Goal: Task Accomplishment & Management: Manage account settings

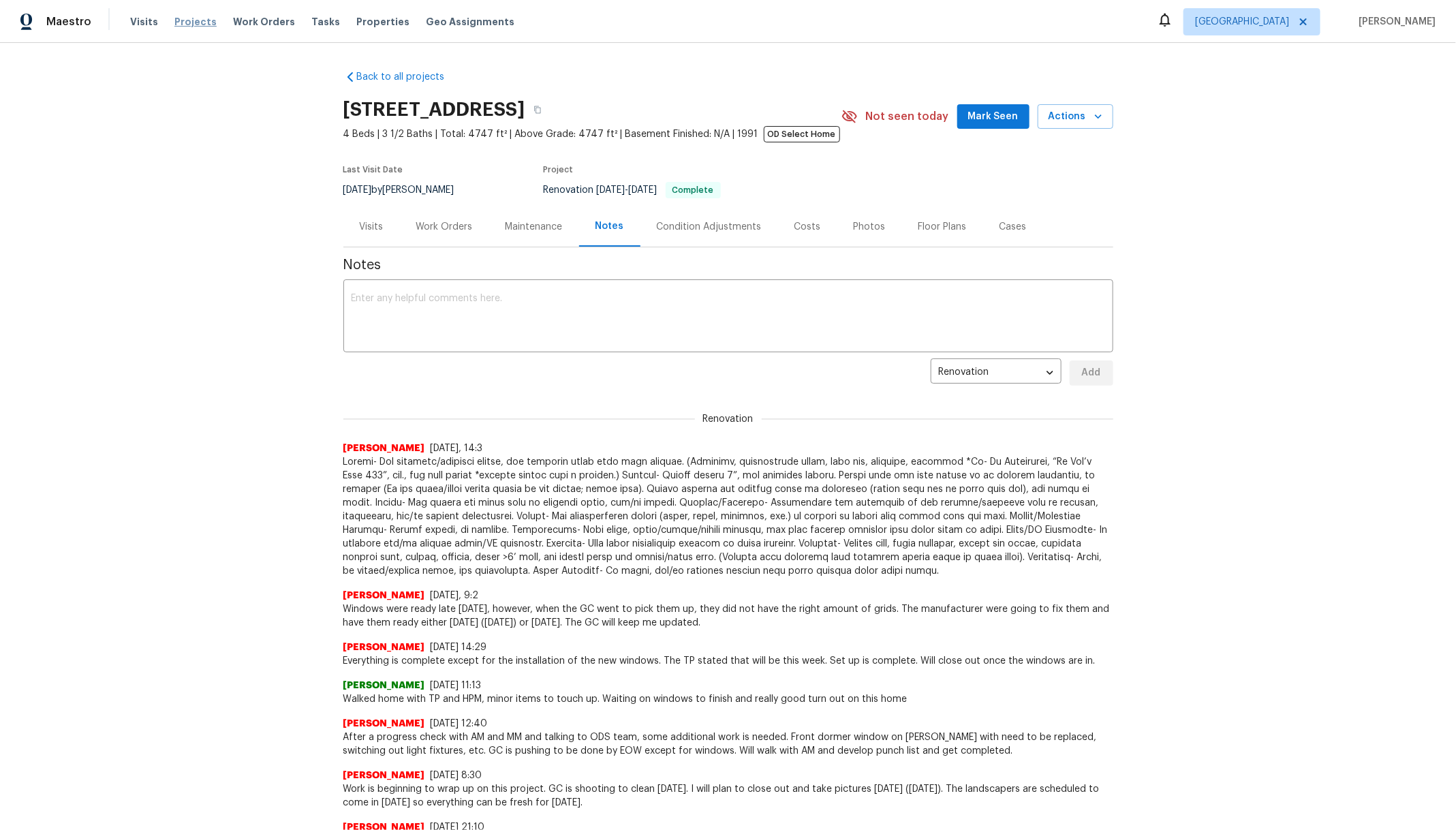
click at [177, 25] on span "Projects" at bounding box center [195, 22] width 42 height 13
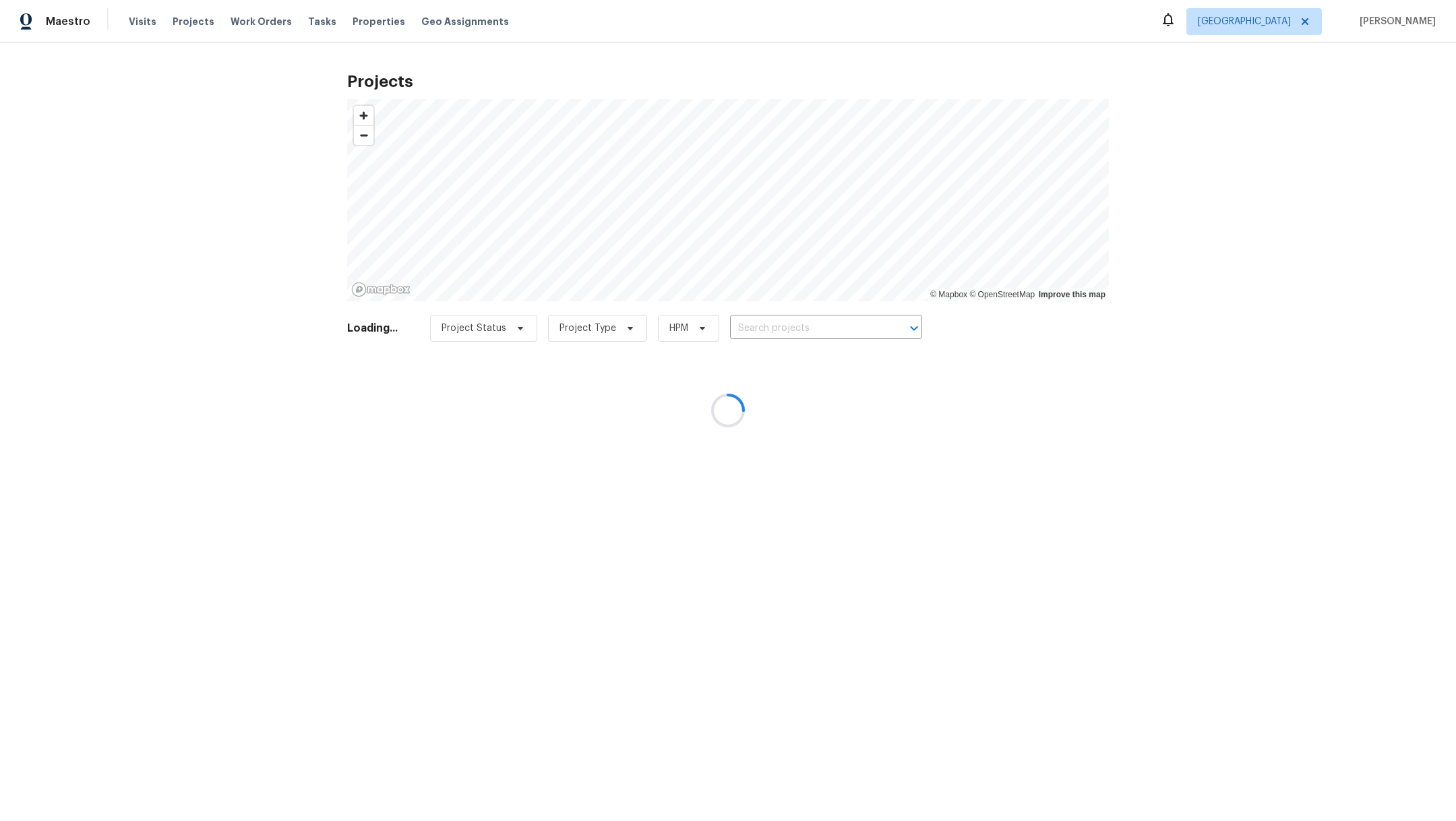
click at [747, 331] on div at bounding box center [728, 410] width 1456 height 821
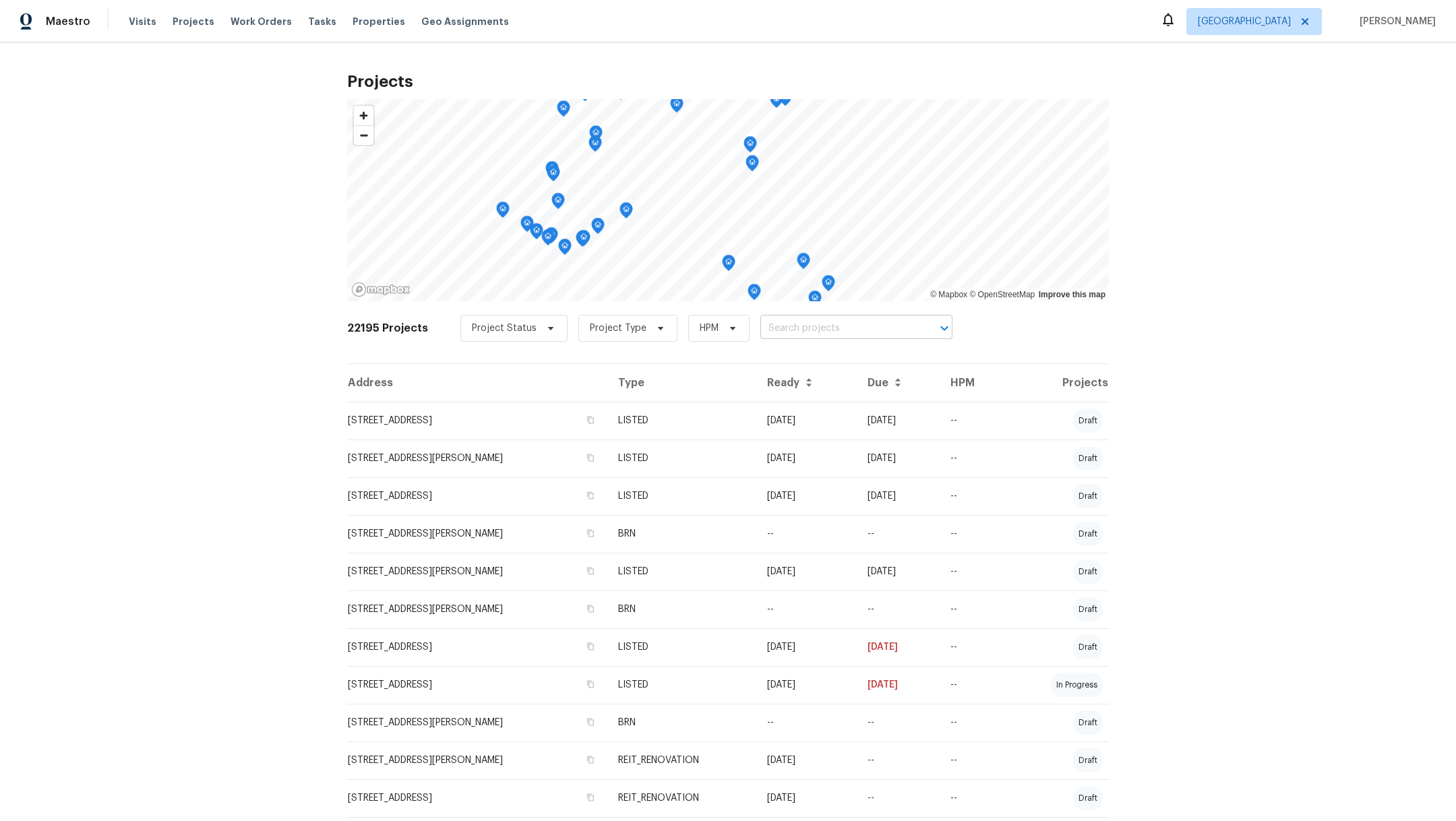
click at [760, 331] on input "text" at bounding box center [837, 328] width 154 height 21
type input "14718"
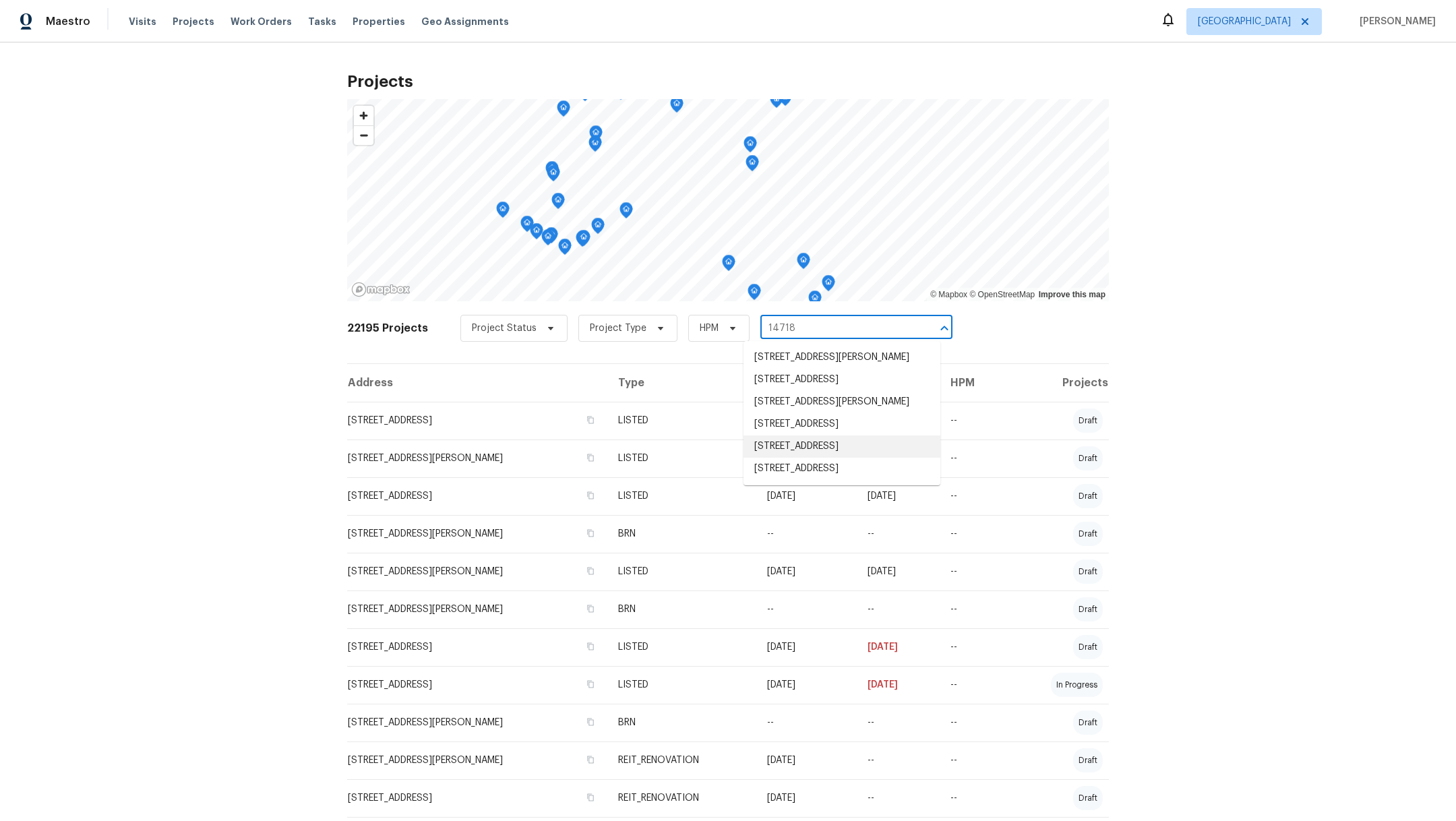
click at [797, 458] on li "[STREET_ADDRESS]" at bounding box center [842, 446] width 197 height 22
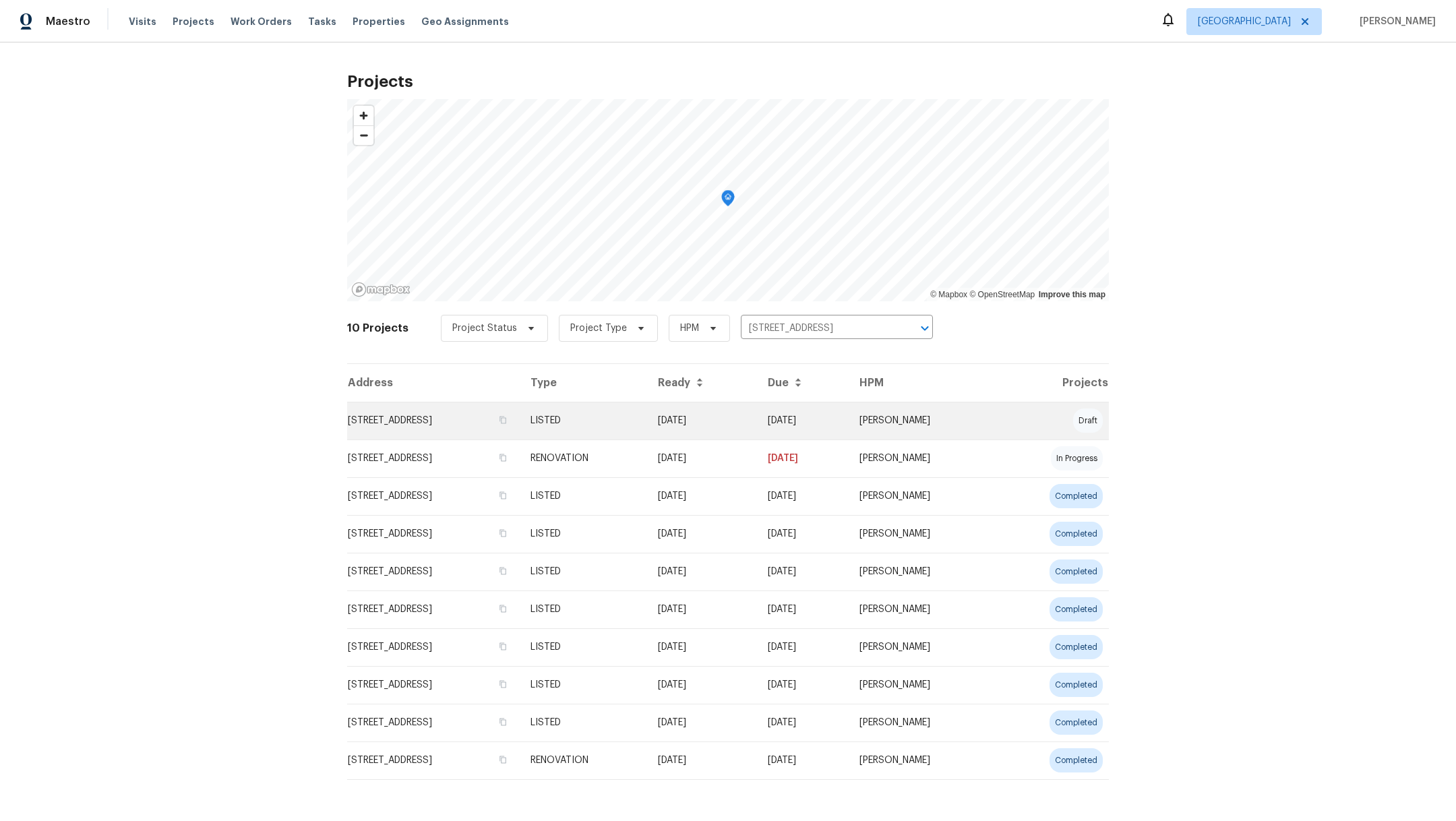
click at [408, 422] on td "[STREET_ADDRESS]" at bounding box center [433, 420] width 172 height 38
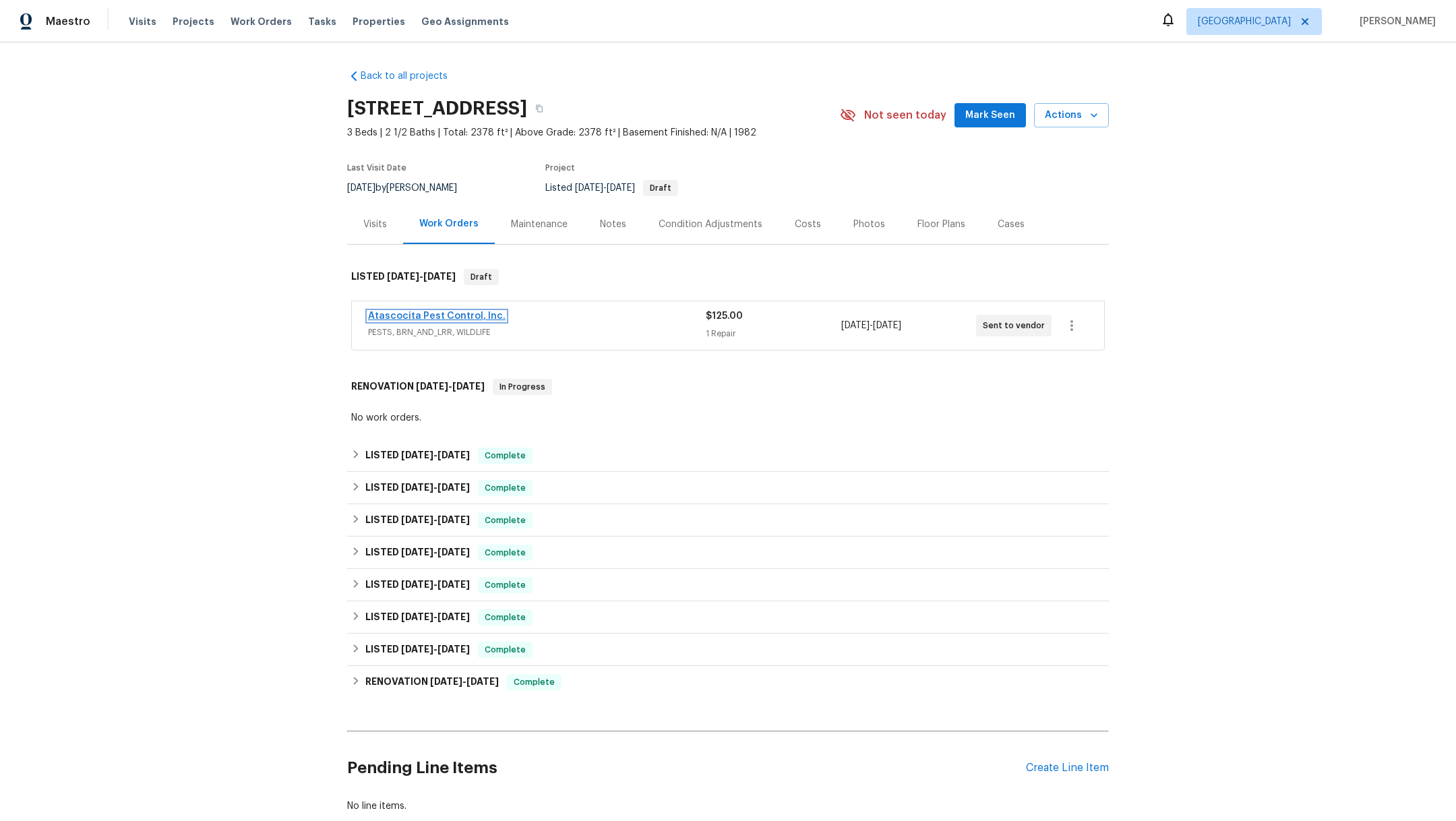
click at [434, 317] on link "Atascocita Pest Control, Inc." at bounding box center [437, 316] width 138 height 10
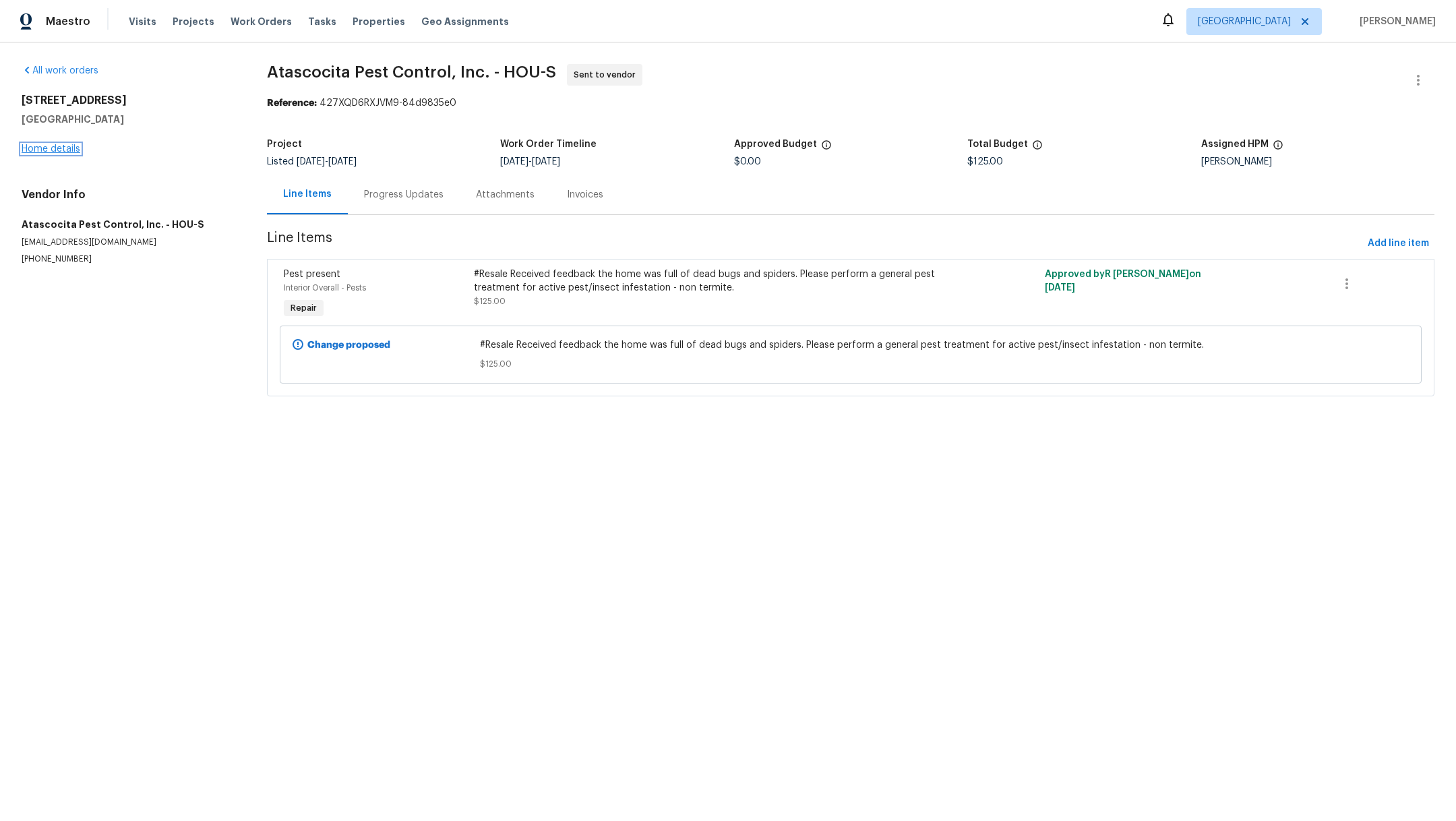
click at [43, 149] on link "Home details" at bounding box center [51, 149] width 59 height 10
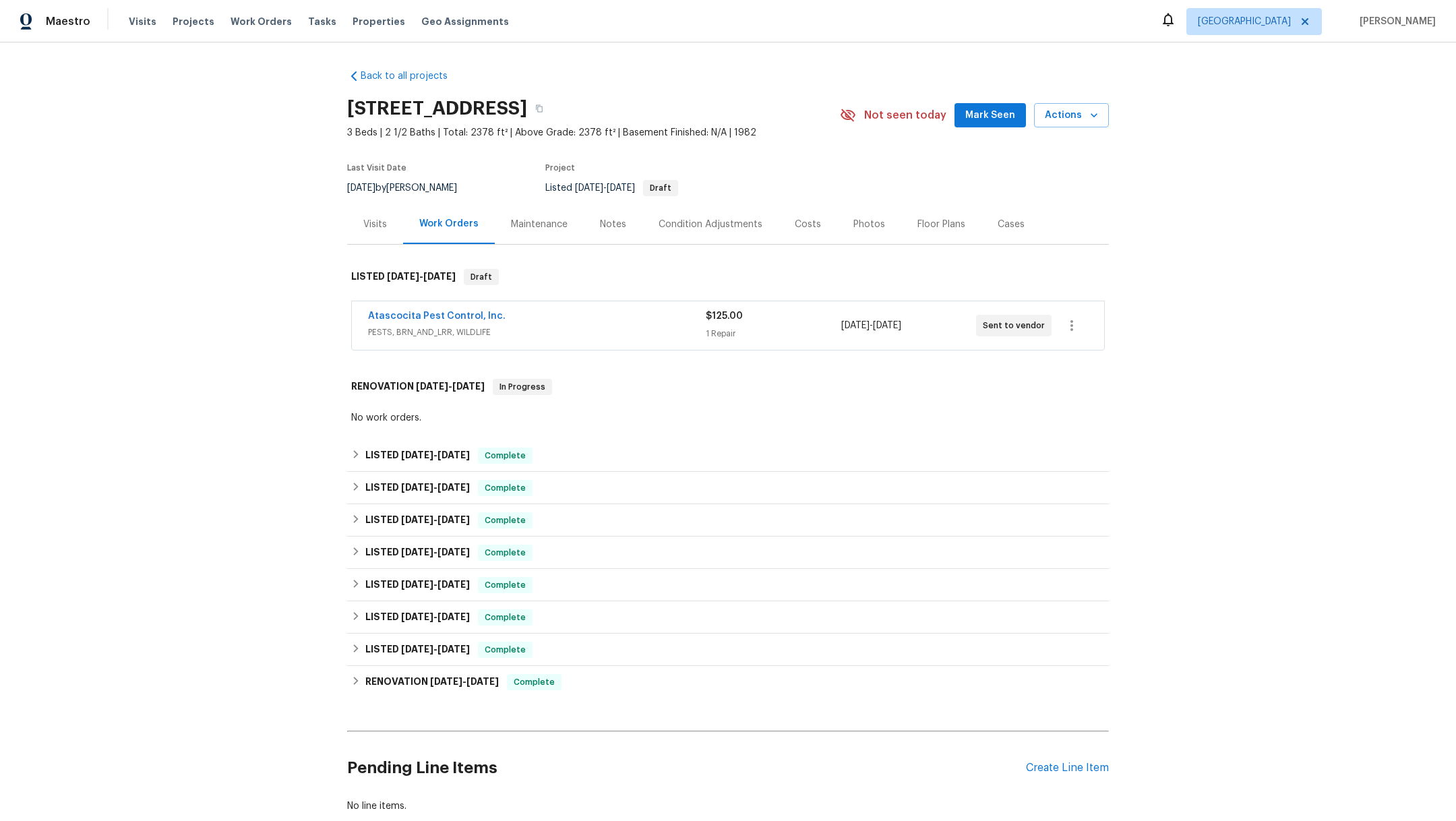
click at [540, 224] on div "Maintenance" at bounding box center [539, 225] width 57 height 13
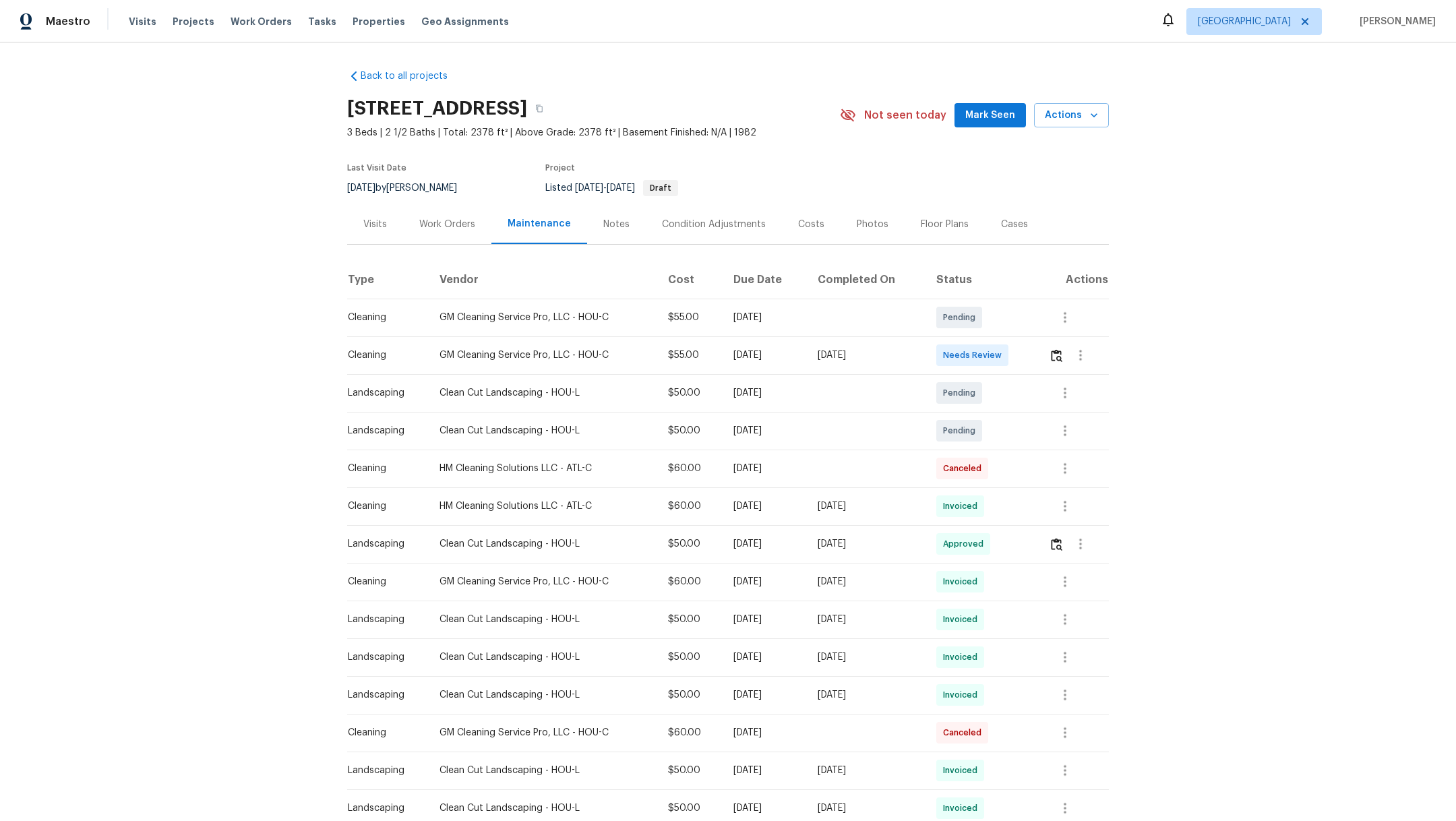
click at [603, 228] on div "Notes" at bounding box center [616, 225] width 27 height 13
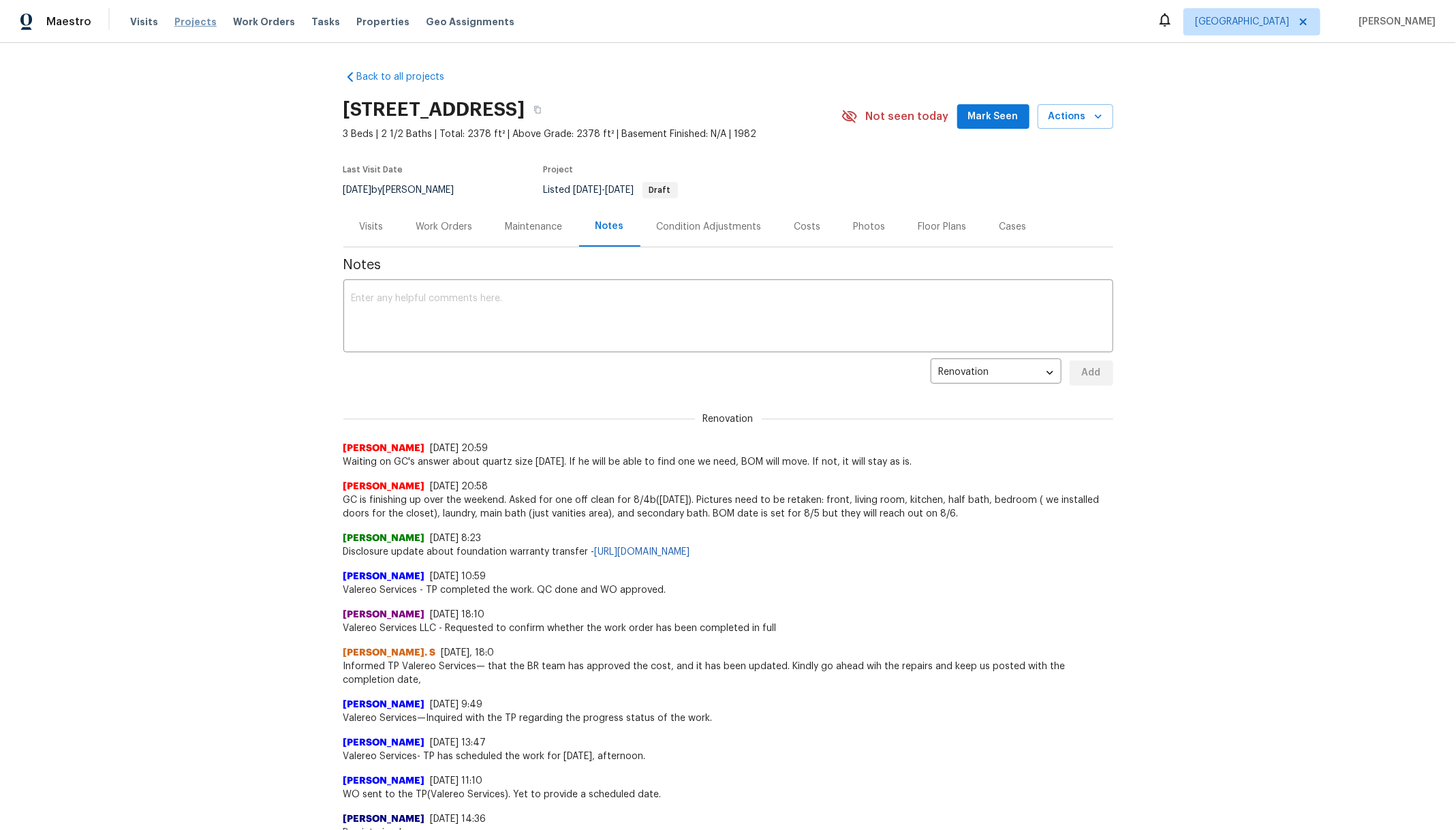
click at [199, 23] on span "Projects" at bounding box center [195, 22] width 42 height 13
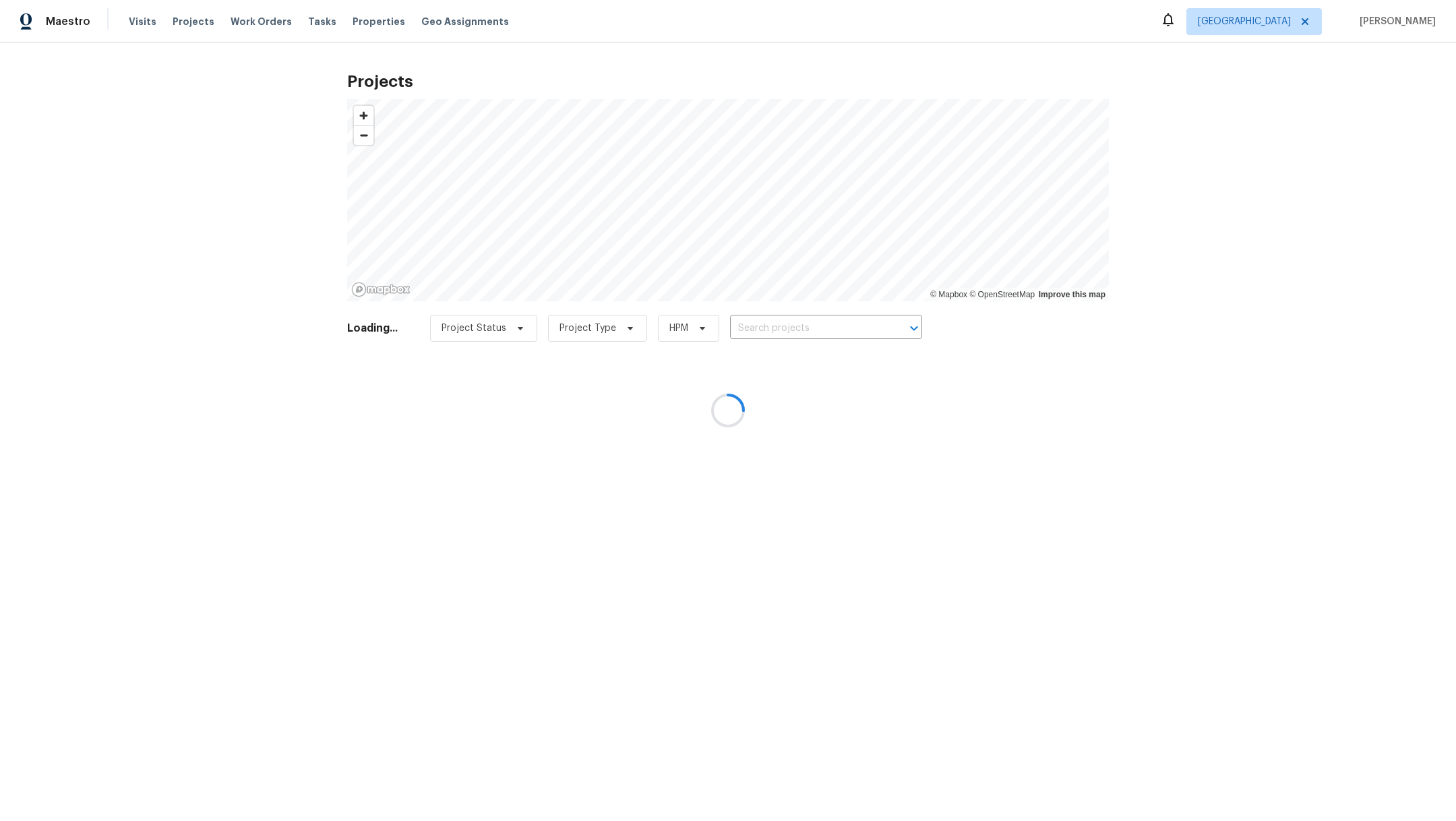
click at [743, 324] on div at bounding box center [728, 410] width 1456 height 821
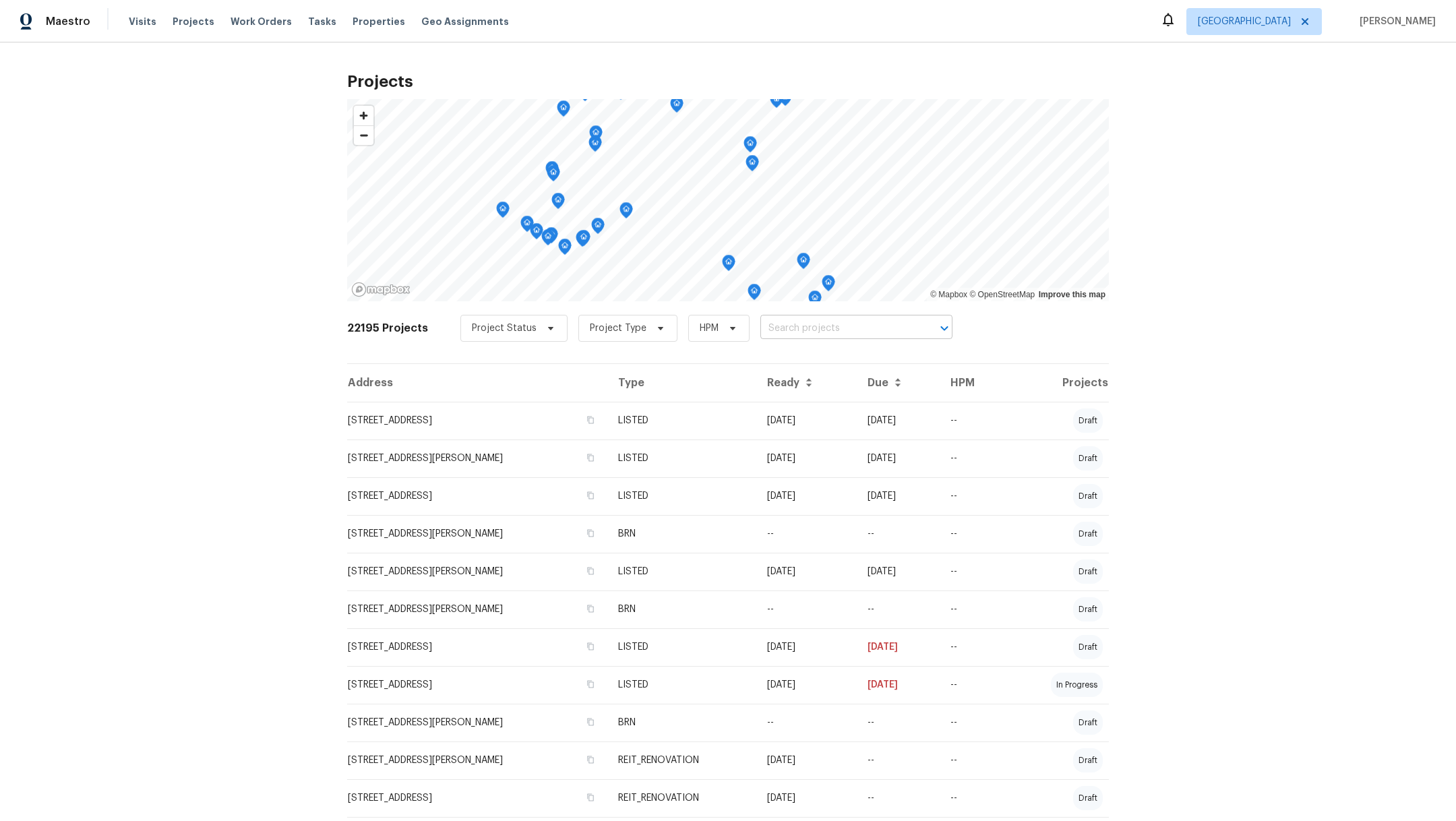
click at [778, 329] on input "text" at bounding box center [837, 328] width 154 height 21
type input "16223"
click at [828, 391] on li "16223 Summer Dawn Ln, Houston, TX 77095" at bounding box center [842, 380] width 197 height 22
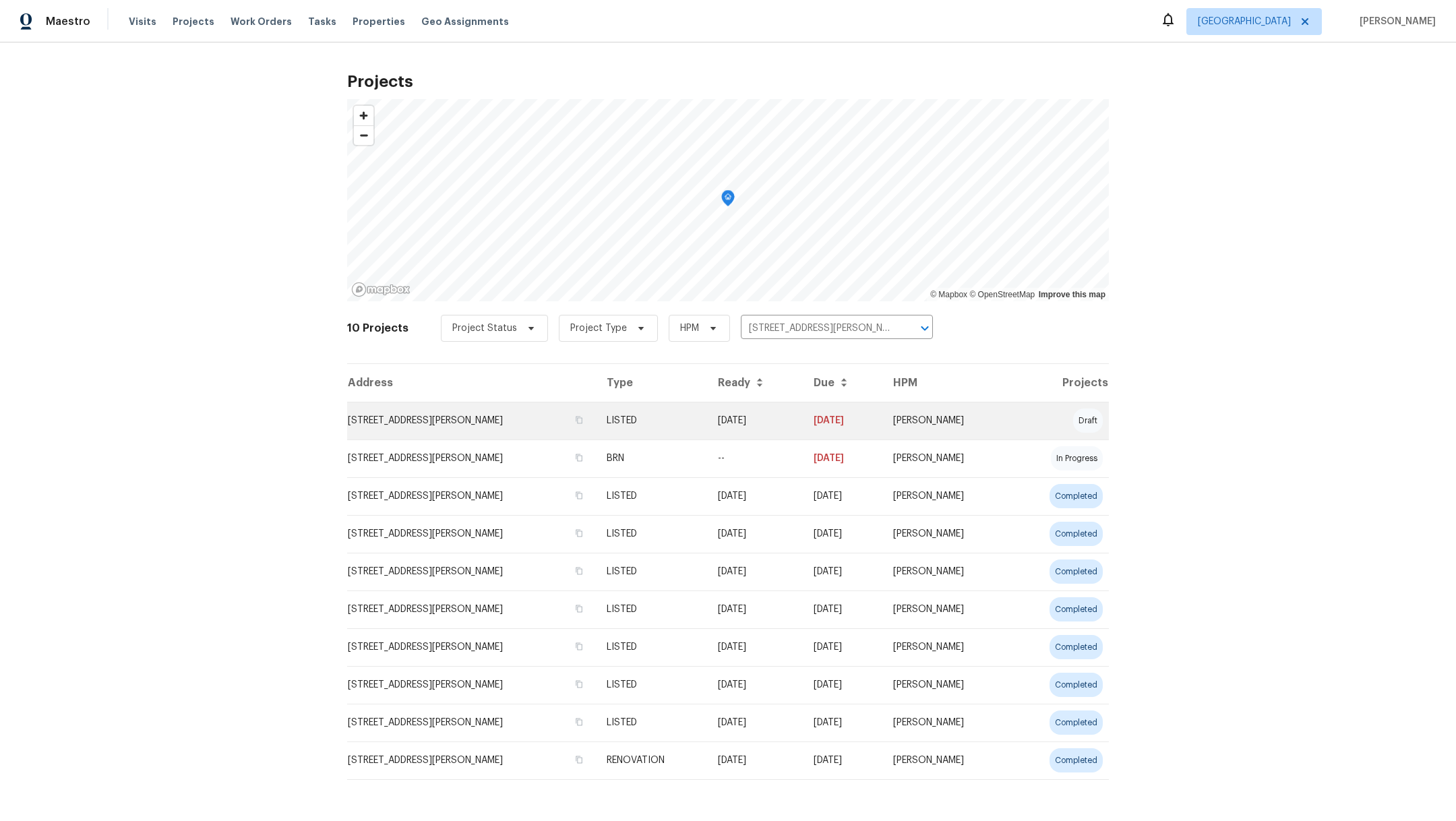
click at [454, 416] on td "16223 Summer Dawn Ln, Houston, TX 77095" at bounding box center [471, 420] width 248 height 38
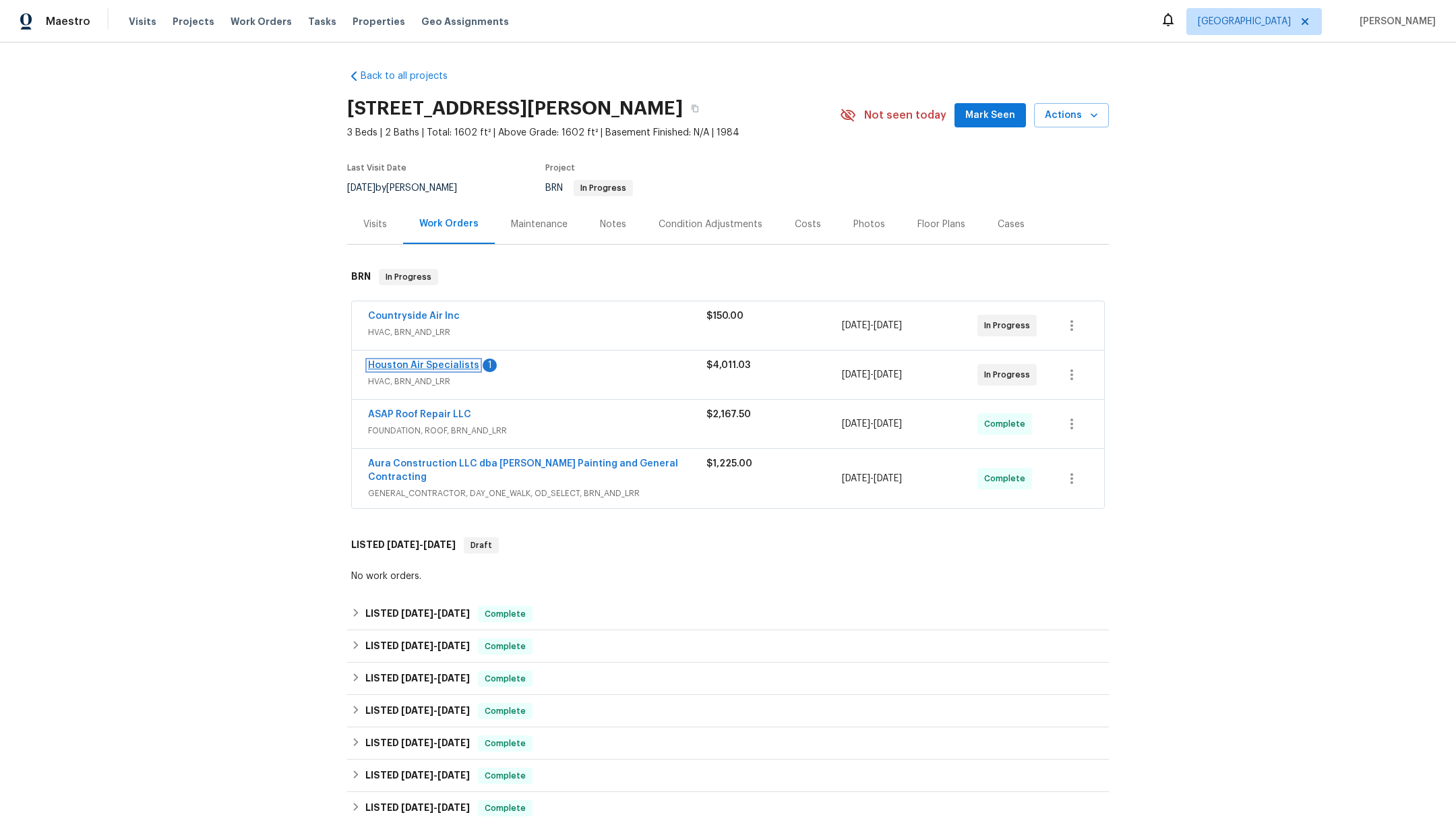
click at [424, 364] on link "Houston Air Specialists" at bounding box center [423, 365] width 111 height 10
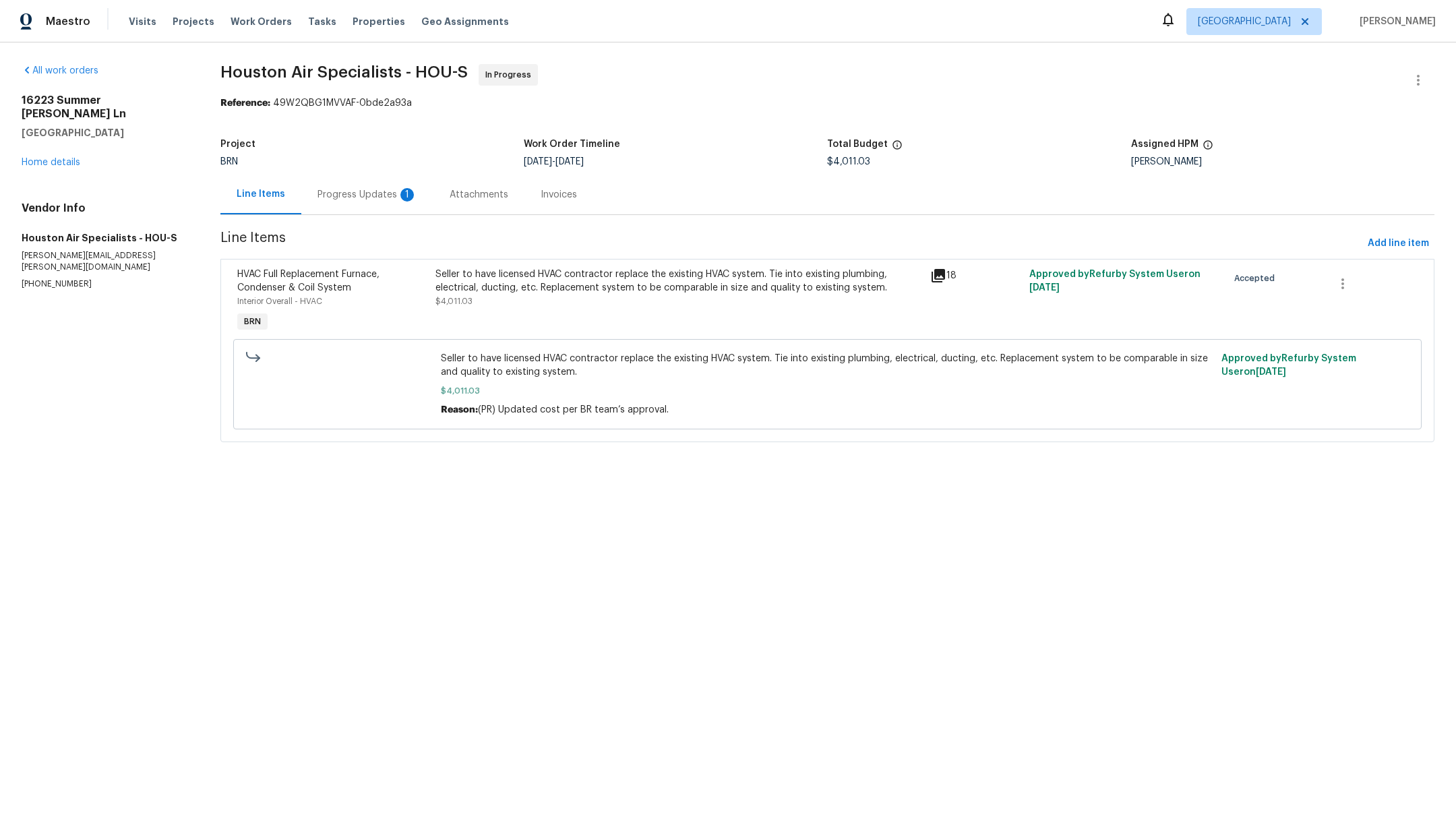
click at [368, 194] on div "Progress Updates 1" at bounding box center [367, 195] width 100 height 13
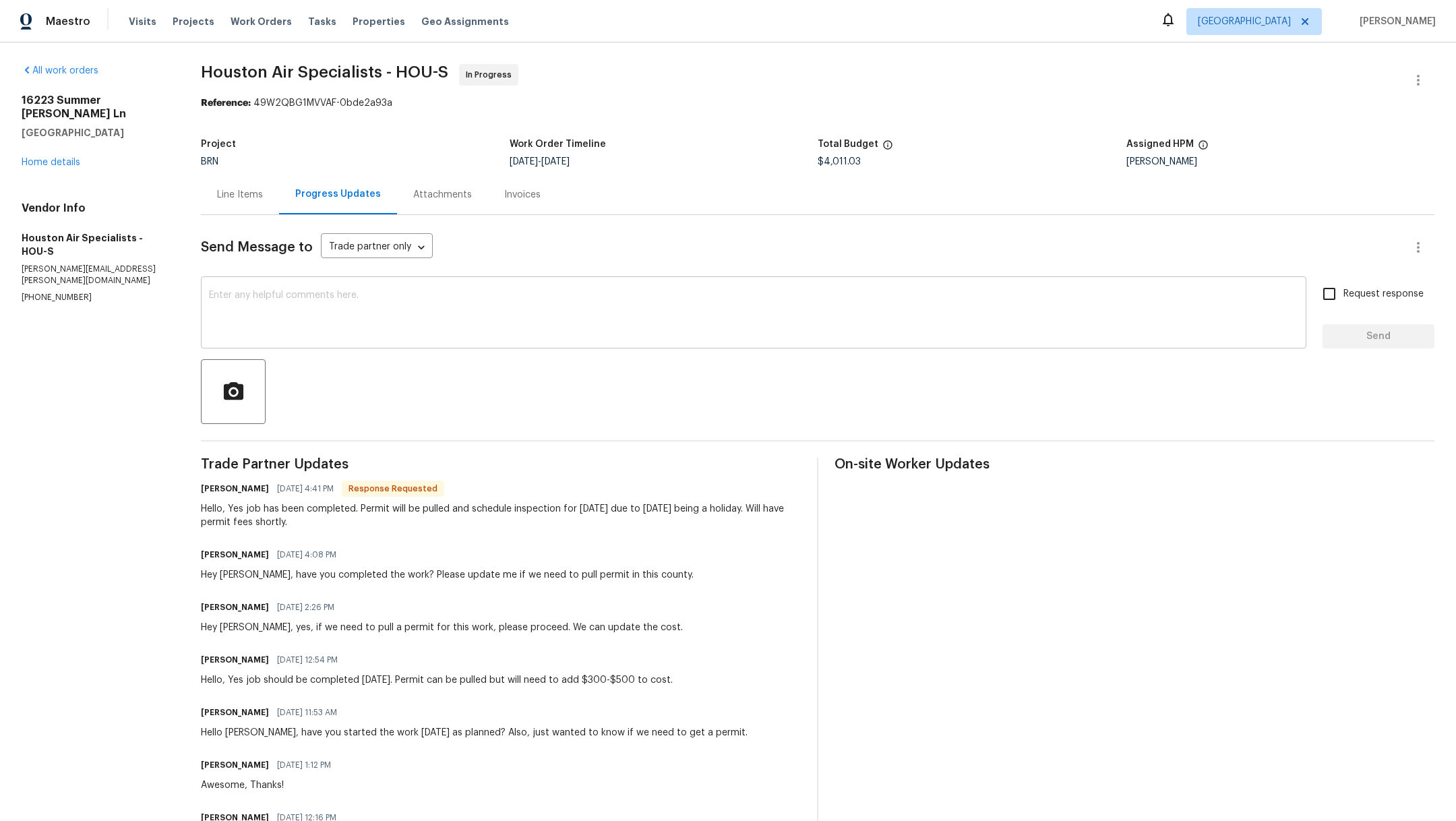
click at [471, 306] on textarea at bounding box center [753, 314] width 1089 height 48
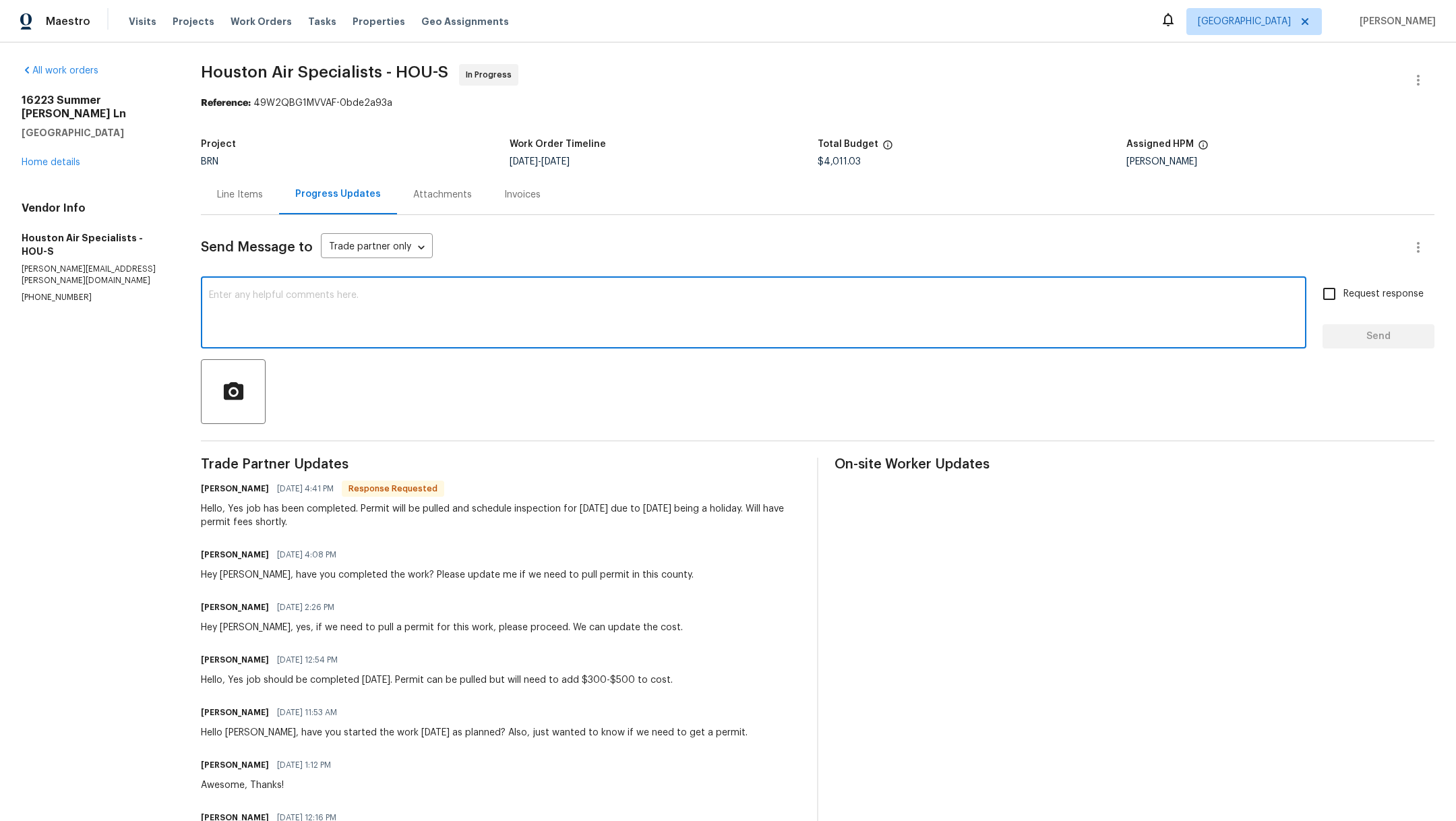
click at [223, 201] on div "Line Items" at bounding box center [240, 195] width 78 height 40
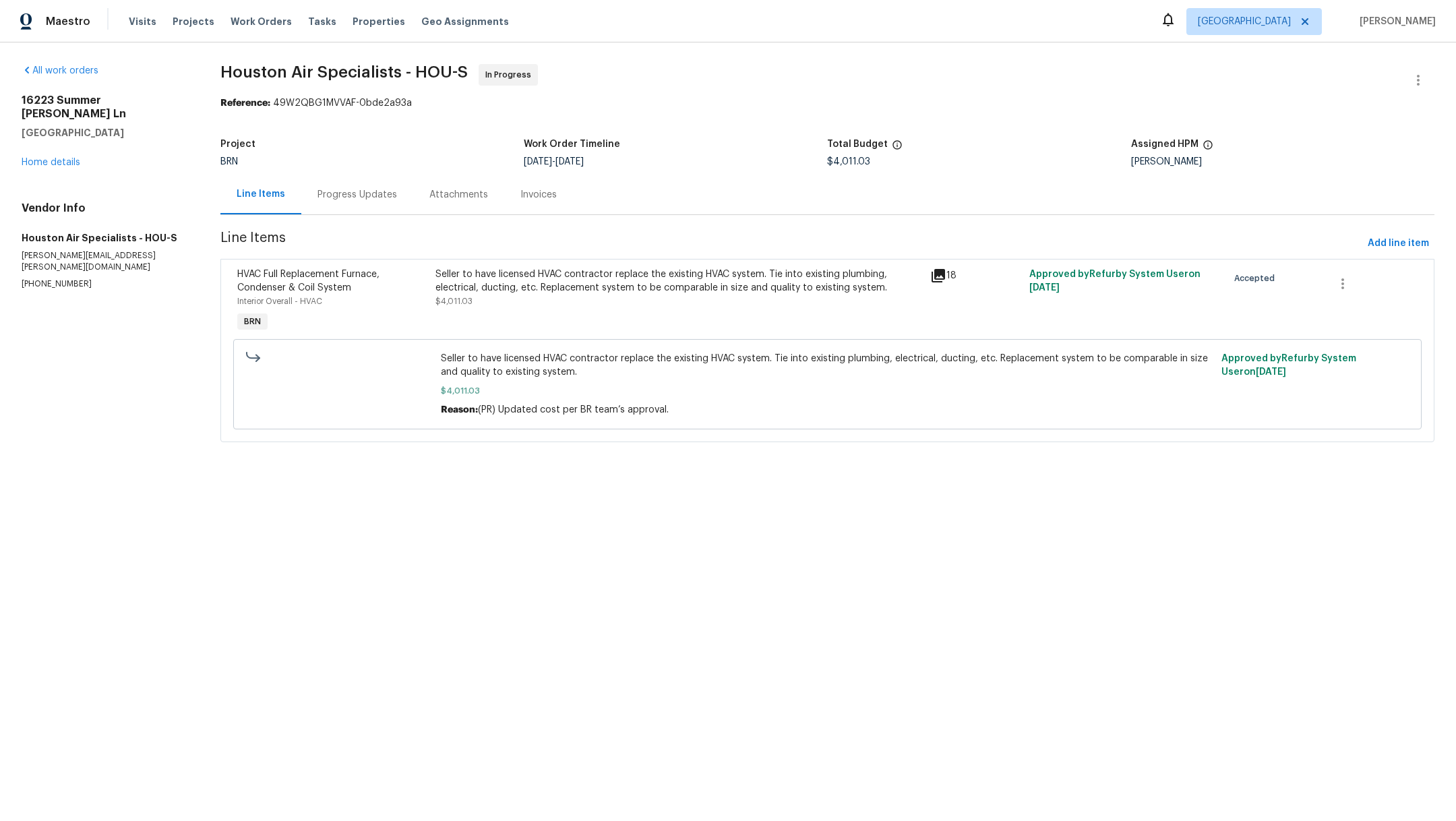
click at [552, 283] on div "Seller to have licensed HVAC contractor replace the existing HVAC system. Tie i…" at bounding box center [679, 281] width 487 height 27
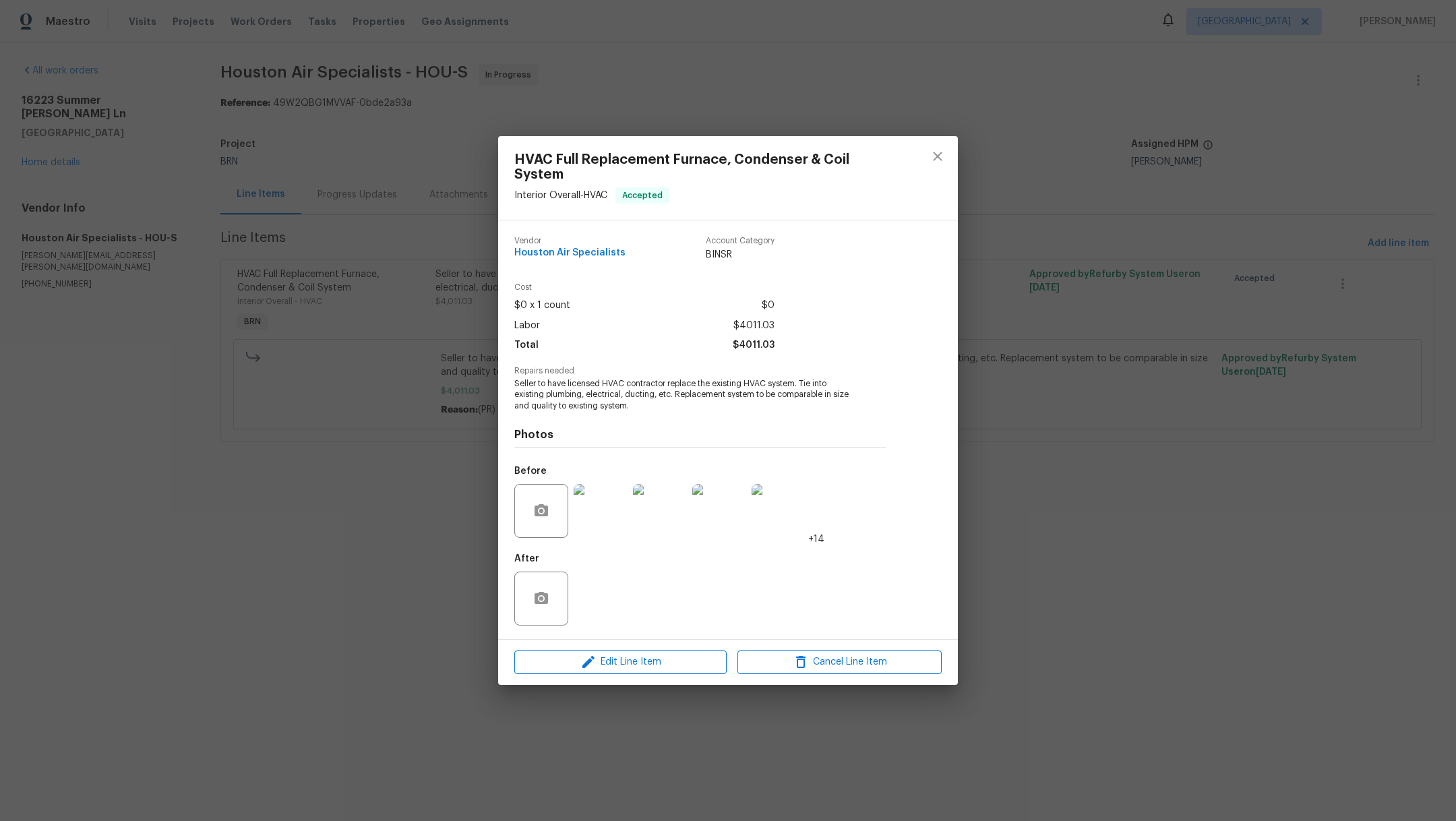
click at [602, 505] on img at bounding box center [600, 511] width 54 height 54
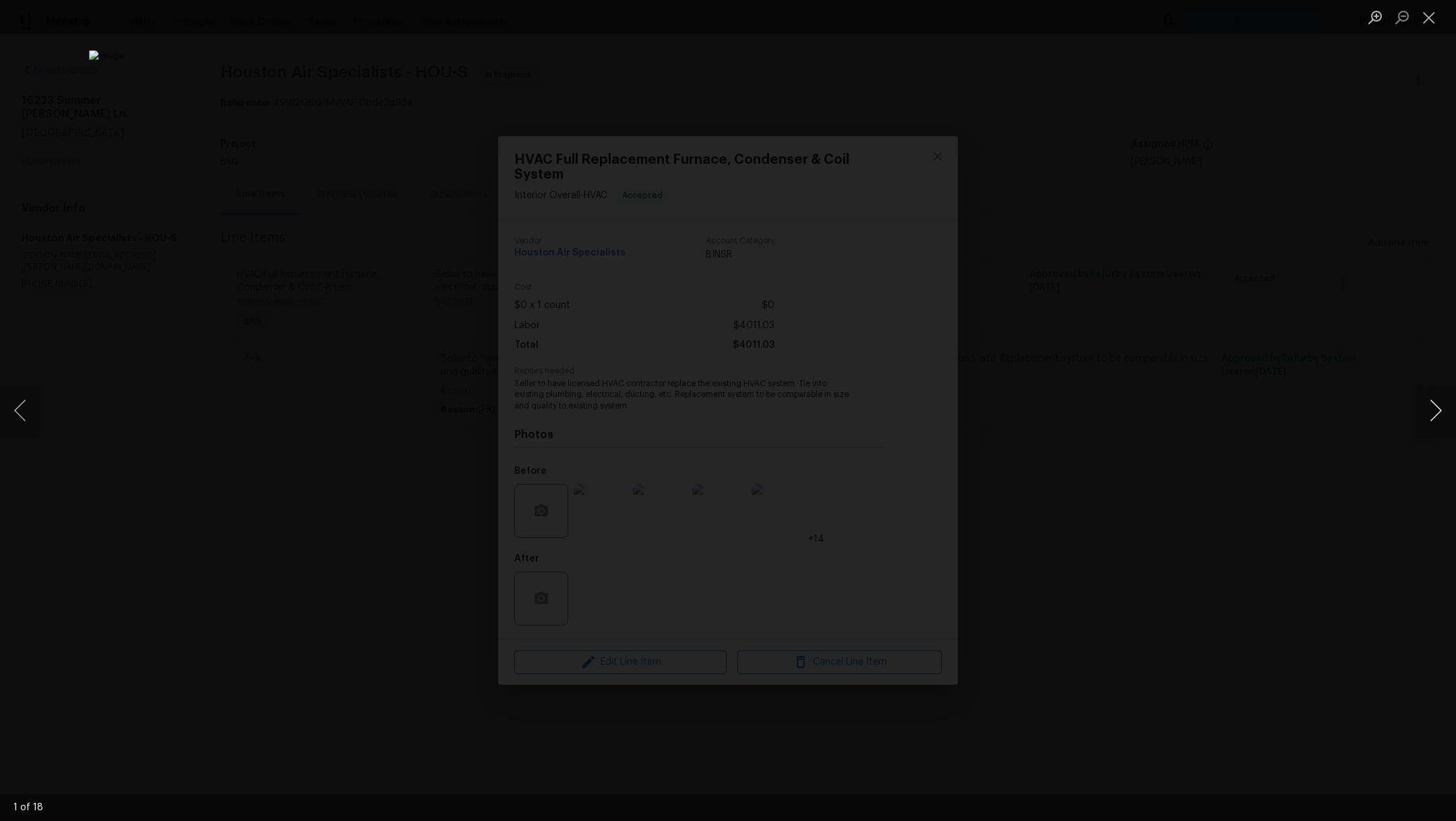
click at [1440, 410] on button "Next image" at bounding box center [1435, 410] width 41 height 54
click at [1440, 411] on button "Next image" at bounding box center [1435, 410] width 41 height 54
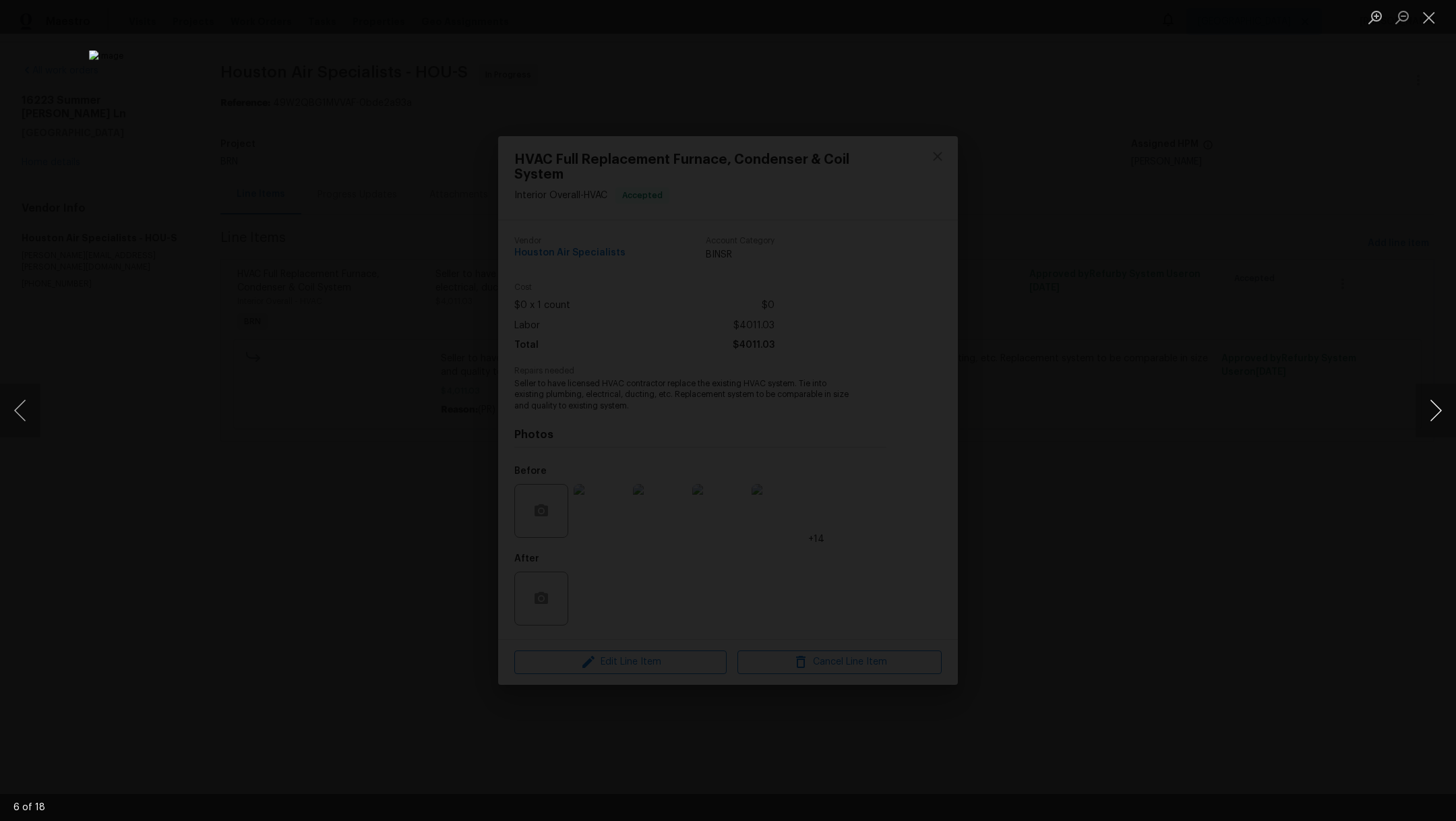
click at [1440, 412] on button "Next image" at bounding box center [1435, 410] width 41 height 54
click at [1440, 413] on button "Next image" at bounding box center [1435, 410] width 41 height 54
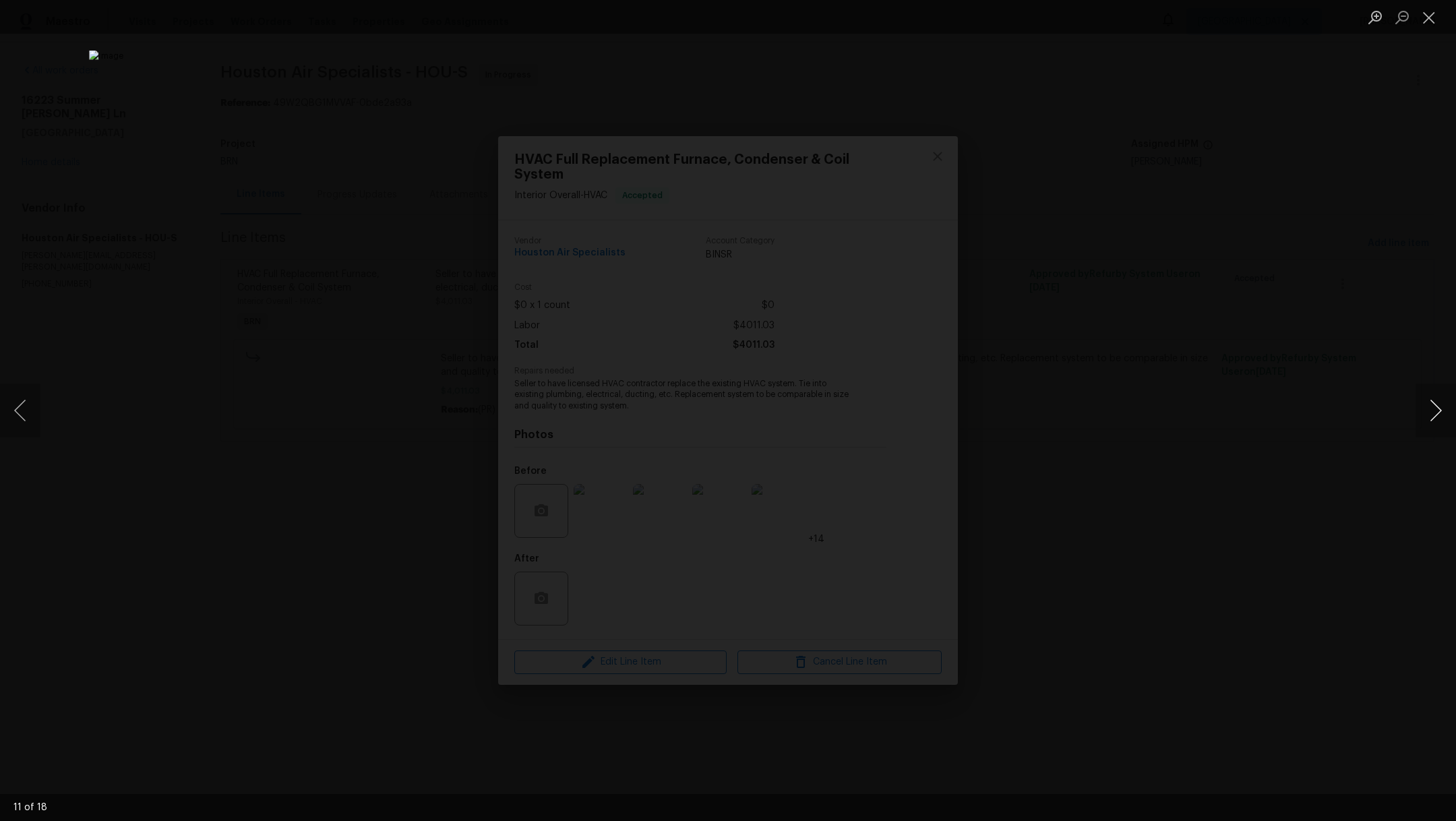
click at [1440, 413] on button "Next image" at bounding box center [1435, 410] width 41 height 54
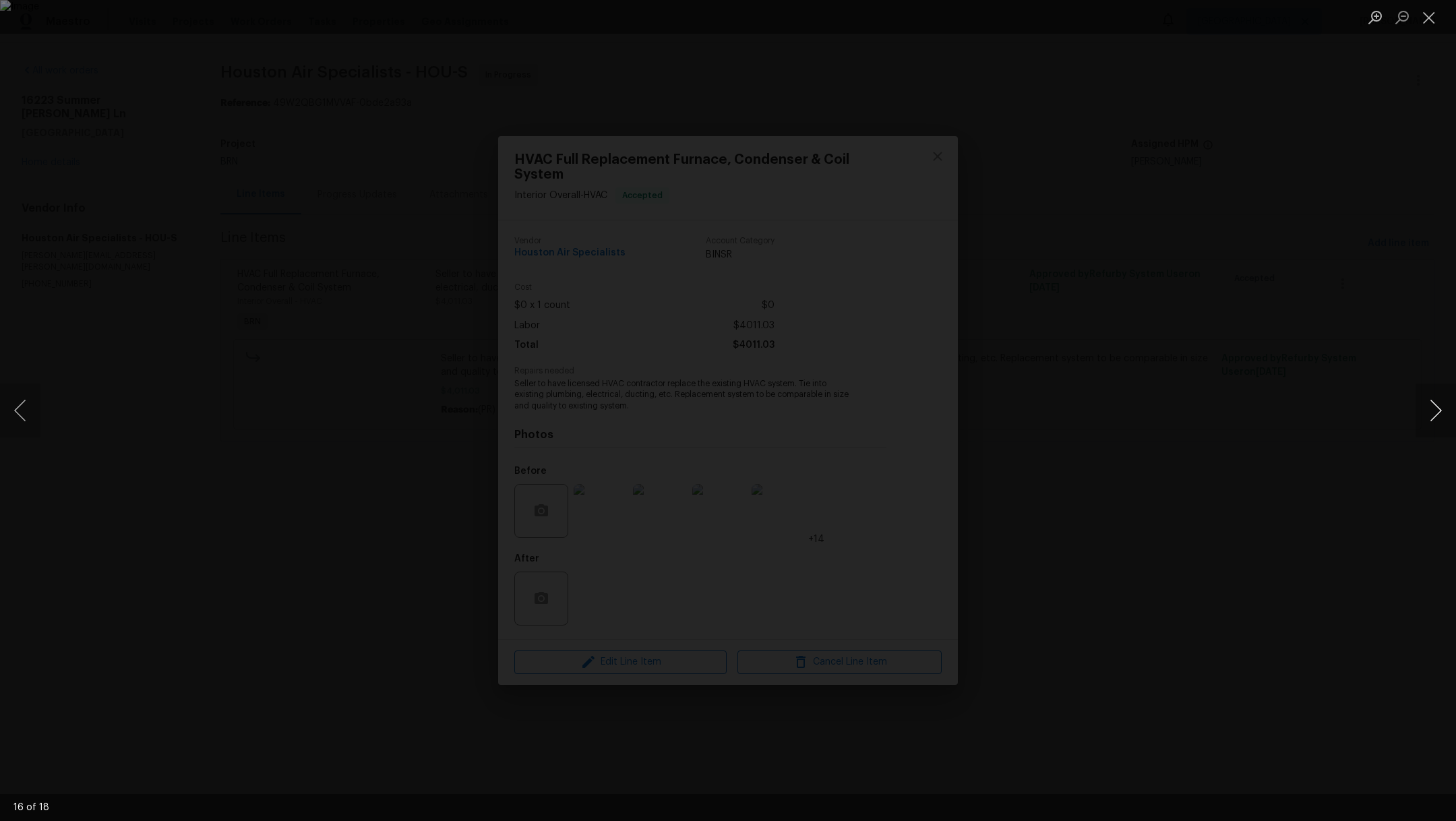
click at [1440, 413] on button "Next image" at bounding box center [1435, 410] width 41 height 54
click at [1439, 395] on button "Next image" at bounding box center [1435, 410] width 41 height 54
click at [1426, 22] on button "Close lightbox" at bounding box center [1428, 17] width 27 height 24
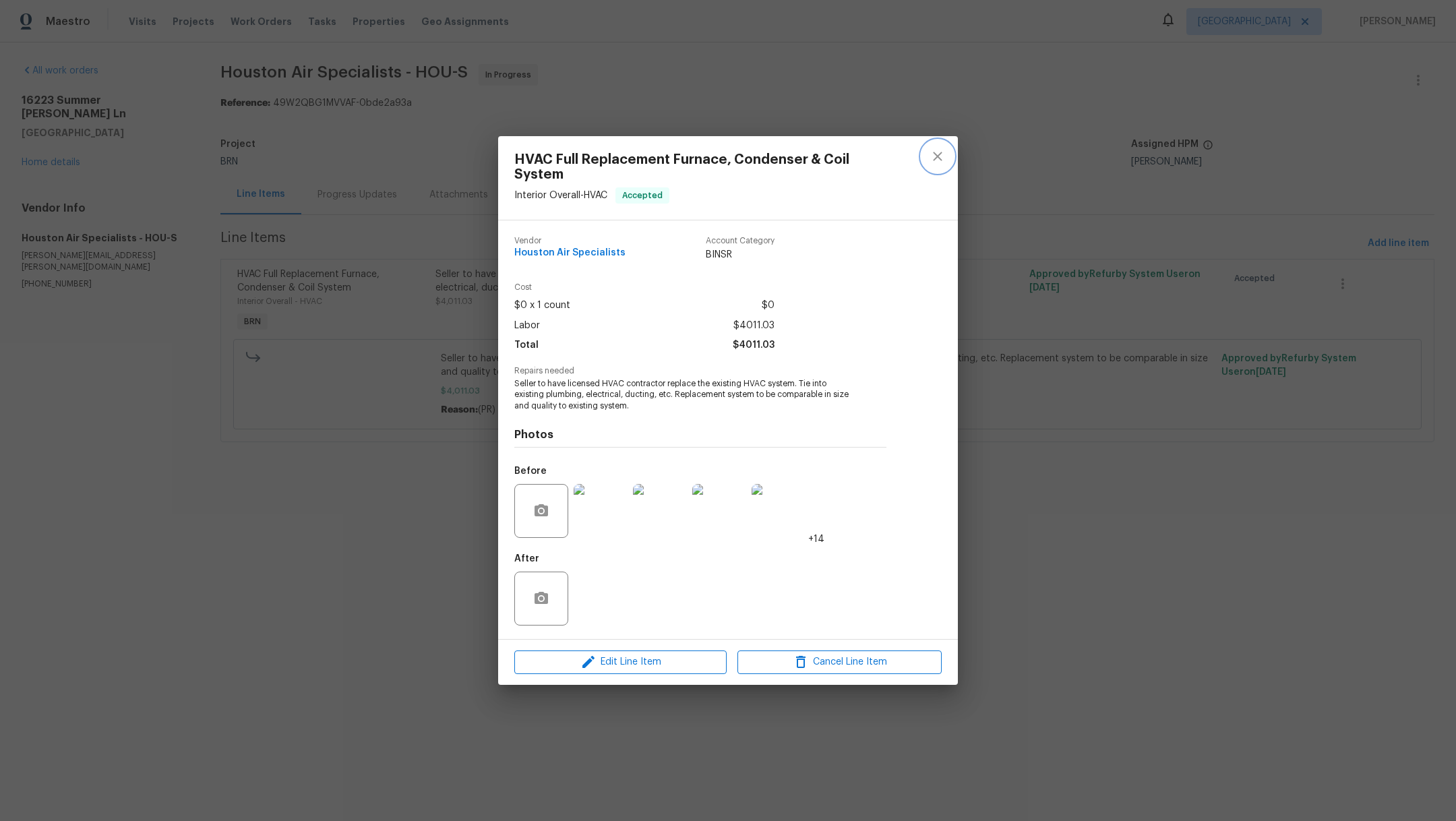
click at [936, 159] on icon "close" at bounding box center [937, 156] width 9 height 9
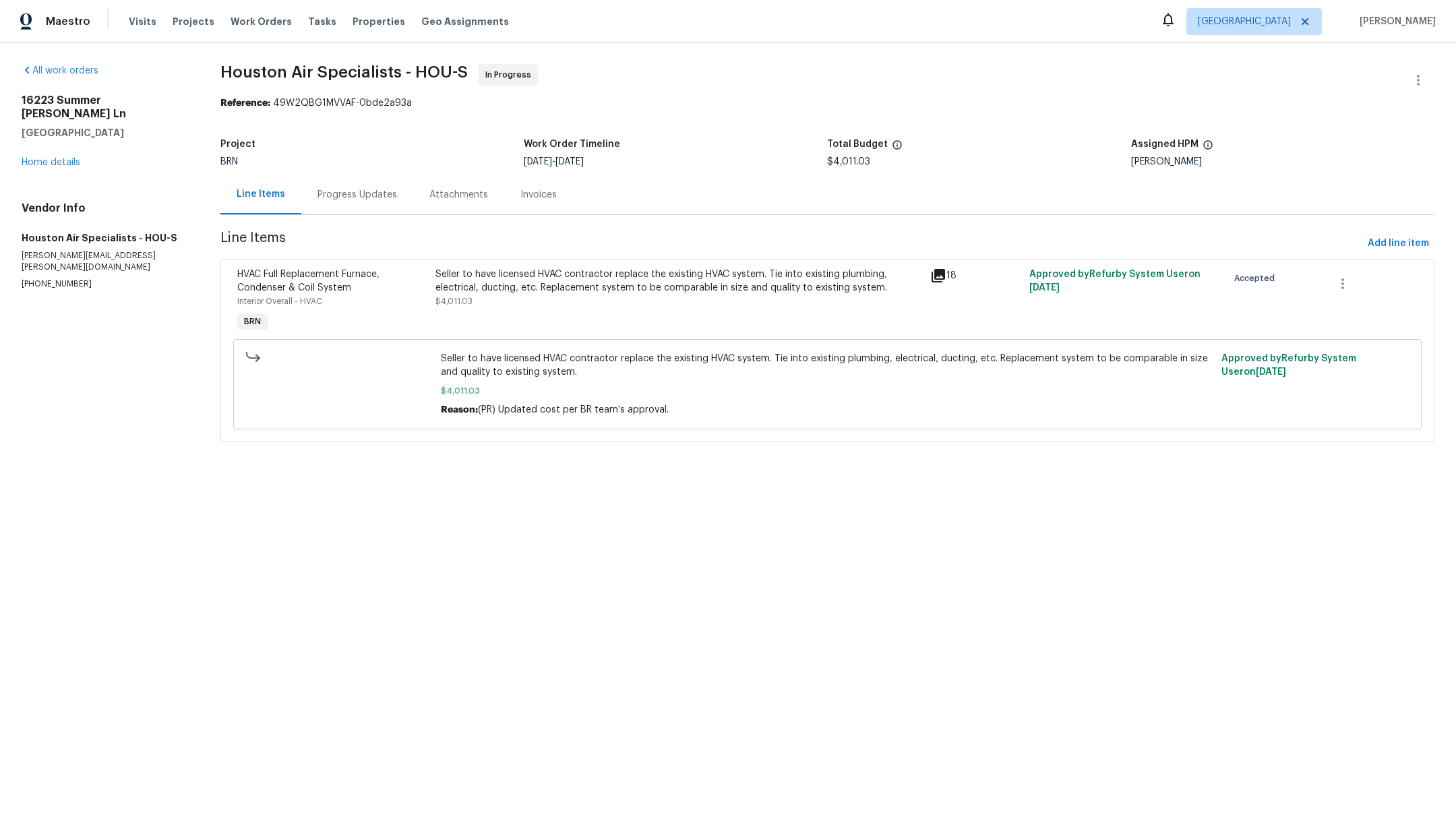
click at [61, 158] on div "All work orders 16223 Summer Dawn Ln Houston, TX 77095 Home details Vendor Info…" at bounding box center [105, 176] width 166 height 225
click at [59, 158] on link "Home details" at bounding box center [51, 163] width 59 height 10
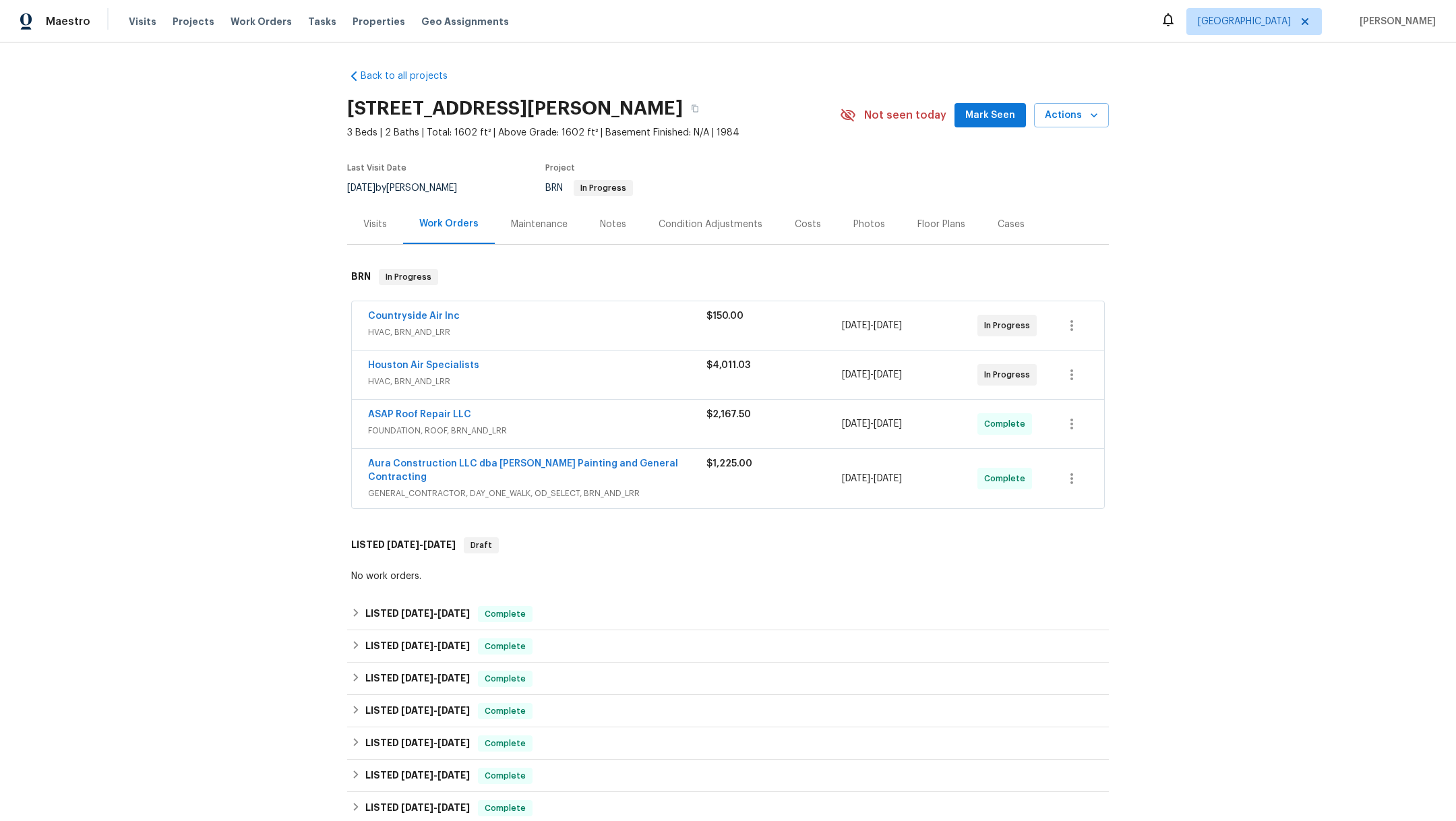
click at [604, 221] on div "Notes" at bounding box center [613, 225] width 27 height 13
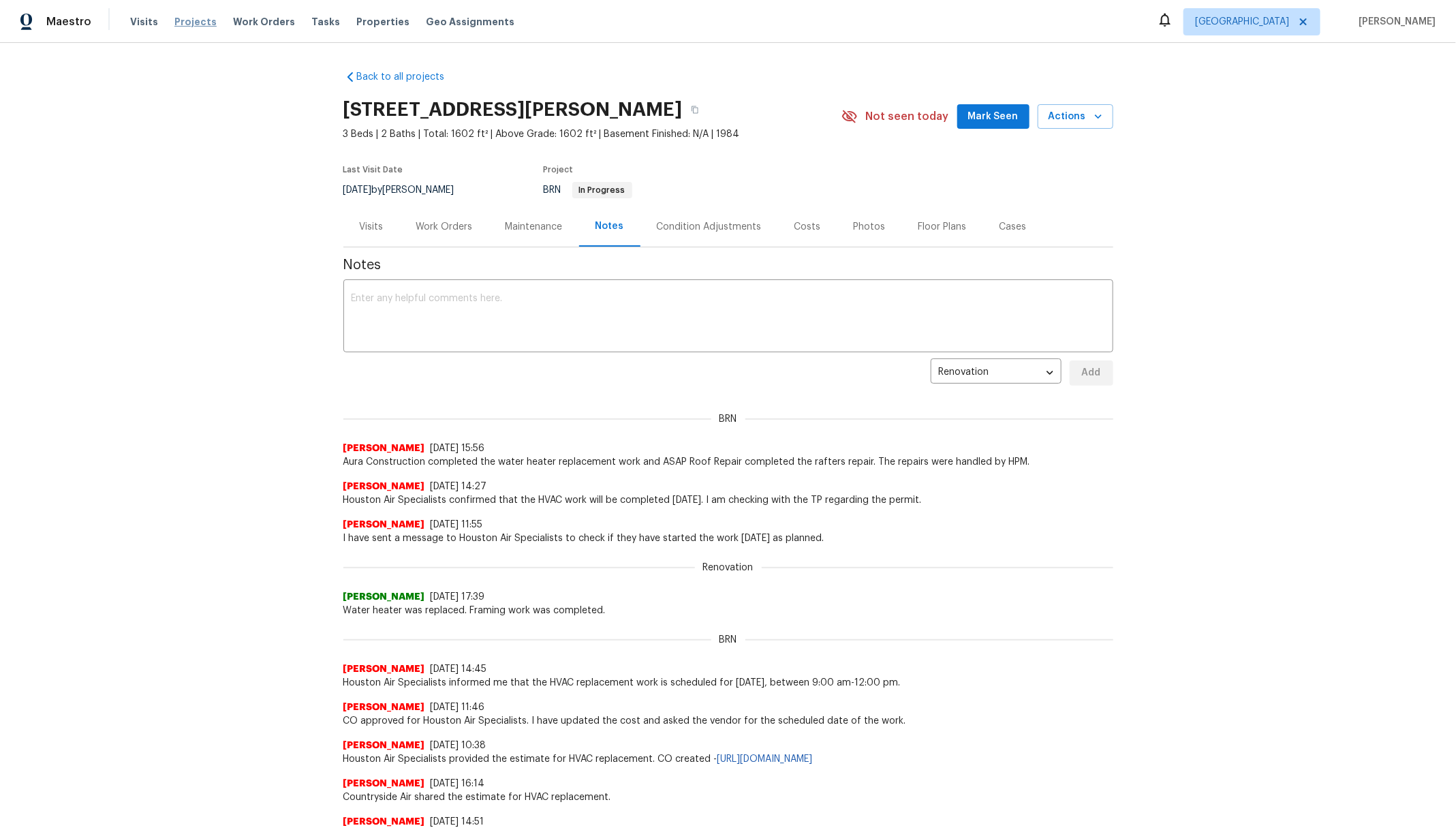
click at [197, 22] on span "Projects" at bounding box center [195, 22] width 42 height 13
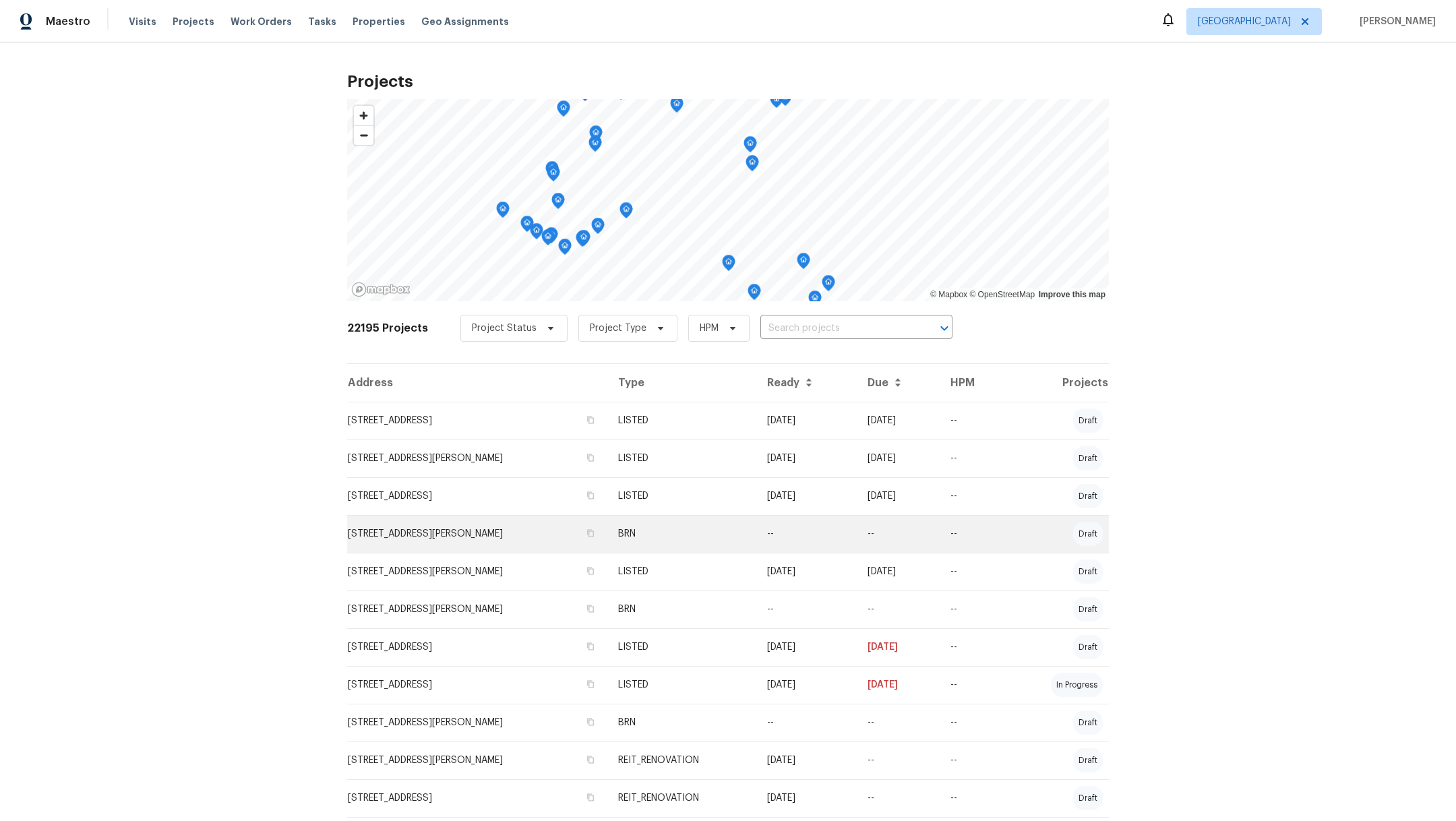
click at [370, 526] on td "29002 Jacobs River Dr, Katy, TX 77494" at bounding box center [477, 534] width 261 height 38
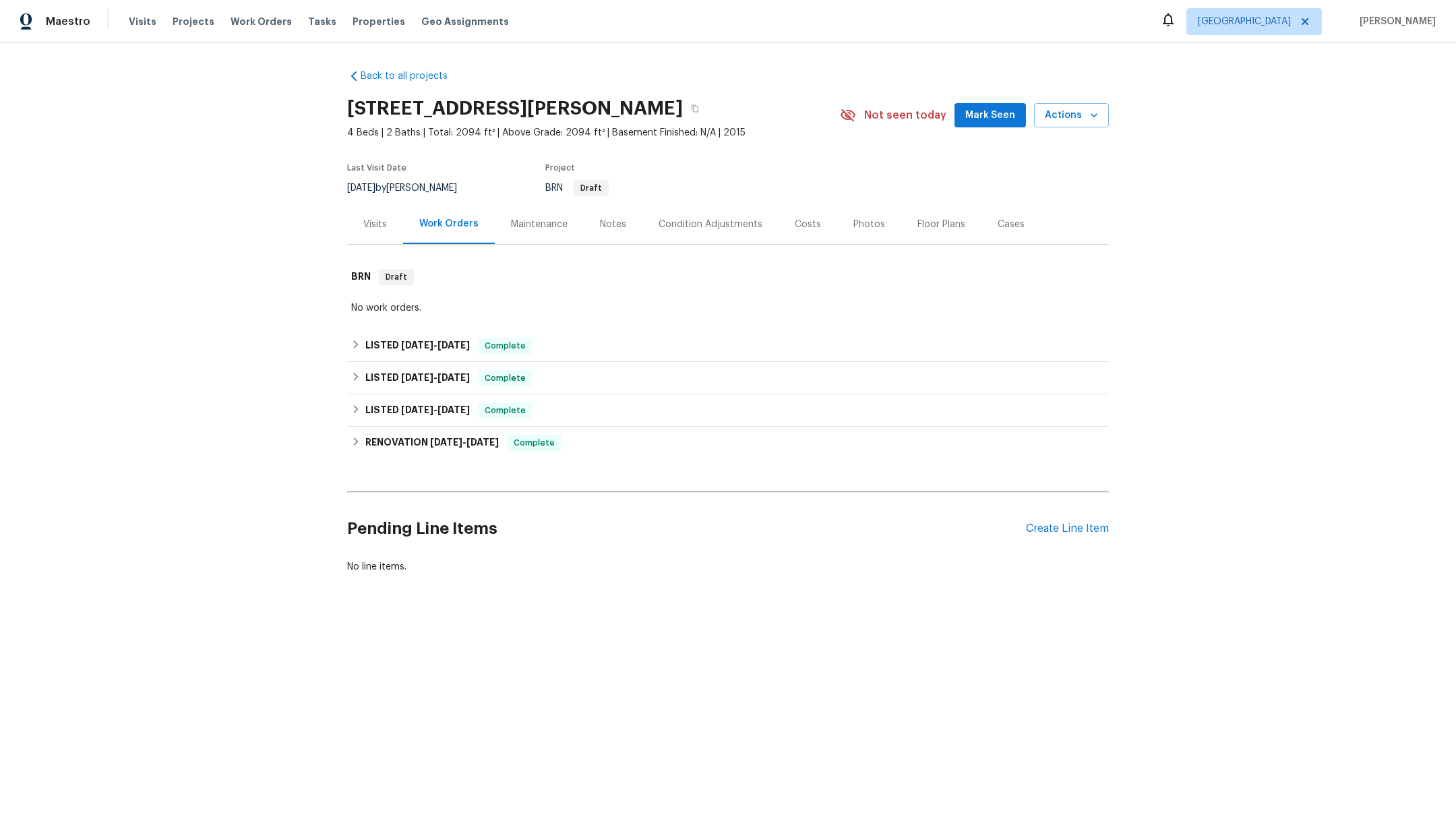
click at [600, 227] on div "Notes" at bounding box center [613, 225] width 27 height 13
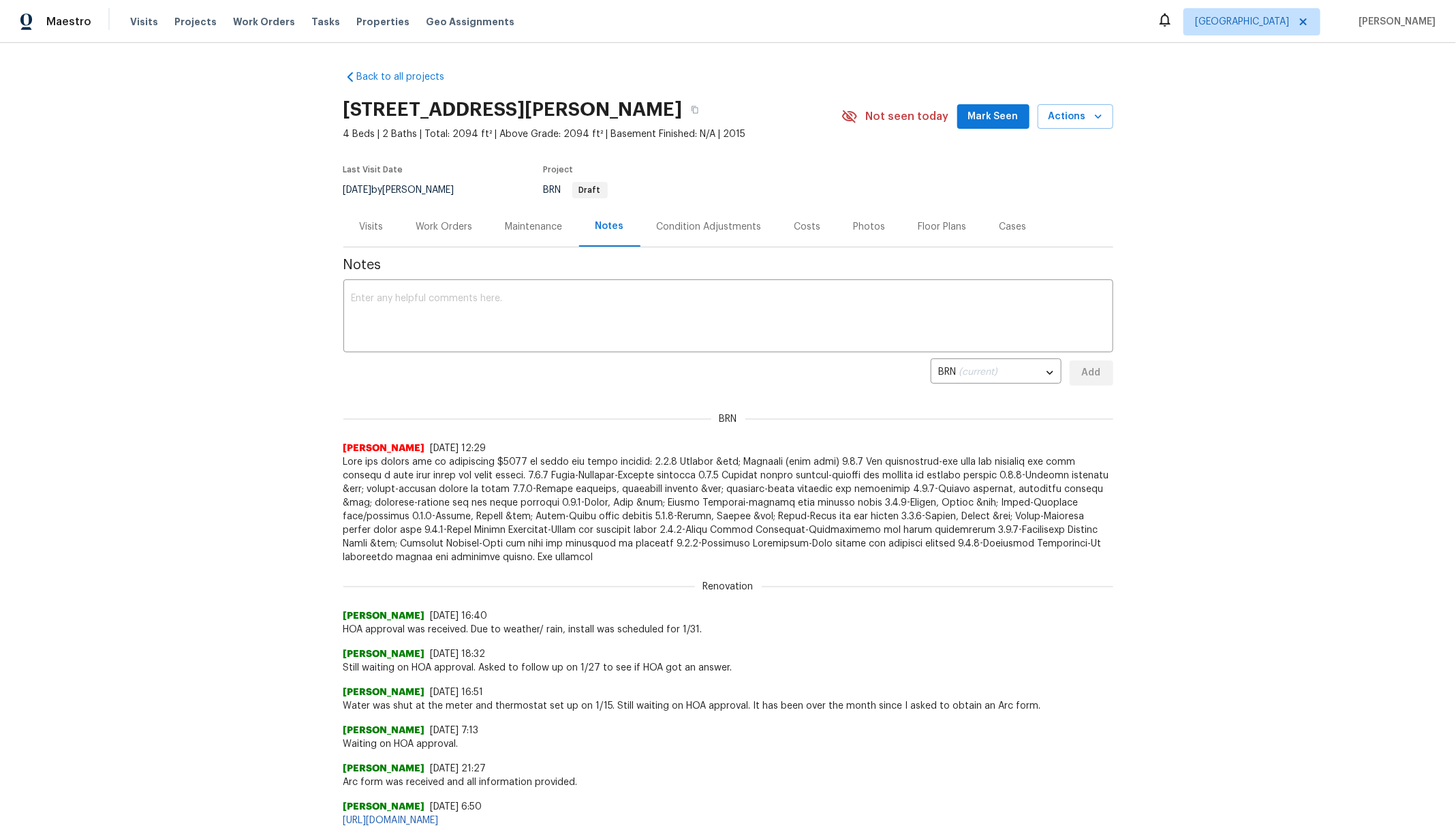
click at [360, 227] on div "Visits" at bounding box center [371, 227] width 24 height 13
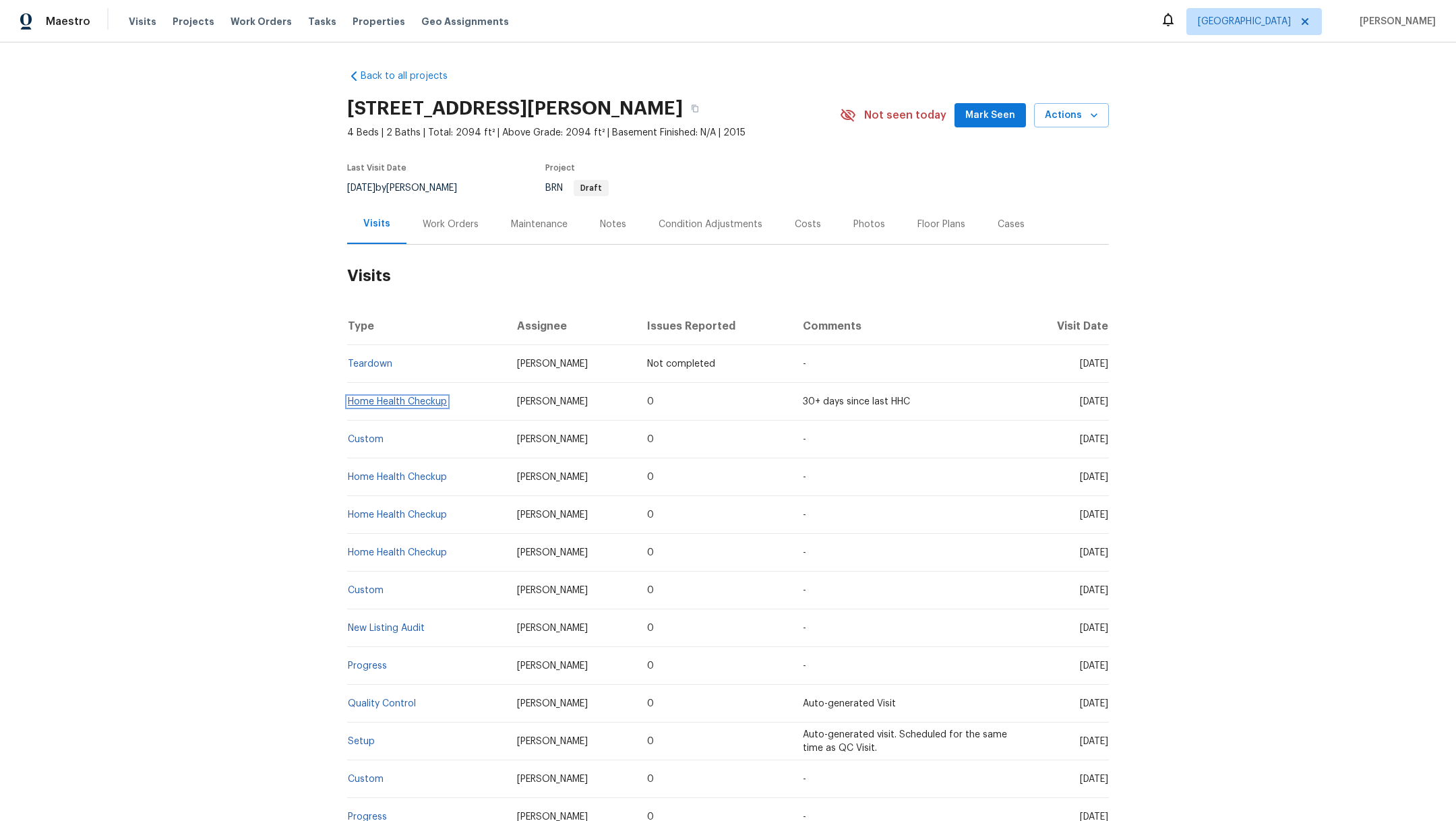
click at [375, 400] on link "Home Health Checkup" at bounding box center [398, 401] width 99 height 10
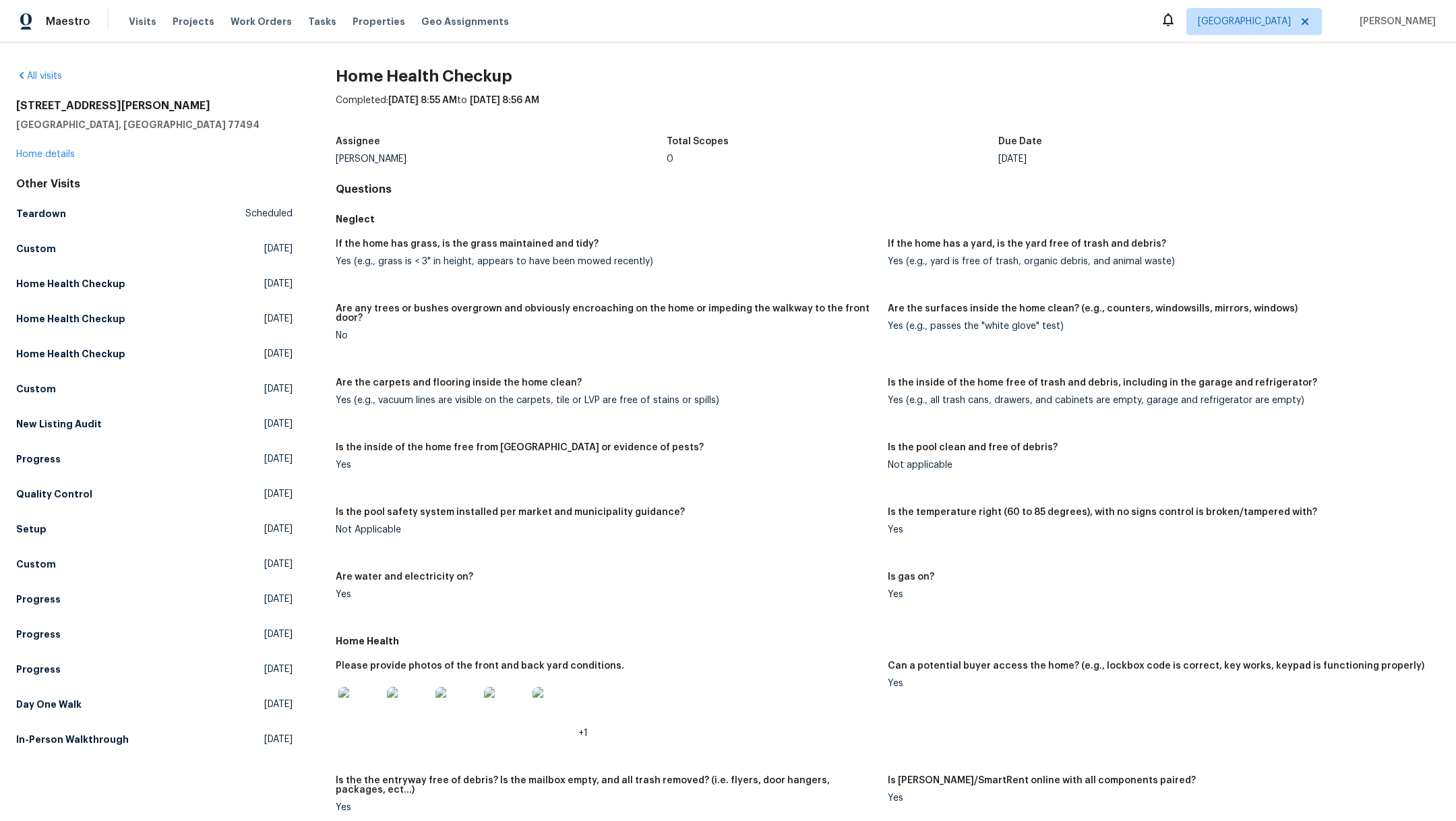
click at [367, 698] on img at bounding box center [359, 708] width 43 height 43
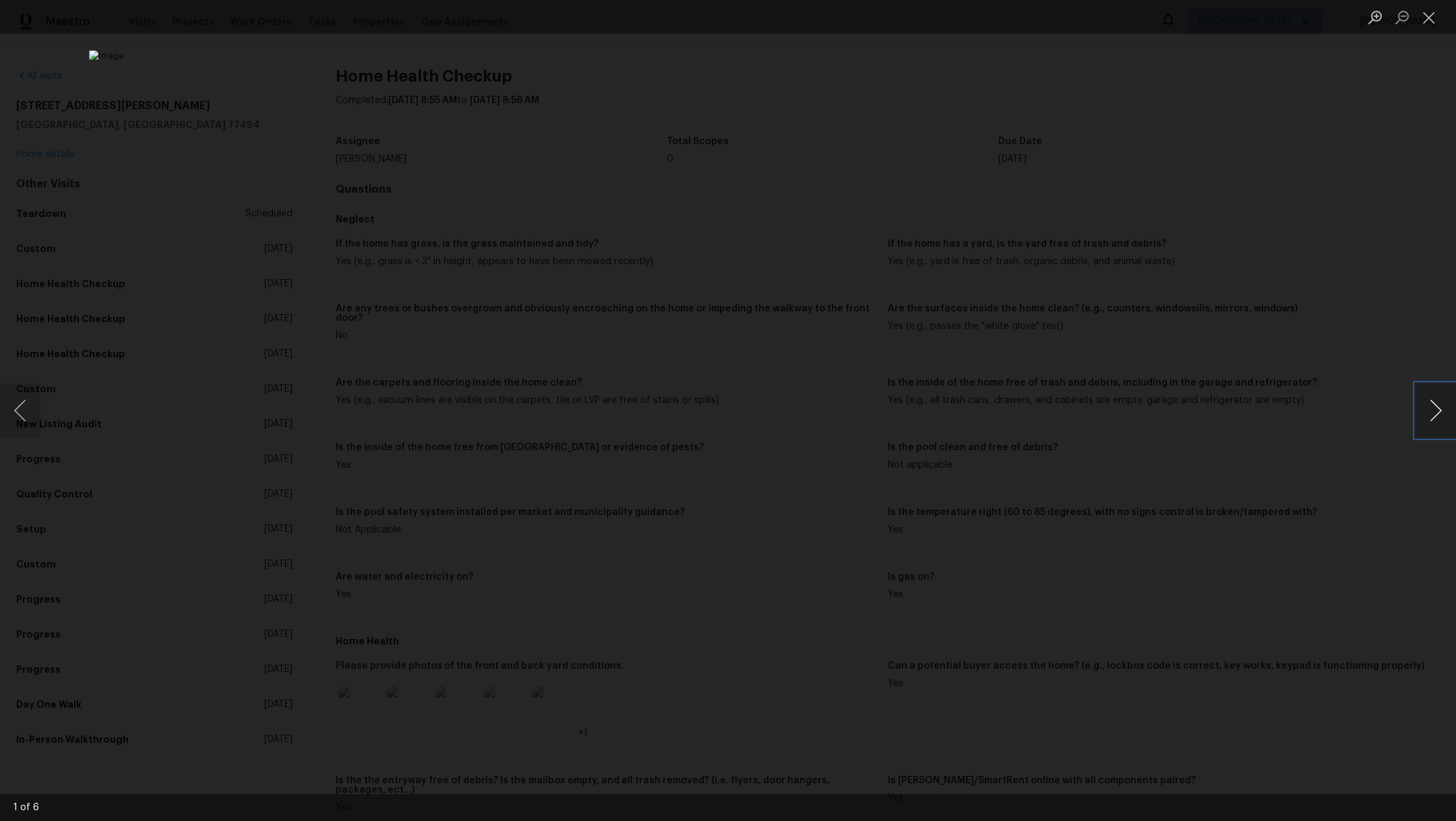
click at [1440, 409] on button "Next image" at bounding box center [1435, 410] width 41 height 54
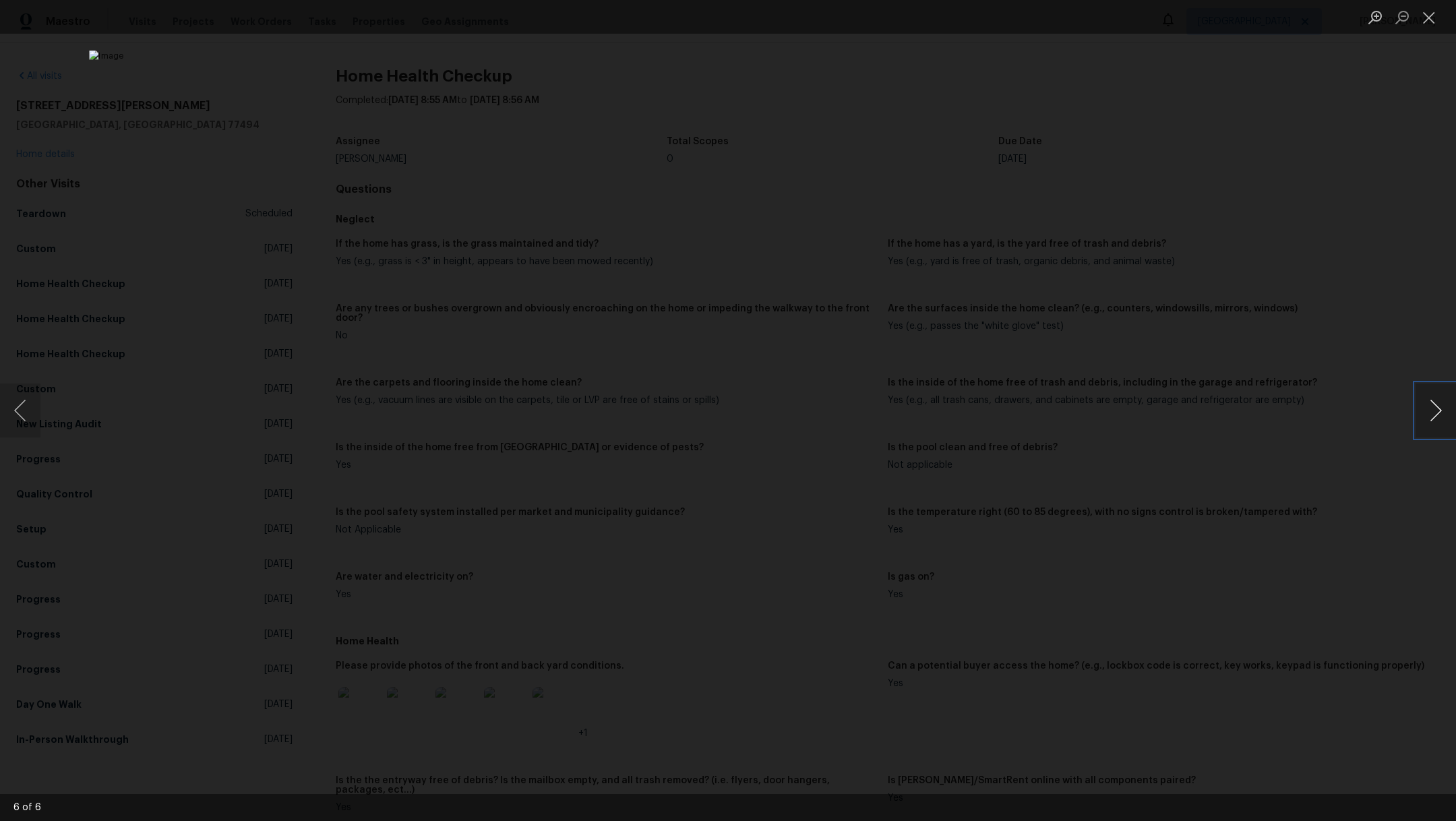
click at [1440, 409] on button "Next image" at bounding box center [1435, 410] width 41 height 54
click at [1431, 15] on button "Close lightbox" at bounding box center [1428, 17] width 27 height 24
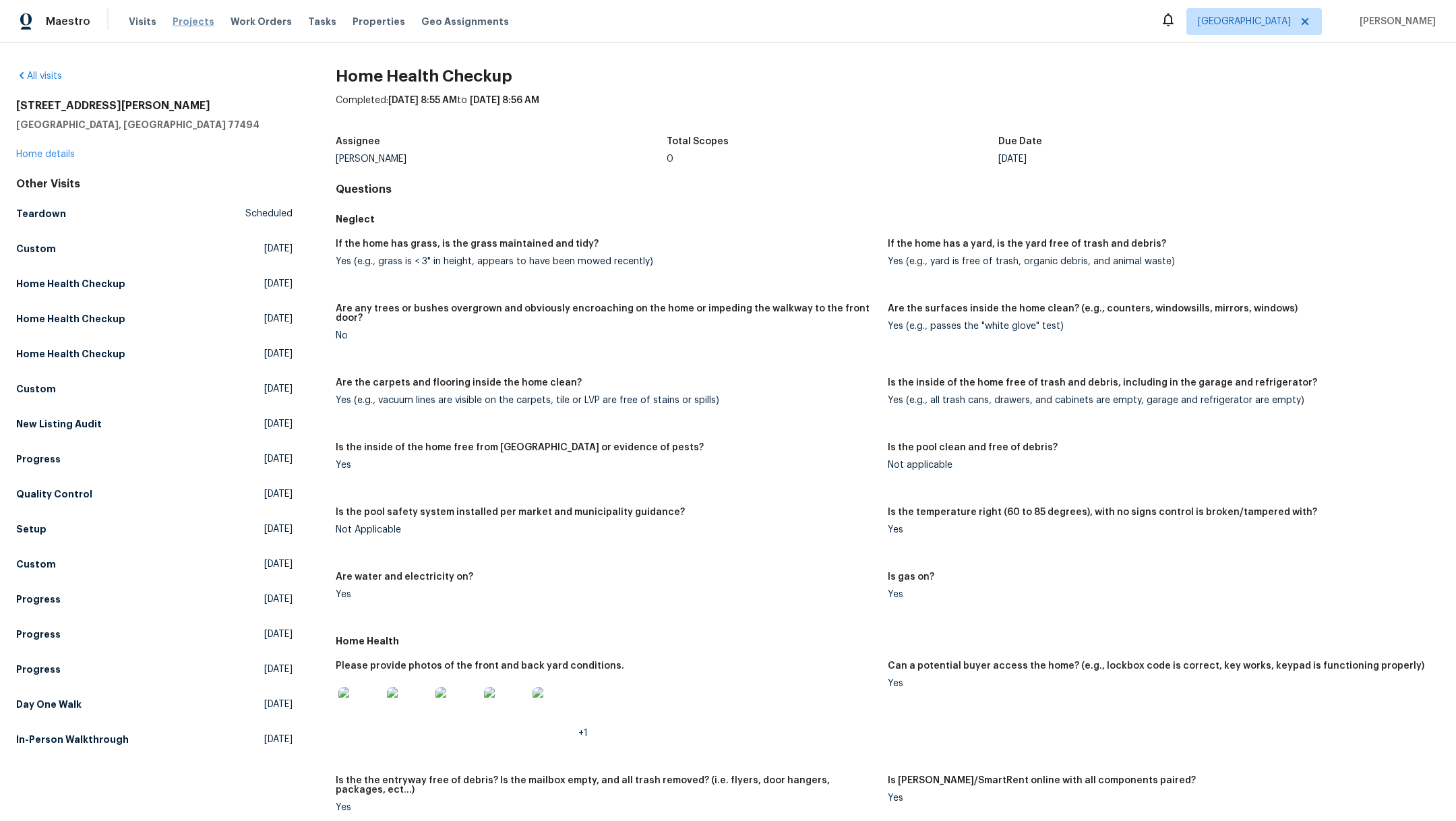
click at [181, 26] on span "Projects" at bounding box center [193, 22] width 42 height 13
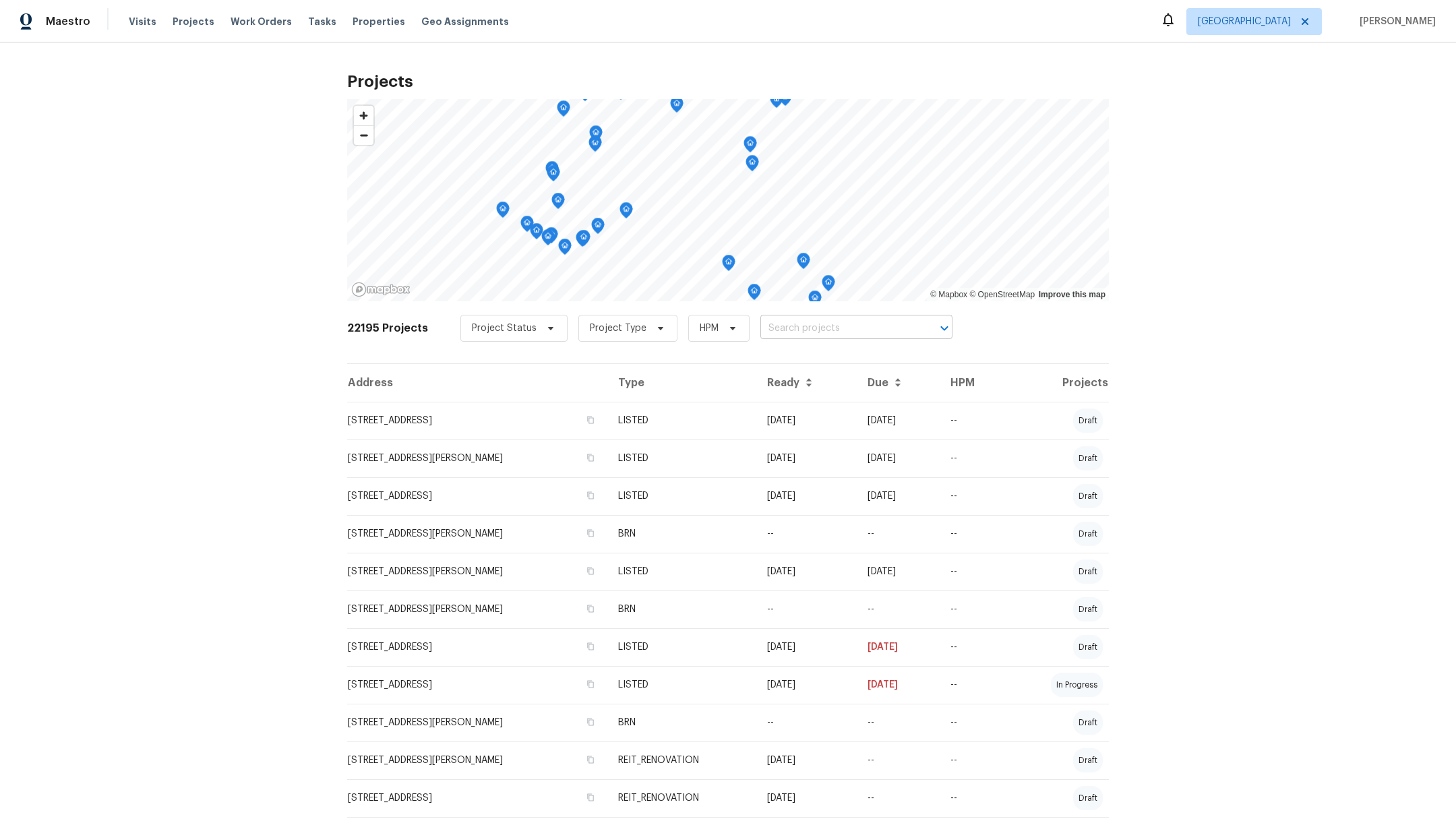
click at [802, 327] on input "text" at bounding box center [837, 328] width 154 height 21
type input "8206"
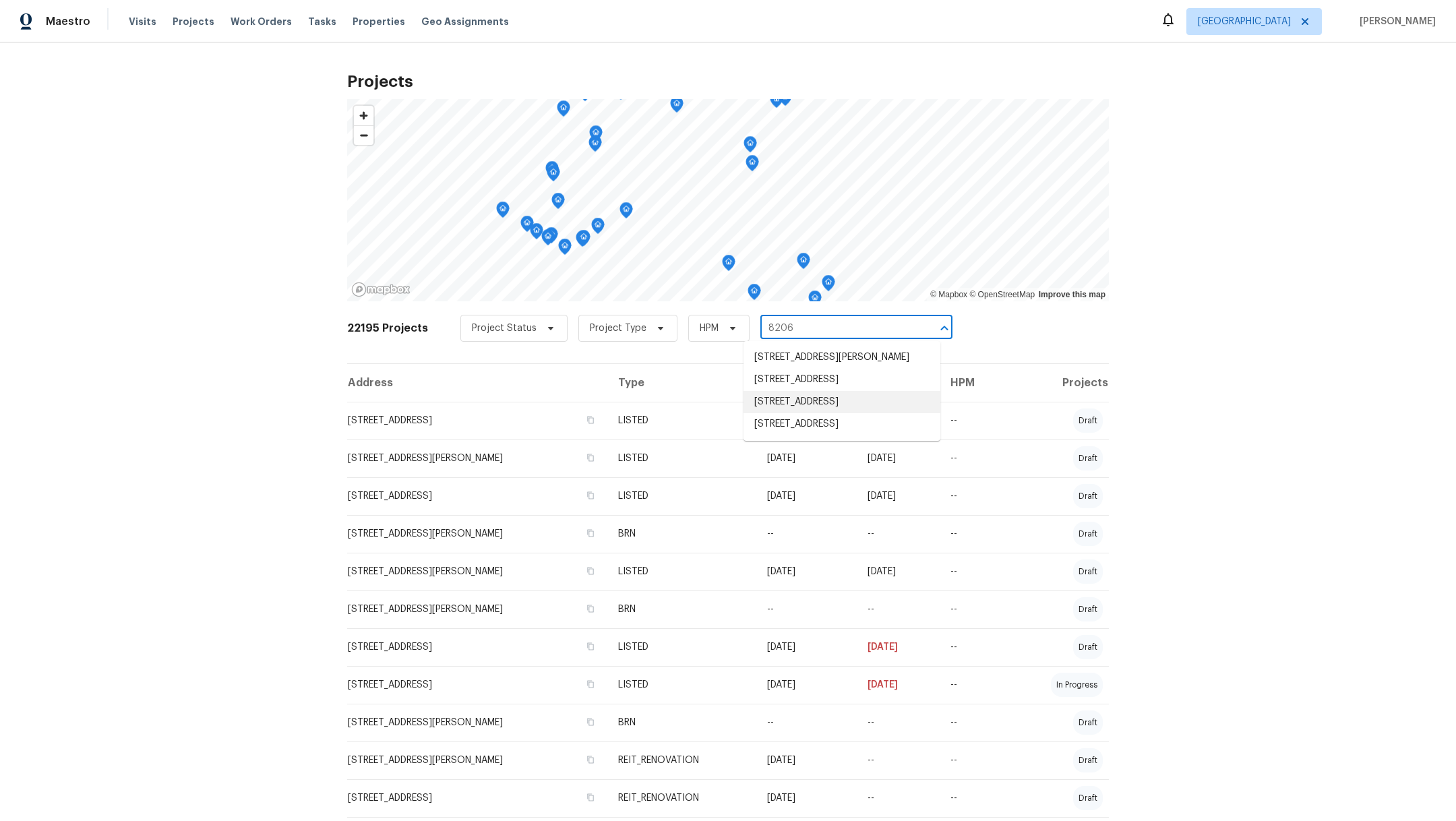
click at [806, 413] on li "8206 Rustic Cape Dr, Cypress, TX 77433" at bounding box center [842, 401] width 197 height 22
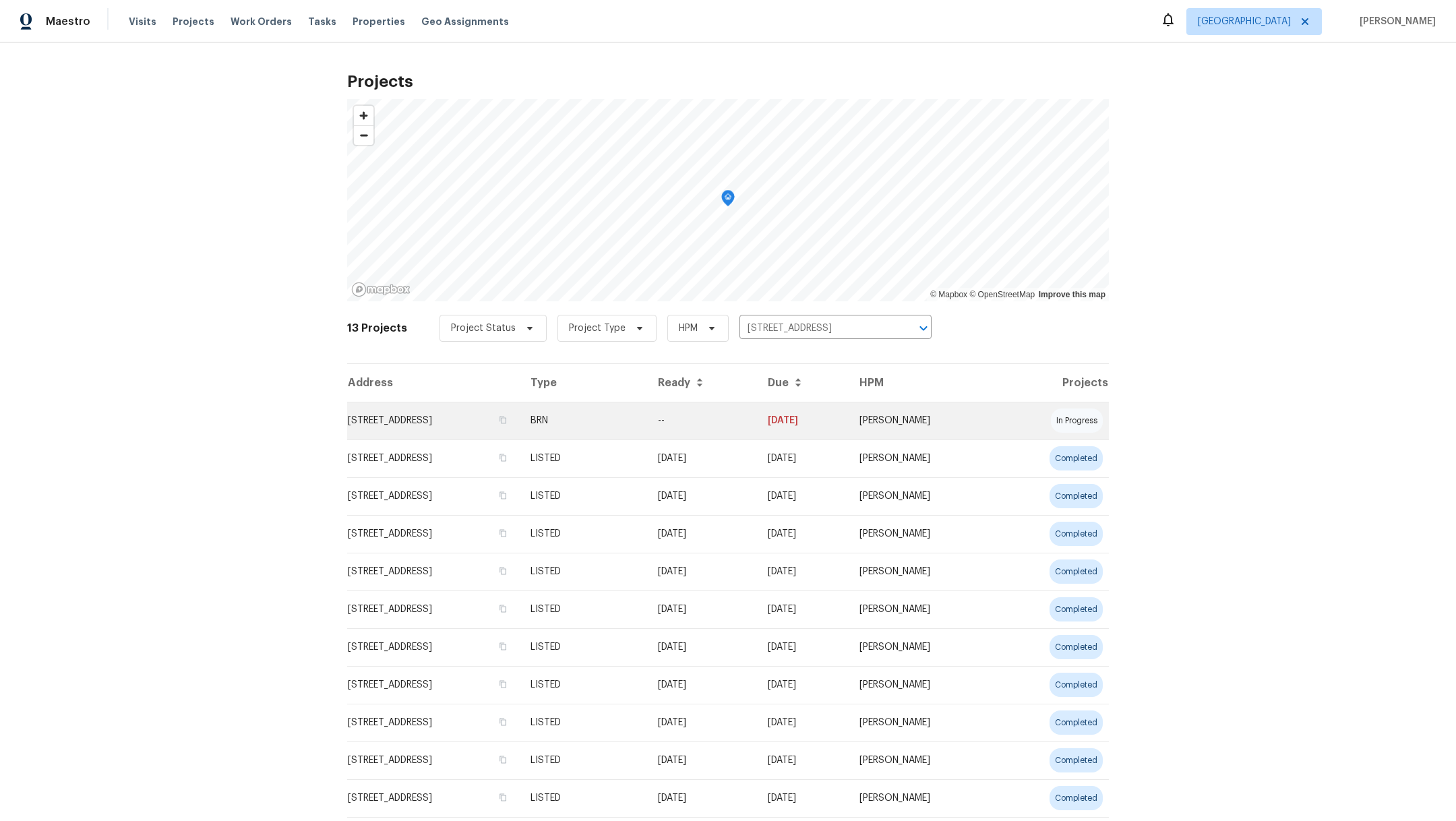
click at [410, 423] on td "8206 Rustic Cape Dr, Cypress, TX 77433" at bounding box center [433, 420] width 172 height 38
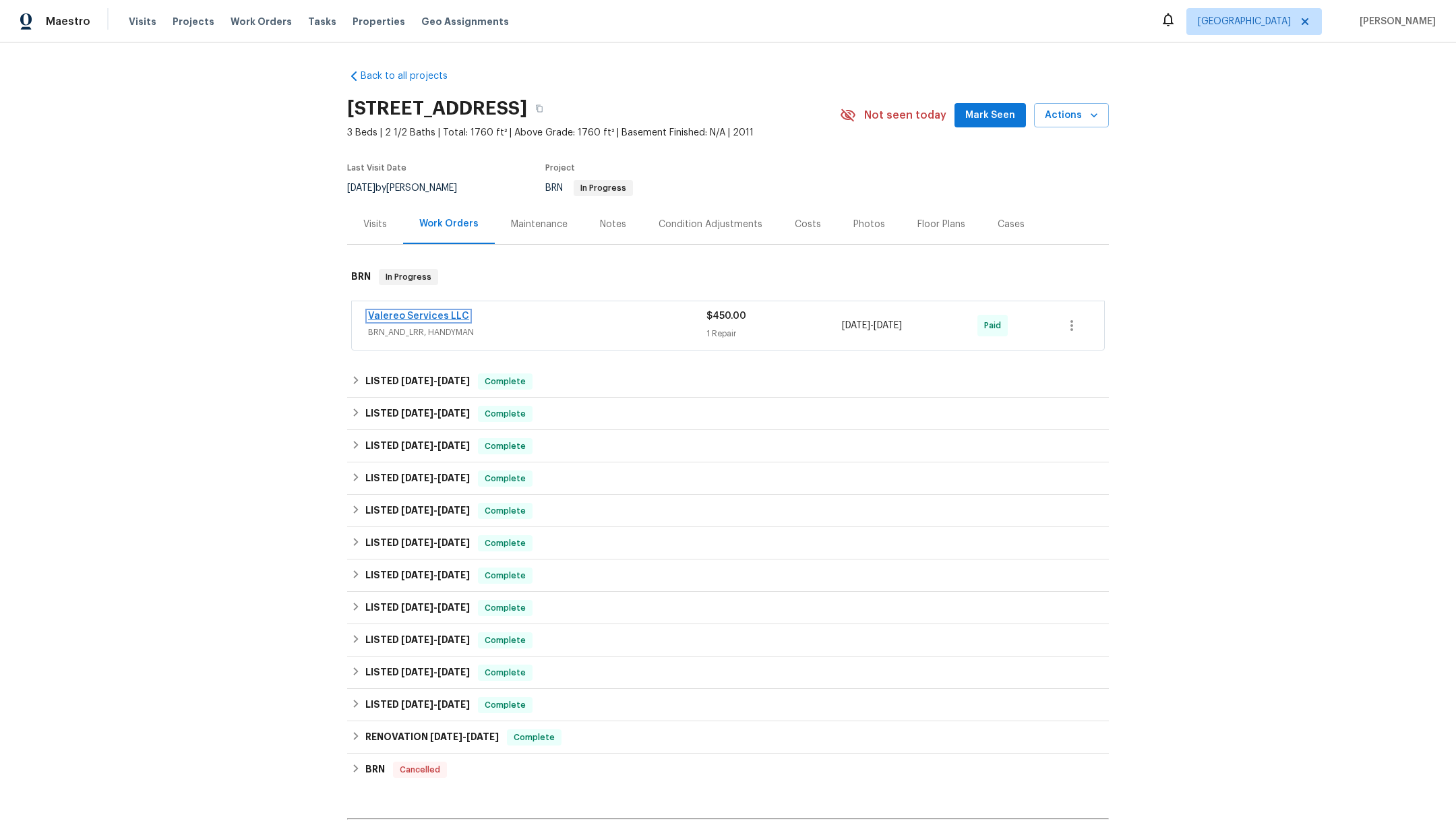
click at [422, 312] on link "Valereo Services LLC" at bounding box center [418, 316] width 101 height 10
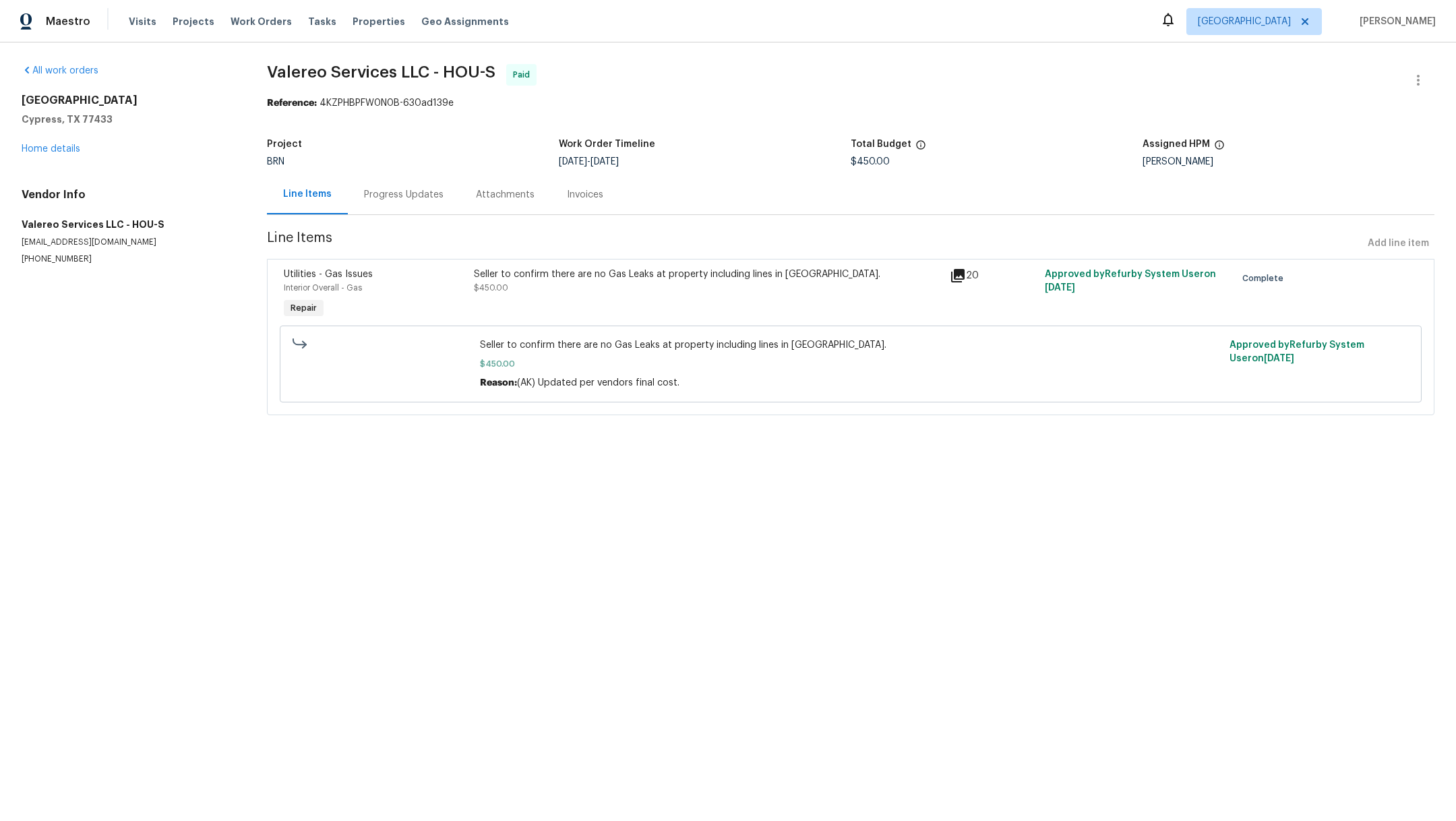
click at [408, 191] on div "Progress Updates" at bounding box center [404, 195] width 80 height 13
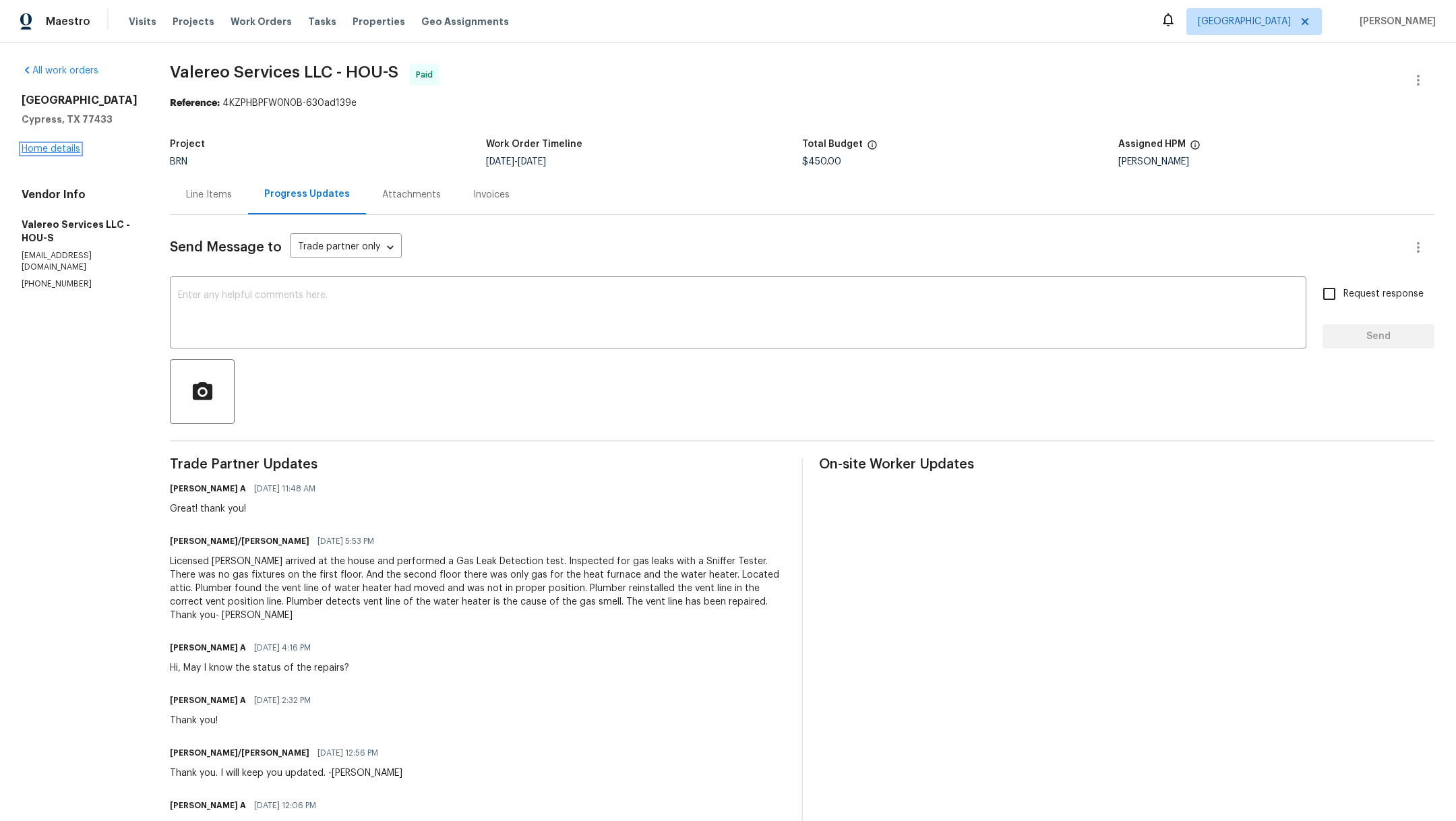
click at [48, 154] on link "Home details" at bounding box center [51, 149] width 59 height 10
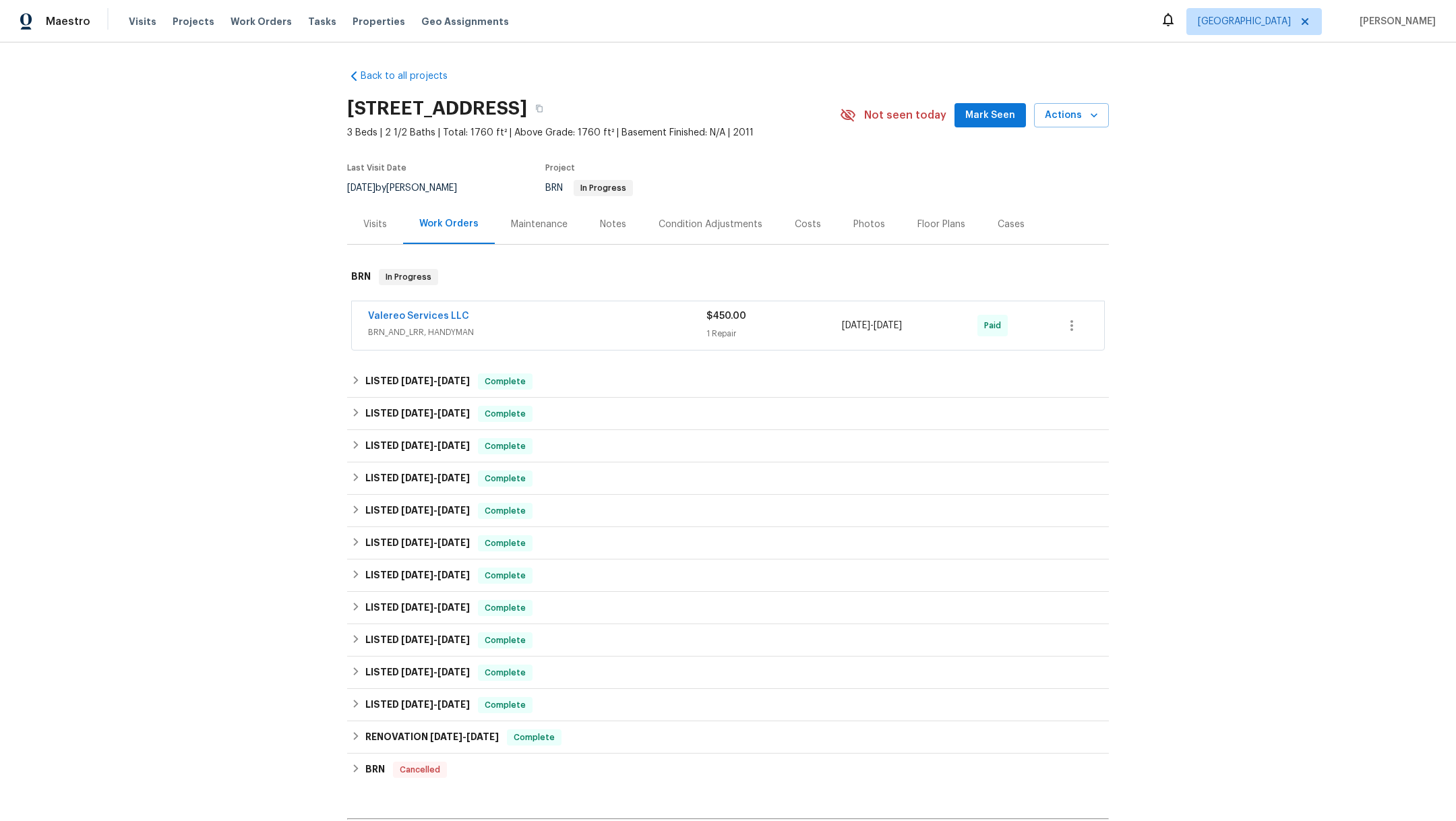
scroll to position [245, 0]
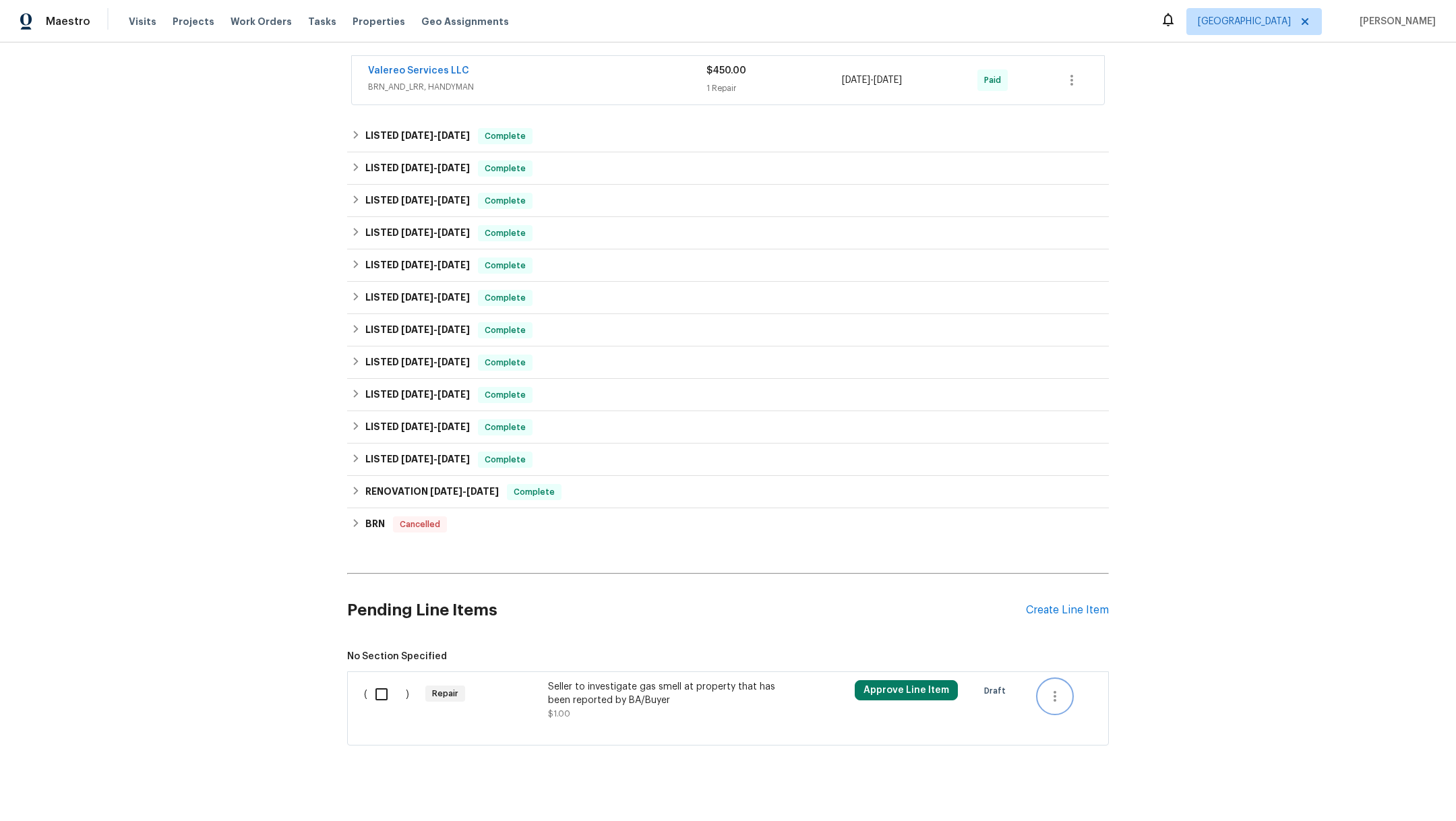
click at [1049, 694] on icon "button" at bounding box center [1054, 695] width 16 height 16
click at [1050, 694] on li "Cancel" at bounding box center [1057, 694] width 52 height 22
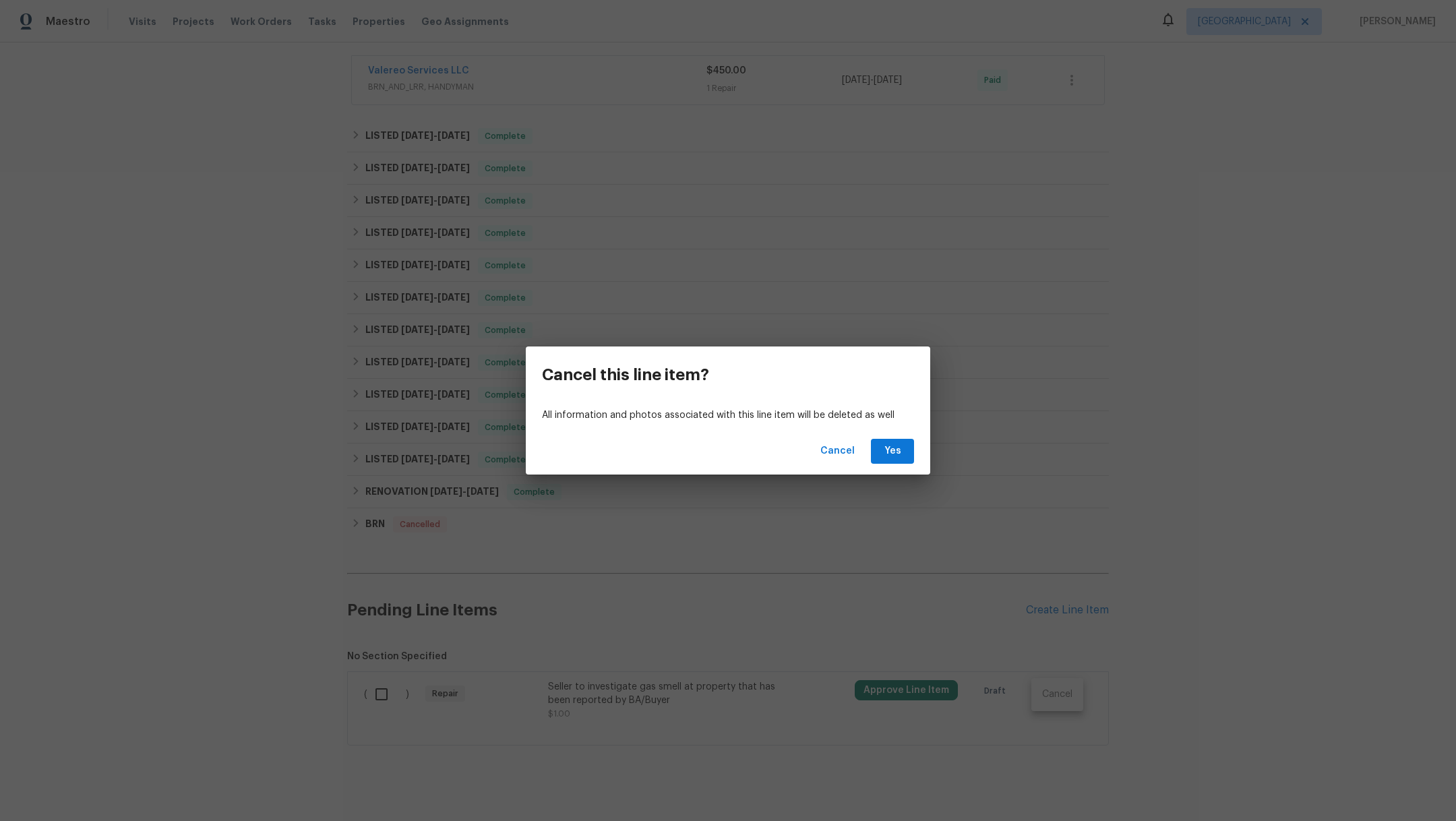
click at [887, 468] on div "Cancel Yes" at bounding box center [728, 451] width 404 height 47
click at [887, 459] on span "Yes" at bounding box center [892, 452] width 22 height 17
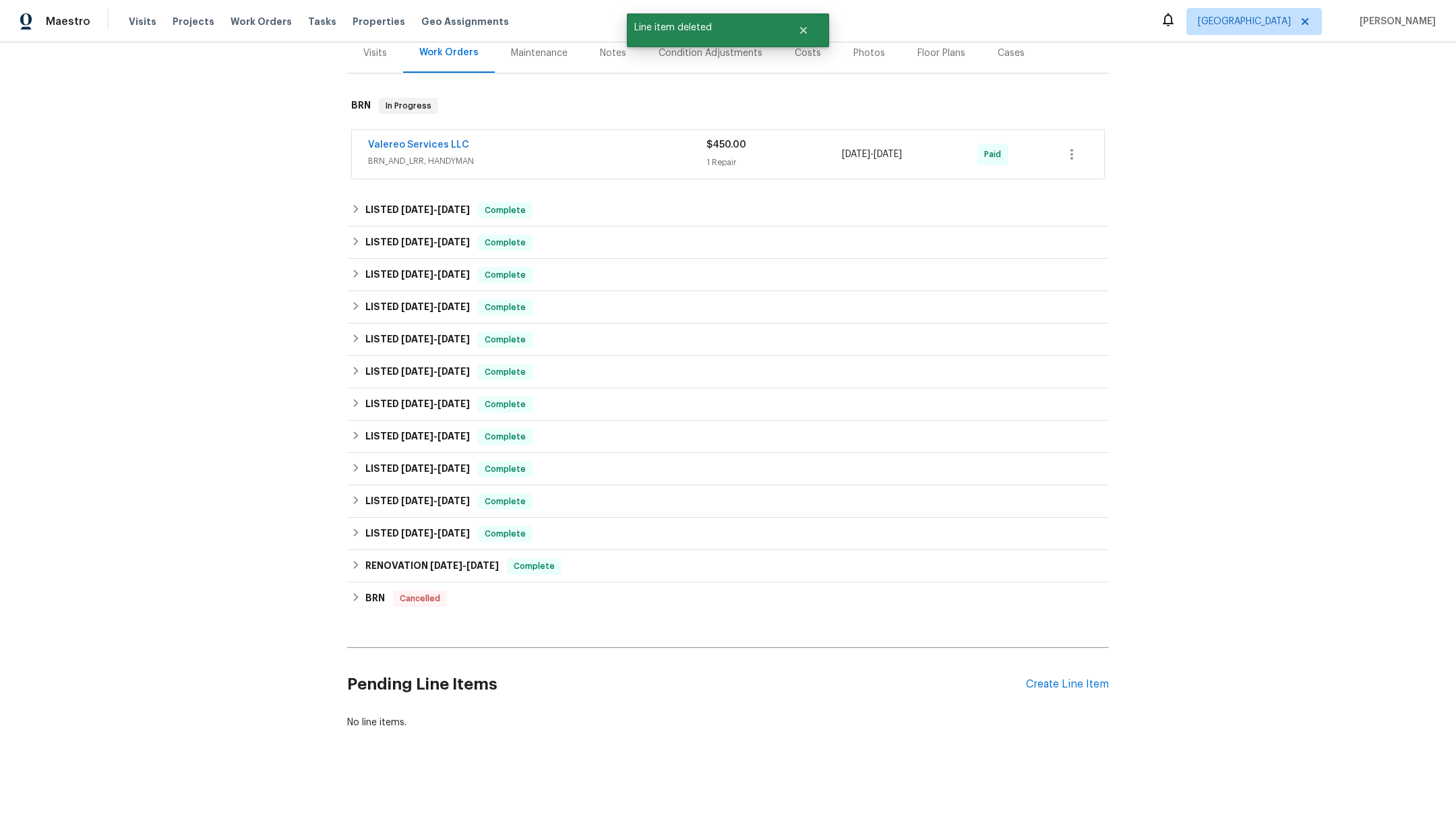
scroll to position [186, 0]
click at [1038, 678] on div "Create Line Item" at bounding box center [1066, 684] width 83 height 12
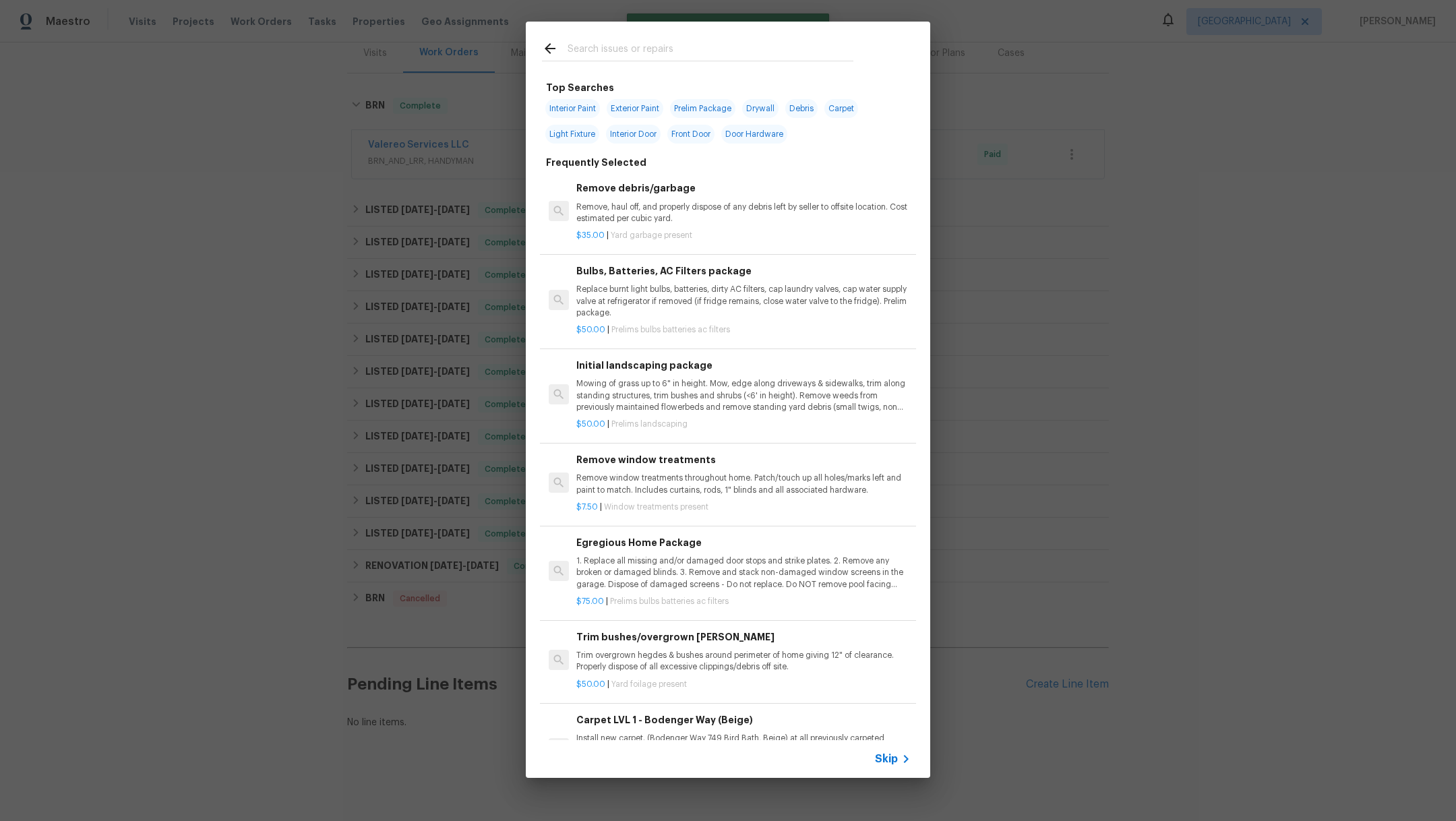
click at [598, 49] on input "text" at bounding box center [710, 50] width 285 height 20
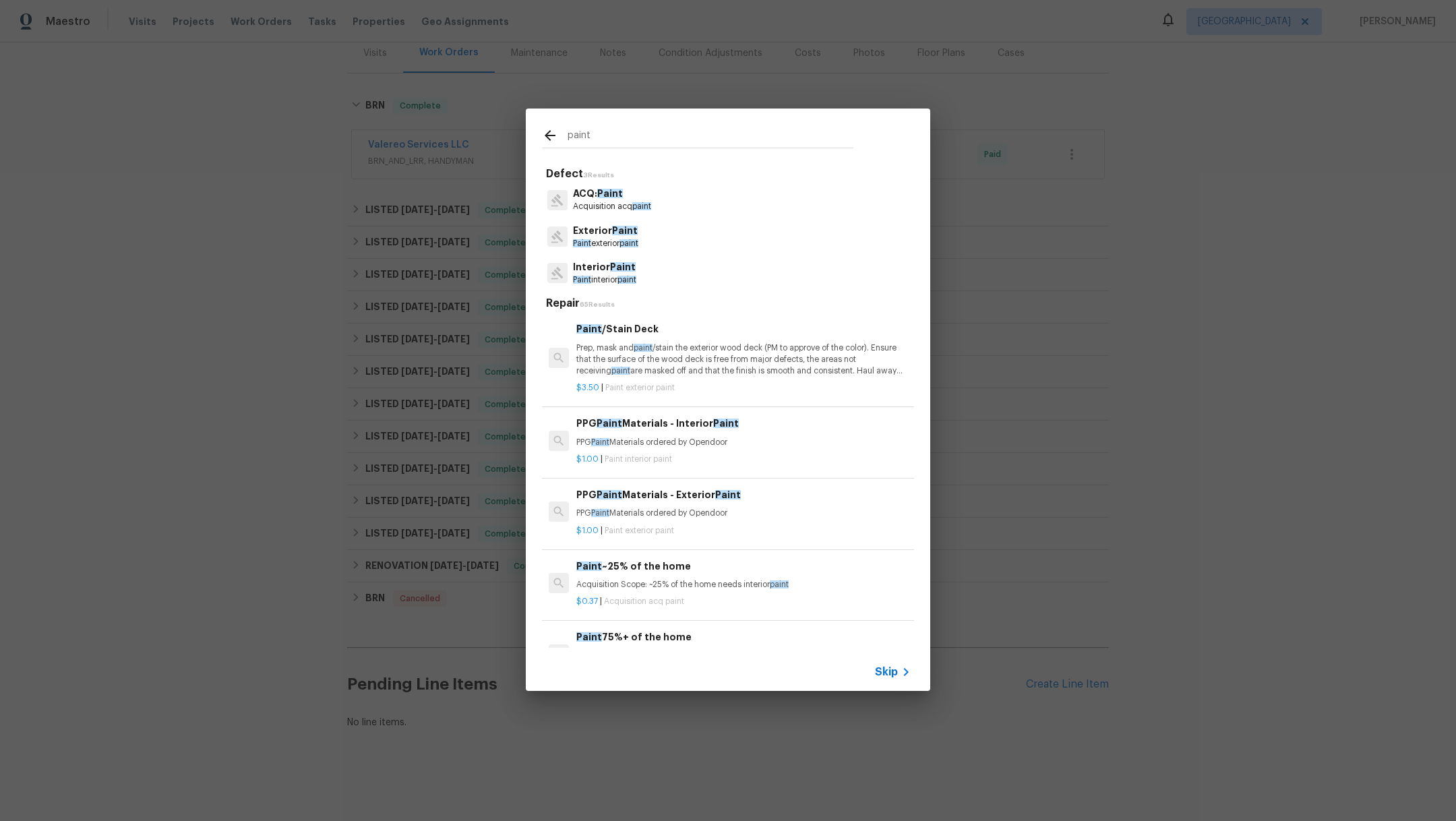
type input "paint"
click at [608, 240] on p "Paint exterior paint" at bounding box center [605, 244] width 66 height 11
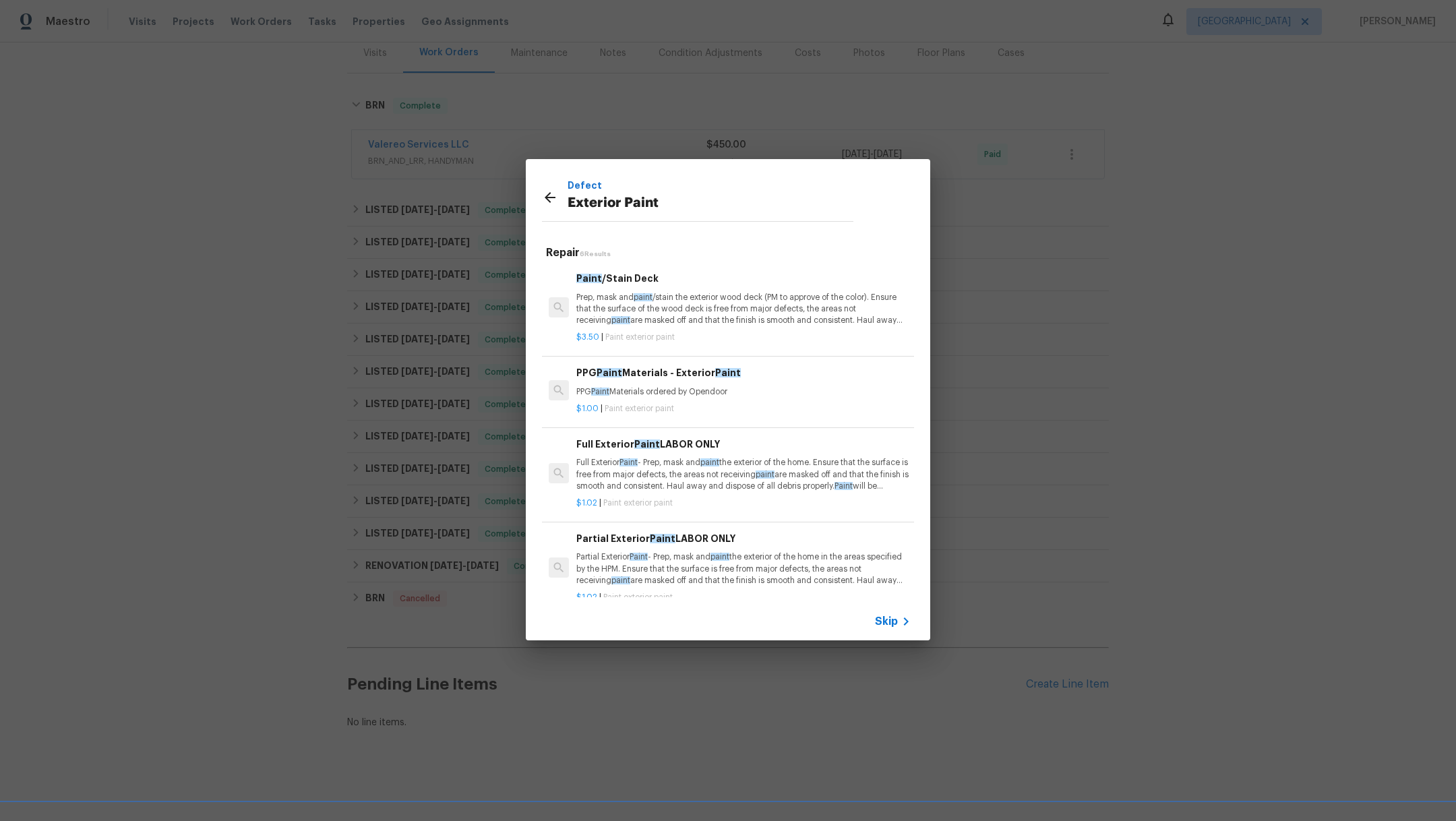
scroll to position [176, 0]
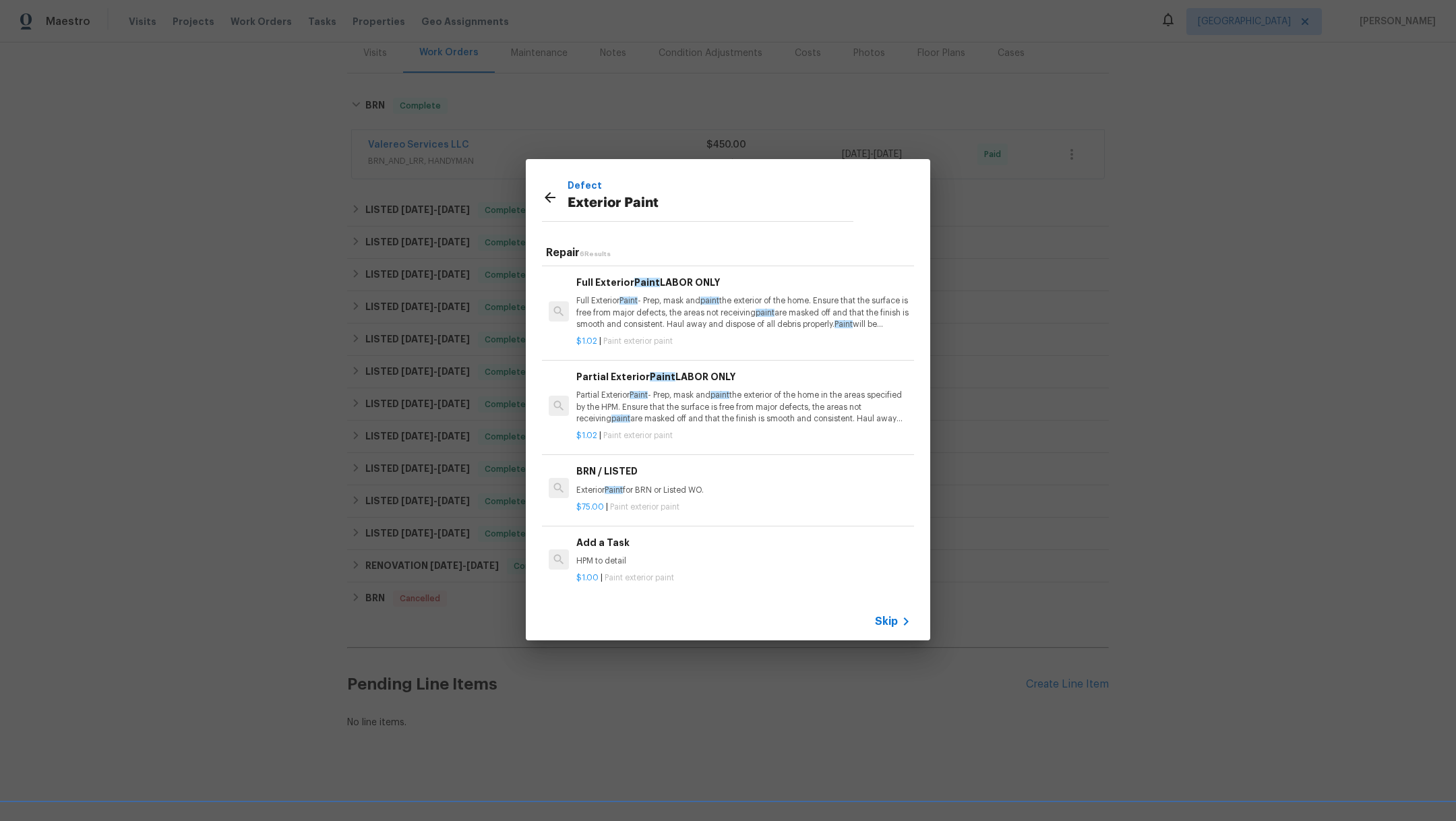
click at [798, 536] on h6 "Add a Task" at bounding box center [743, 543] width 334 height 15
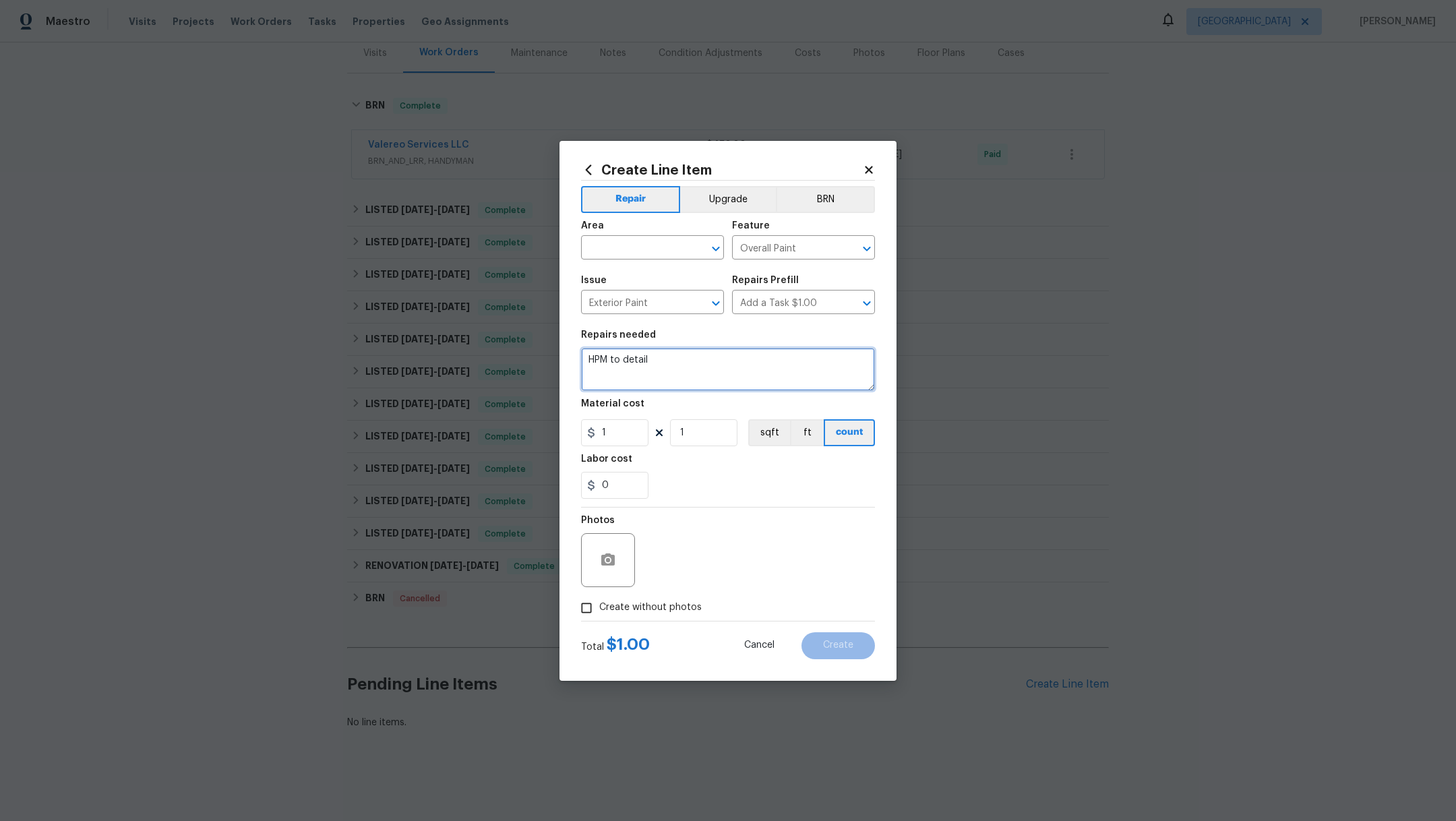
drag, startPoint x: 665, startPoint y: 360, endPoint x: 468, endPoint y: 350, distance: 197.3
click at [468, 350] on div "Create Line Item Repair Upgrade BRN Area ​ Feature Overall Paint ​ Issue Exteri…" at bounding box center [728, 410] width 1456 height 821
type textarea "O"
type textarea "p"
type textarea "Paint front door on an exterior only. Match paint."
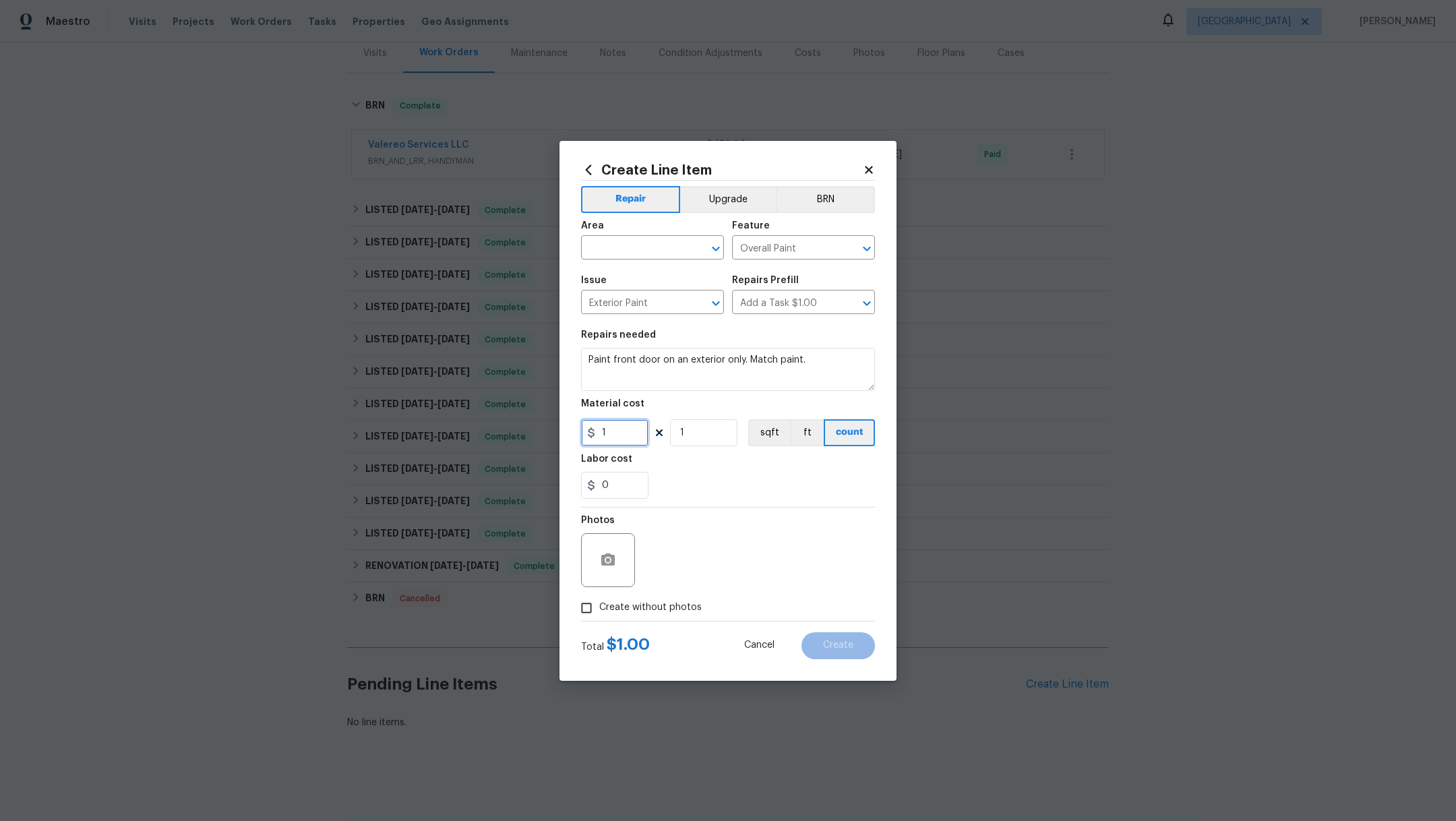
drag, startPoint x: 599, startPoint y: 434, endPoint x: 494, endPoint y: 420, distance: 105.9
click at [498, 425] on div "Create Line Item Repair Upgrade BRN Area ​ Feature Overall Paint ​ Issue Exteri…" at bounding box center [728, 410] width 1456 height 821
type input "50"
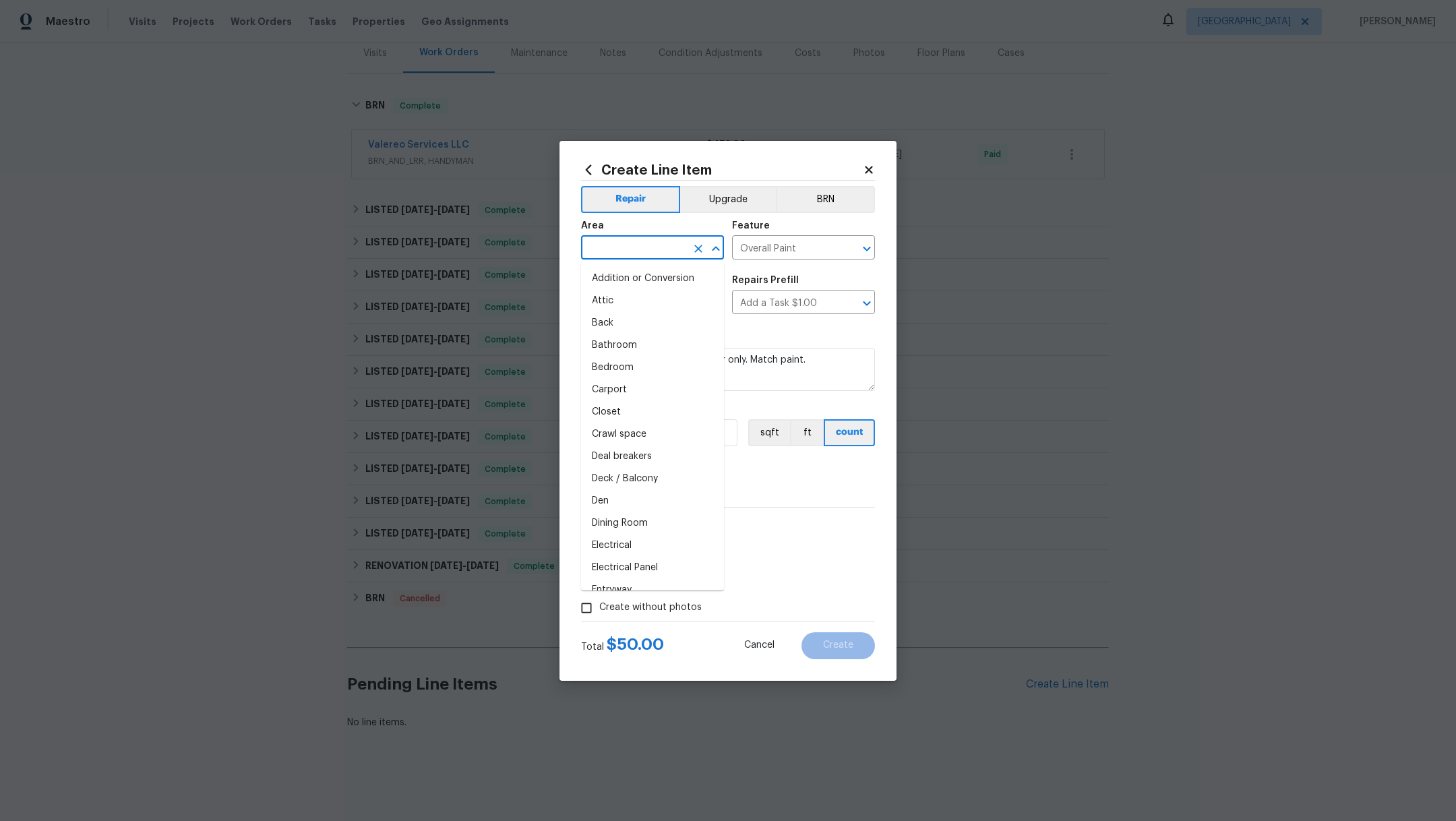
click at [647, 251] on input "text" at bounding box center [633, 249] width 106 height 21
click at [637, 264] on ul "Front" at bounding box center [652, 279] width 143 height 33
click at [641, 283] on li "Front" at bounding box center [652, 278] width 143 height 22
type input "Front"
click at [617, 606] on span "Create without photos" at bounding box center [650, 607] width 103 height 14
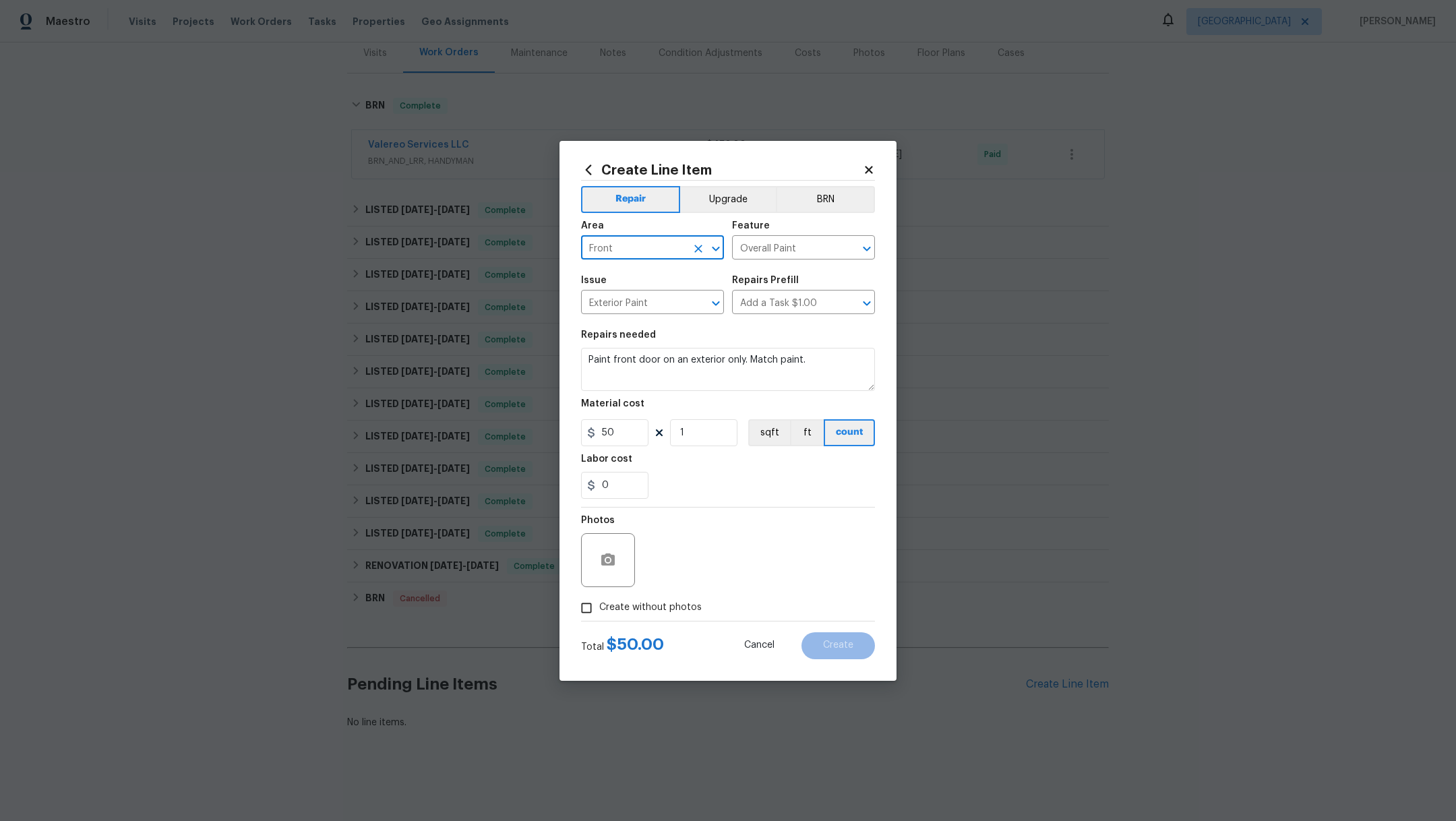
click at [599, 606] on input "Create without photos" at bounding box center [586, 608] width 26 height 26
checkbox input "true"
click at [729, 542] on textarea at bounding box center [760, 559] width 229 height 54
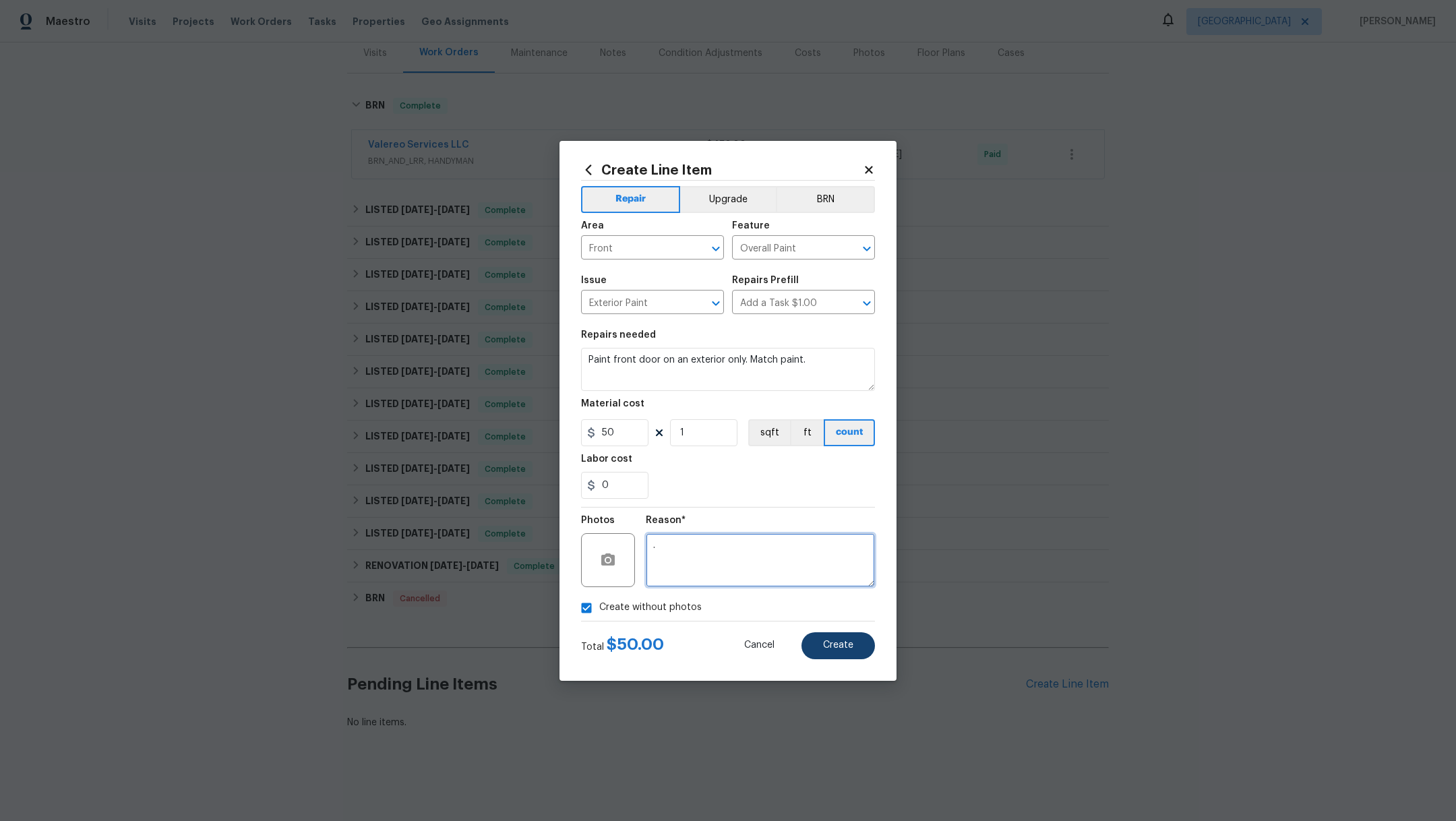
type textarea "."
click at [852, 641] on span "Create" at bounding box center [838, 645] width 30 height 10
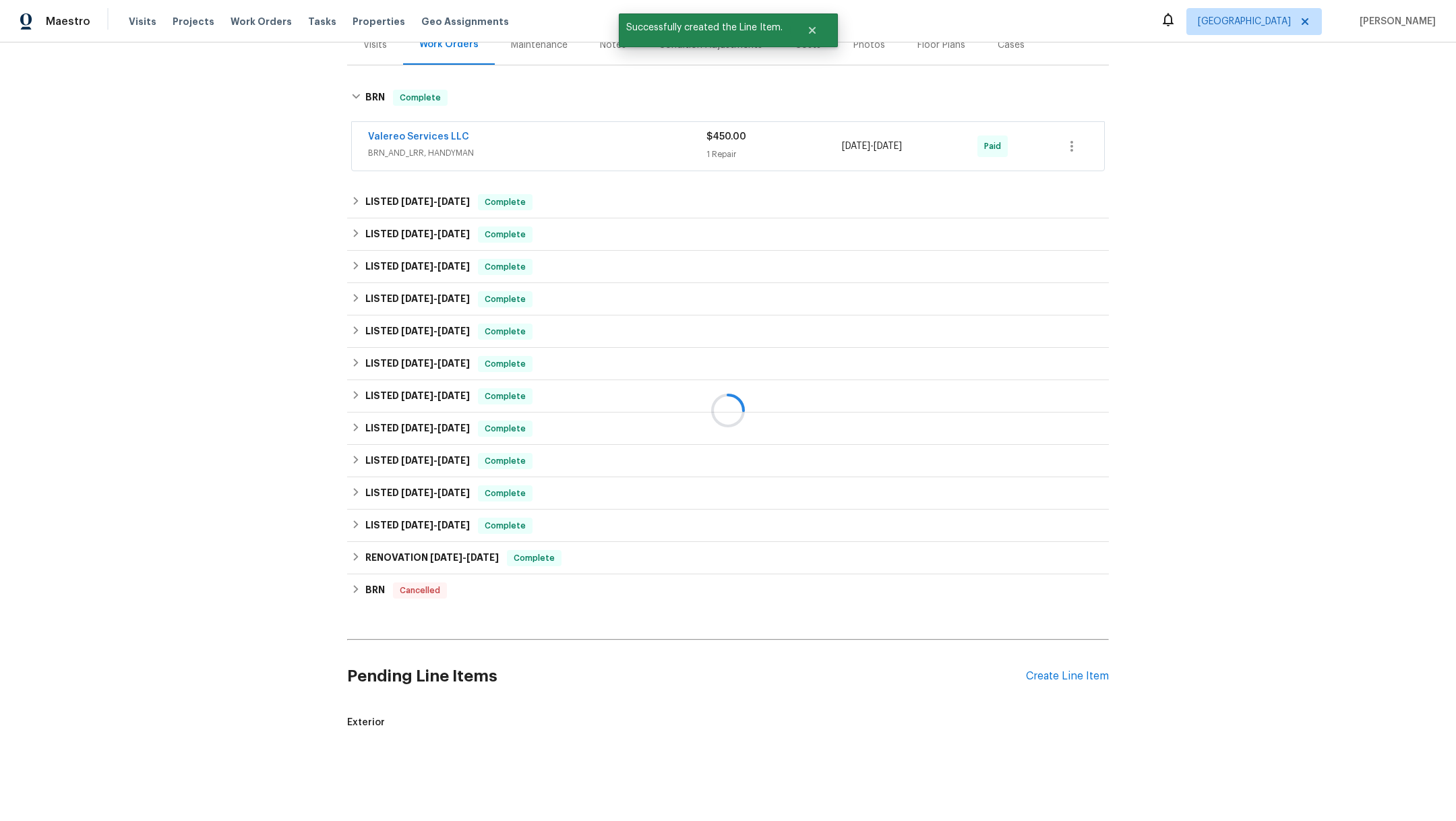
scroll to position [245, 0]
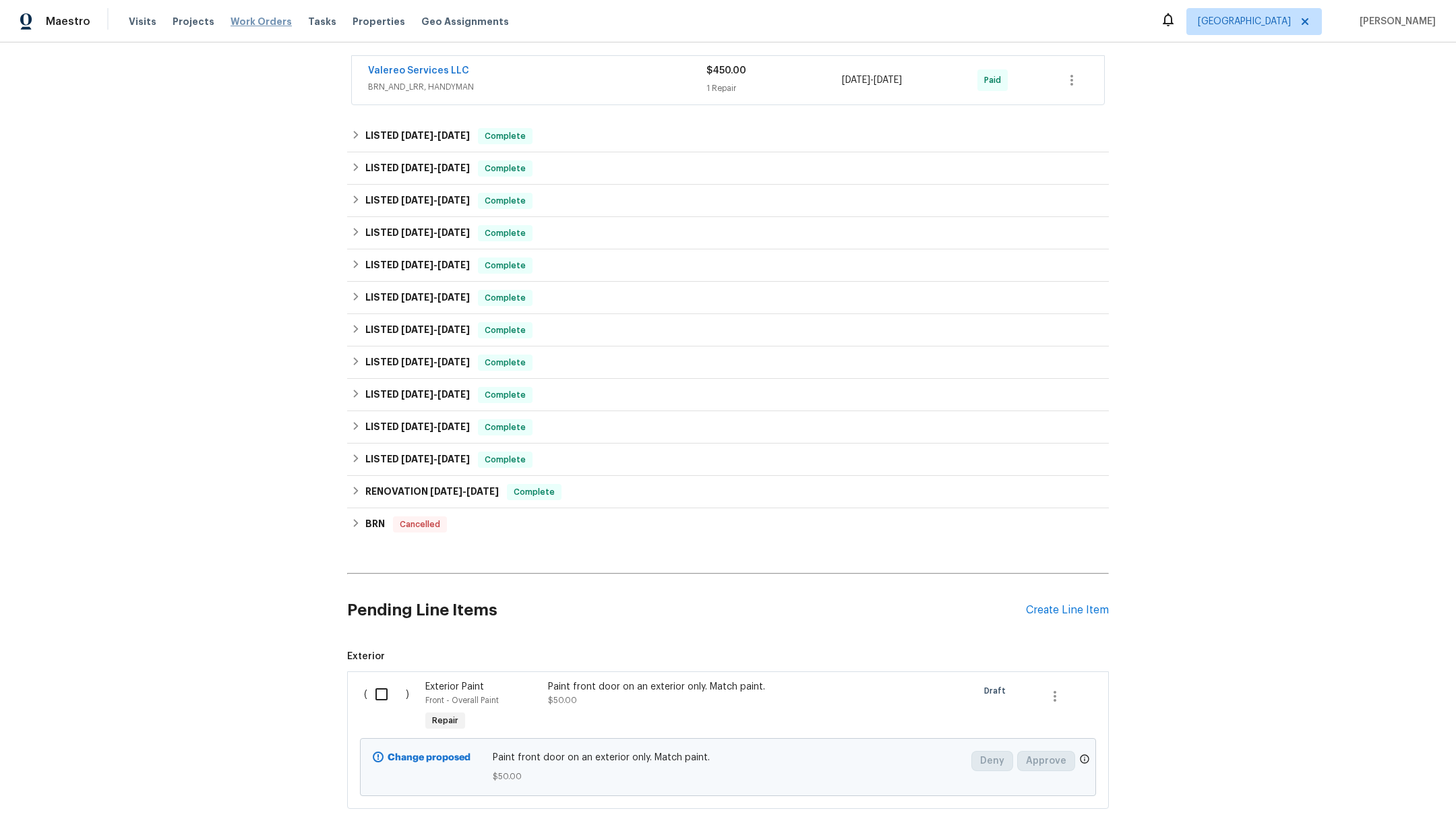
click at [250, 24] on span "Work Orders" at bounding box center [261, 22] width 61 height 13
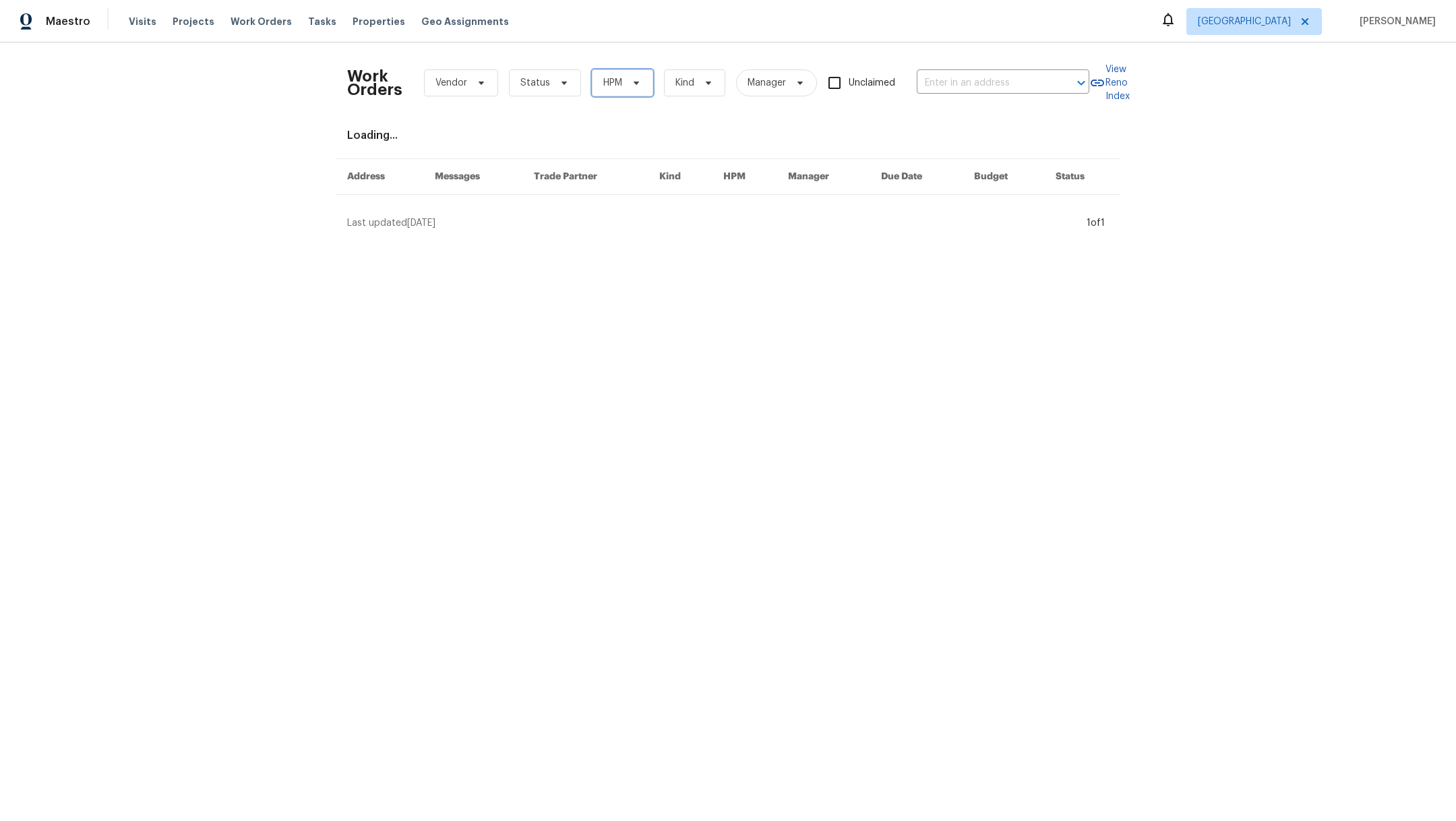
click at [603, 86] on span "HPM" at bounding box center [612, 83] width 19 height 13
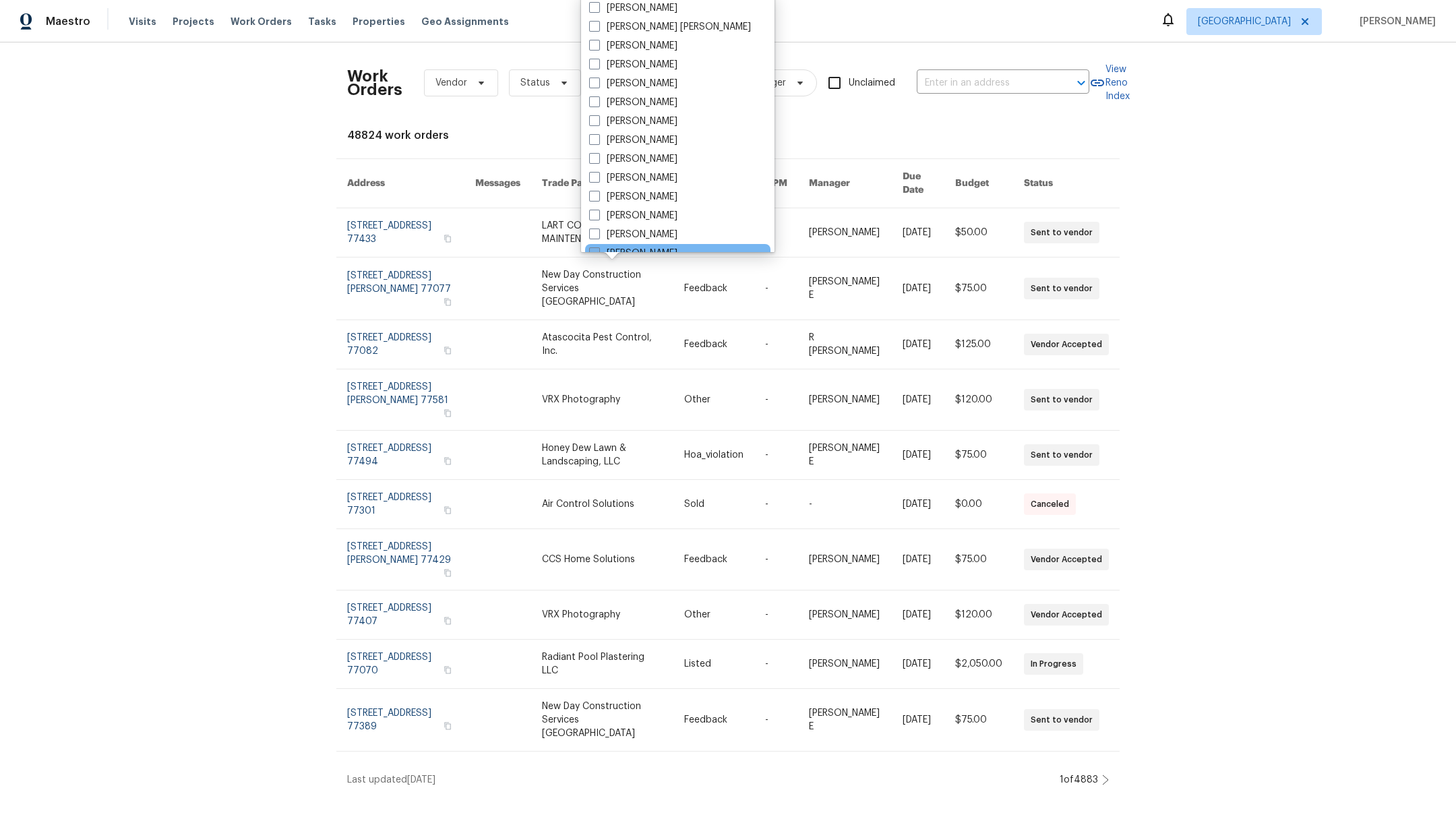
click at [597, 250] on span at bounding box center [593, 252] width 10 height 10
click at [597, 250] on input "[PERSON_NAME]" at bounding box center [592, 250] width 9 height 9
checkbox input "true"
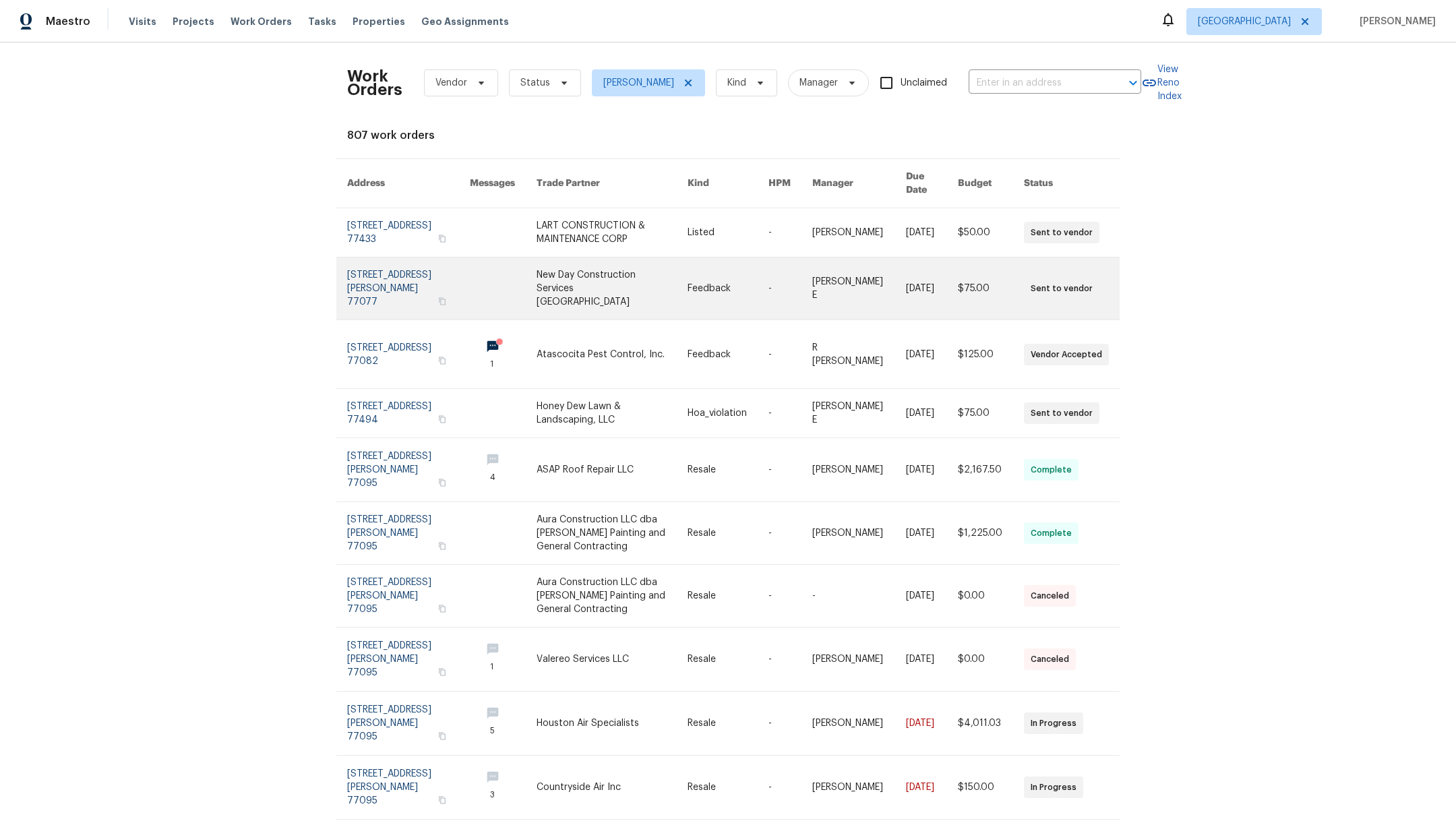
click at [364, 267] on link at bounding box center [408, 288] width 123 height 62
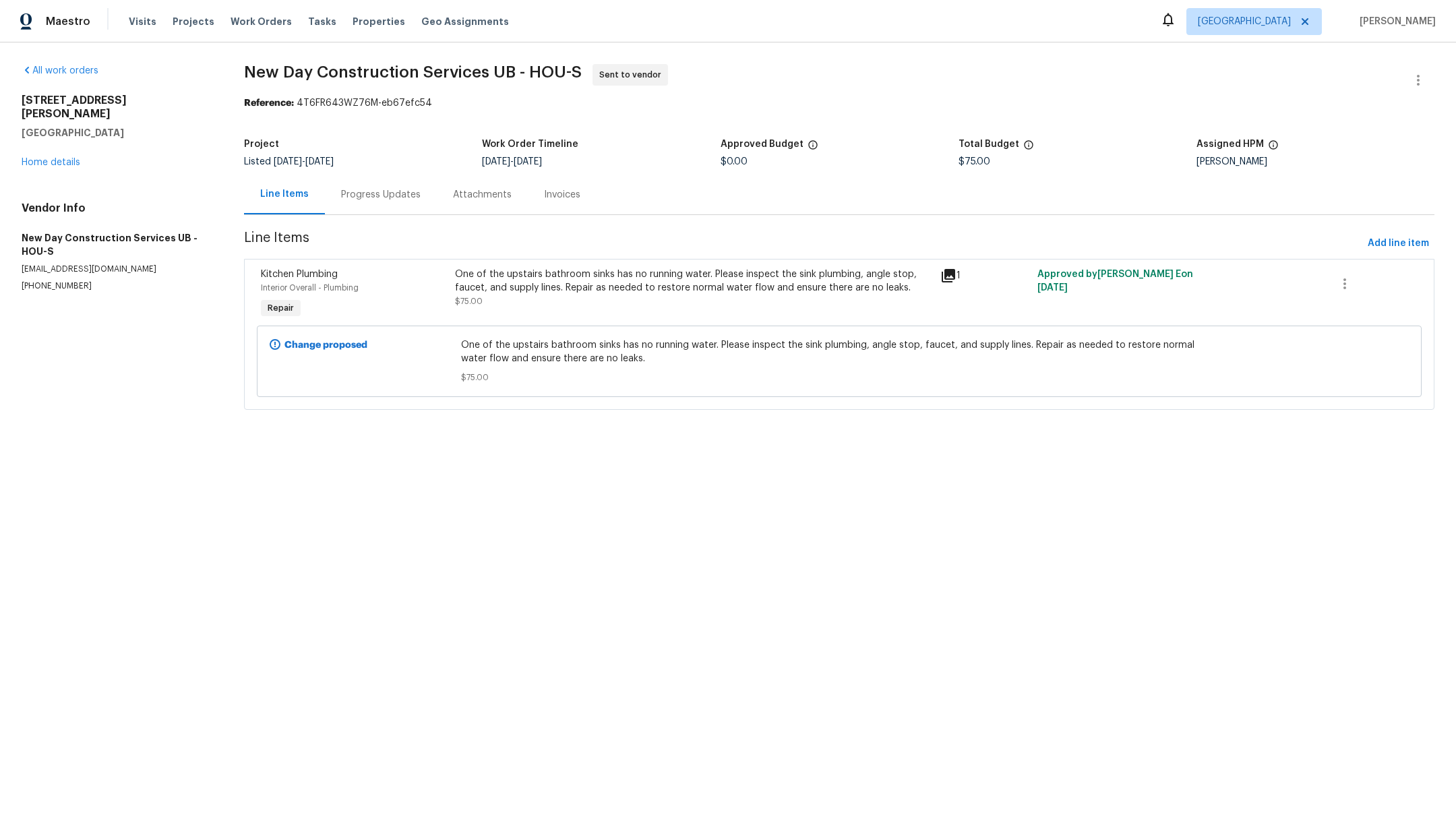
click at [379, 195] on div "Progress Updates" at bounding box center [381, 195] width 80 height 13
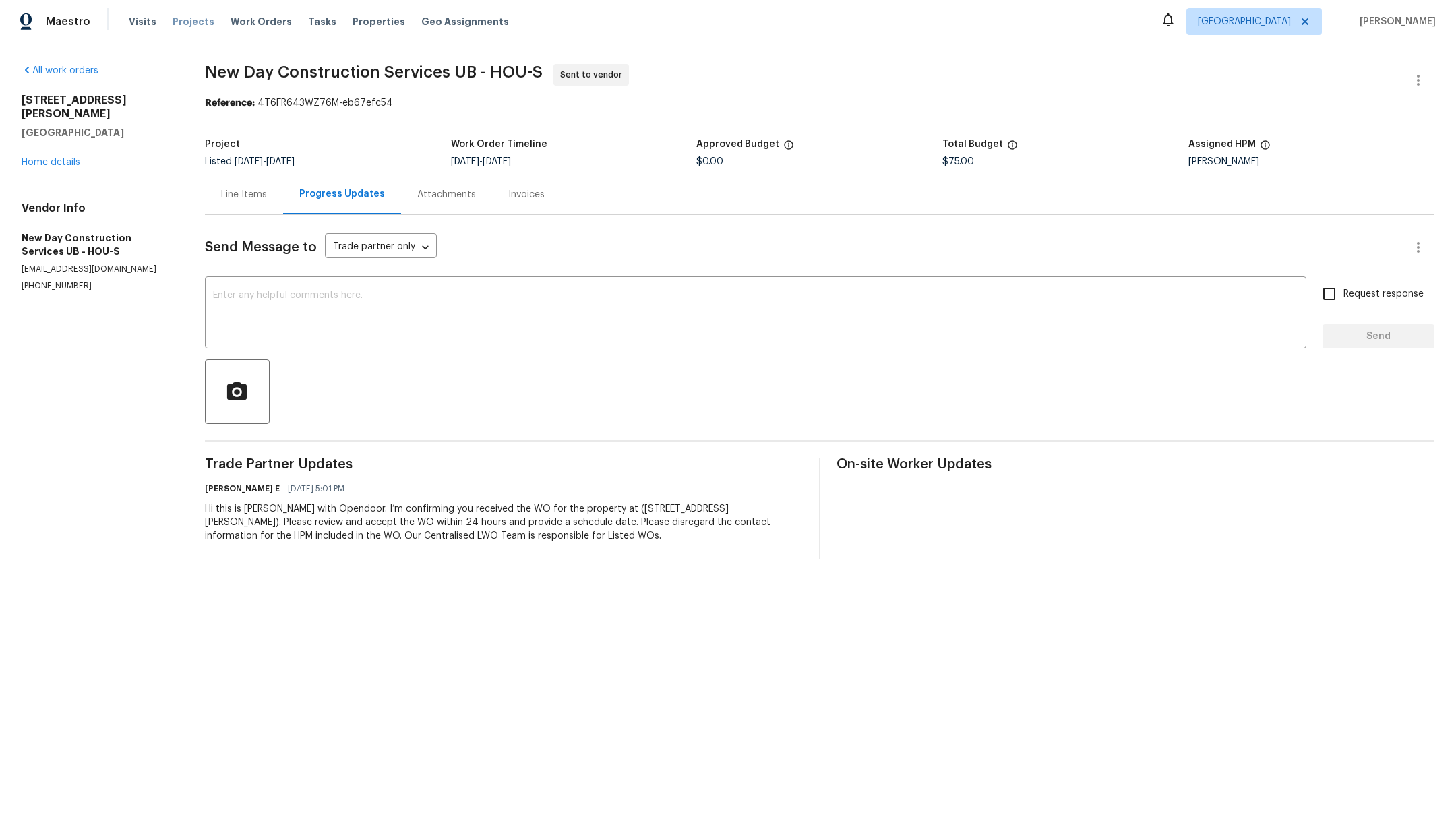
click at [191, 23] on span "Projects" at bounding box center [193, 22] width 42 height 13
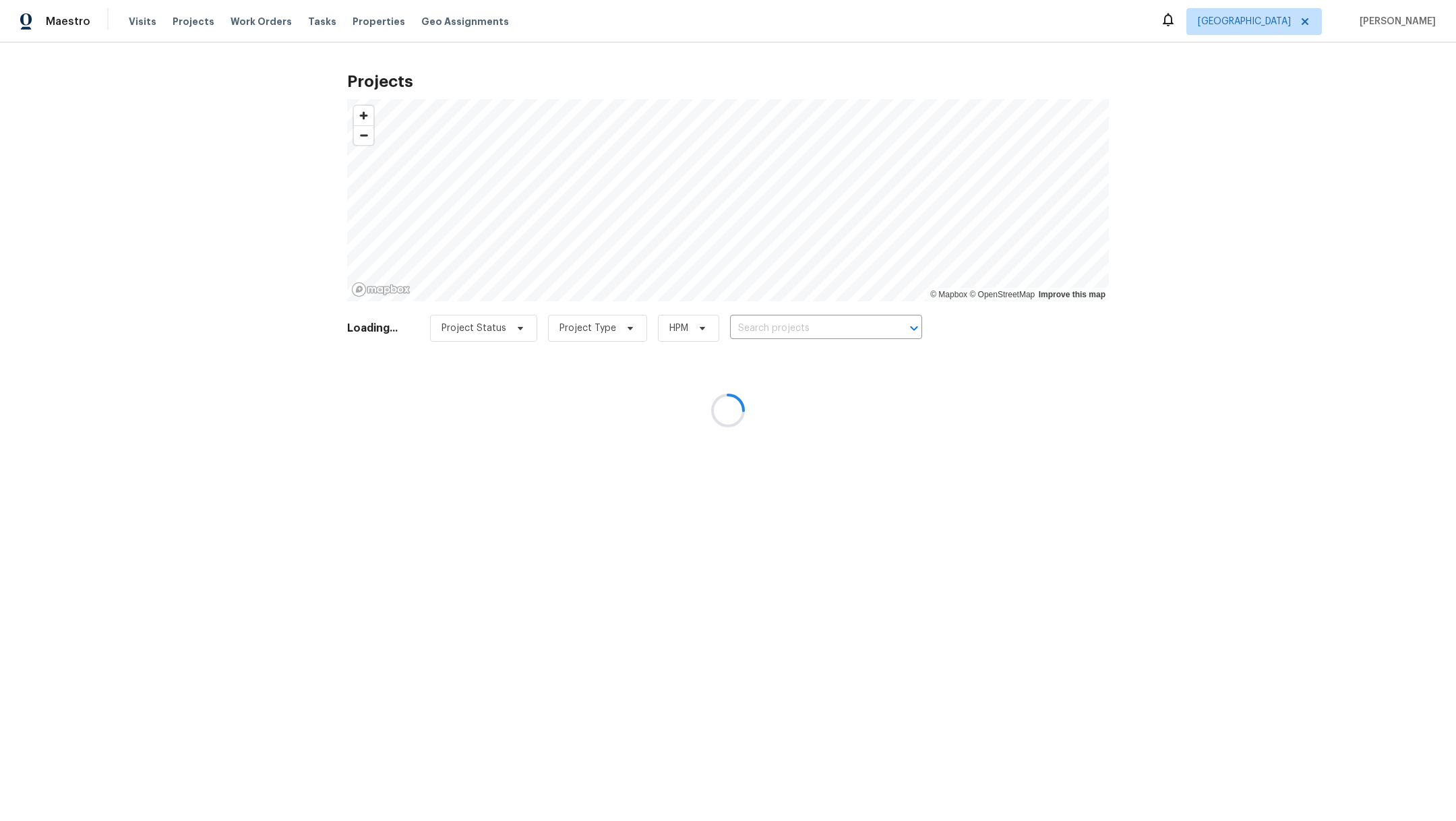
click at [757, 324] on div at bounding box center [728, 410] width 1456 height 821
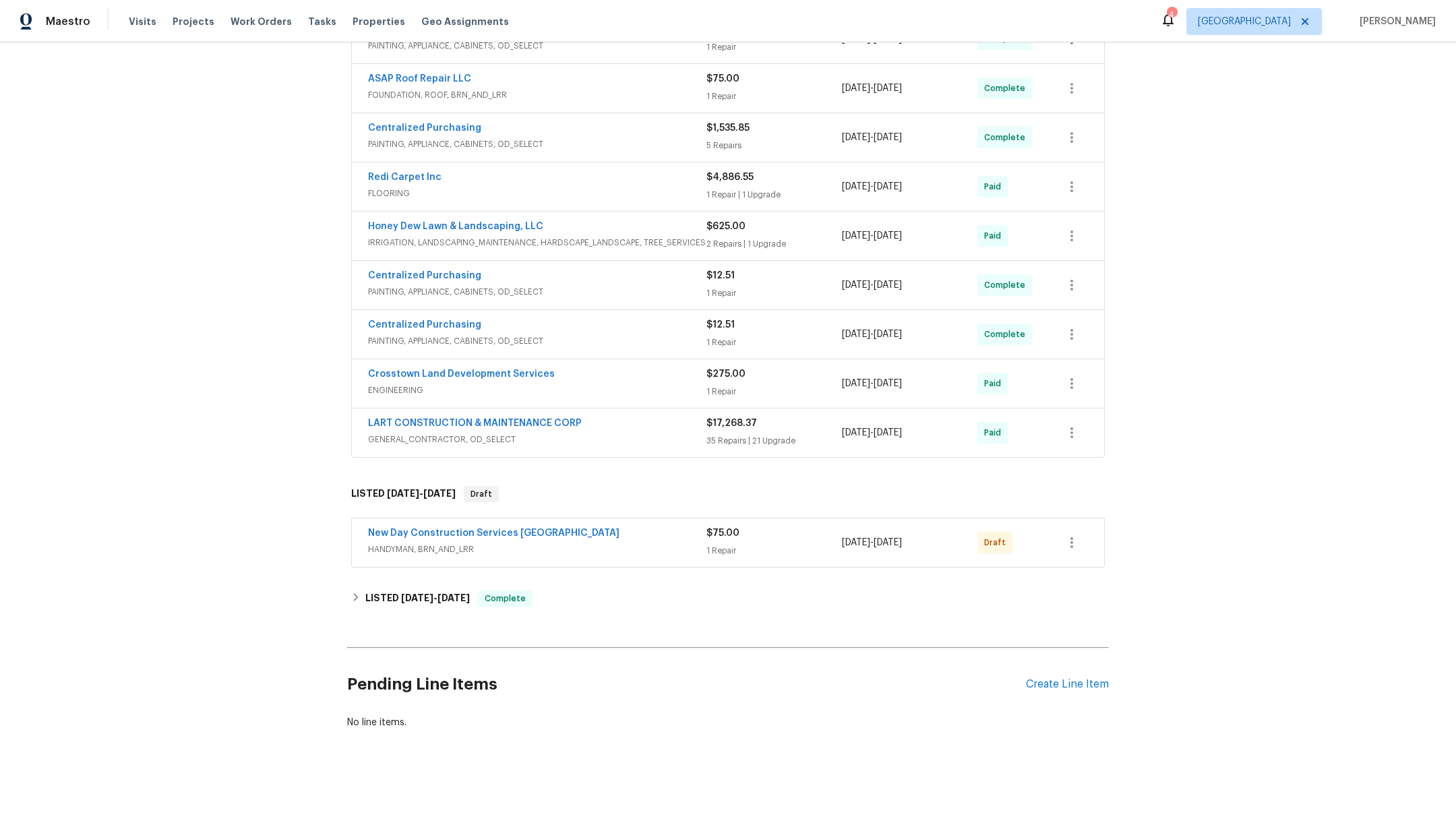
scroll to position [542, 0]
click at [461, 529] on link "New Day Construction Services [GEOGRAPHIC_DATA]" at bounding box center [494, 534] width 251 height 10
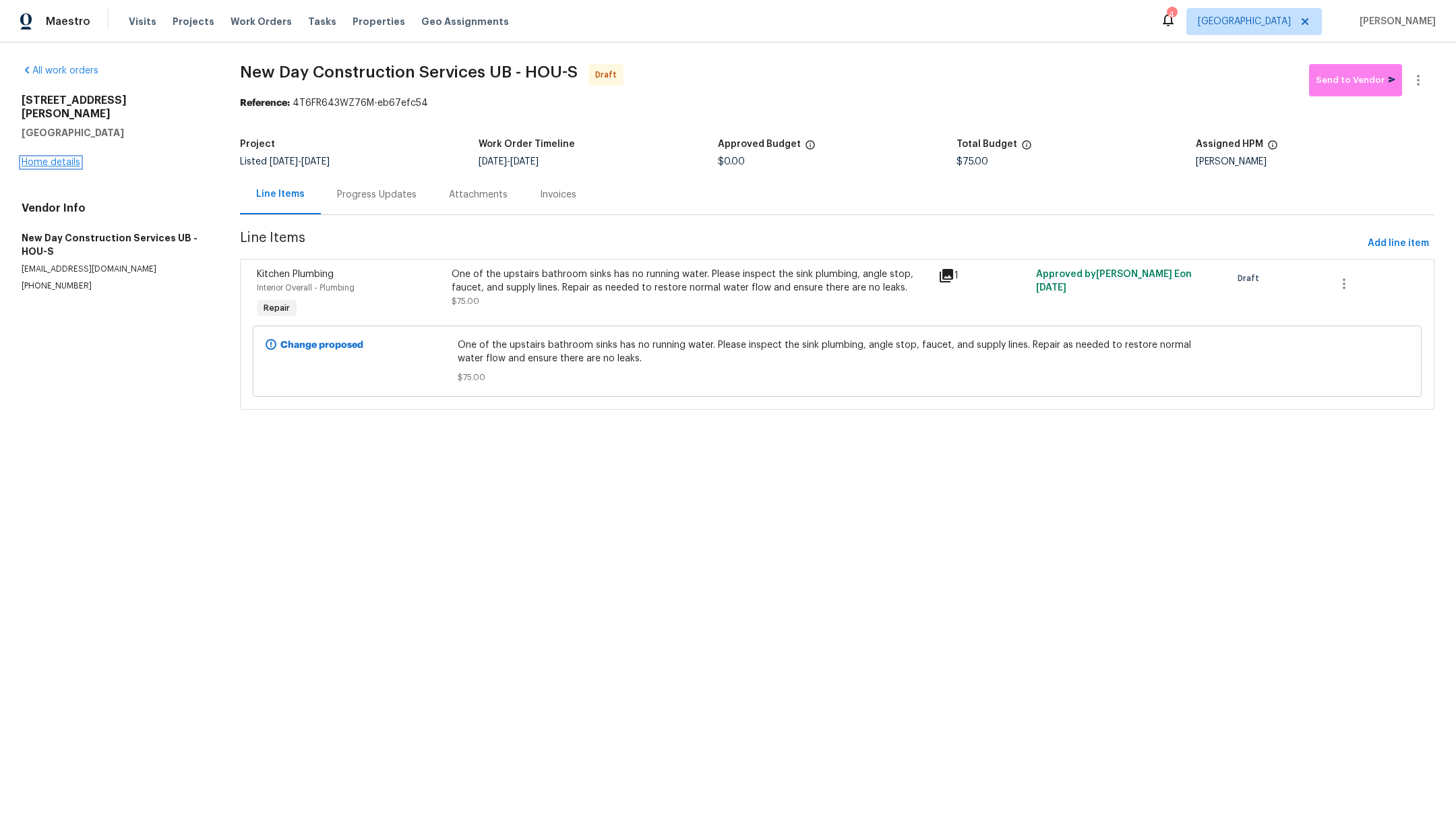
click at [41, 158] on link "Home details" at bounding box center [51, 163] width 59 height 10
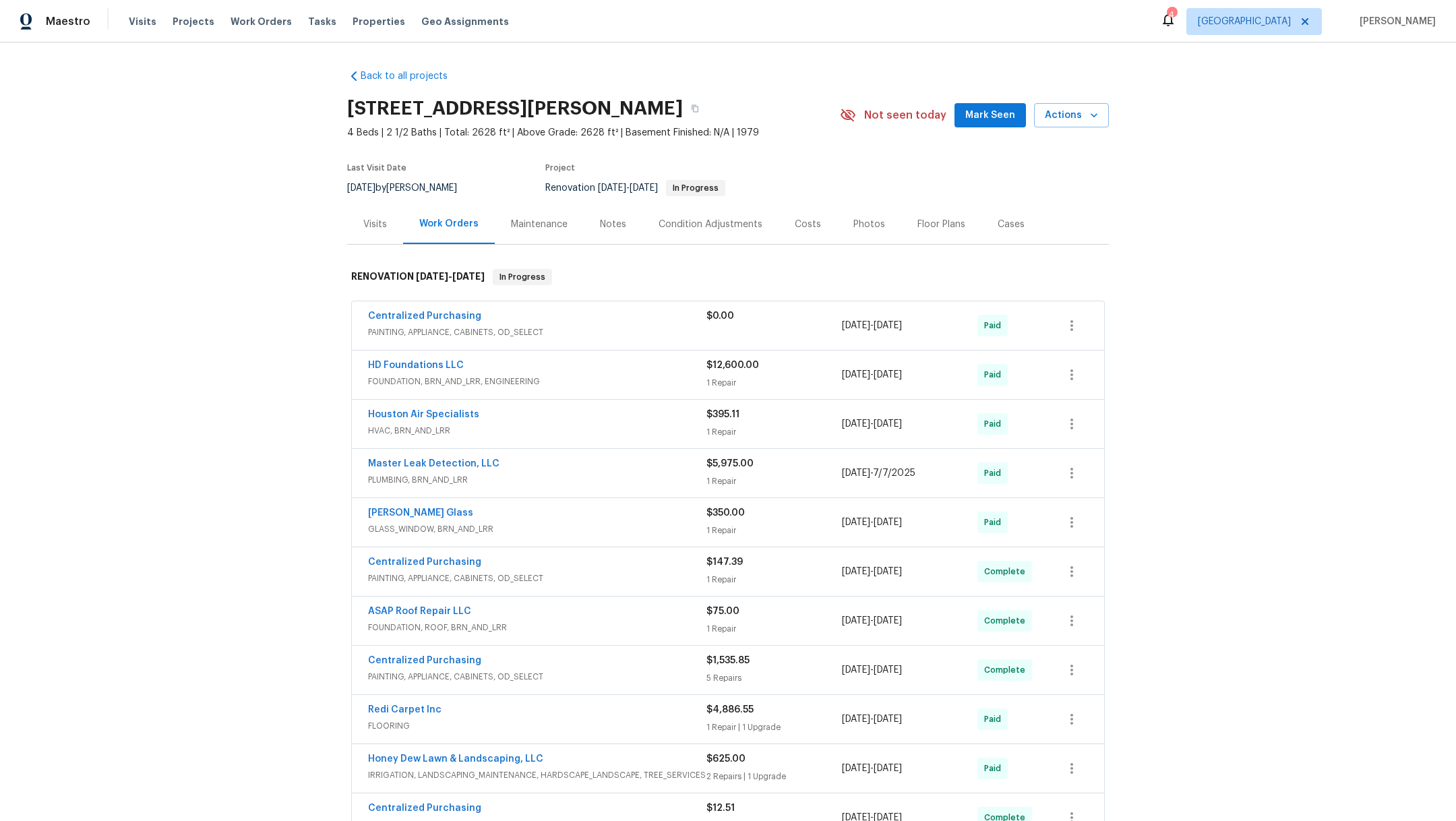
click at [366, 226] on div "Visits" at bounding box center [375, 225] width 24 height 13
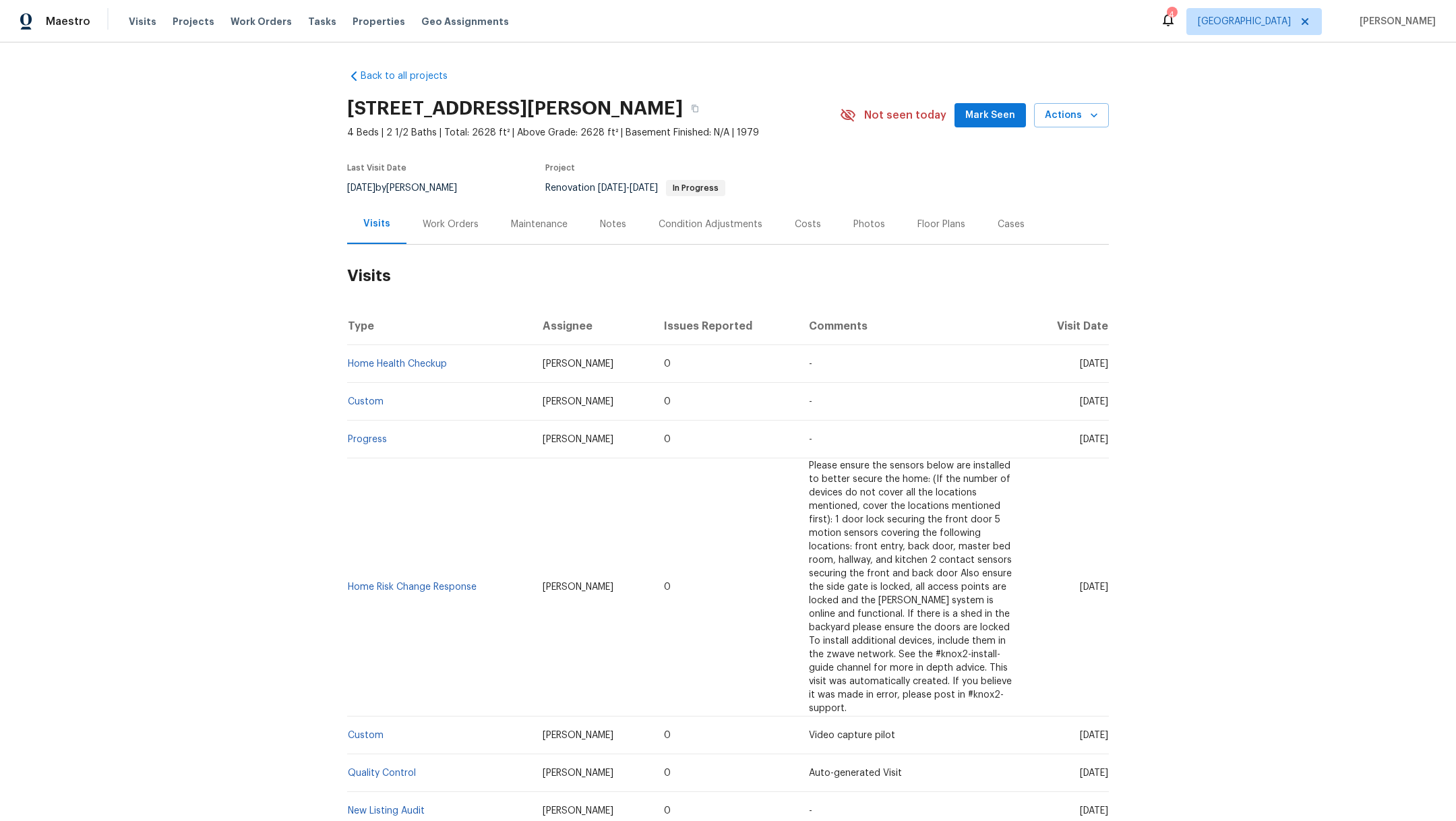
click at [374, 226] on div "Visits" at bounding box center [377, 224] width 27 height 13
click at [600, 225] on div "Notes" at bounding box center [613, 225] width 27 height 13
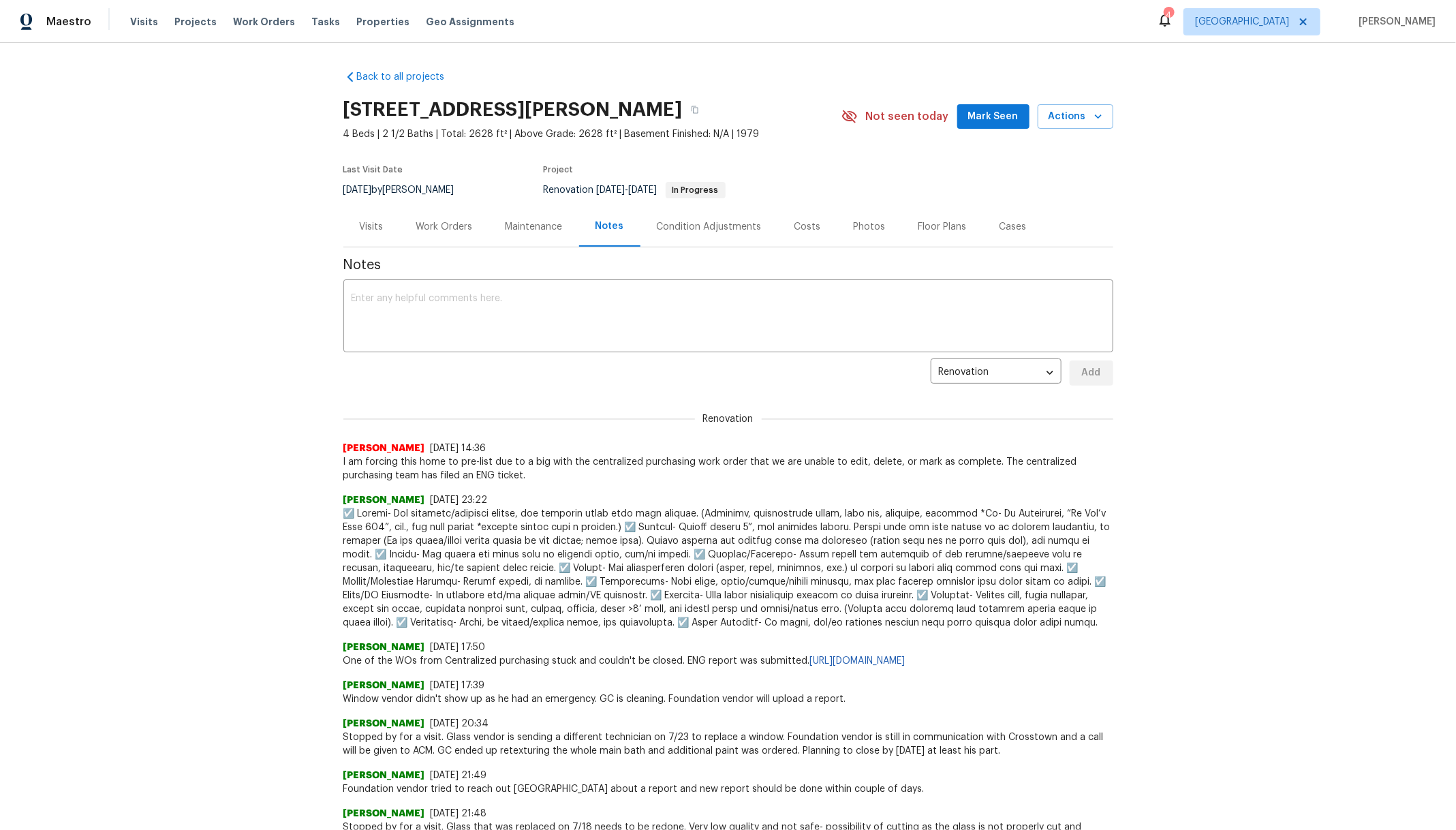
click at [446, 225] on div "Work Orders" at bounding box center [444, 227] width 57 height 13
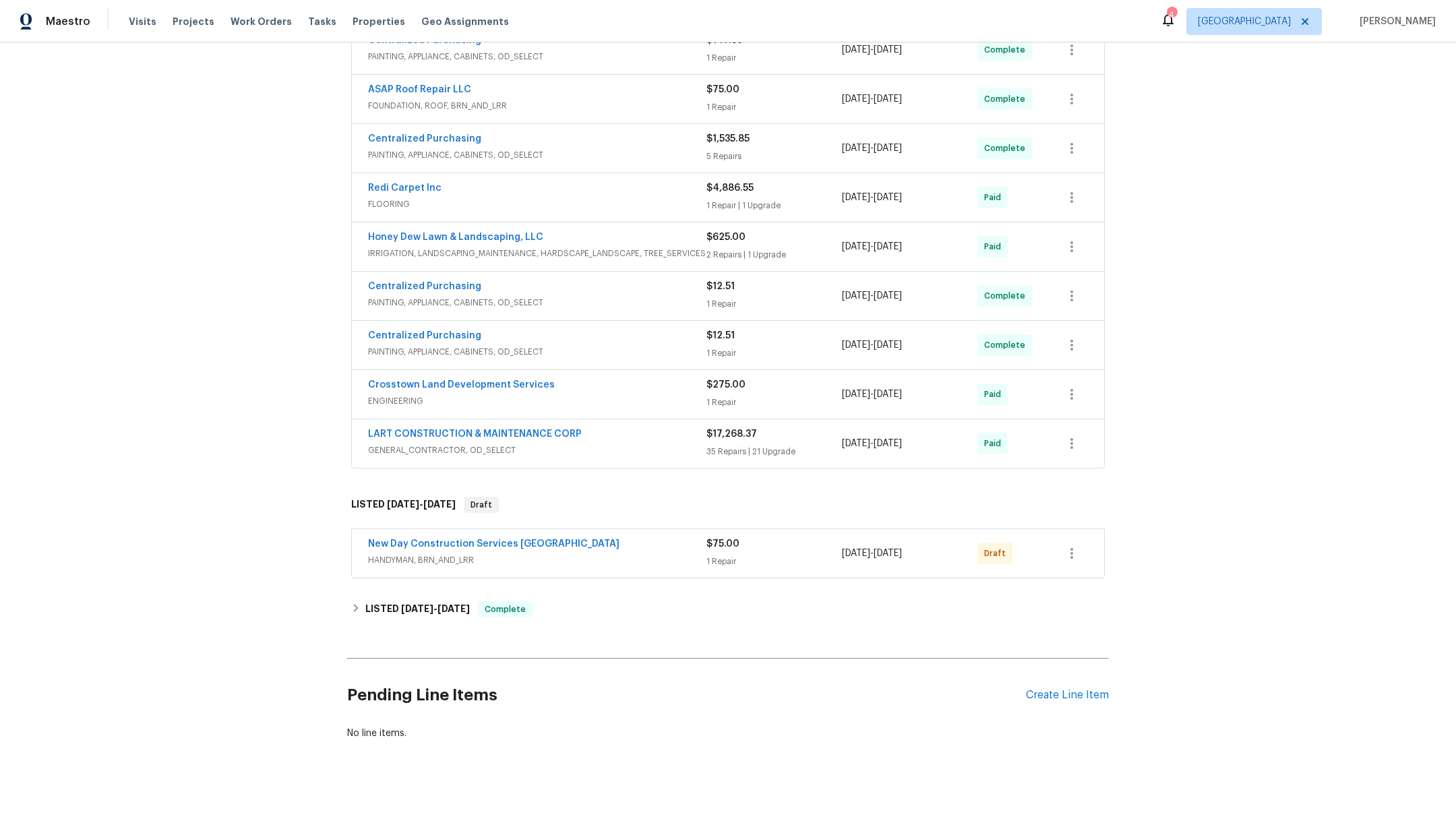
scroll to position [542, 0]
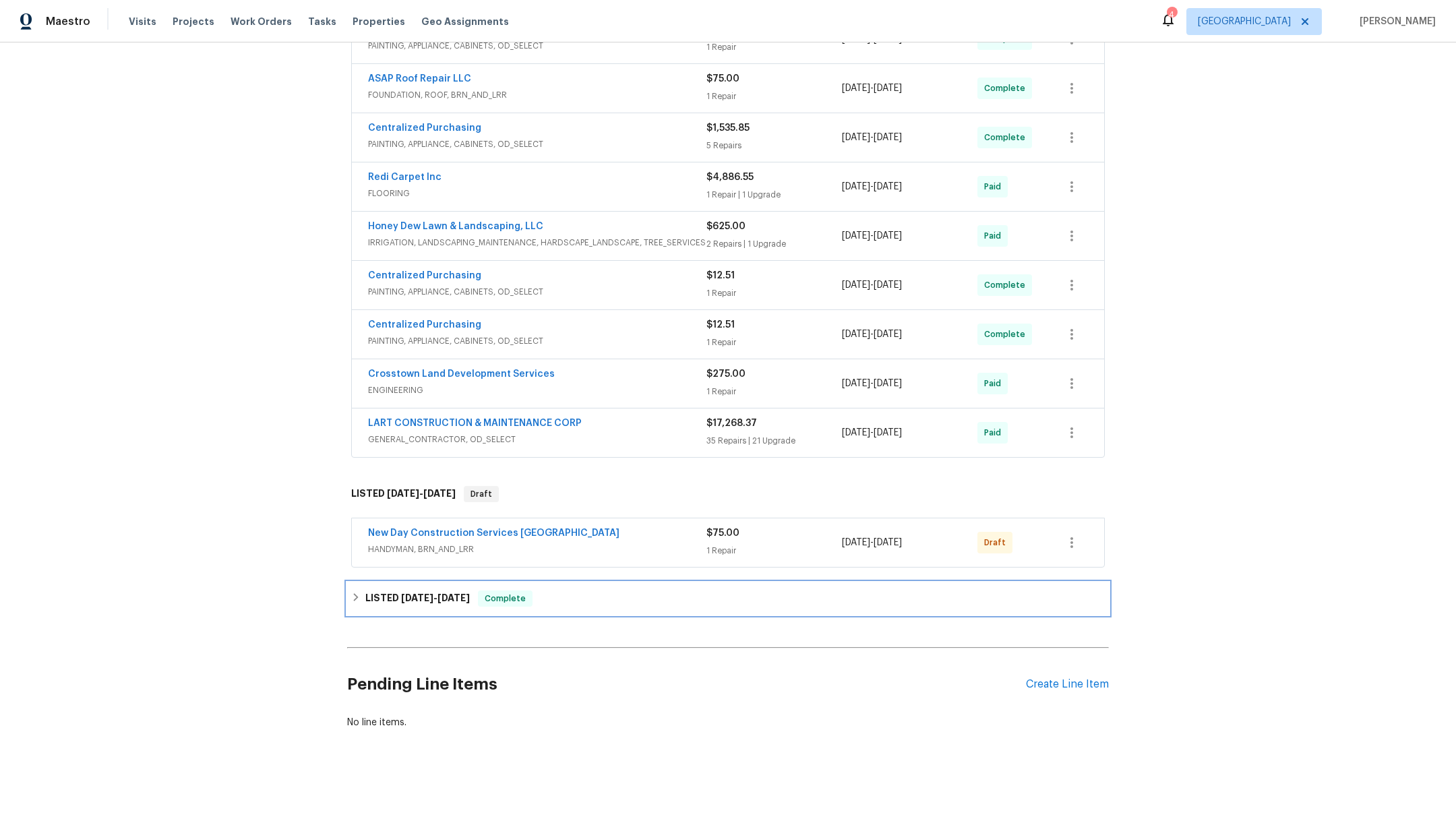
click at [414, 594] on span "7/25/25" at bounding box center [417, 598] width 32 height 10
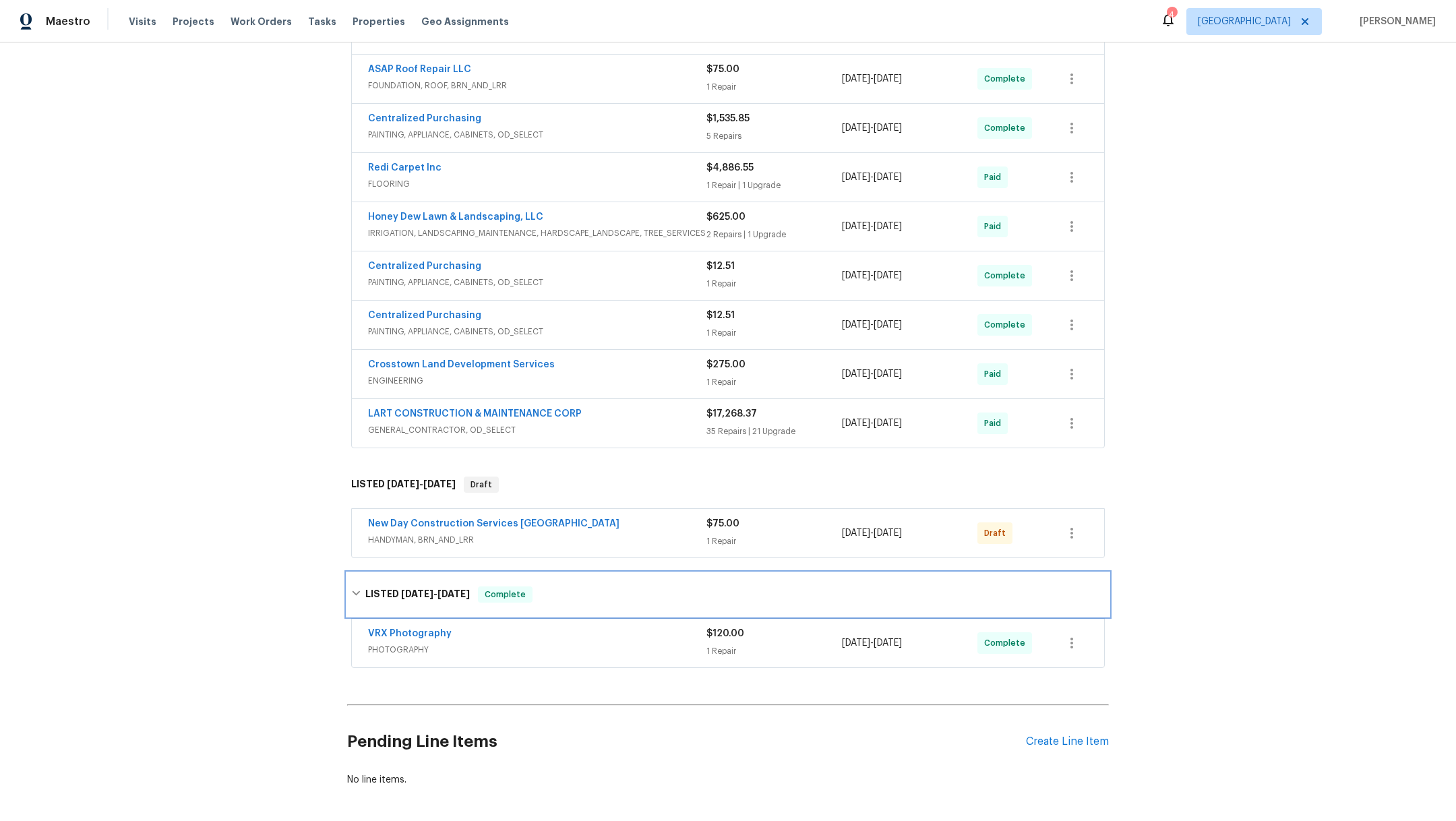
click at [415, 586] on h6 "LISTED 7/25/25 - 7/26/25" at bounding box center [417, 594] width 105 height 16
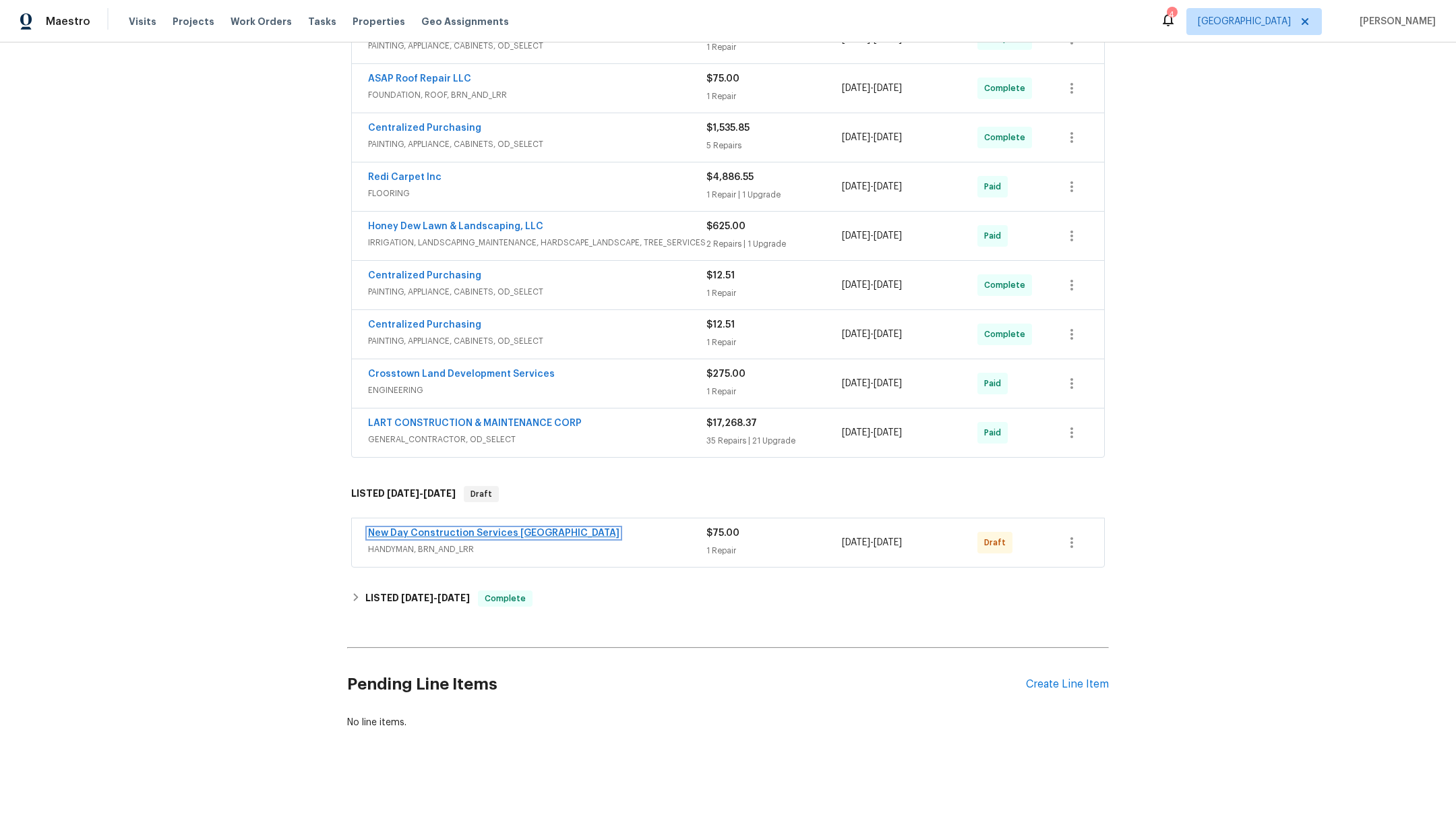
click at [416, 529] on link "New Day Construction Services UB" at bounding box center [494, 534] width 251 height 10
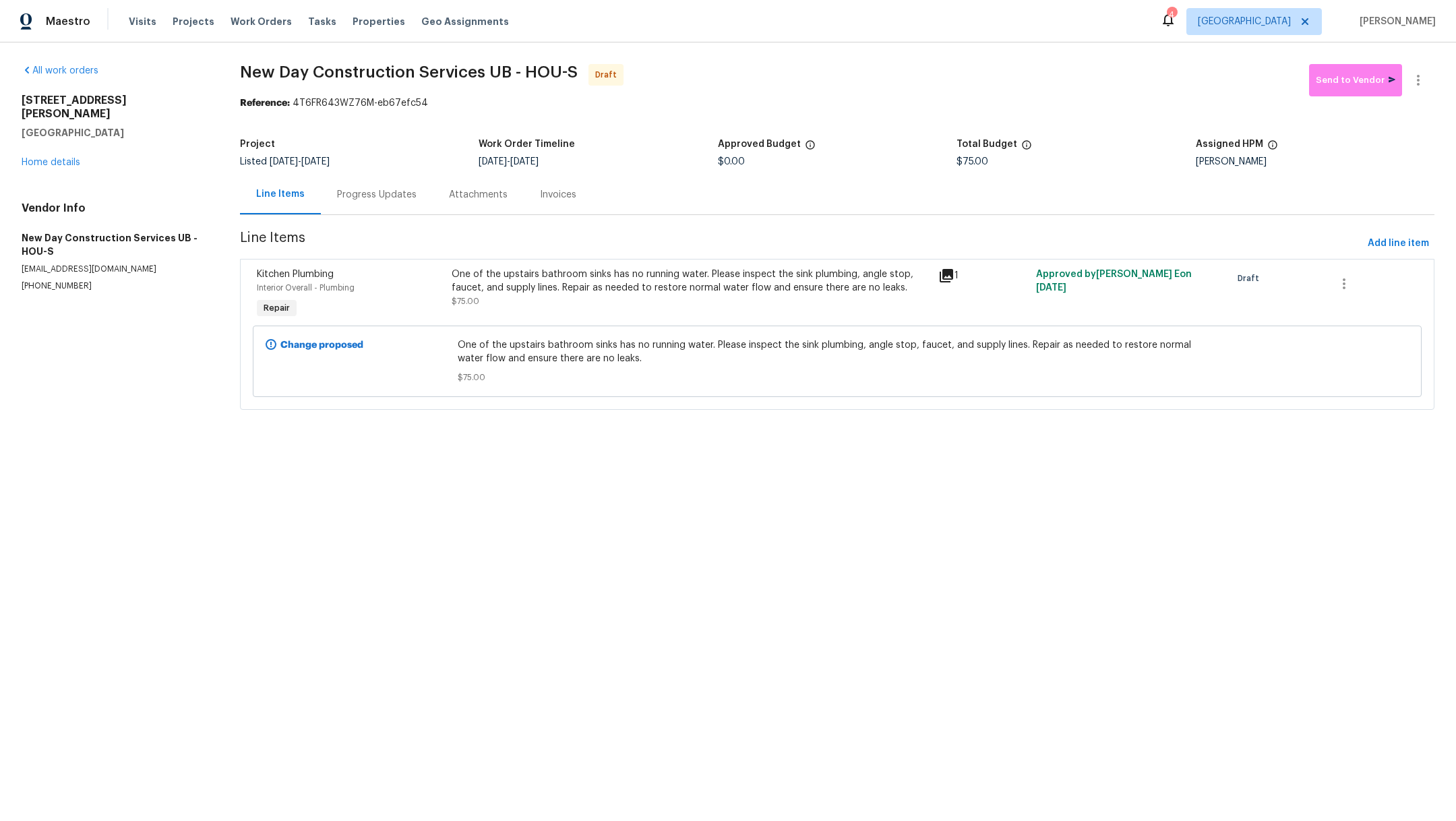
click at [372, 194] on div "Progress Updates" at bounding box center [377, 195] width 80 height 13
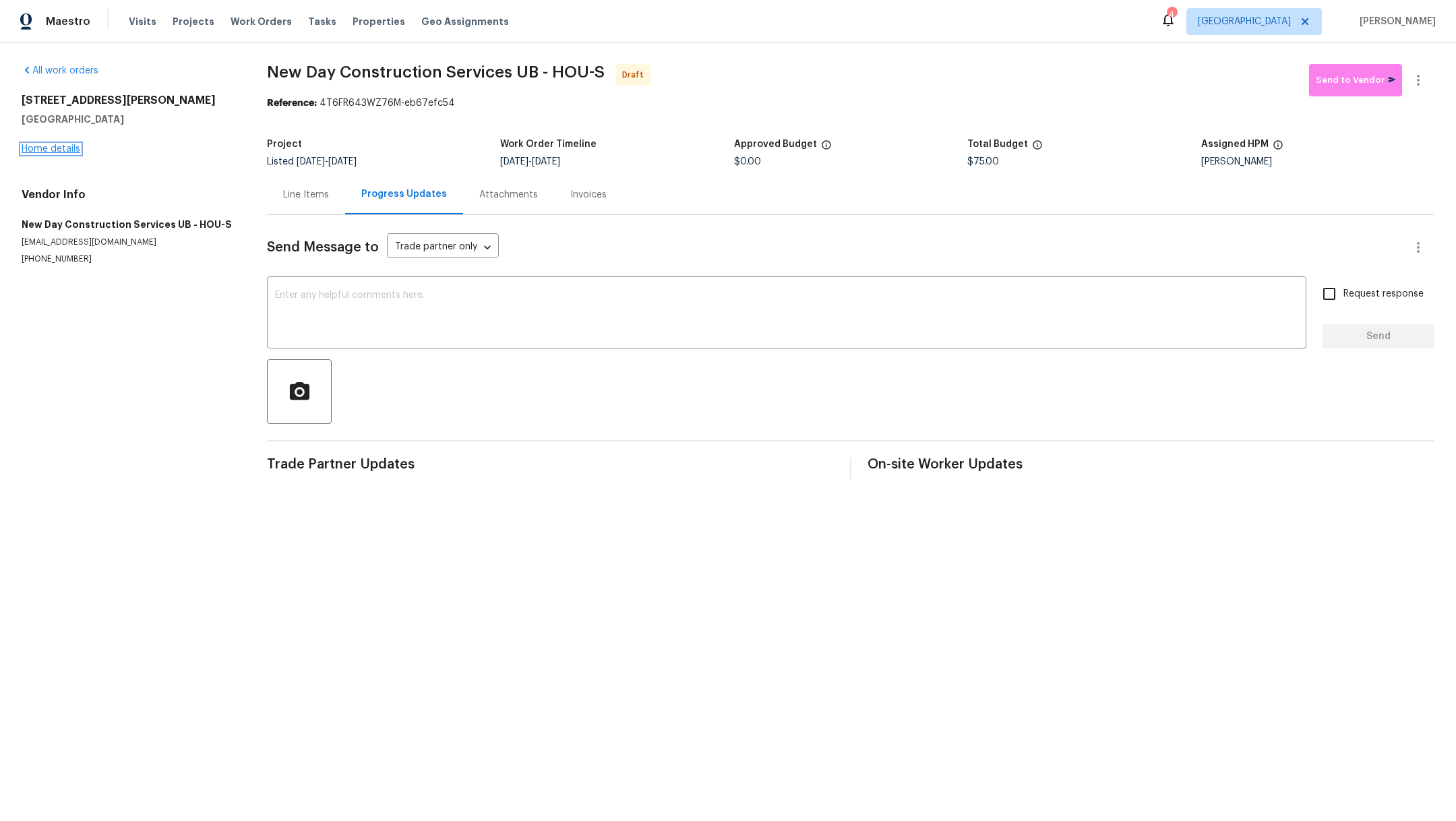
click at [66, 147] on link "Home details" at bounding box center [51, 149] width 59 height 10
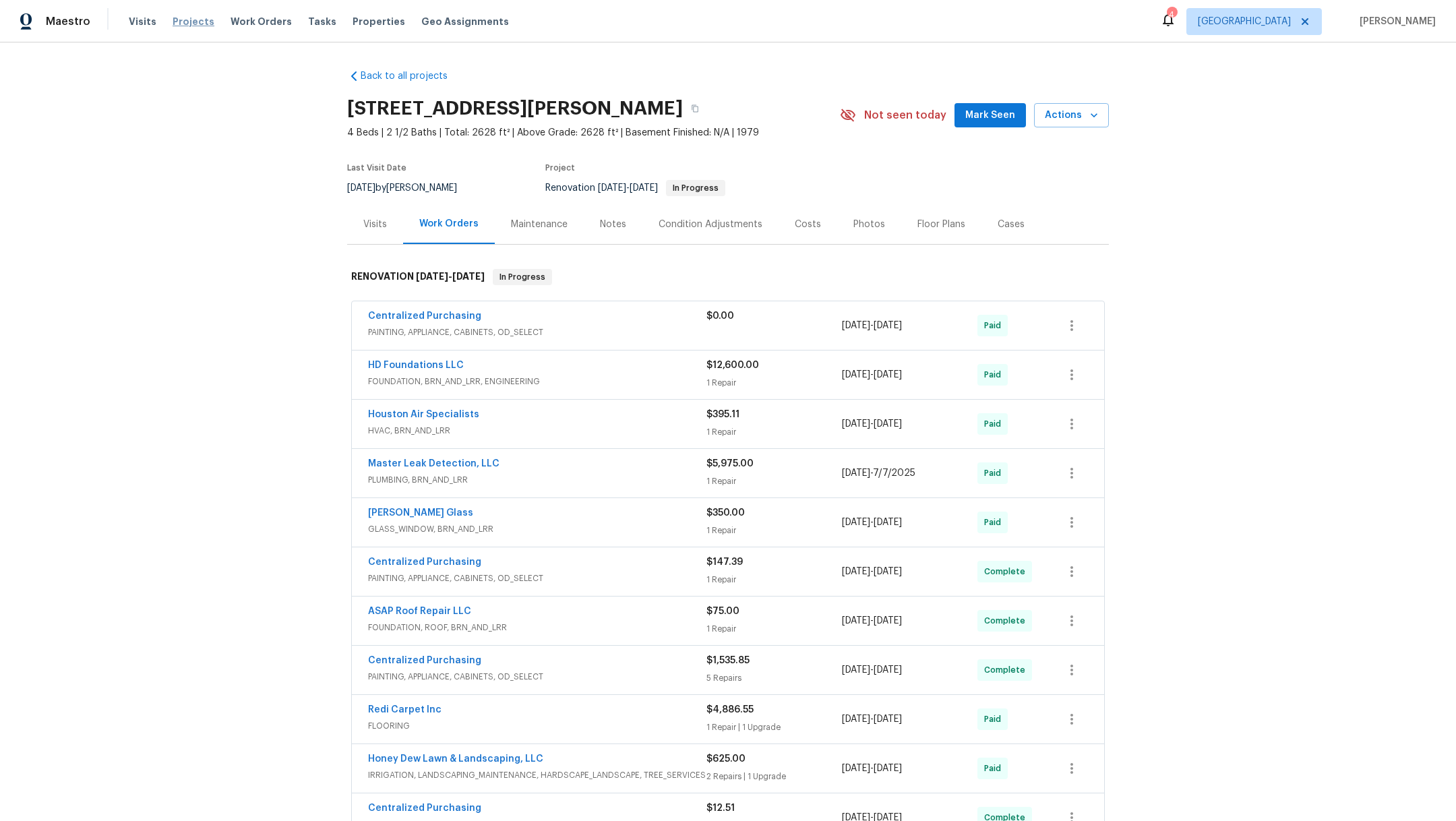
click at [177, 27] on span "Projects" at bounding box center [193, 22] width 42 height 13
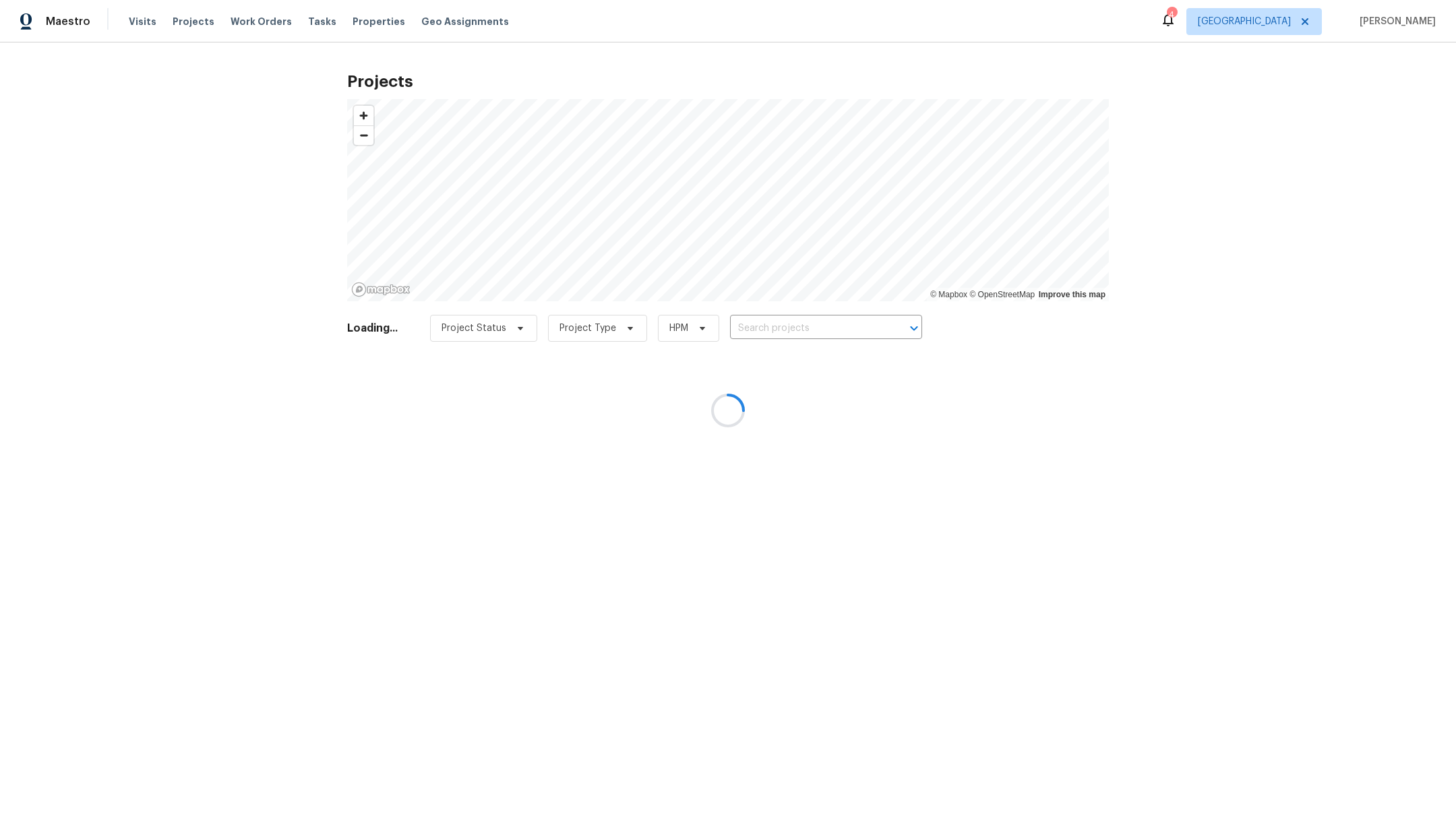
click at [791, 343] on div at bounding box center [728, 410] width 1456 height 821
click at [791, 318] on div at bounding box center [728, 410] width 1456 height 821
click at [791, 327] on div at bounding box center [728, 410] width 1456 height 821
click at [759, 338] on div at bounding box center [728, 410] width 1456 height 821
click at [759, 332] on div at bounding box center [728, 410] width 1456 height 821
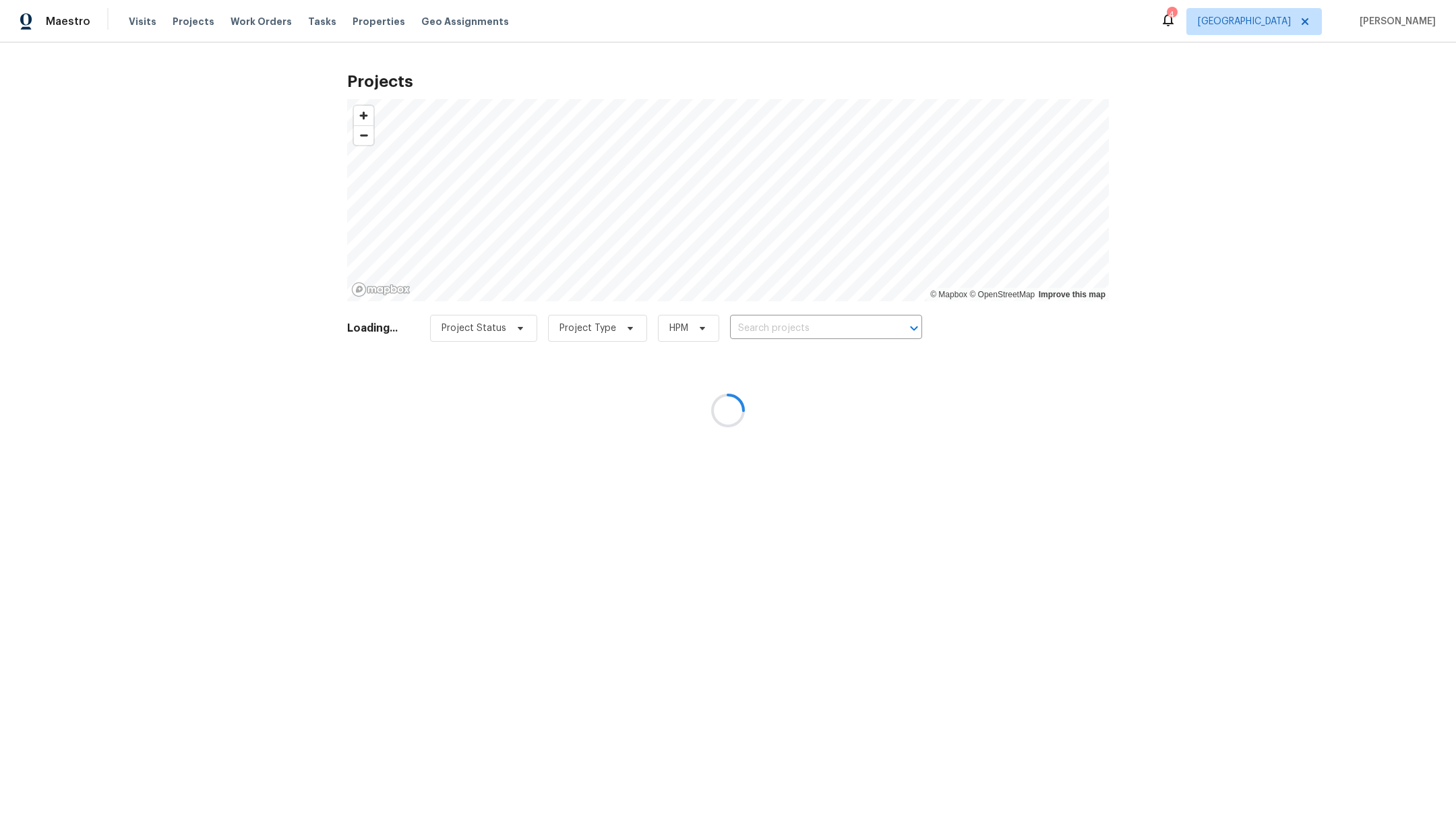
click at [759, 332] on div at bounding box center [728, 410] width 1456 height 821
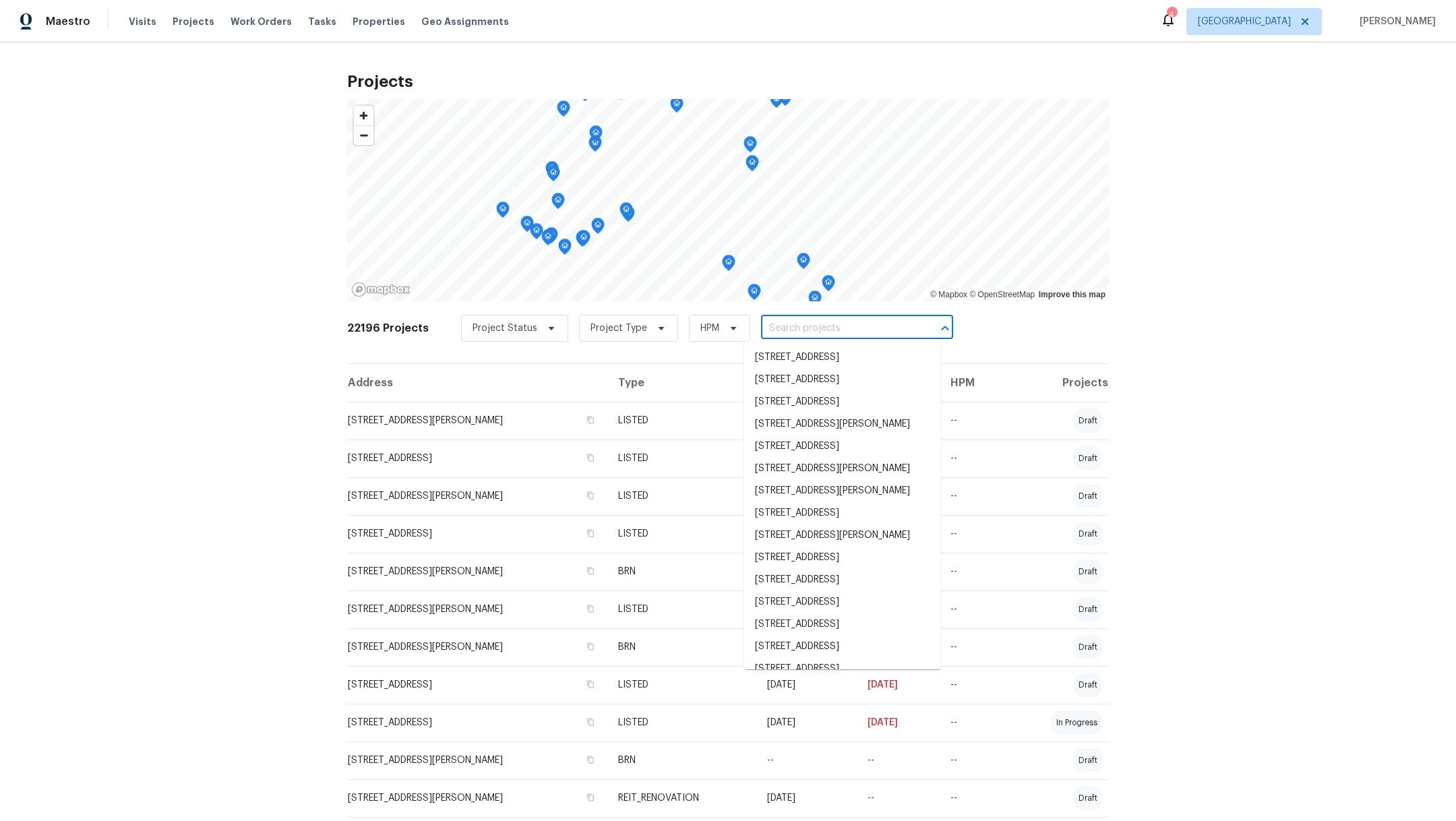
click at [761, 332] on input "text" at bounding box center [838, 328] width 154 height 21
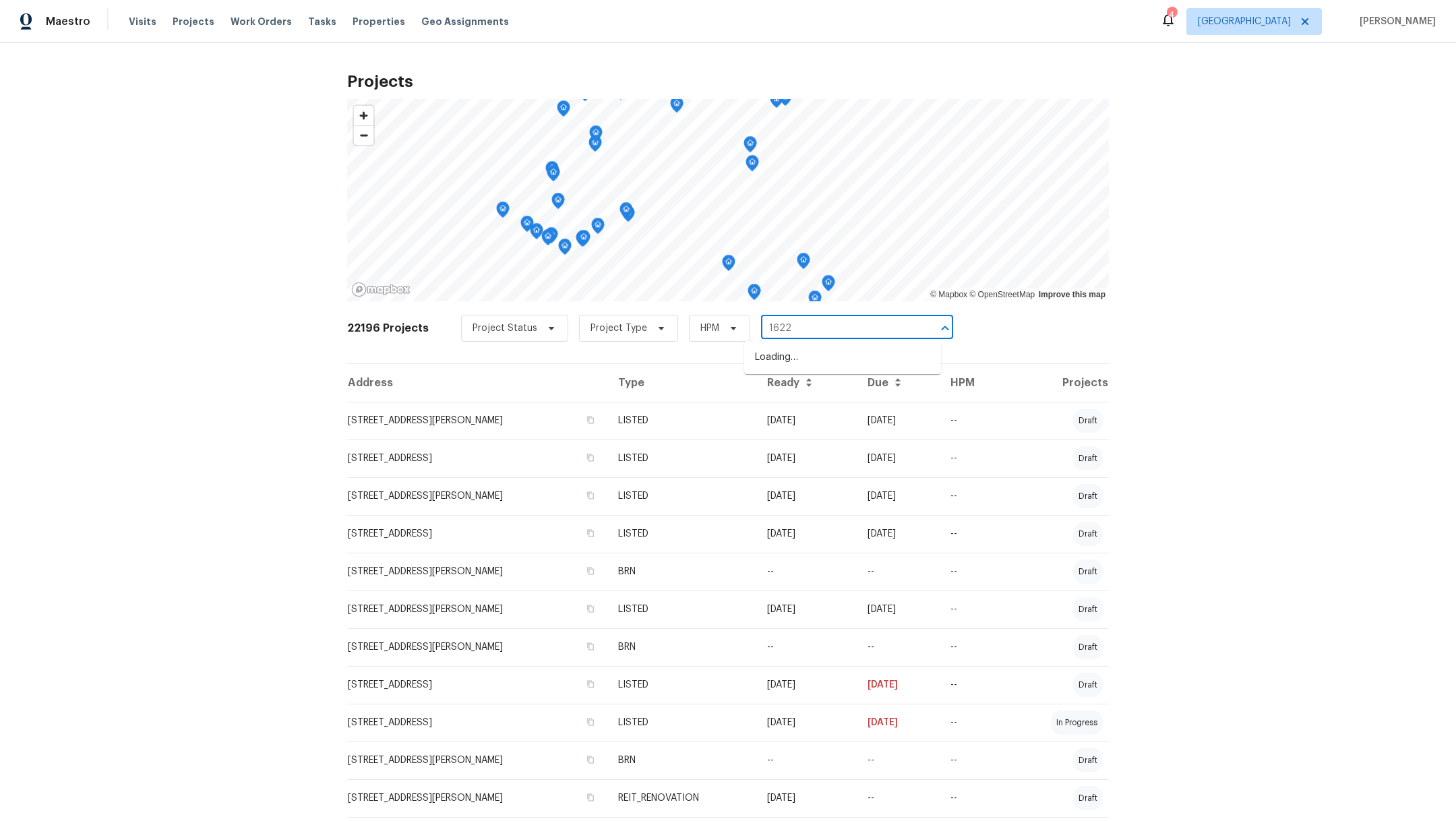
type input "16223"
click at [799, 391] on li "16223 Summer Dawn Ln, Houston, TX 77095" at bounding box center [842, 380] width 197 height 22
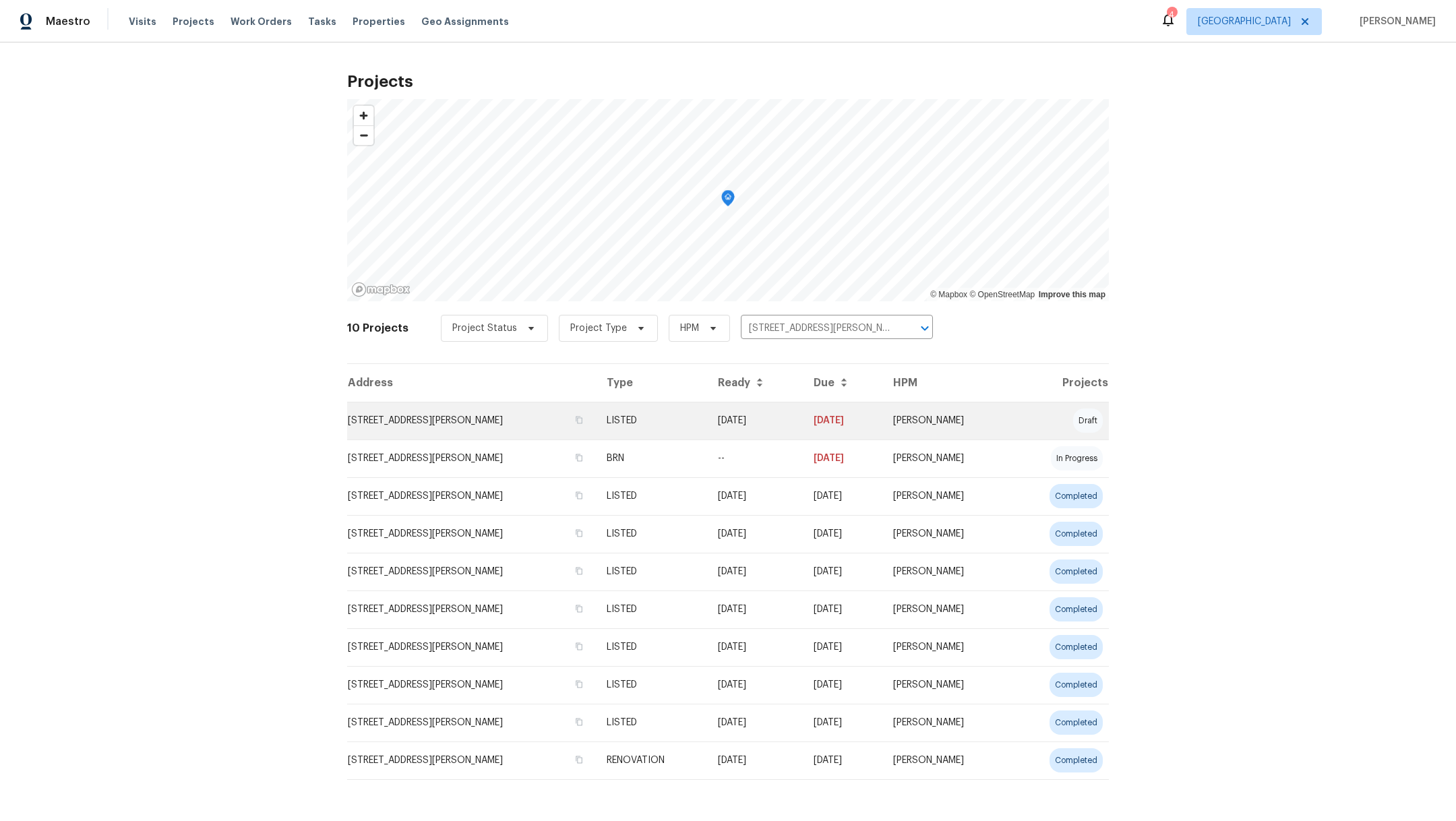
click at [429, 428] on td "16223 Summer Dawn Ln, Houston, TX 77095" at bounding box center [471, 420] width 248 height 38
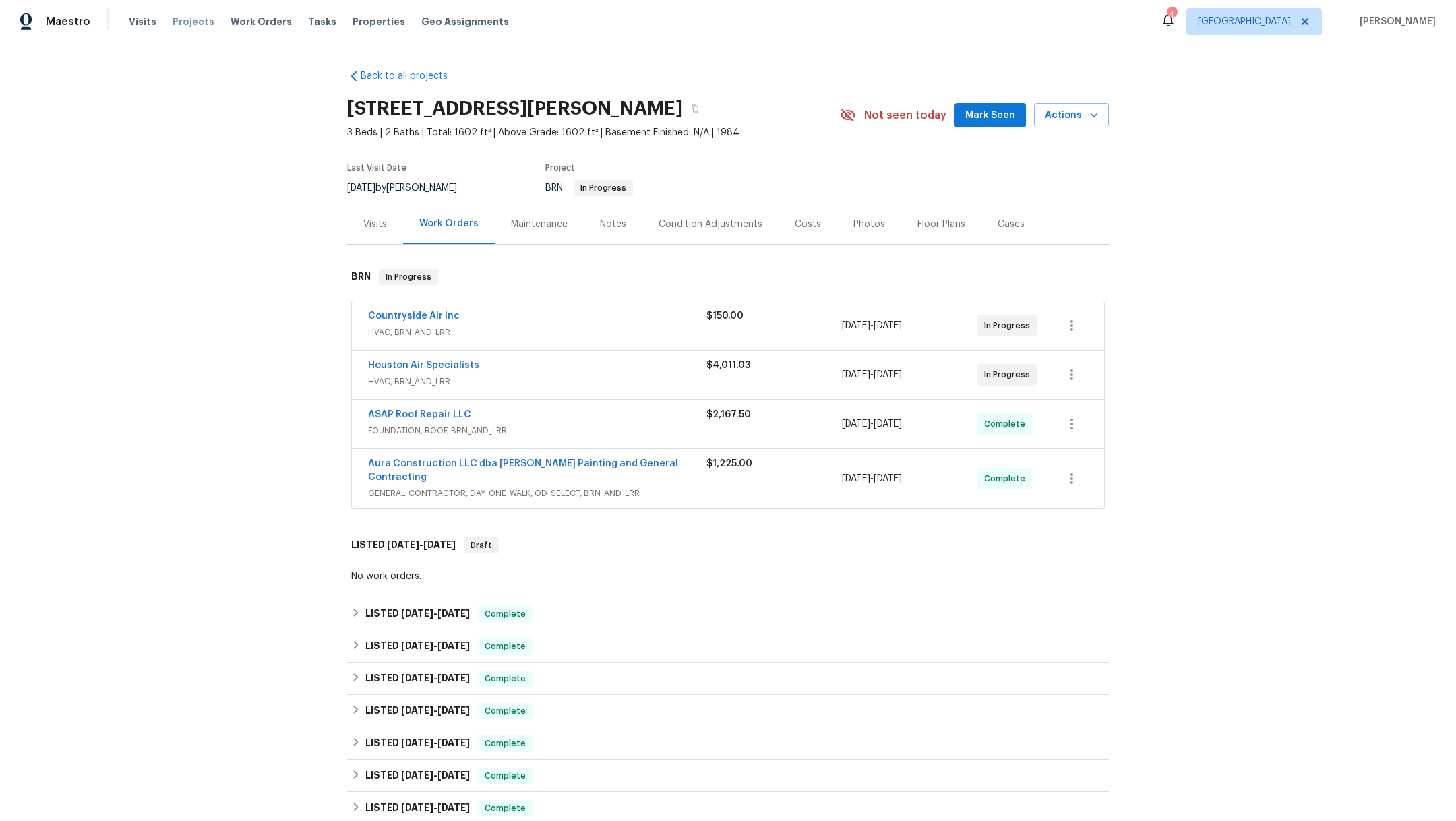
click at [191, 21] on span "Projects" at bounding box center [193, 22] width 42 height 13
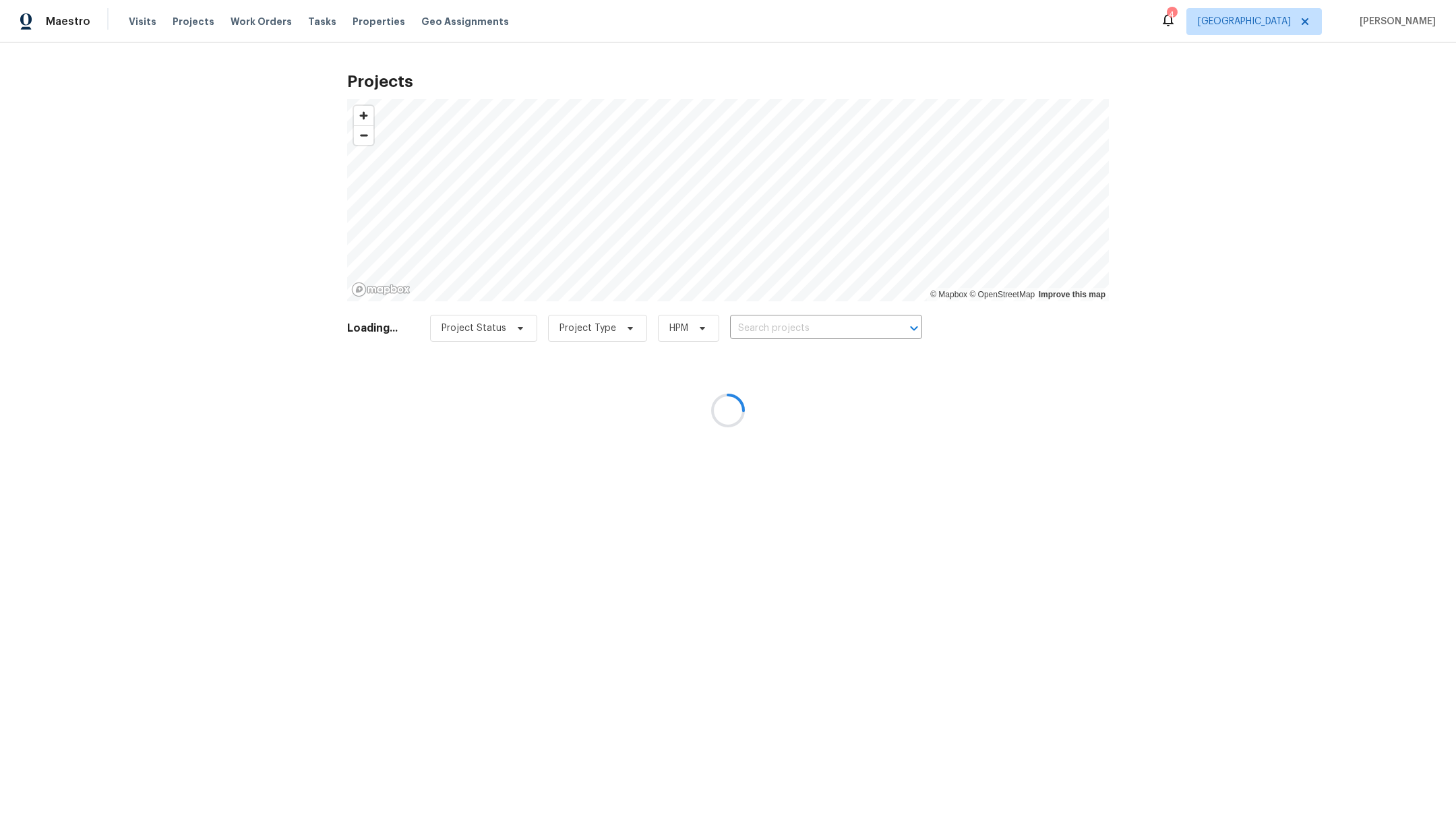
click at [801, 327] on div at bounding box center [728, 410] width 1456 height 821
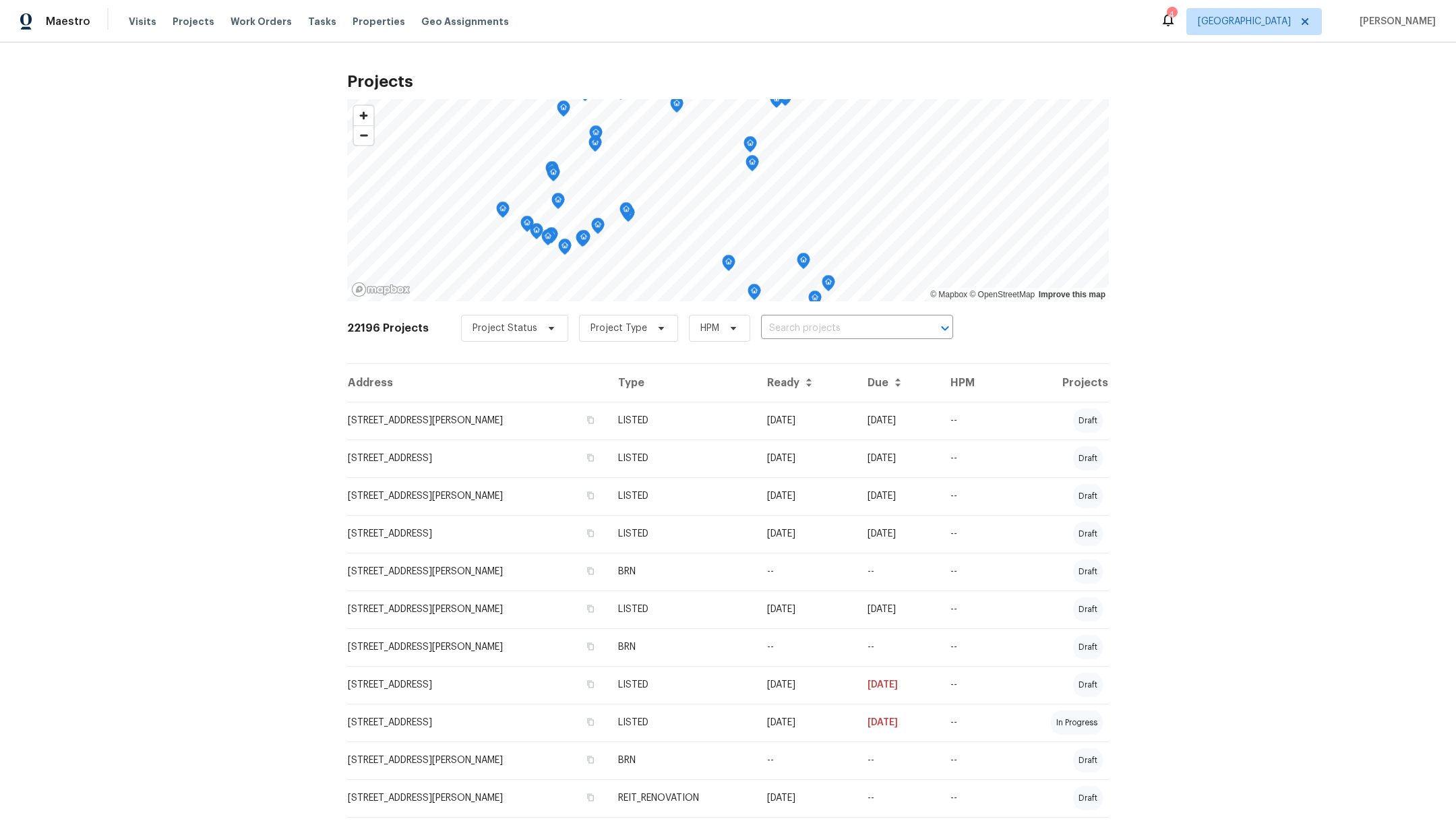
click at [801, 327] on input "text" at bounding box center [838, 328] width 154 height 21
type input "8206"
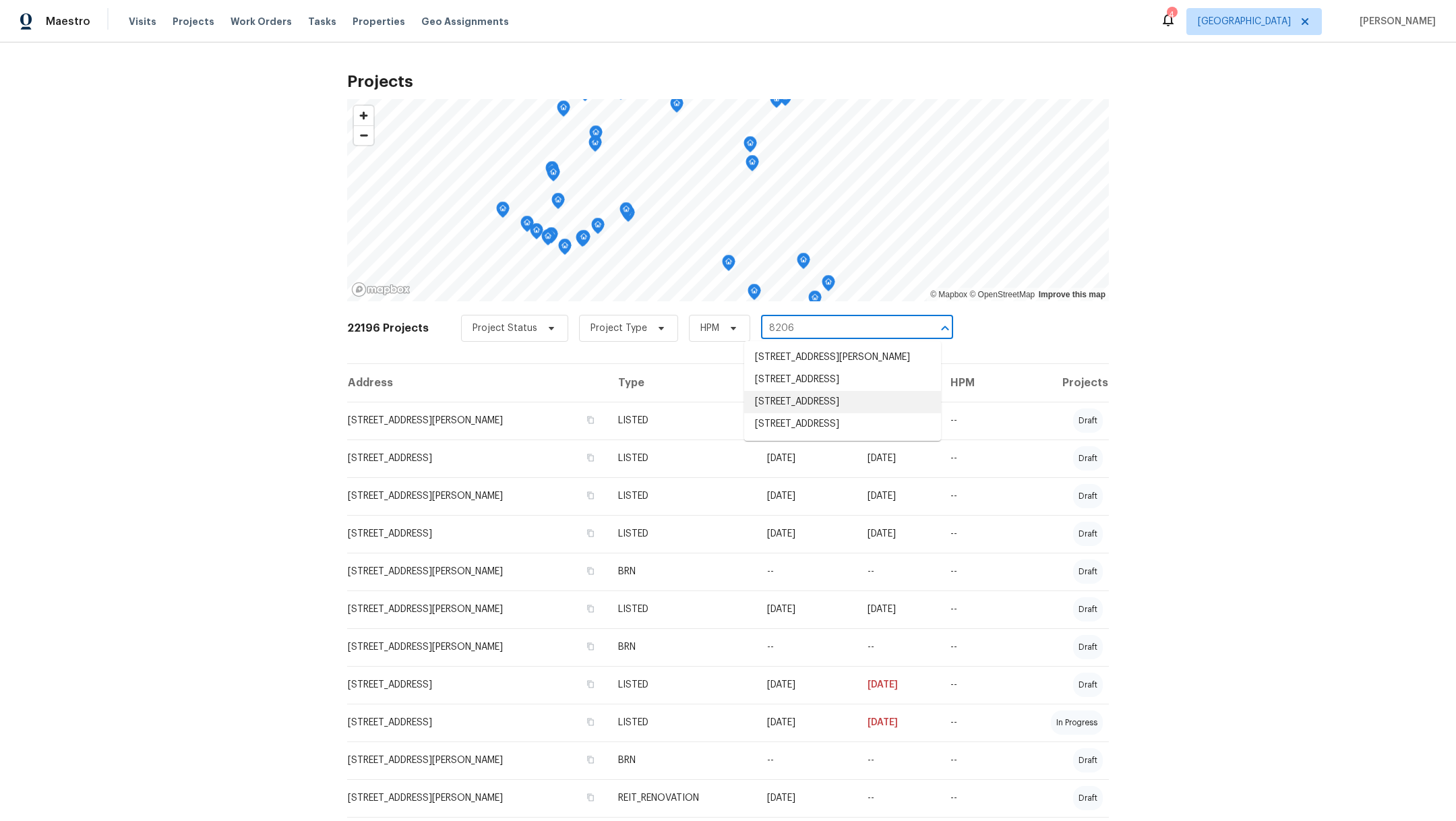
click at [787, 413] on li "8206 Rustic Cape Dr, Cypress, TX 77433" at bounding box center [842, 401] width 197 height 22
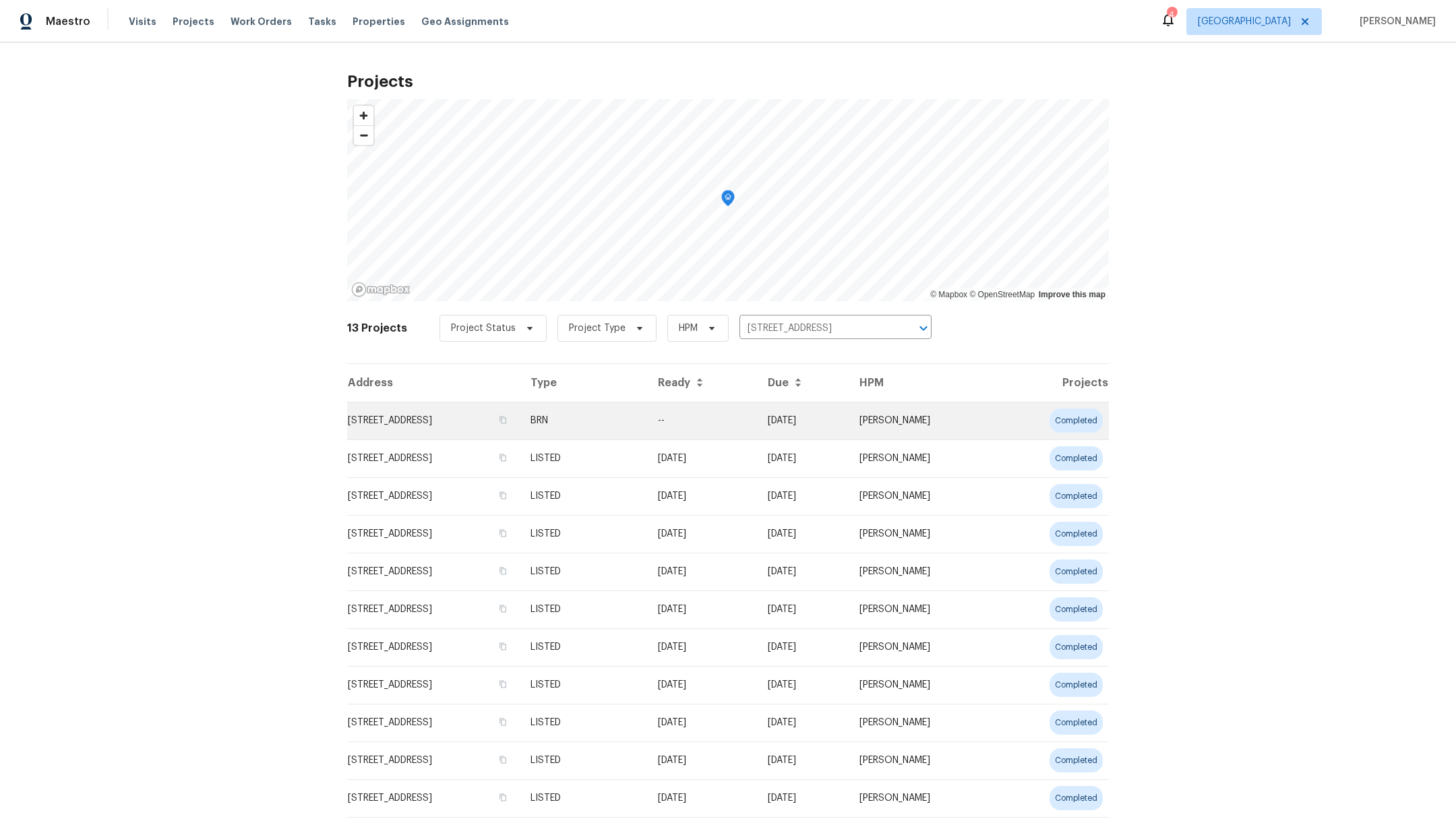
click at [408, 427] on td "8206 Rustic Cape Dr, Cypress, TX 77433" at bounding box center [433, 420] width 172 height 38
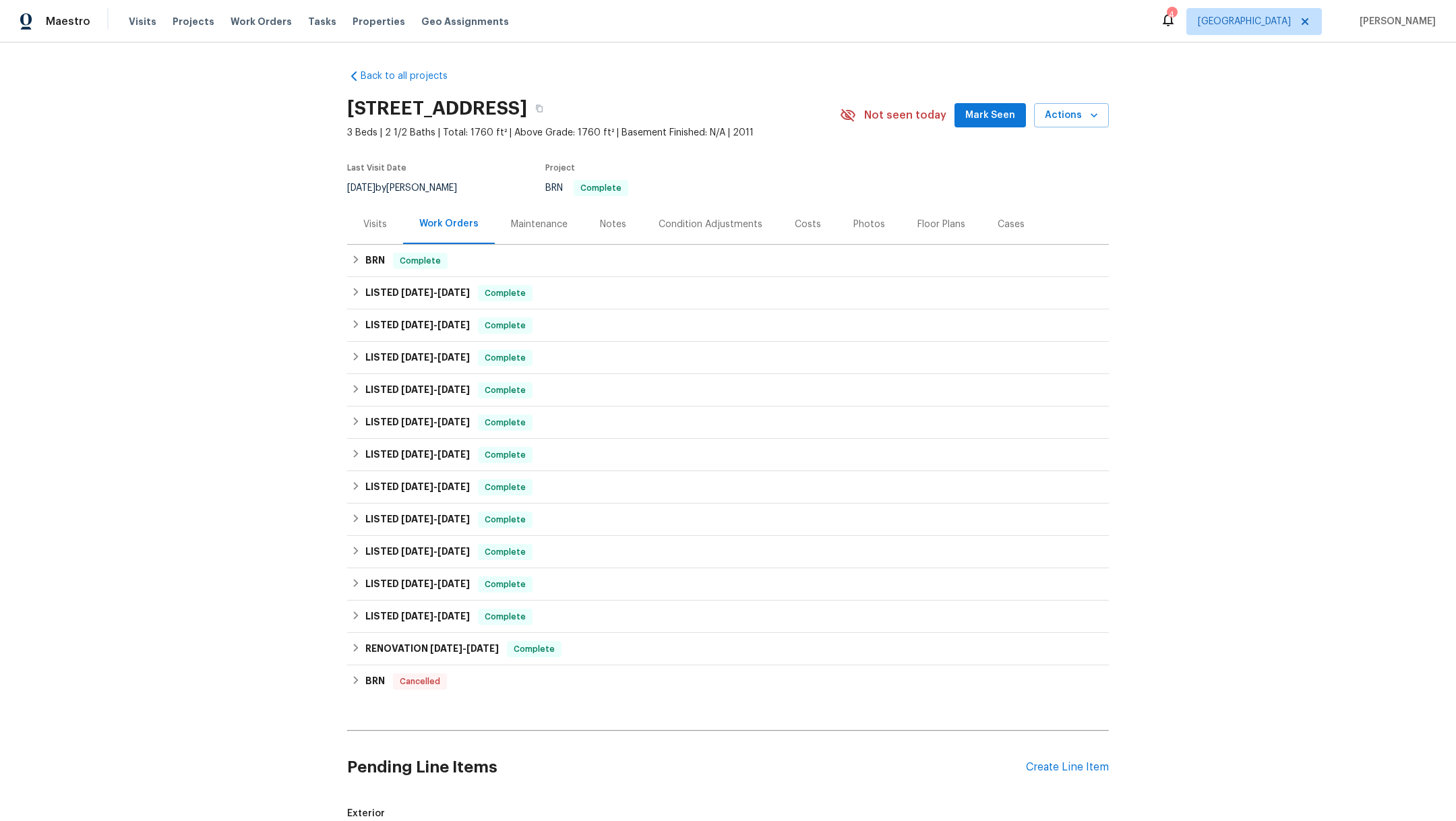
scroll to position [251, 0]
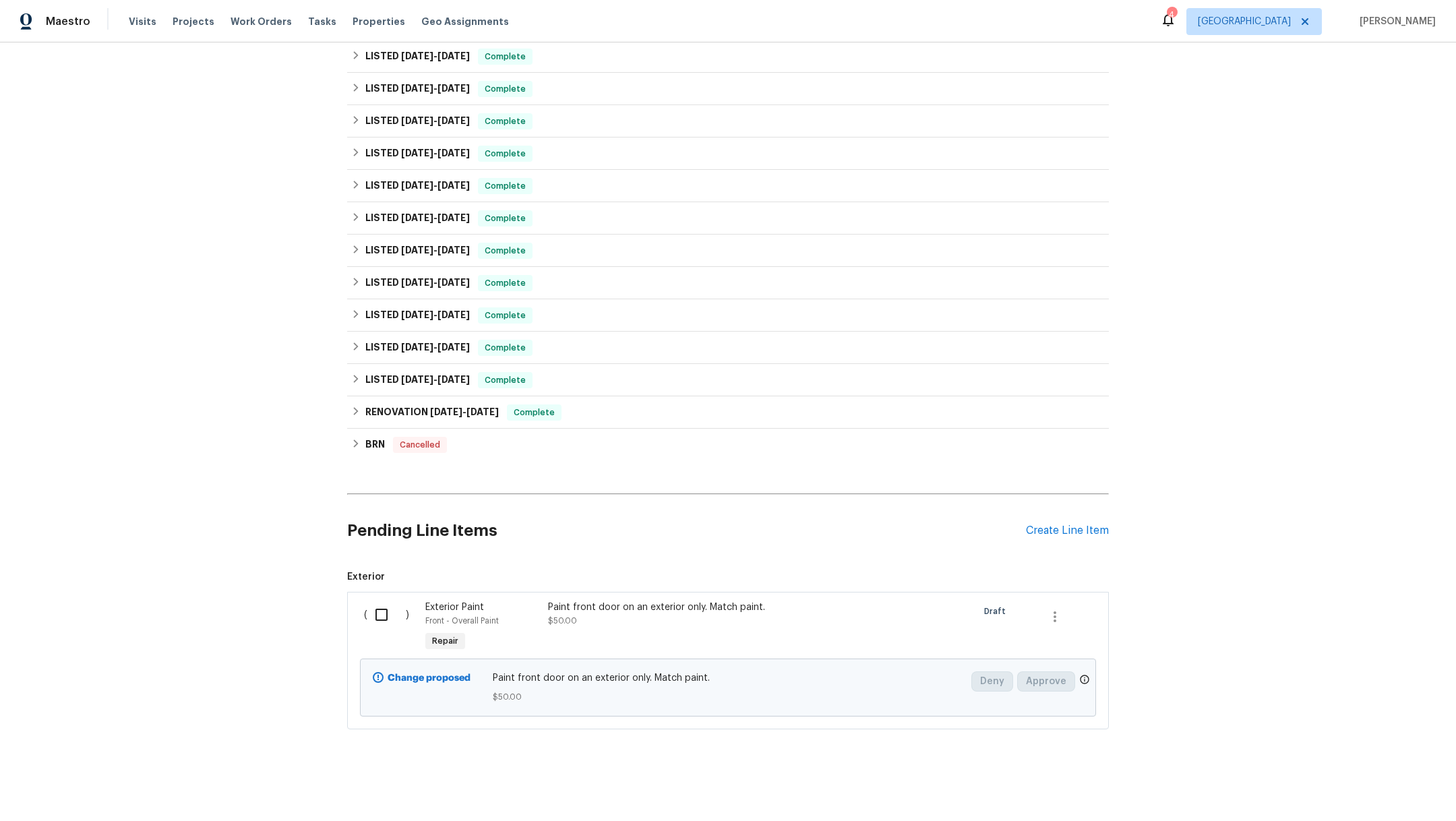
click at [374, 604] on input "checkbox" at bounding box center [386, 615] width 38 height 29
checkbox input "true"
click at [1361, 792] on span "Create Work Order" at bounding box center [1378, 788] width 89 height 17
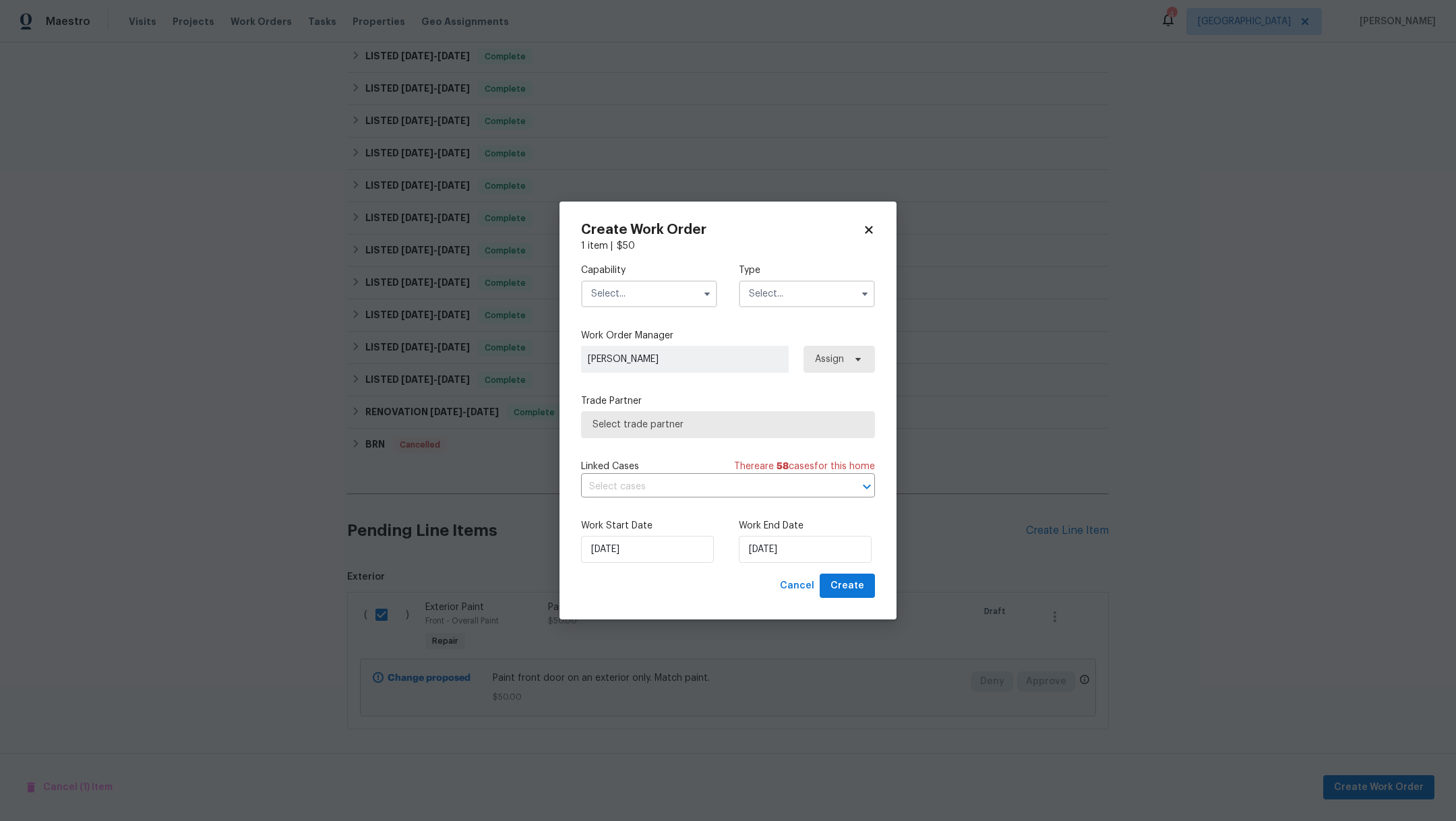
click at [596, 294] on input "text" at bounding box center [649, 294] width 136 height 27
click at [668, 413] on div "General Contractor" at bounding box center [649, 401] width 129 height 25
type input "General Contractor"
click at [771, 284] on input "text" at bounding box center [806, 294] width 136 height 27
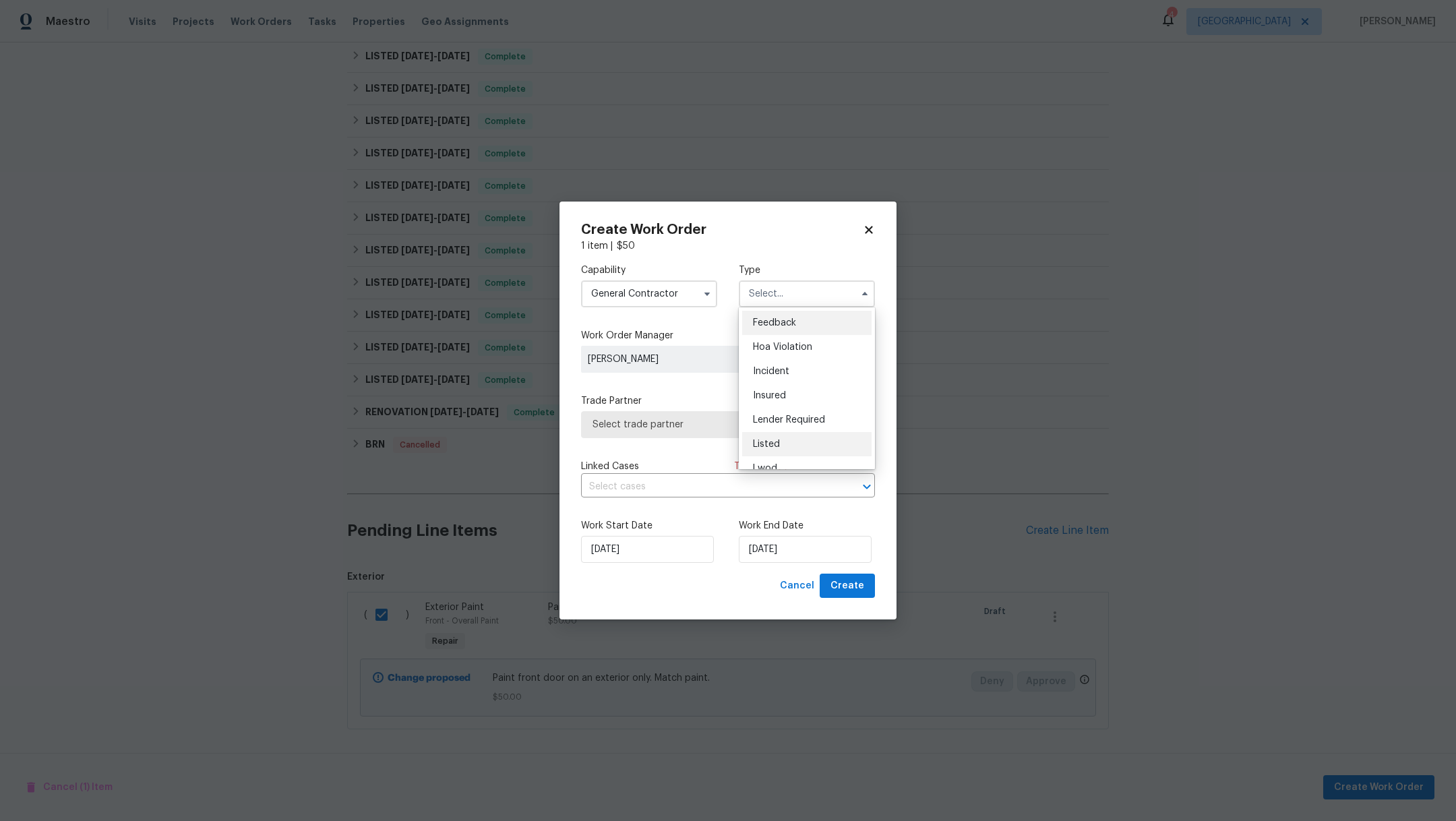
click at [822, 443] on div "Listed" at bounding box center [806, 444] width 129 height 25
type input "Listed"
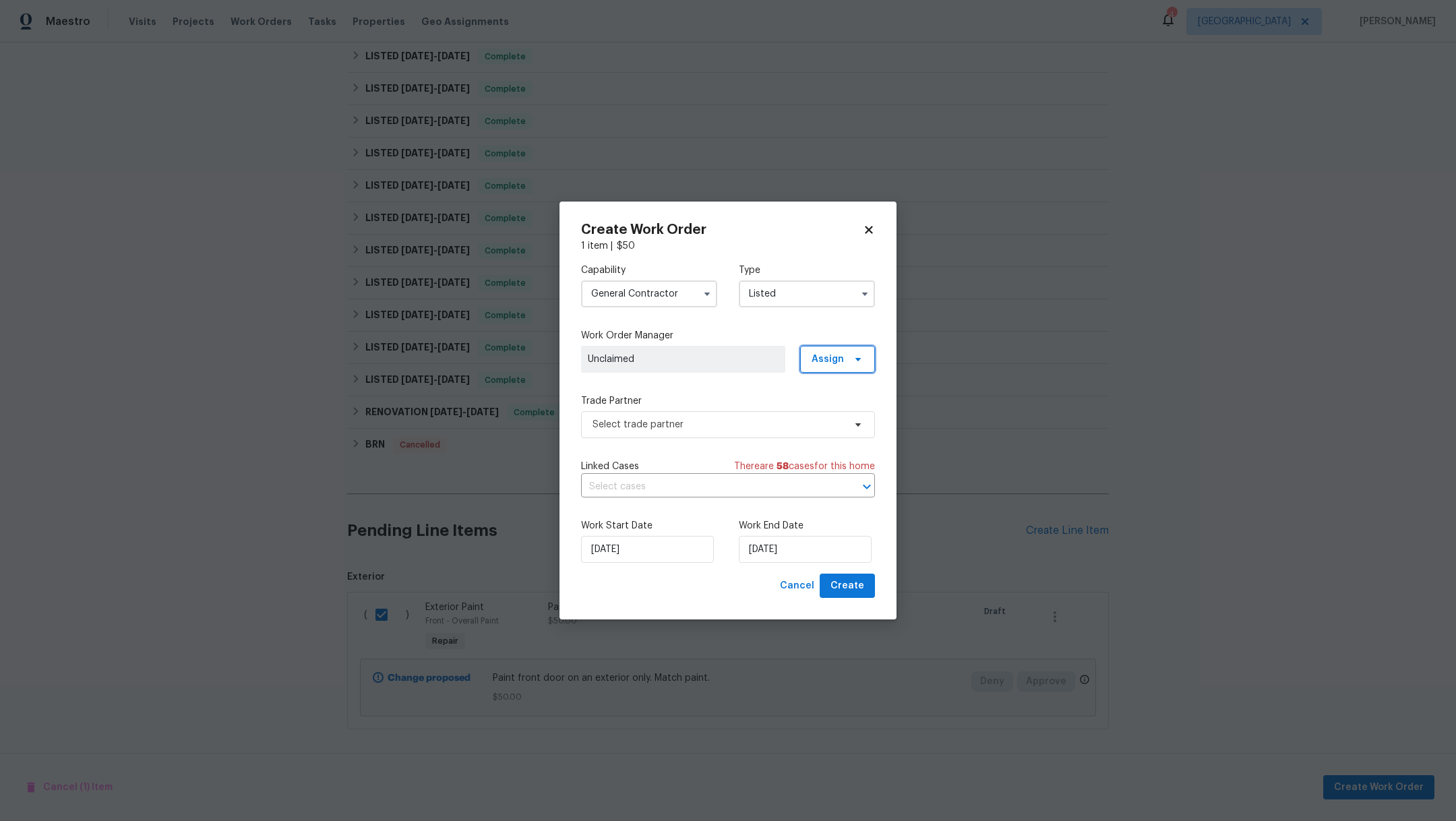
click at [812, 364] on span "Assign" at bounding box center [837, 359] width 75 height 27
click at [814, 396] on div "Assign to HPM" at bounding box center [842, 398] width 64 height 13
click at [738, 433] on span "Select trade partner" at bounding box center [728, 424] width 294 height 27
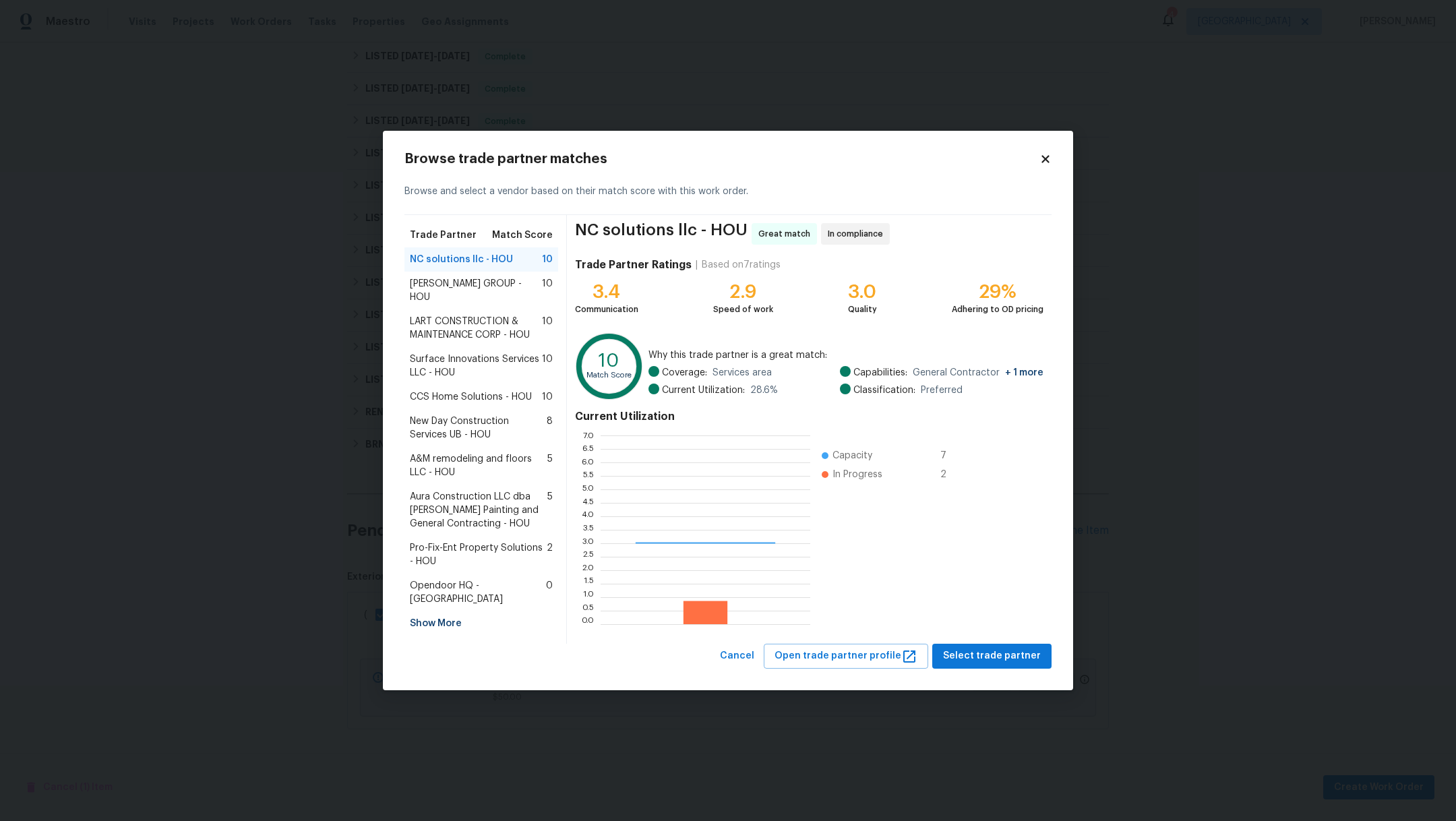
scroll to position [174, 195]
click at [488, 288] on span "BARAKEL VENZ GROUP - HOU" at bounding box center [476, 290] width 132 height 27
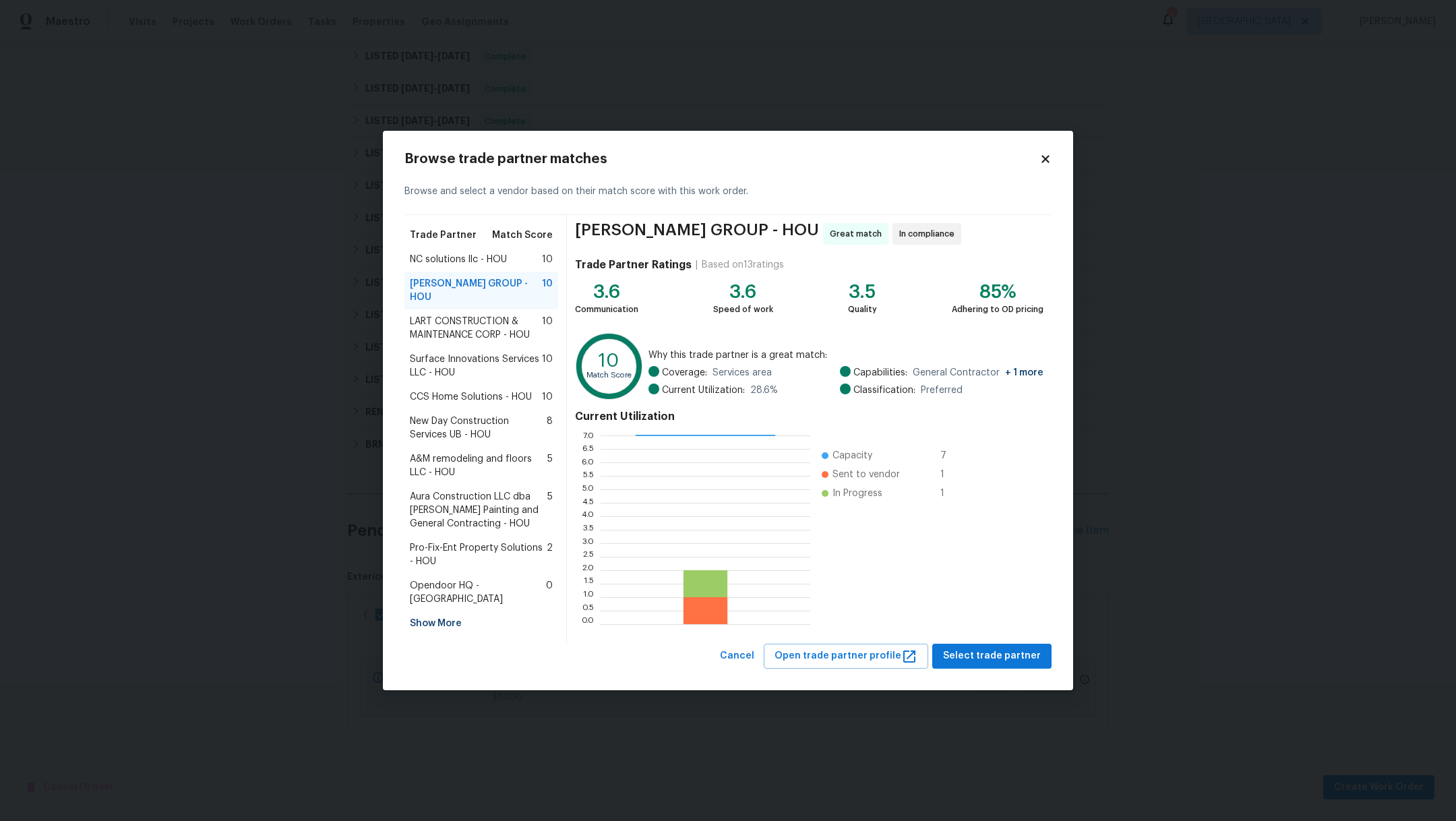
click at [496, 335] on span "LART CONSTRUCTION & MAINTENANCE CORP - HOU" at bounding box center [476, 328] width 132 height 27
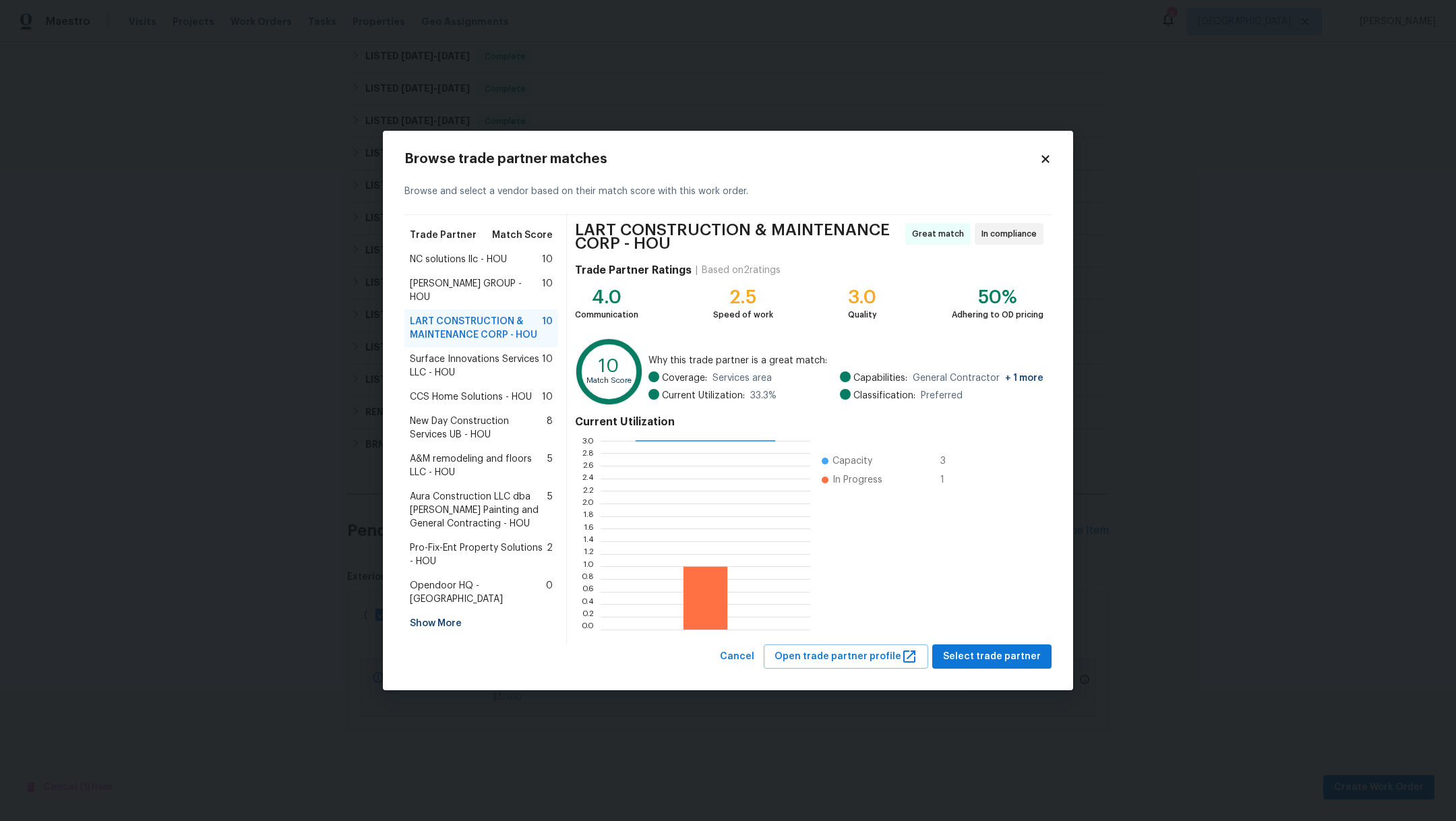
click at [500, 353] on span "Surface Innovations Services LLC - HOU" at bounding box center [476, 366] width 132 height 27
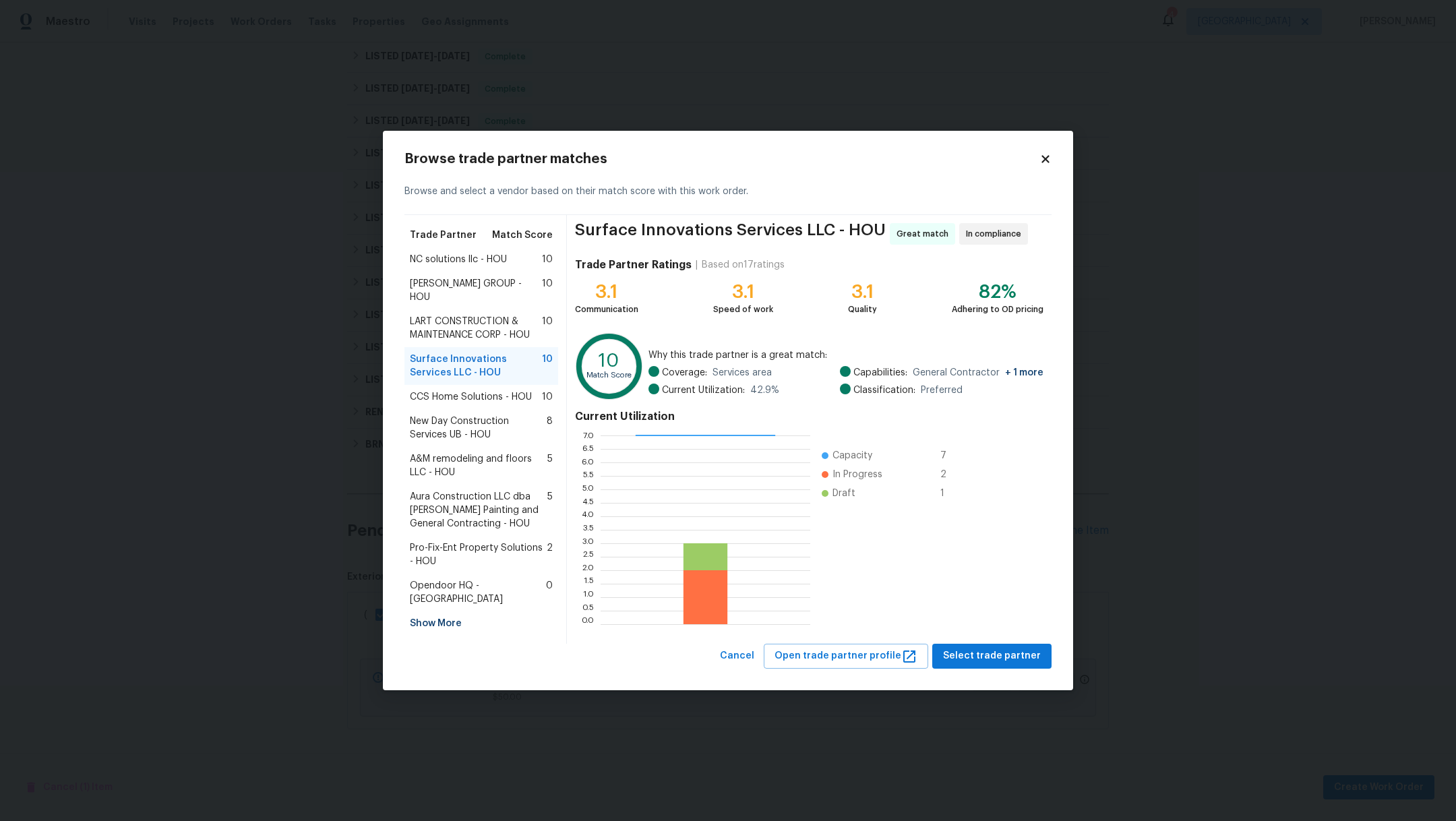
click at [500, 390] on span "CCS Home Solutions - HOU" at bounding box center [471, 397] width 122 height 13
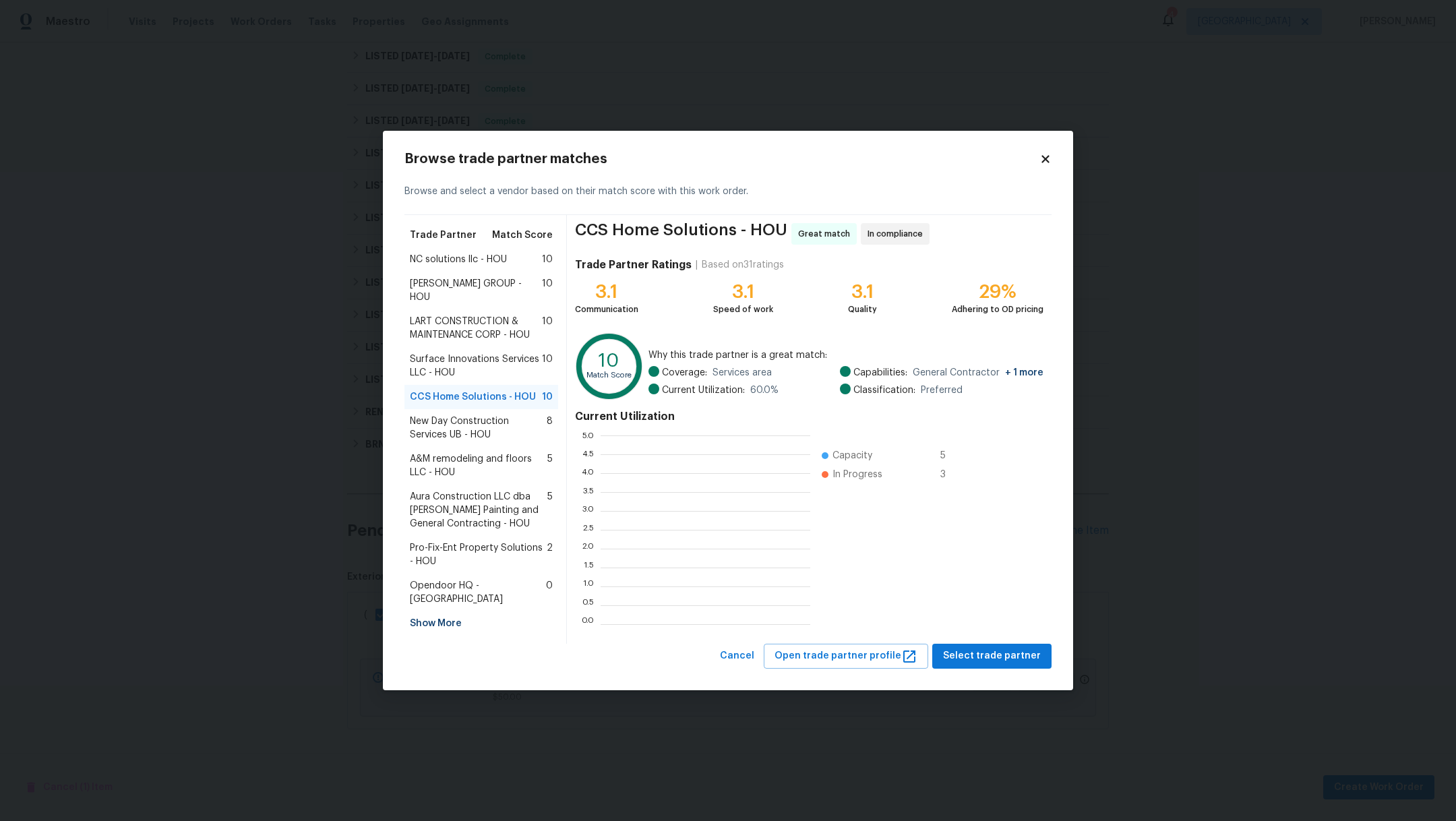
scroll to position [1, 1]
click at [489, 354] on span "Surface Innovations Services LLC - HOU" at bounding box center [476, 366] width 132 height 27
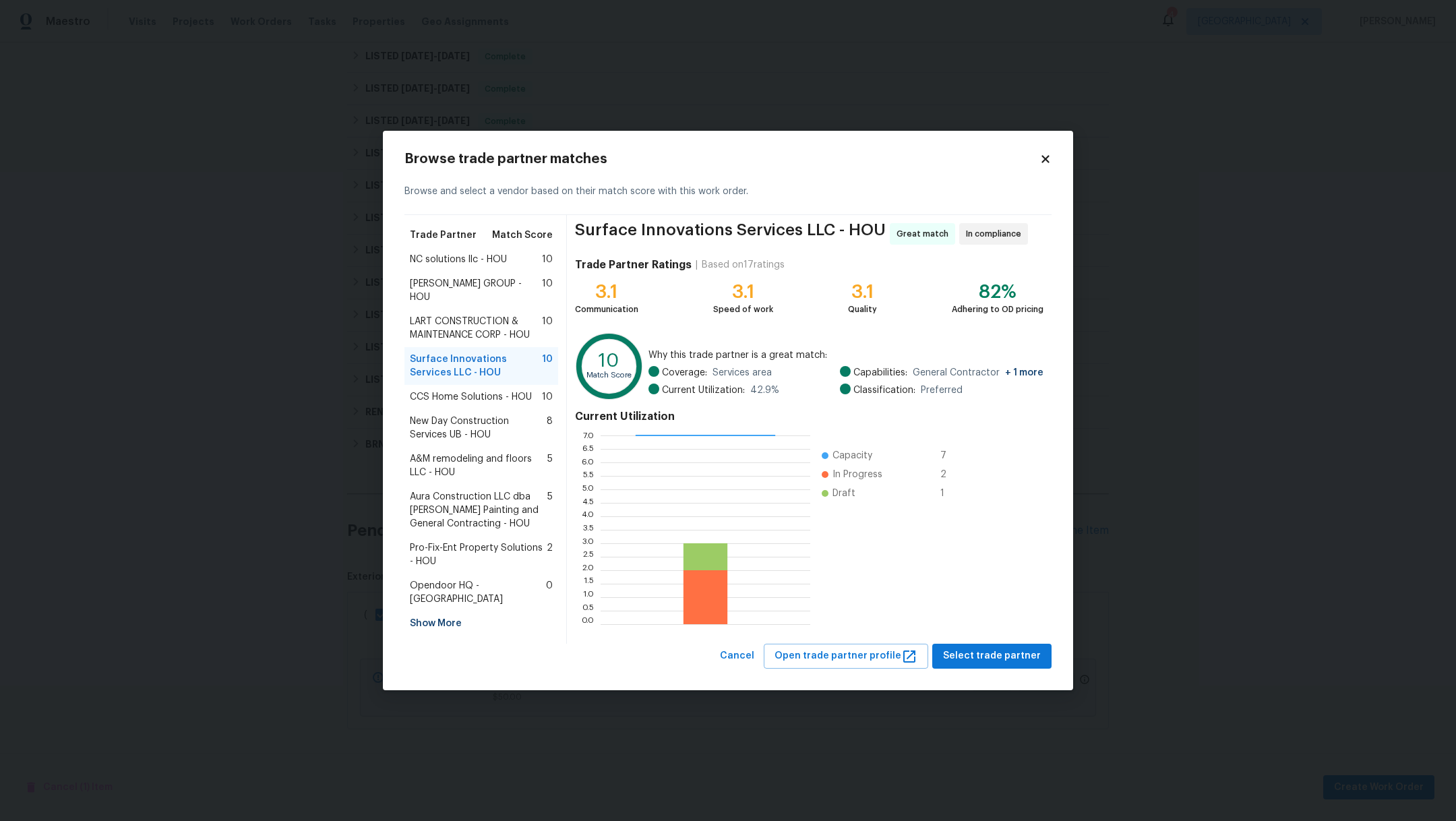
click at [484, 323] on span "LART CONSTRUCTION & MAINTENANCE CORP - HOU" at bounding box center [476, 328] width 132 height 27
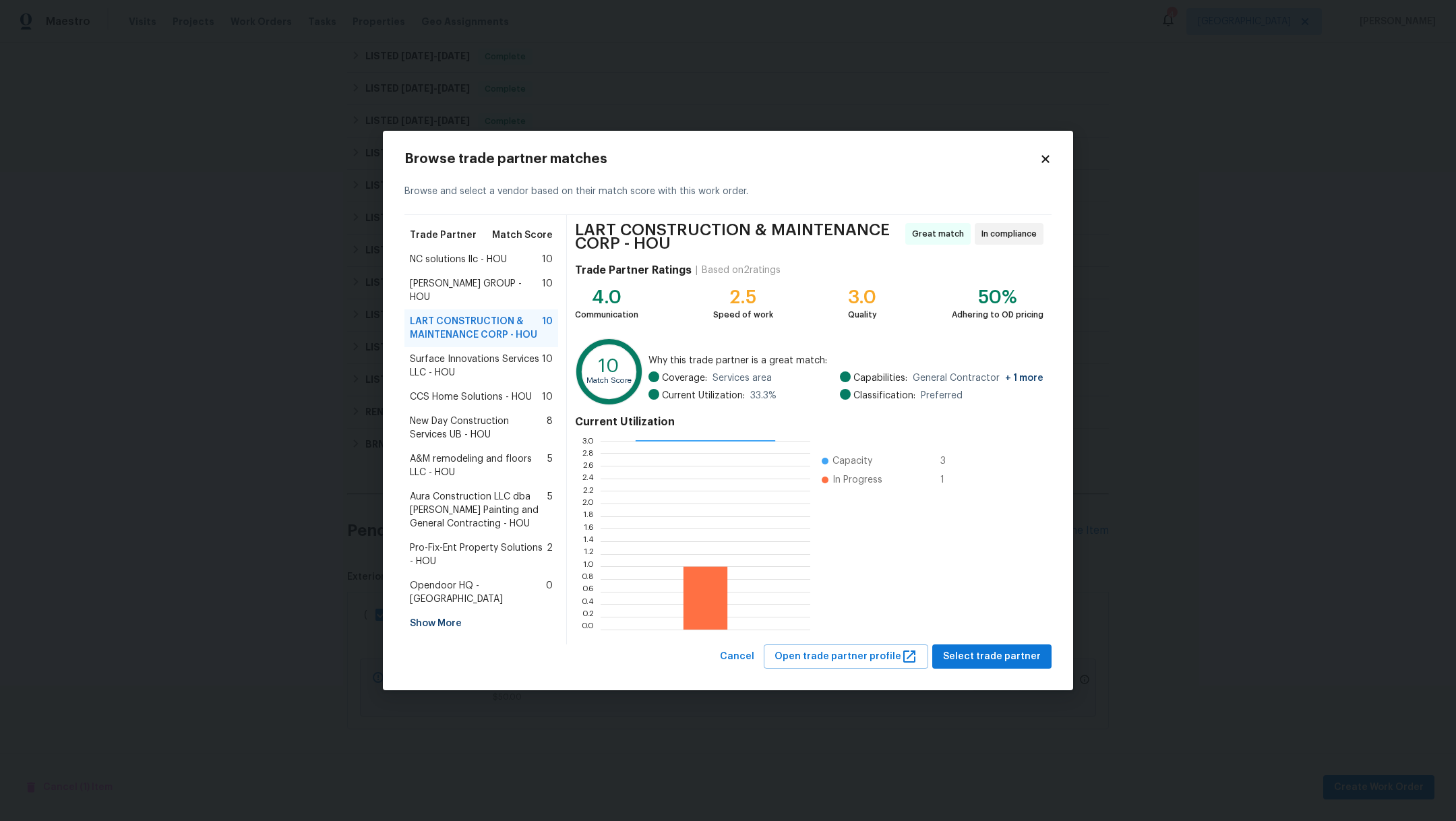
click at [473, 282] on span "BARAKEL VENZ GROUP - HOU" at bounding box center [476, 290] width 132 height 27
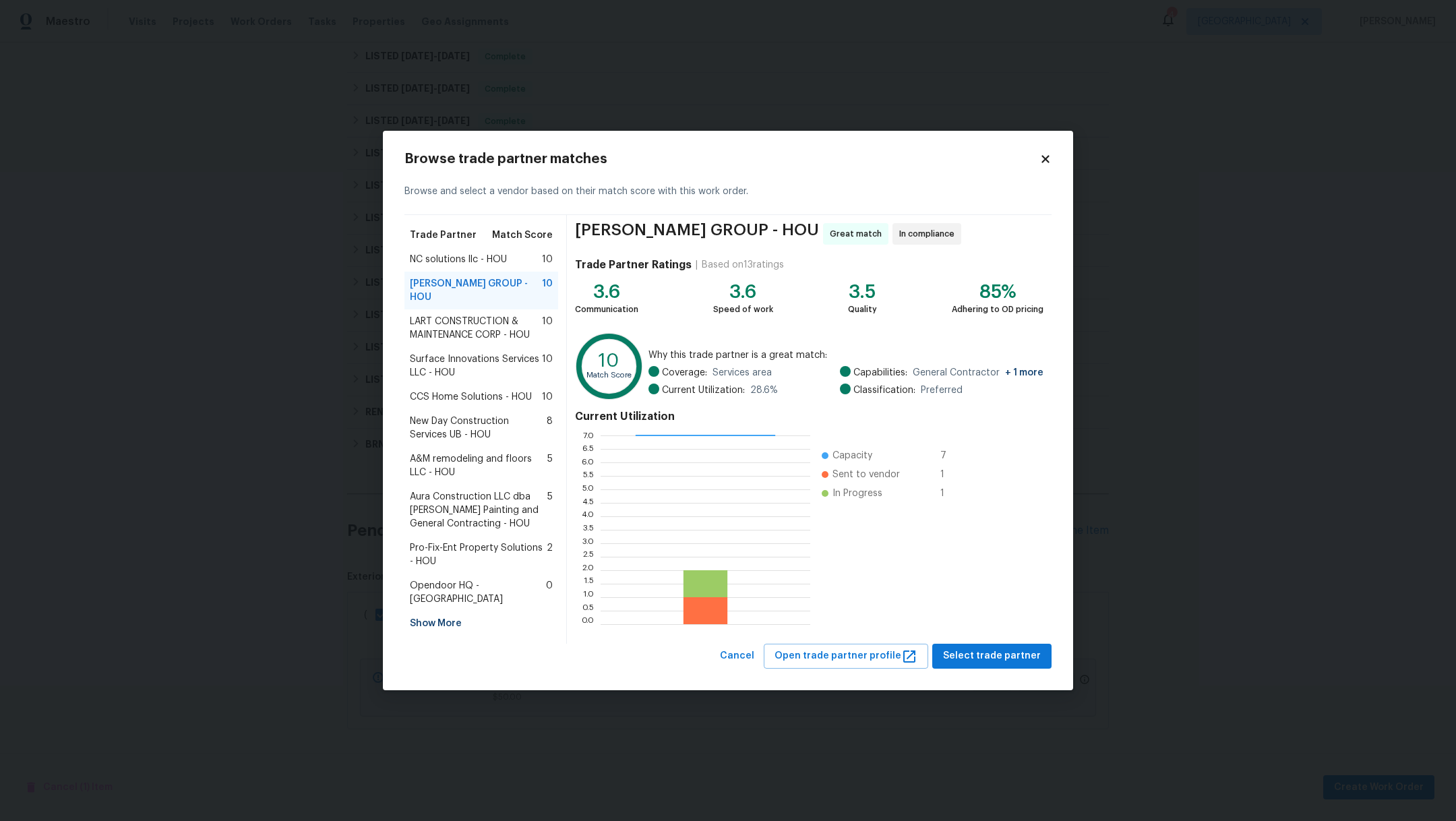
click at [480, 323] on span "LART CONSTRUCTION & MAINTENANCE CORP - HOU" at bounding box center [476, 328] width 132 height 27
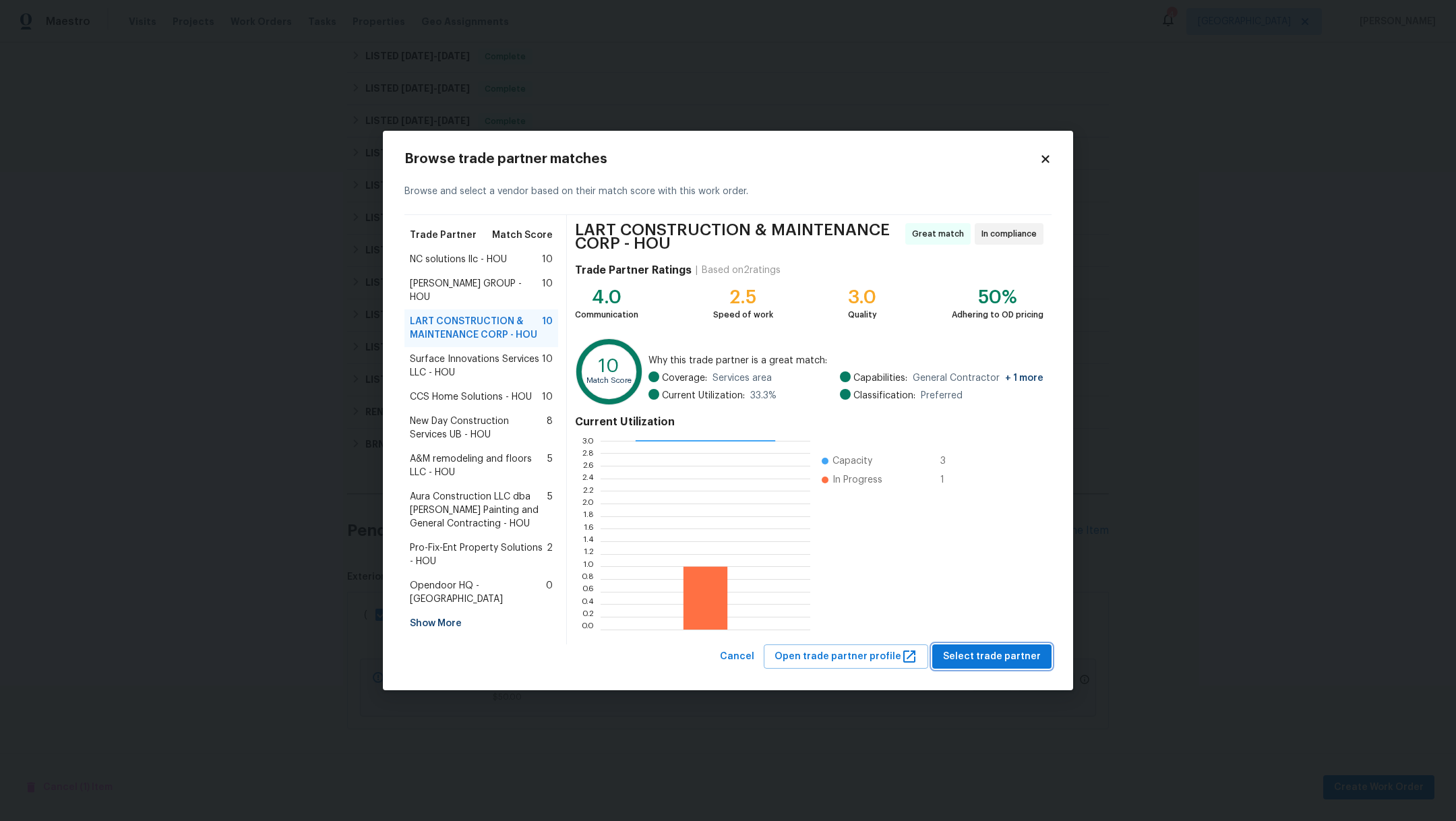
click at [1023, 656] on span "Select trade partner" at bounding box center [991, 657] width 98 height 17
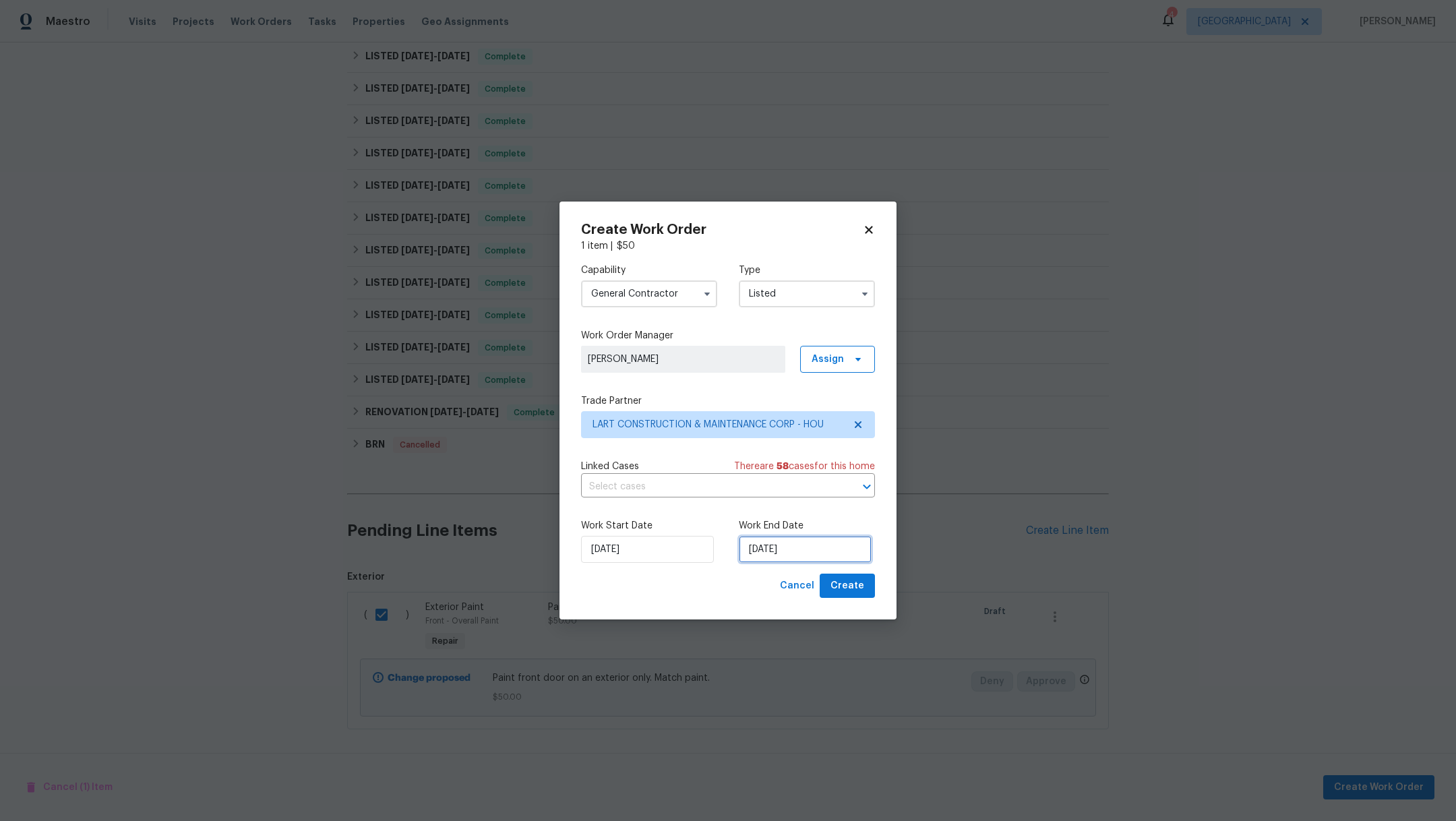
click at [824, 543] on input "8/28/2025" at bounding box center [806, 549] width 133 height 27
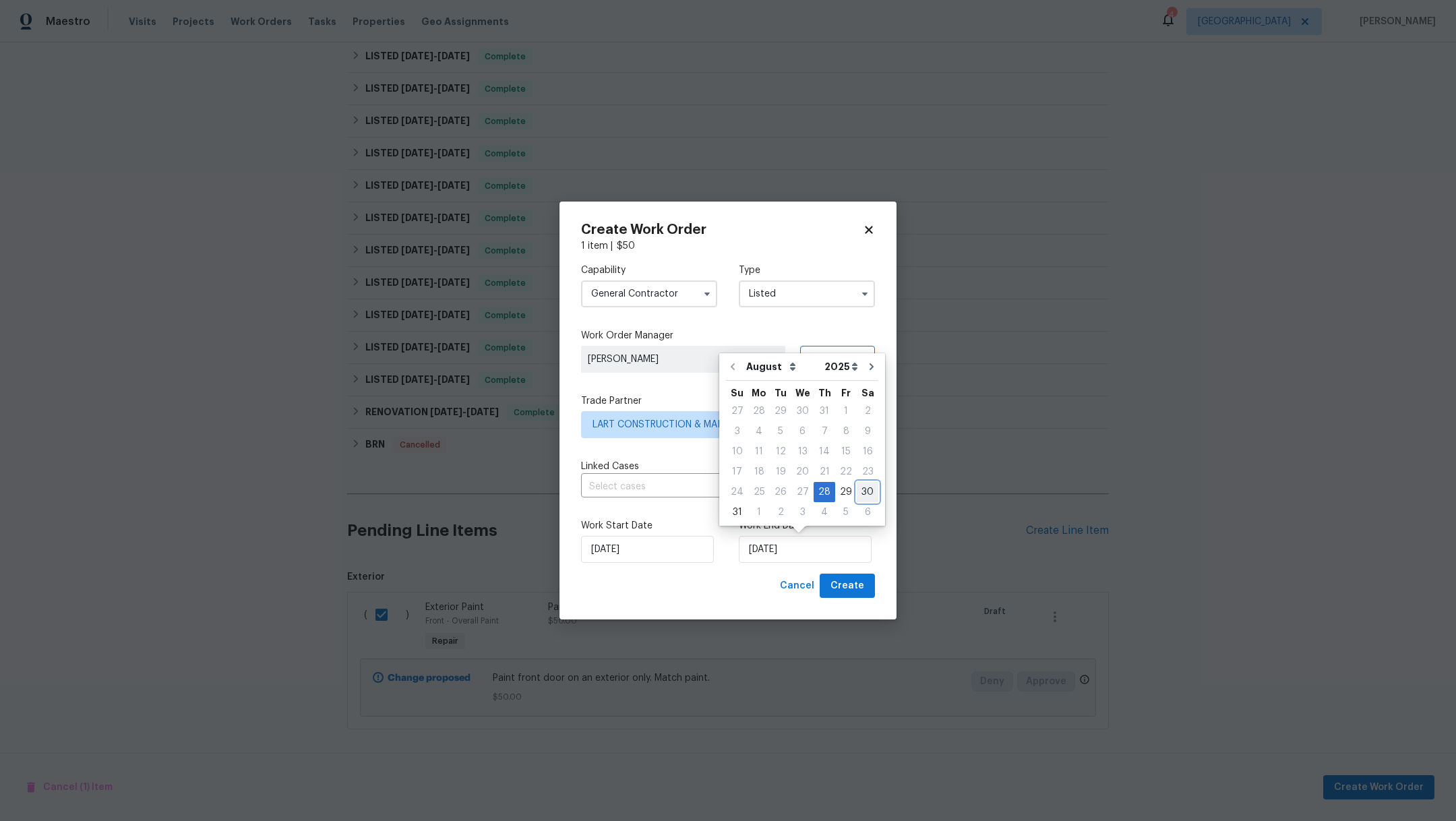
click at [861, 488] on div "30" at bounding box center [867, 492] width 22 height 19
type input "8/30/2025"
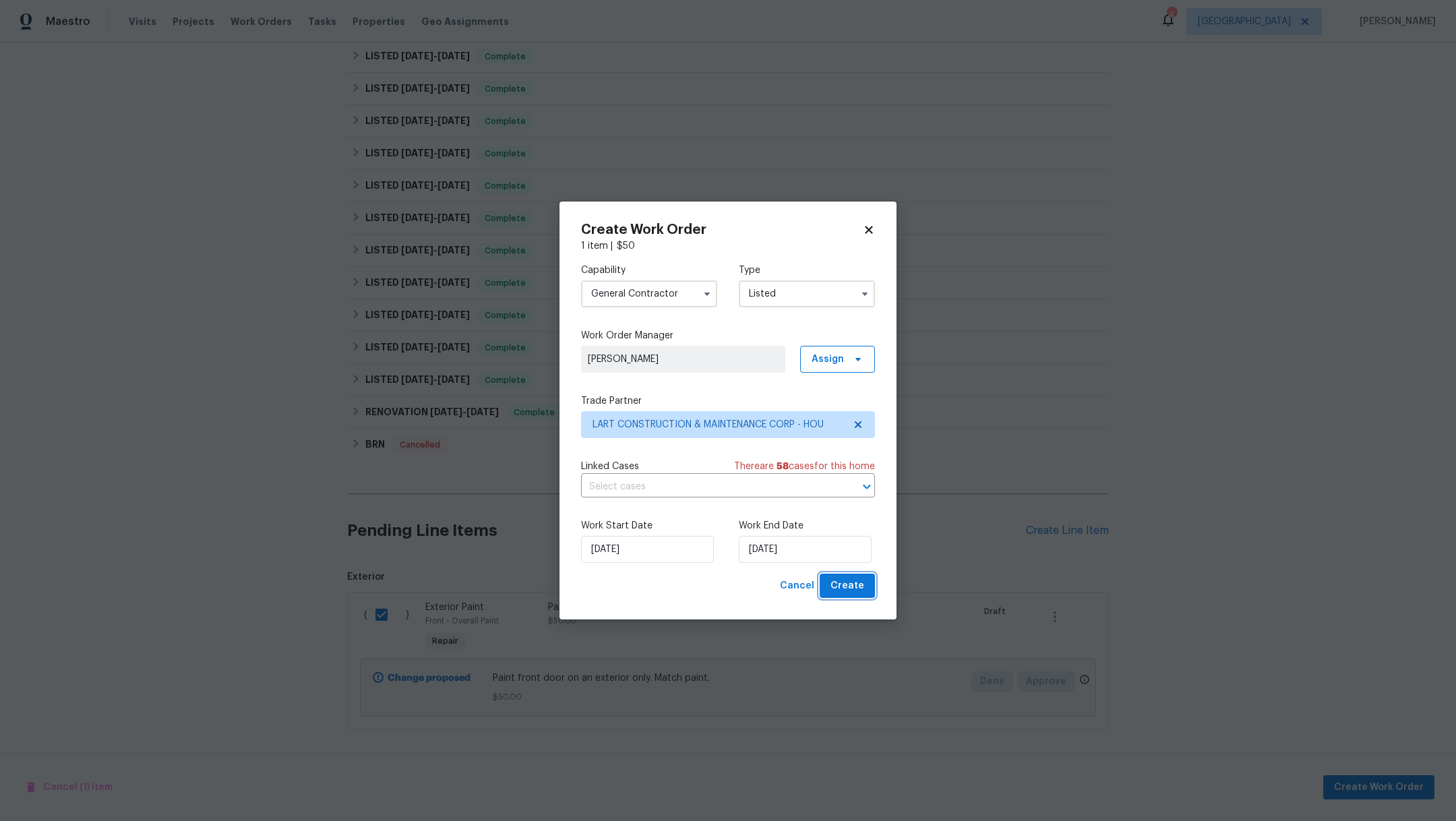
click at [870, 591] on button "Create" at bounding box center [847, 586] width 55 height 25
checkbox input "false"
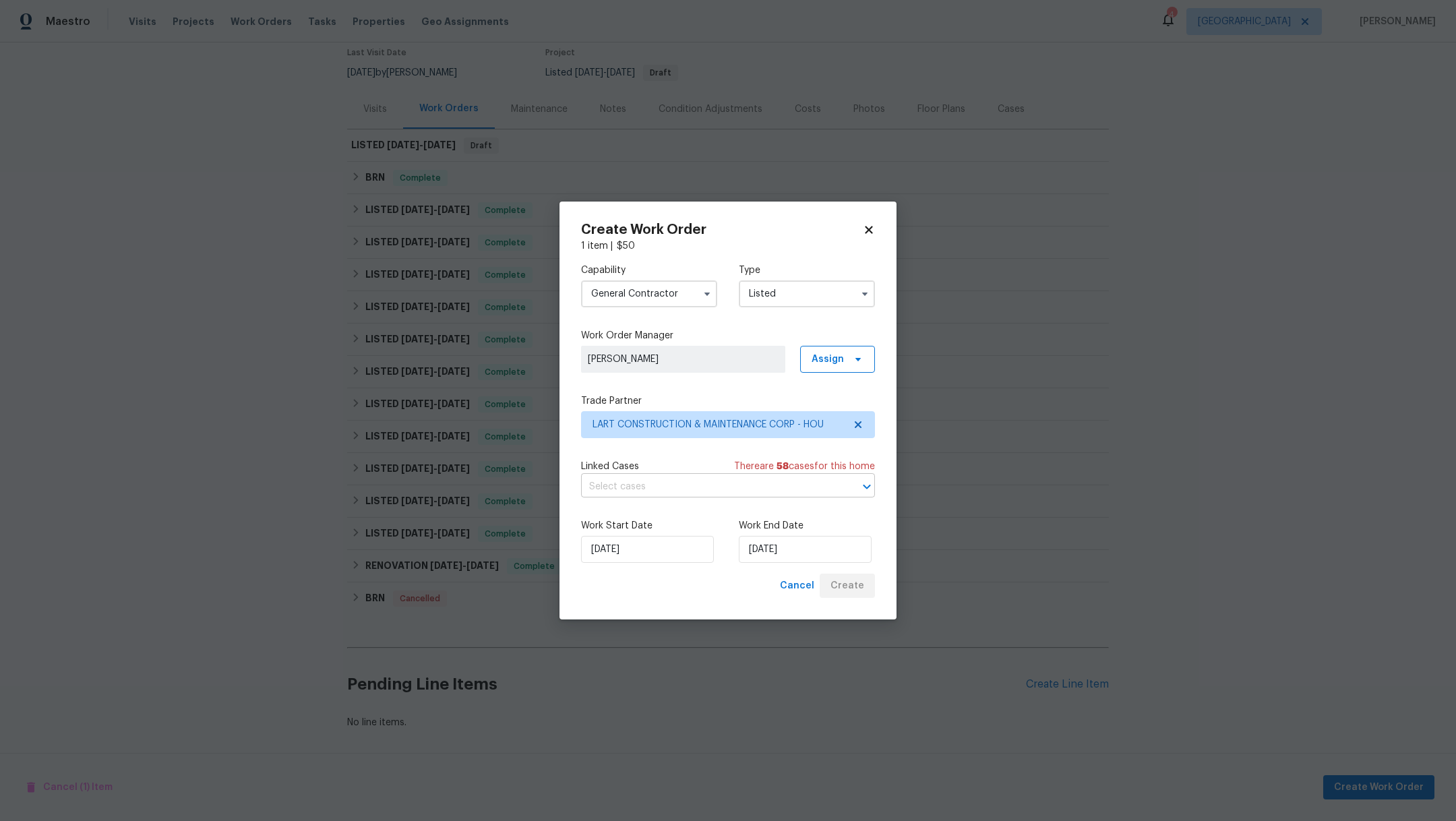
scroll to position [129, 0]
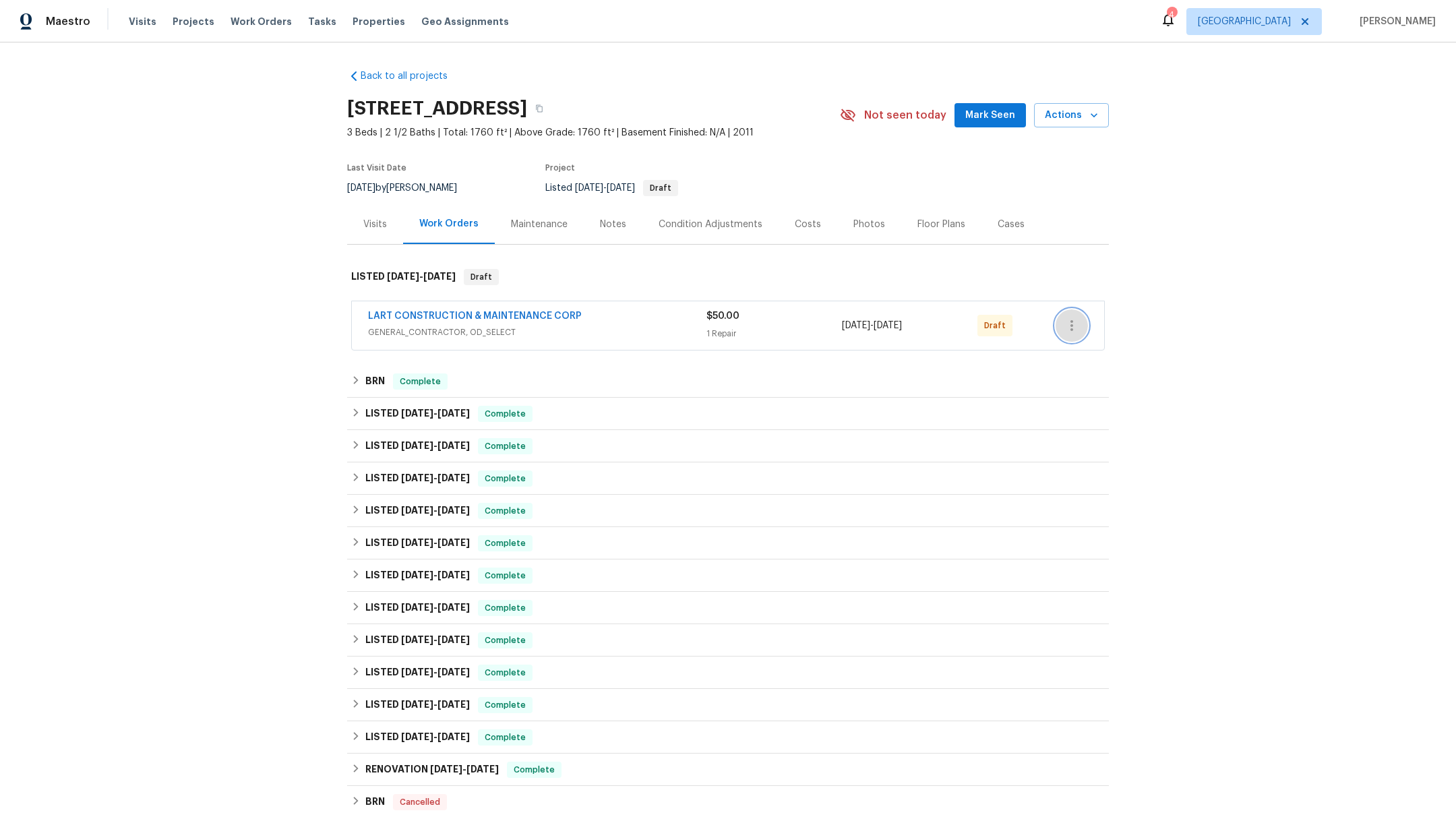
click at [1074, 323] on button "button" at bounding box center [1072, 325] width 32 height 32
click at [1091, 348] on li "Confirm and Send to Vendor" at bounding box center [1123, 347] width 150 height 22
click at [374, 20] on div at bounding box center [728, 410] width 1456 height 821
click at [368, 20] on span "Properties" at bounding box center [379, 22] width 52 height 13
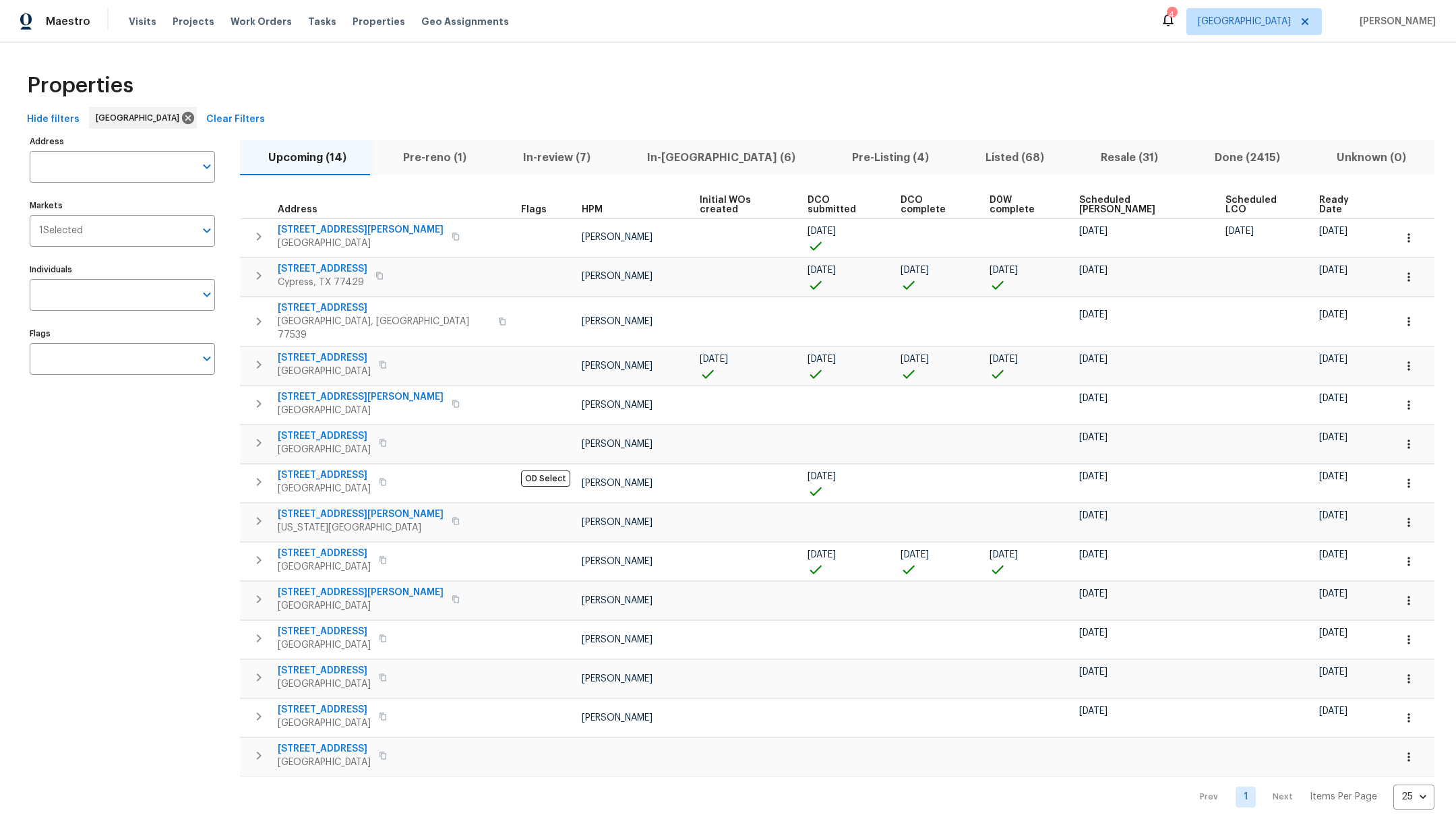
click at [1080, 166] on span "Resale (31)" at bounding box center [1129, 158] width 98 height 19
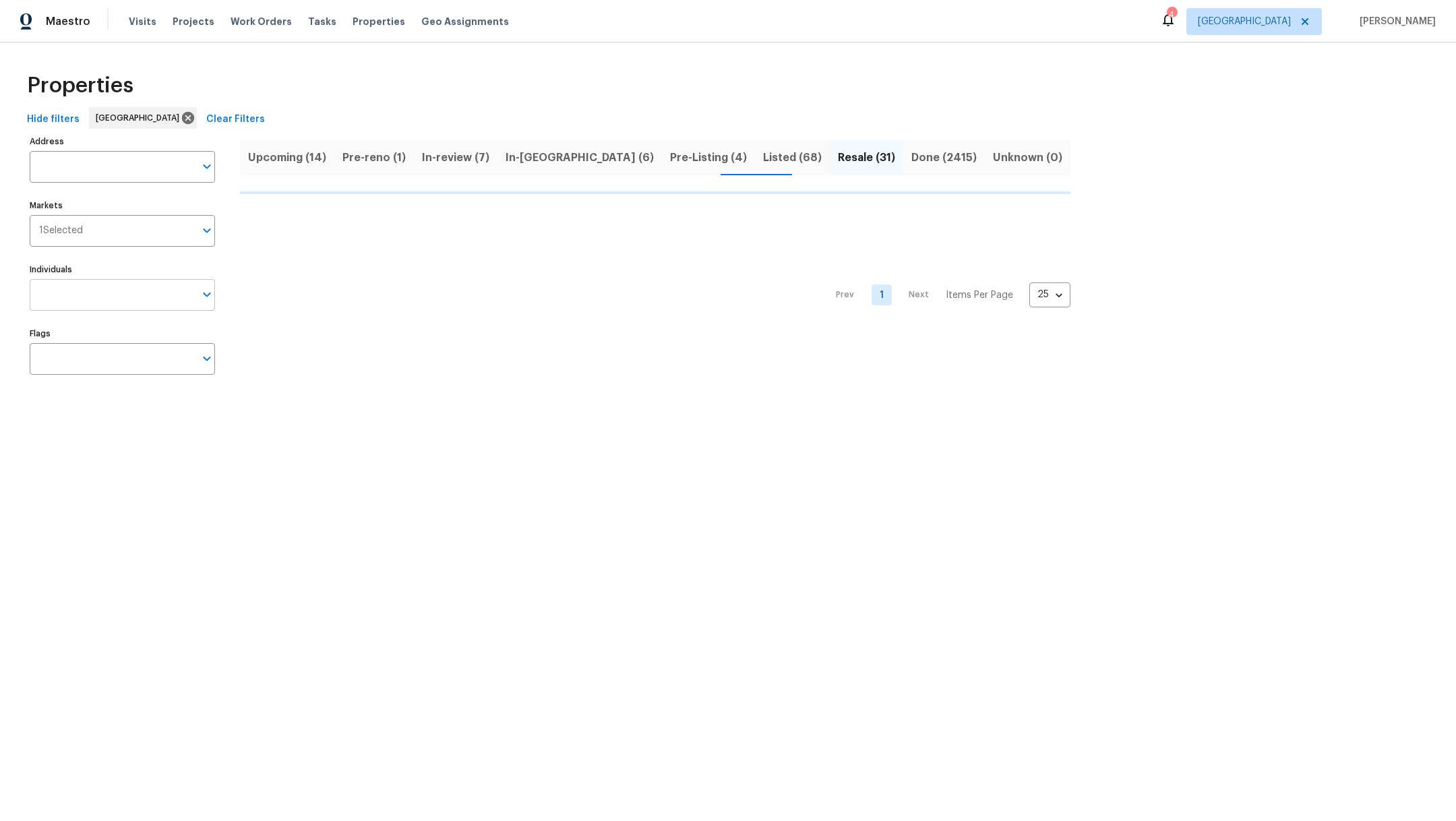
click at [31, 292] on input "Individuals" at bounding box center [112, 294] width 165 height 31
type input "ma"
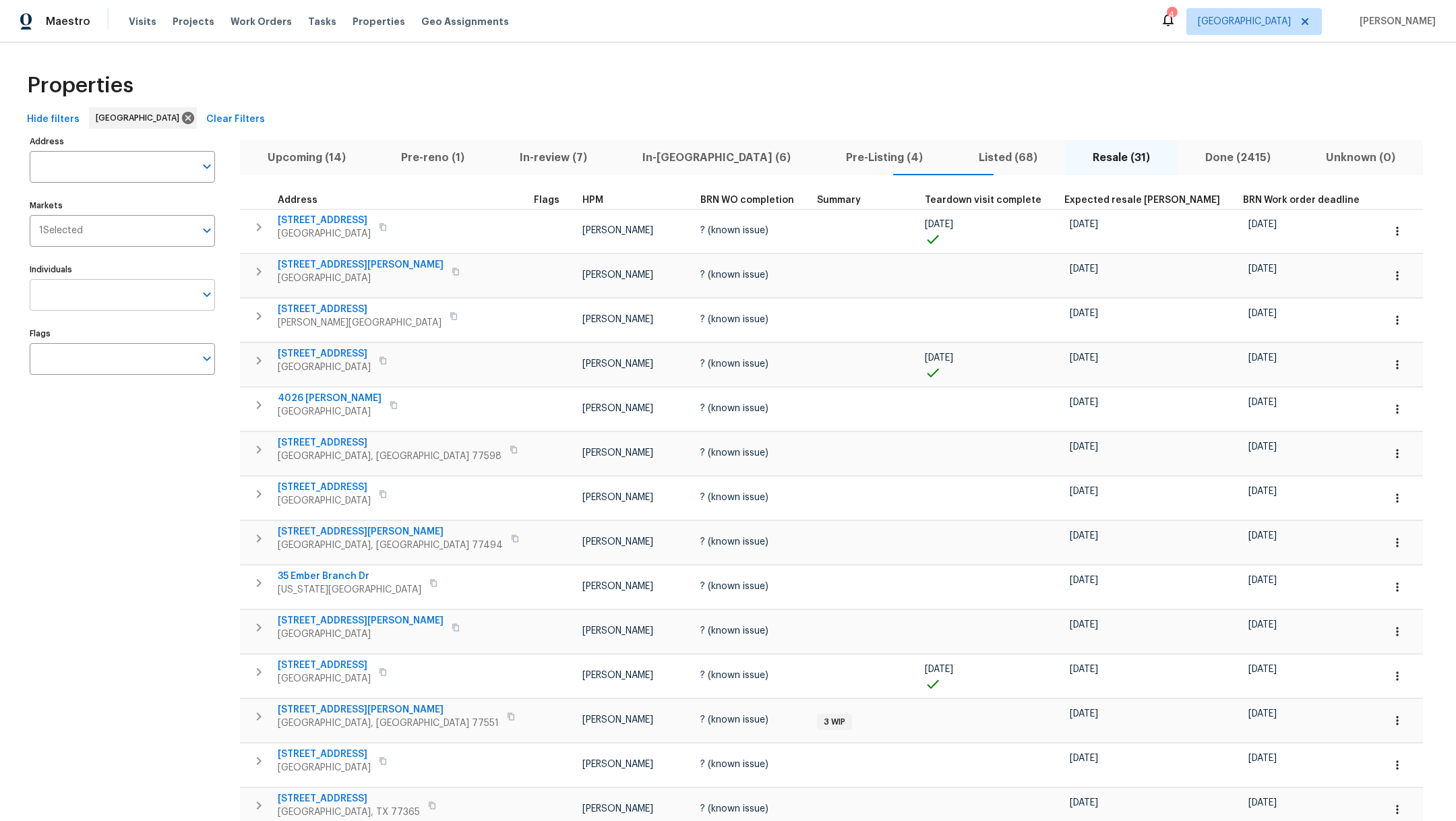
click at [92, 285] on input "Individuals" at bounding box center [112, 294] width 165 height 31
type input "maria"
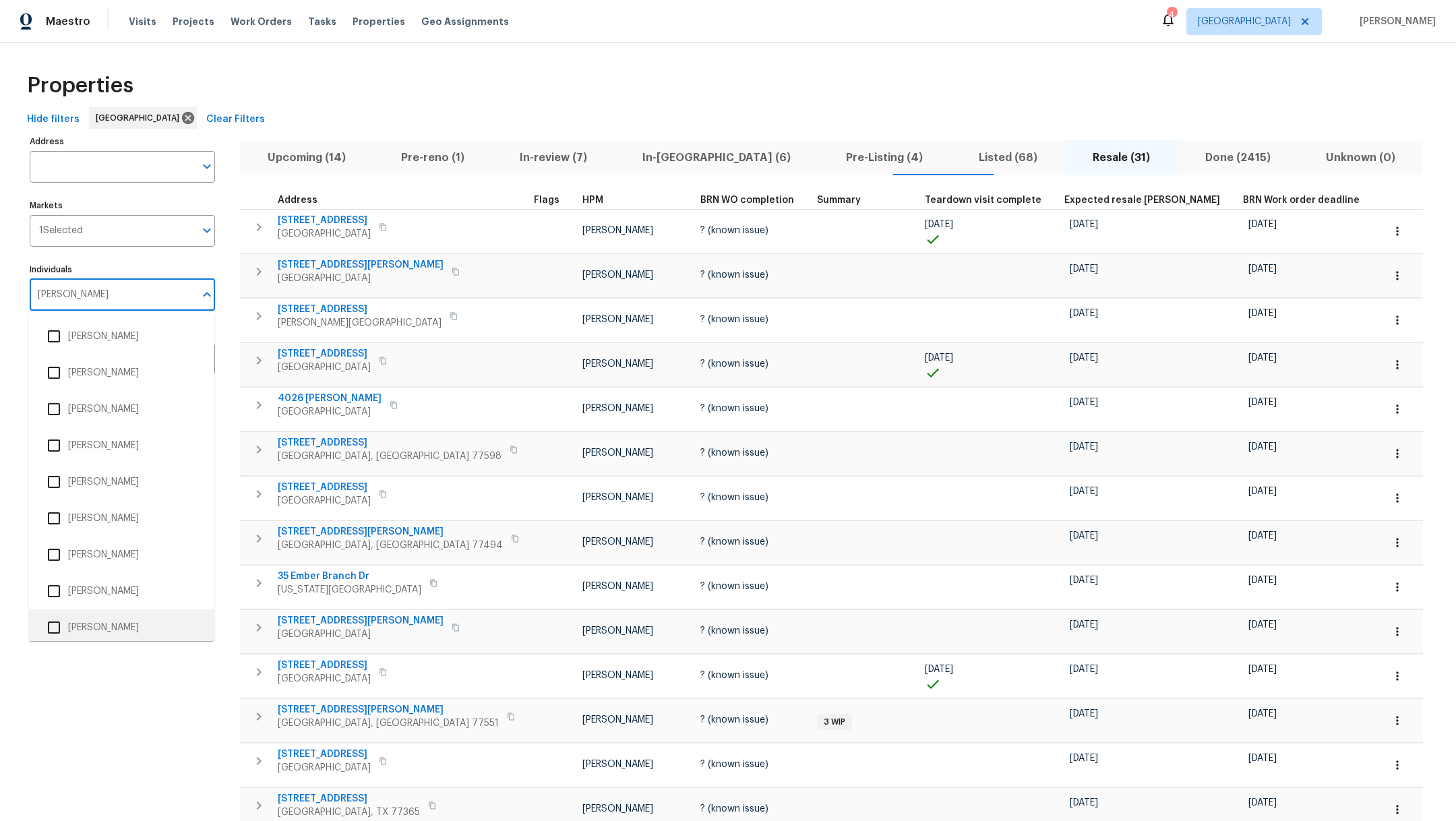
click at [50, 629] on input "checkbox" at bounding box center [54, 628] width 29 height 29
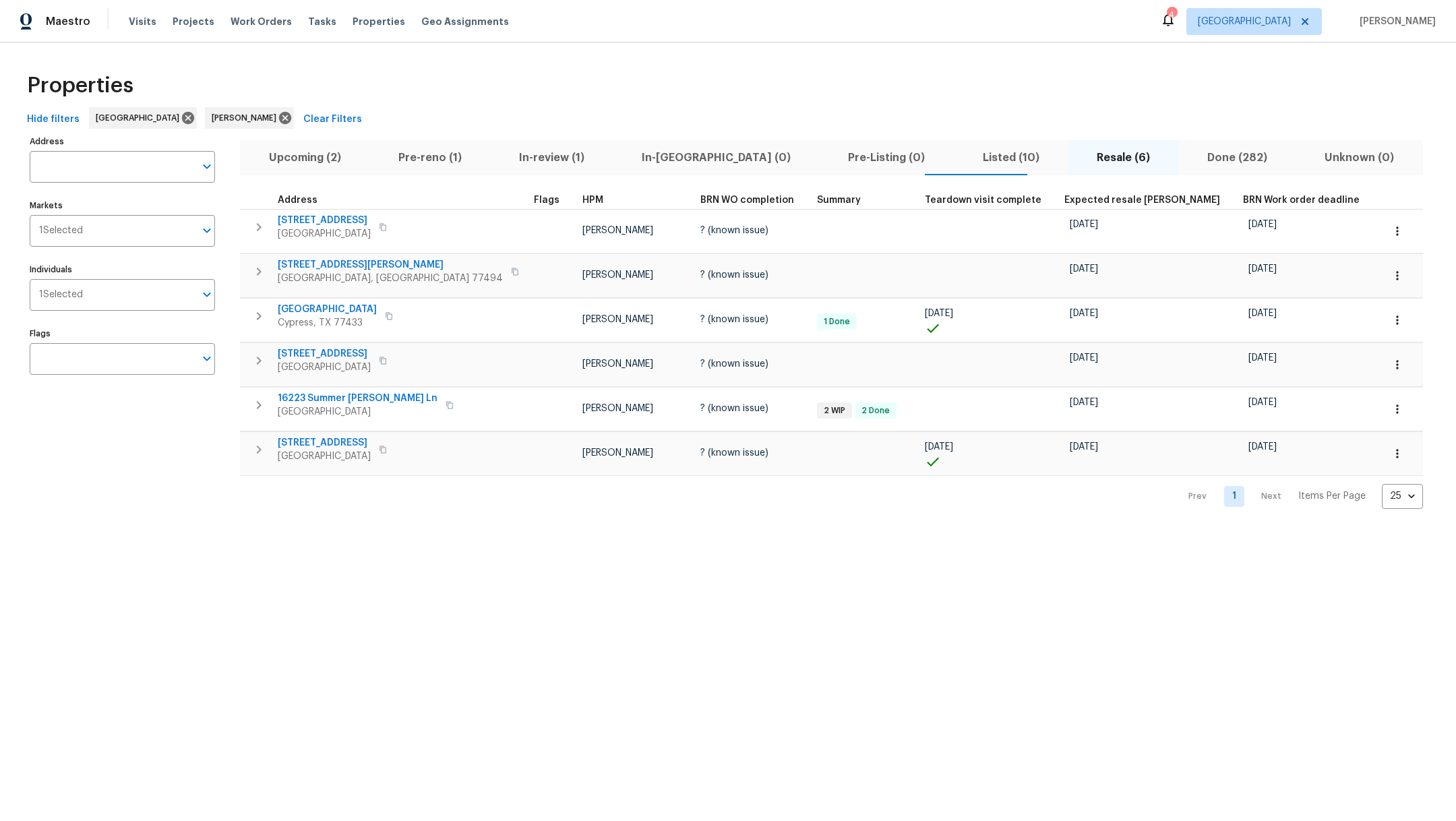
click at [961, 158] on span "Listed (10)" at bounding box center [1010, 158] width 98 height 19
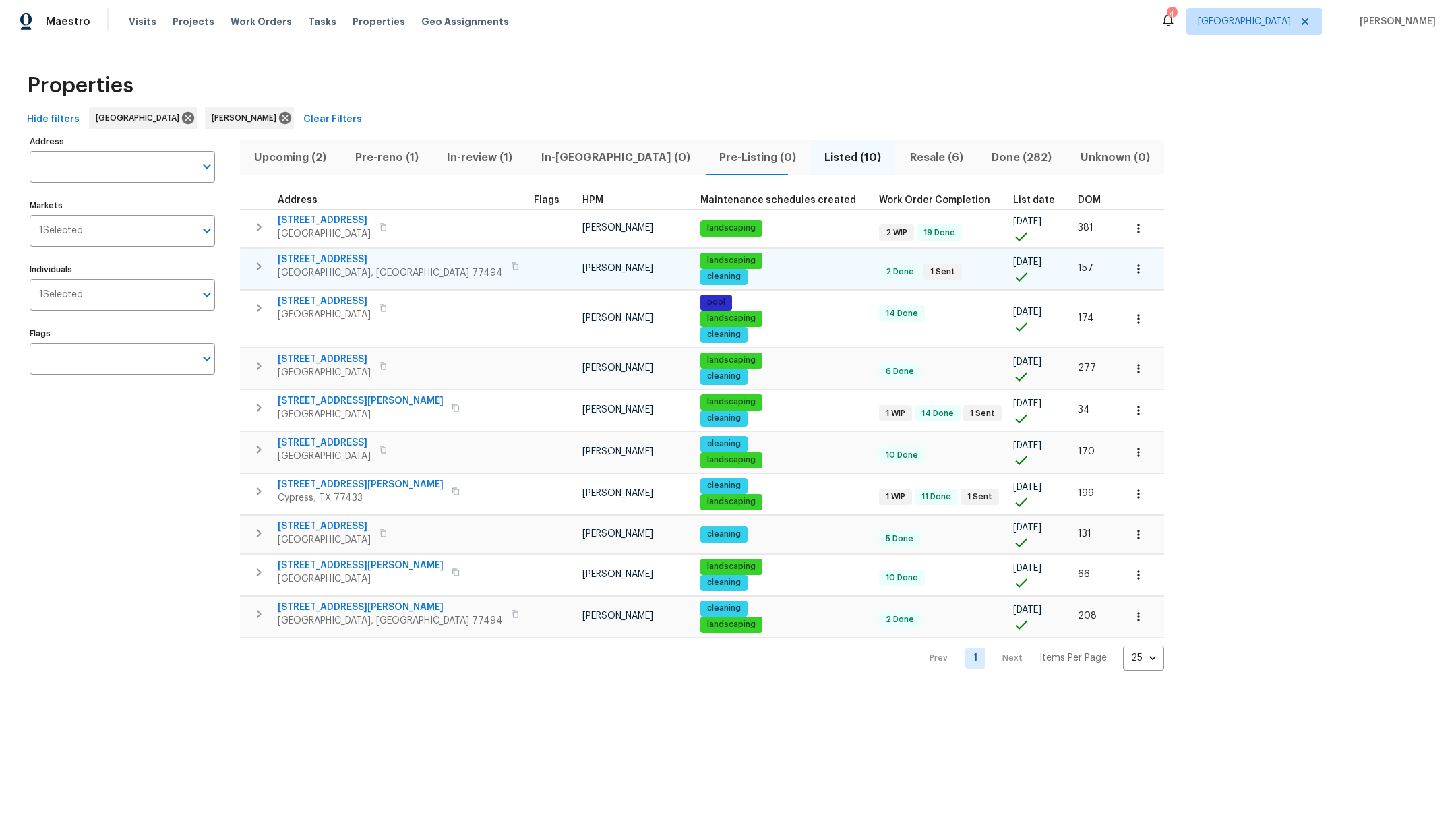
click at [256, 264] on icon "button" at bounding box center [259, 265] width 16 height 16
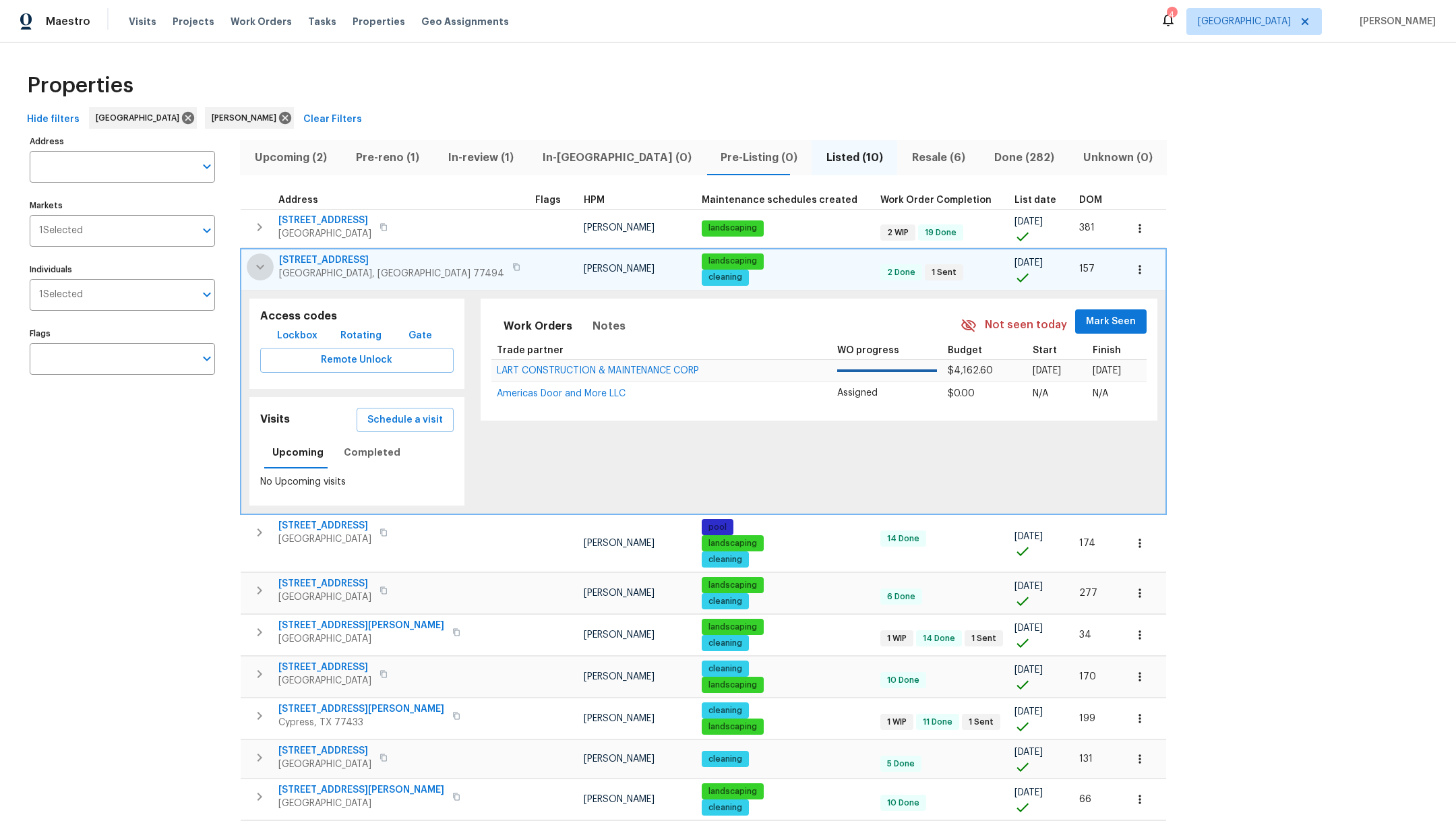
click at [256, 264] on icon "button" at bounding box center [260, 266] width 16 height 16
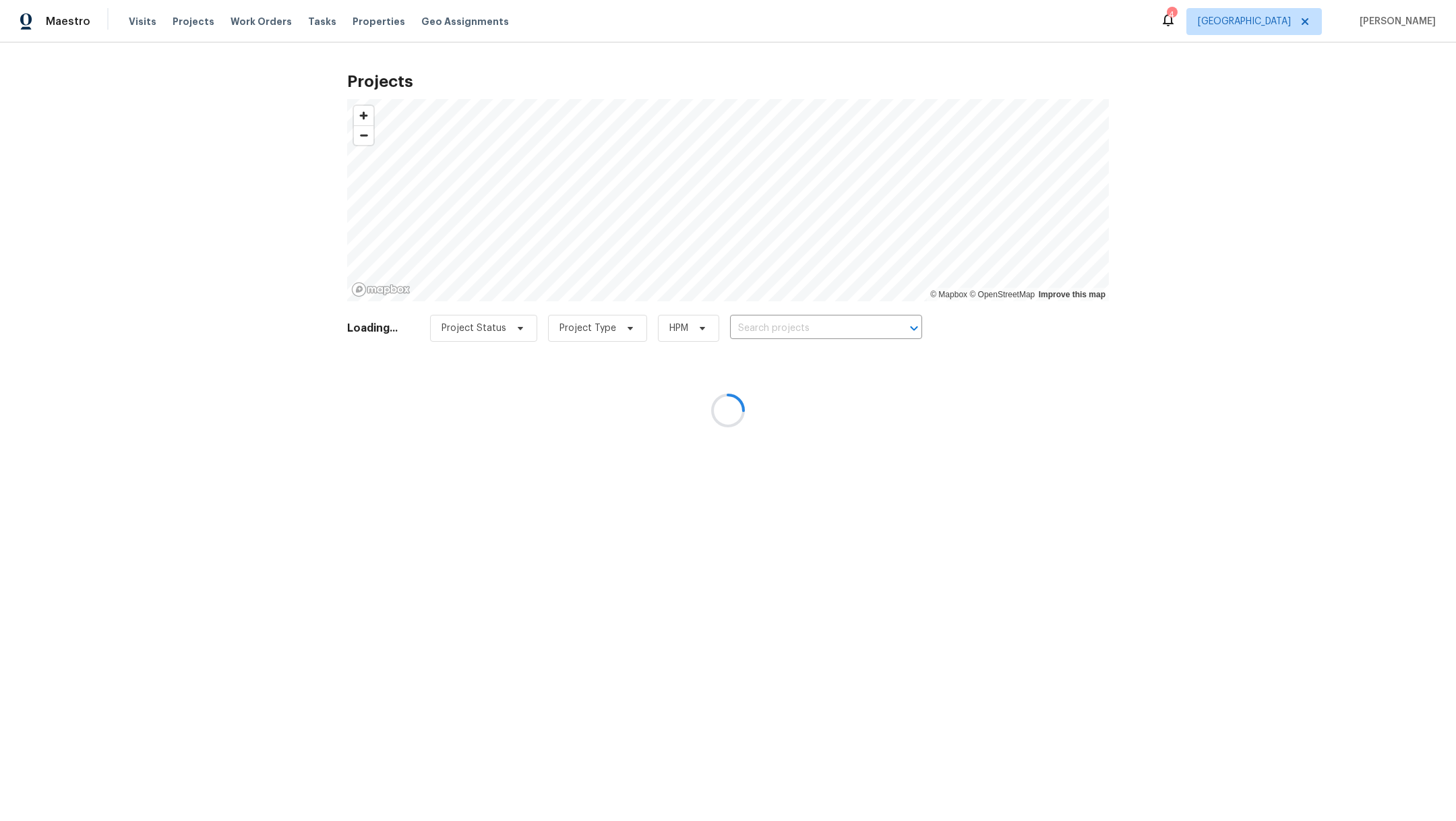
click at [775, 329] on div at bounding box center [728, 410] width 1456 height 821
click at [775, 326] on div at bounding box center [728, 410] width 1456 height 821
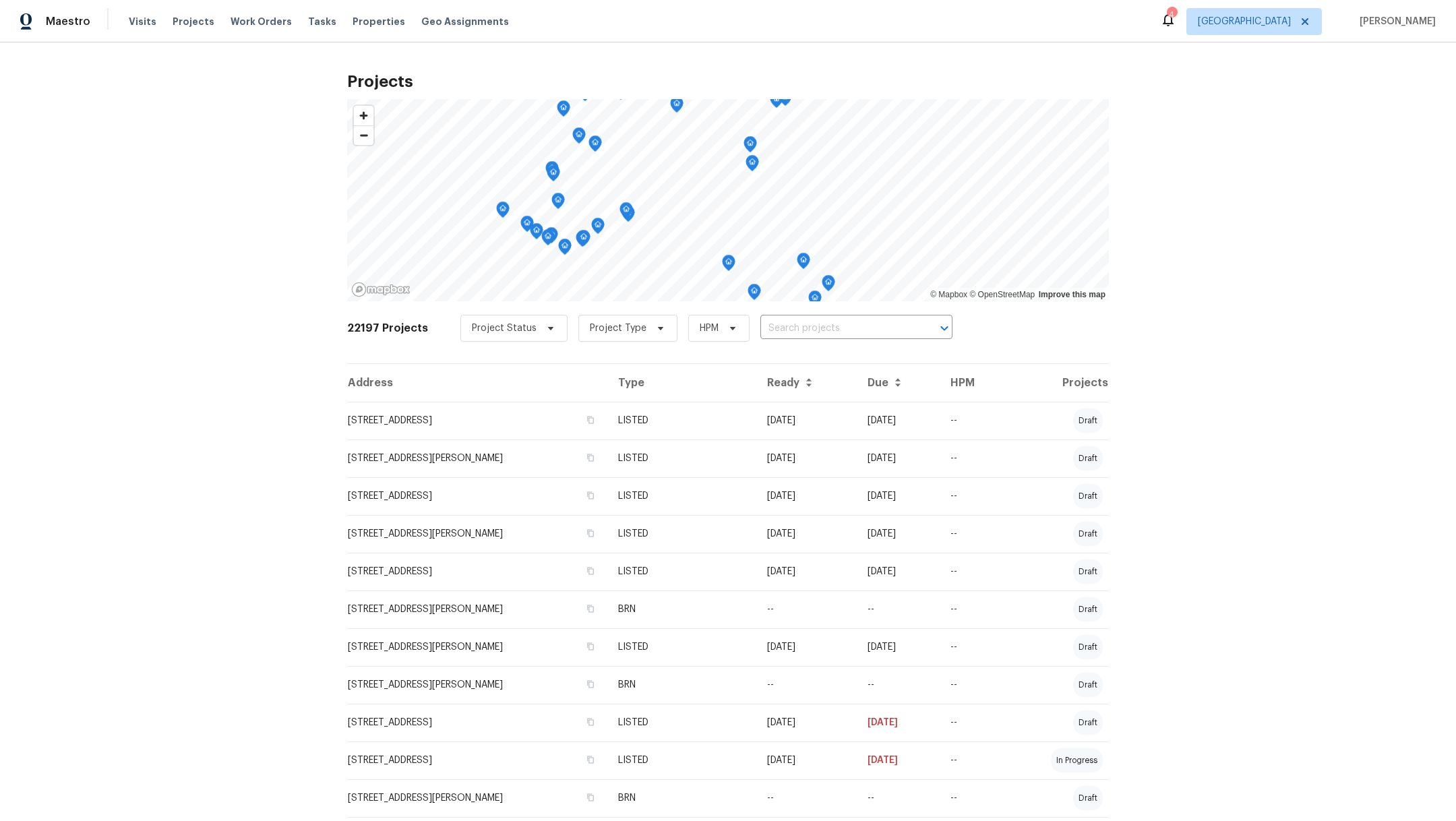
click at [775, 326] on input "text" at bounding box center [837, 328] width 154 height 21
type input "2222 pri"
click at [789, 364] on li "2222 Princess Snow Cir, Katy, TX 77493" at bounding box center [841, 357] width 197 height 22
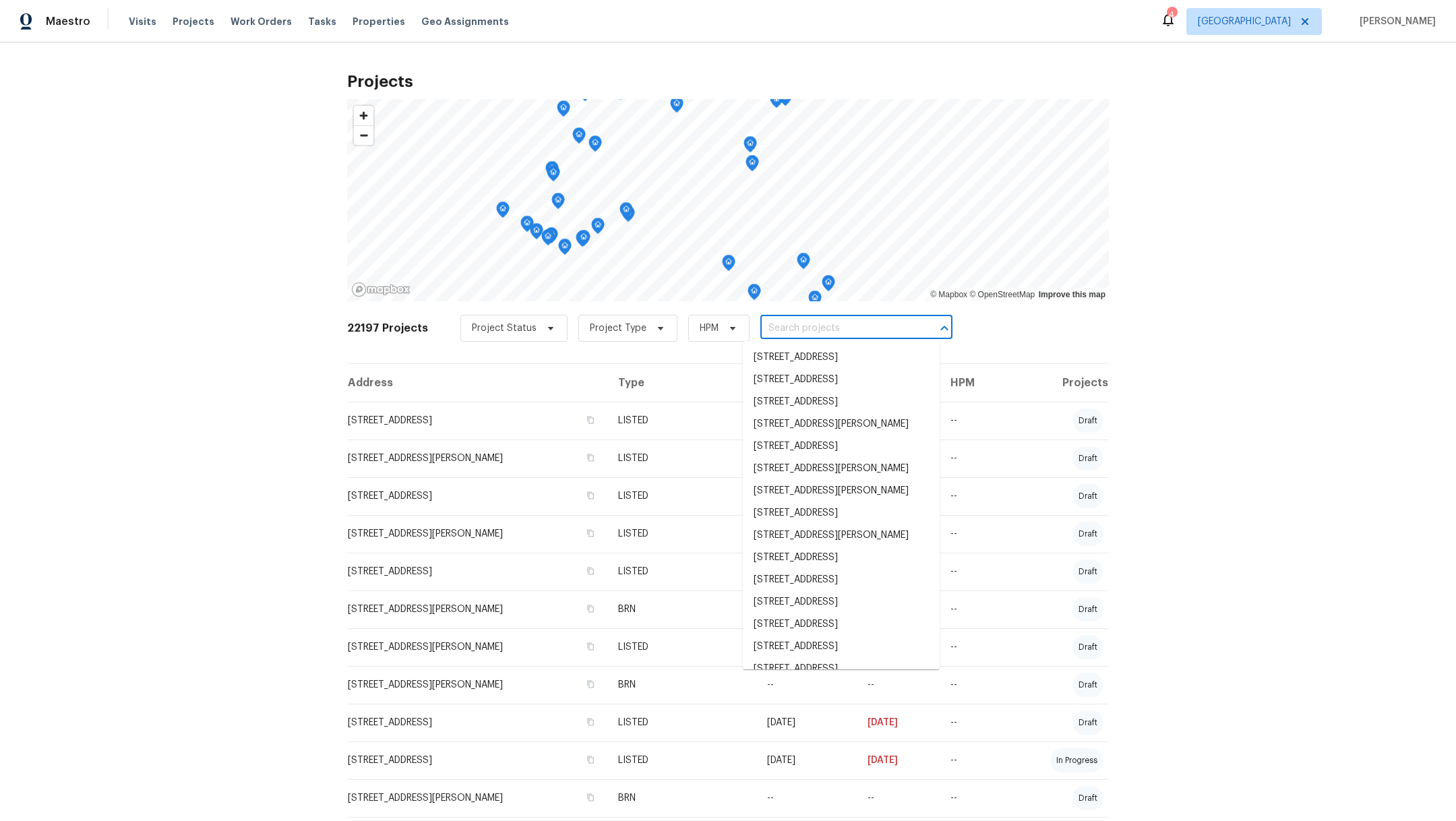
click at [833, 325] on input "text" at bounding box center [837, 328] width 154 height 21
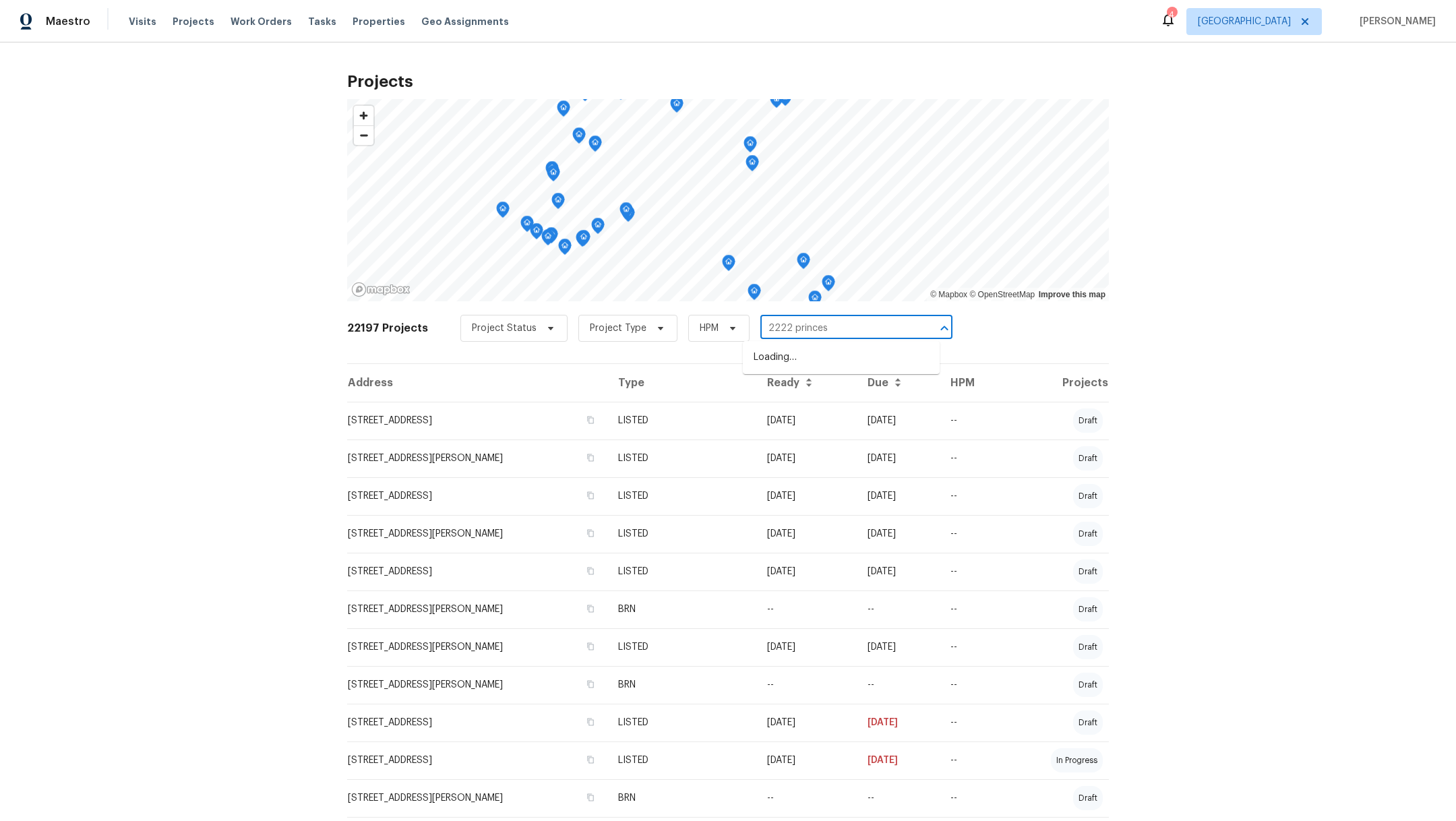
type input "2222 princess"
click at [830, 362] on li "[STREET_ADDRESS]" at bounding box center [841, 357] width 197 height 22
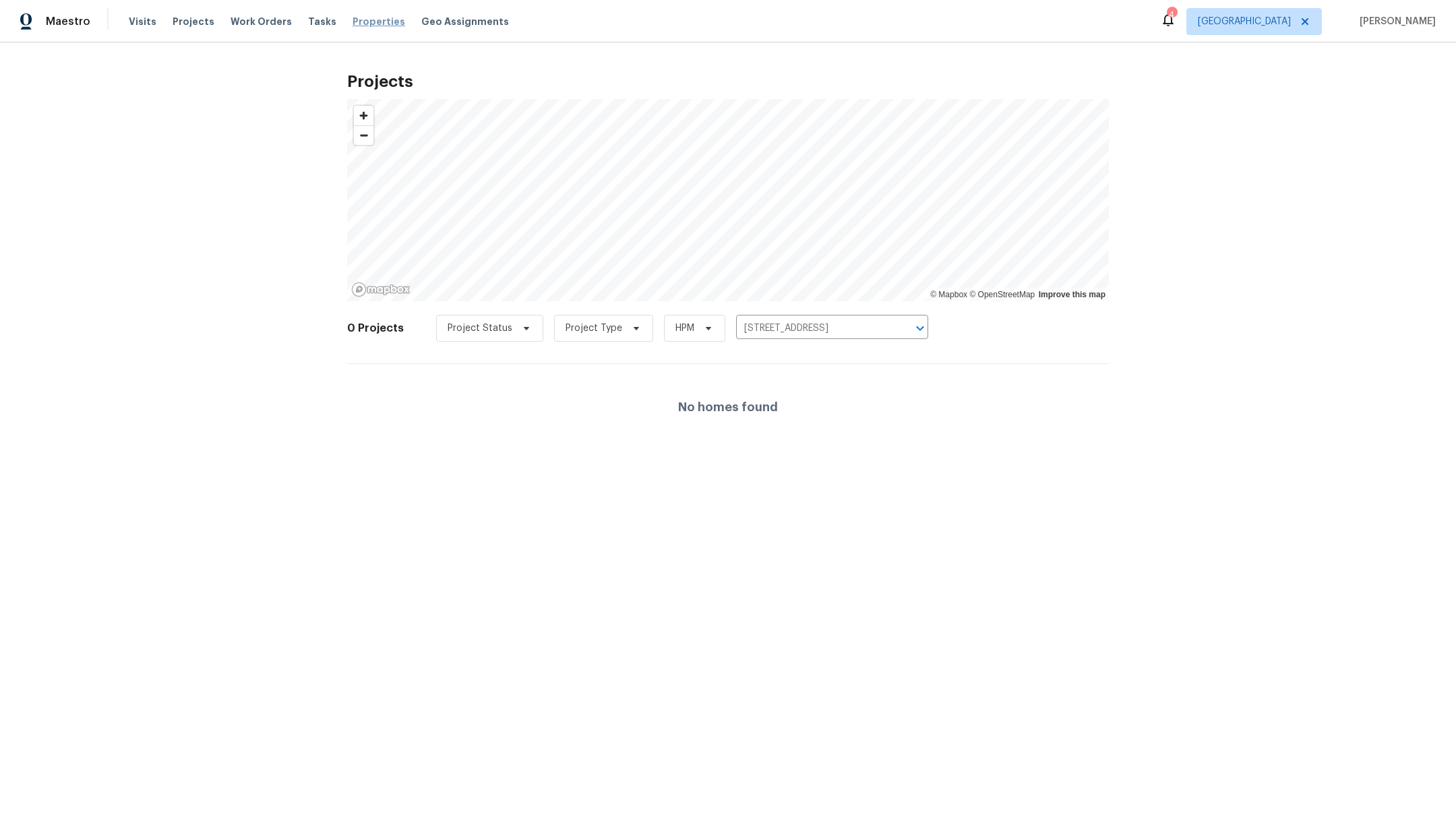
click at [371, 22] on span "Properties" at bounding box center [379, 22] width 52 height 13
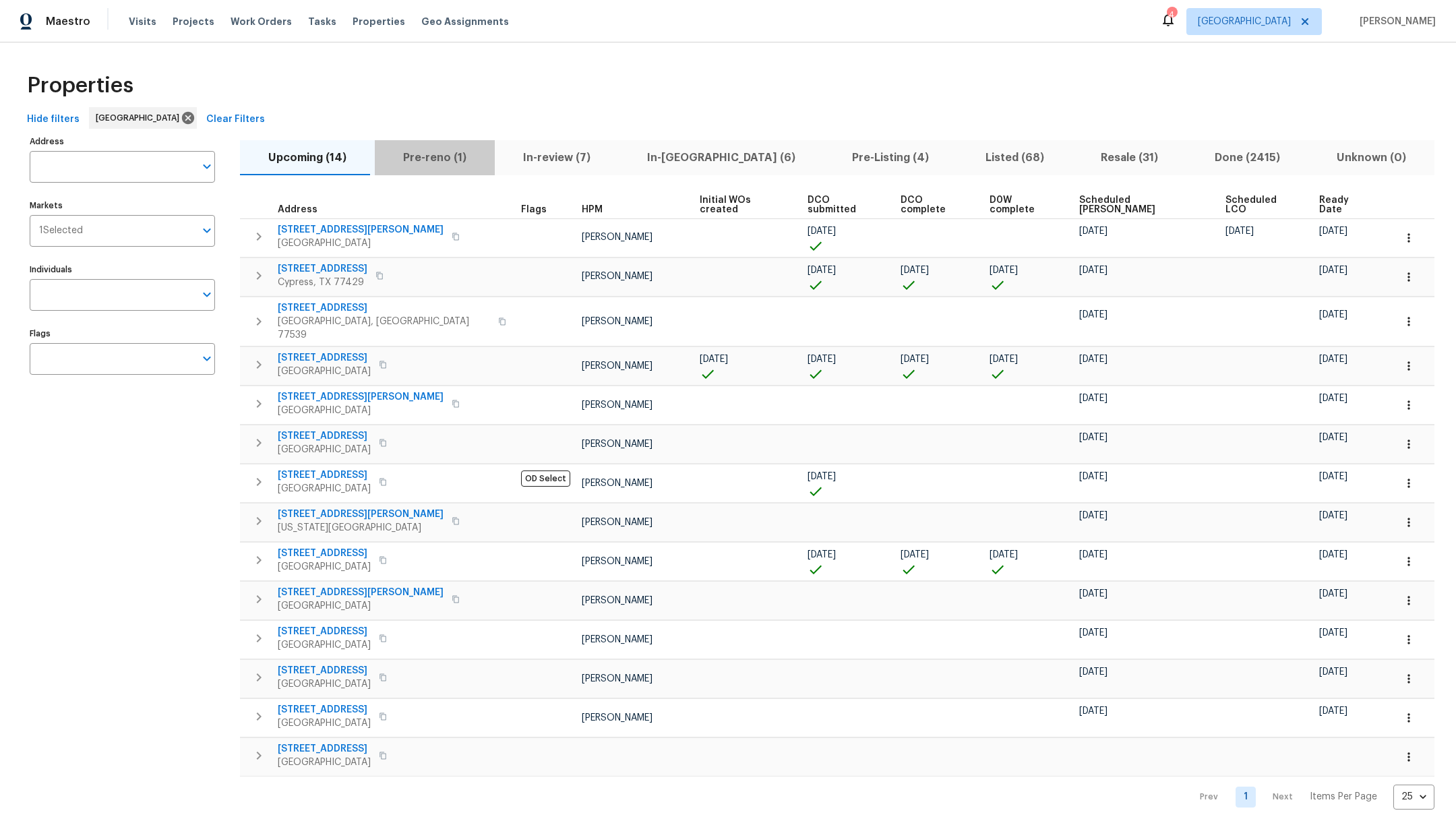
click at [443, 157] on span "Pre-reno (1)" at bounding box center [434, 158] width 104 height 19
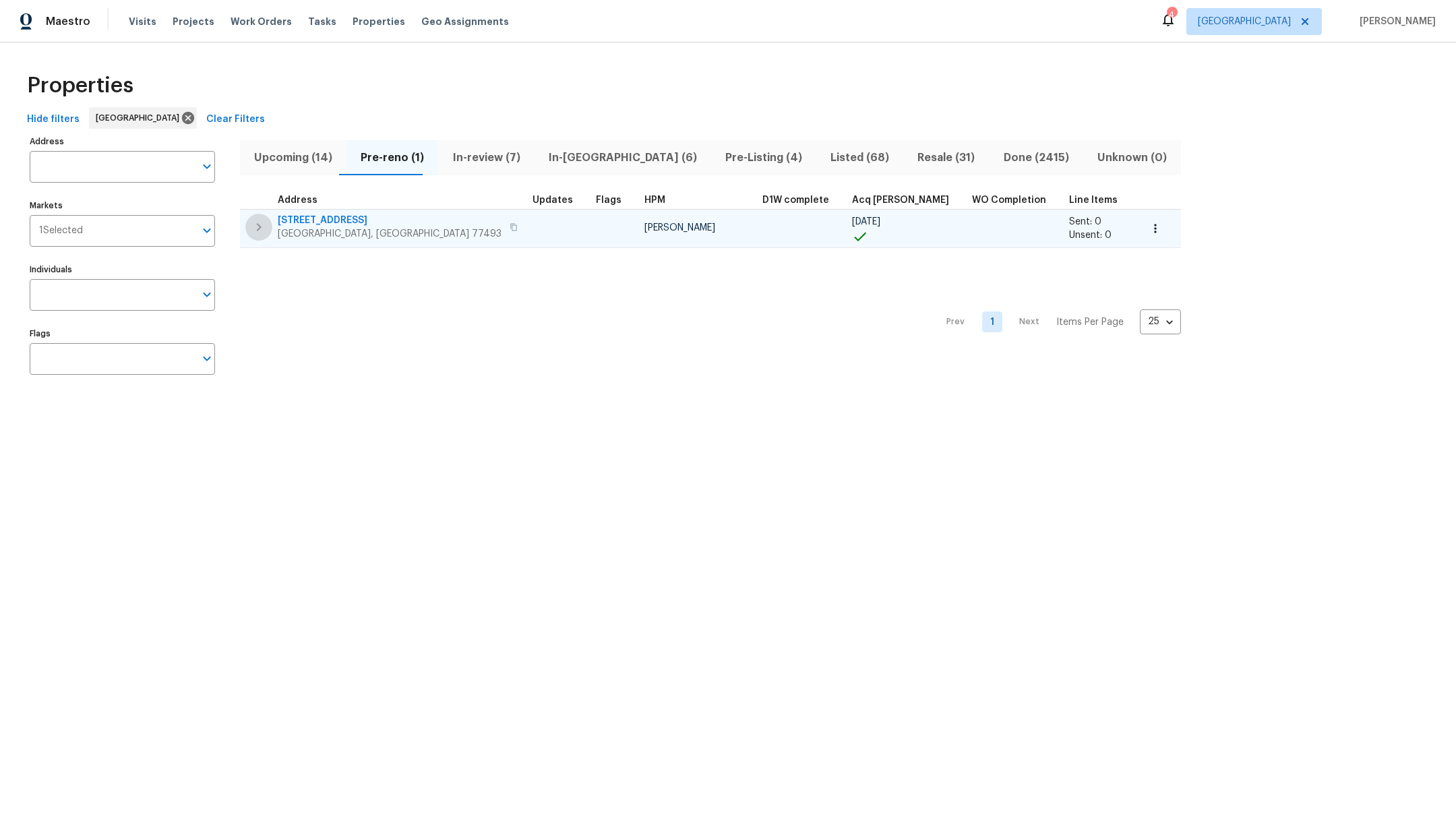
click at [256, 226] on icon "button" at bounding box center [259, 226] width 16 height 16
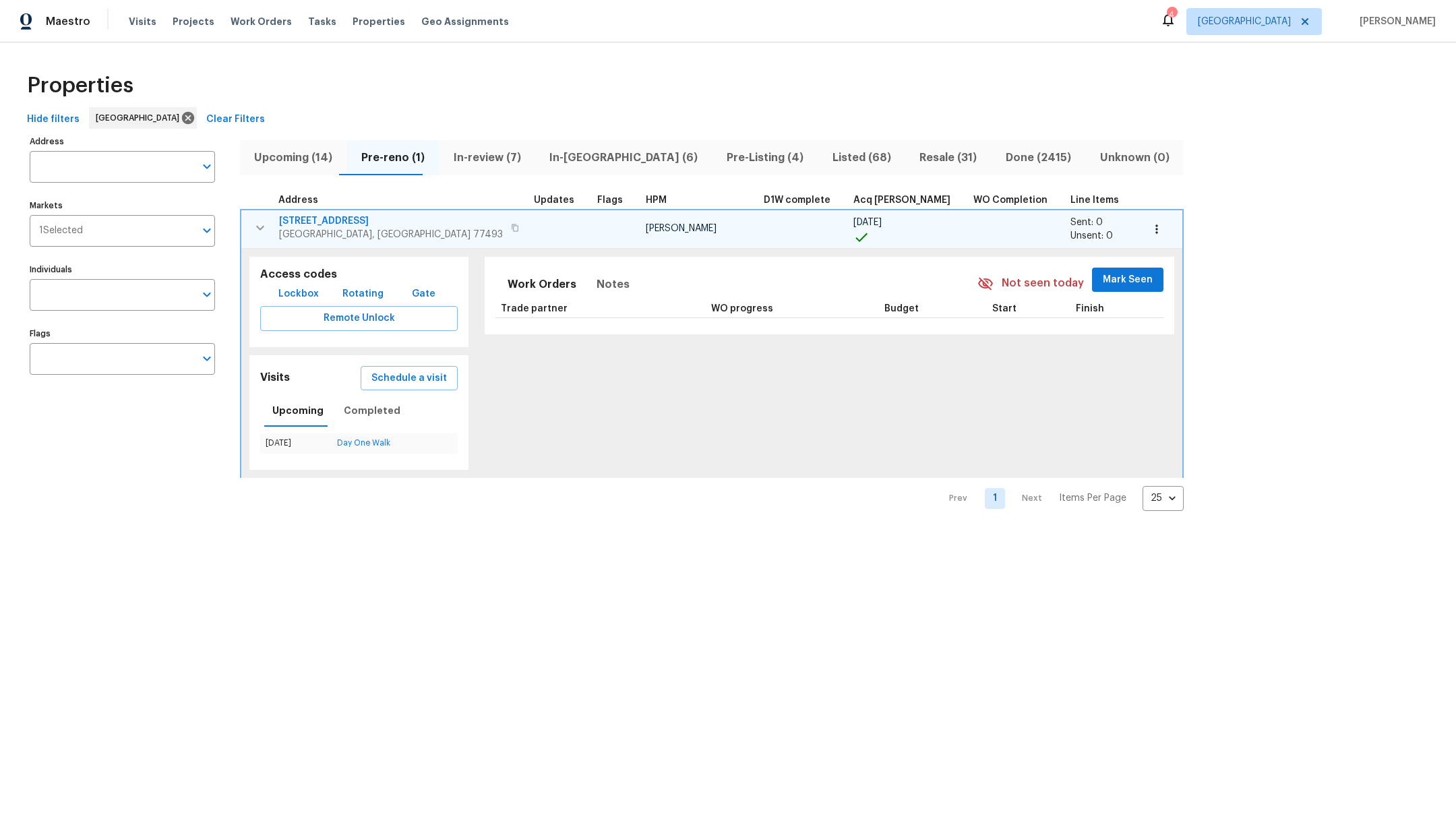
click at [357, 219] on span "2222 Princess Snow Cir" at bounding box center [390, 221] width 223 height 13
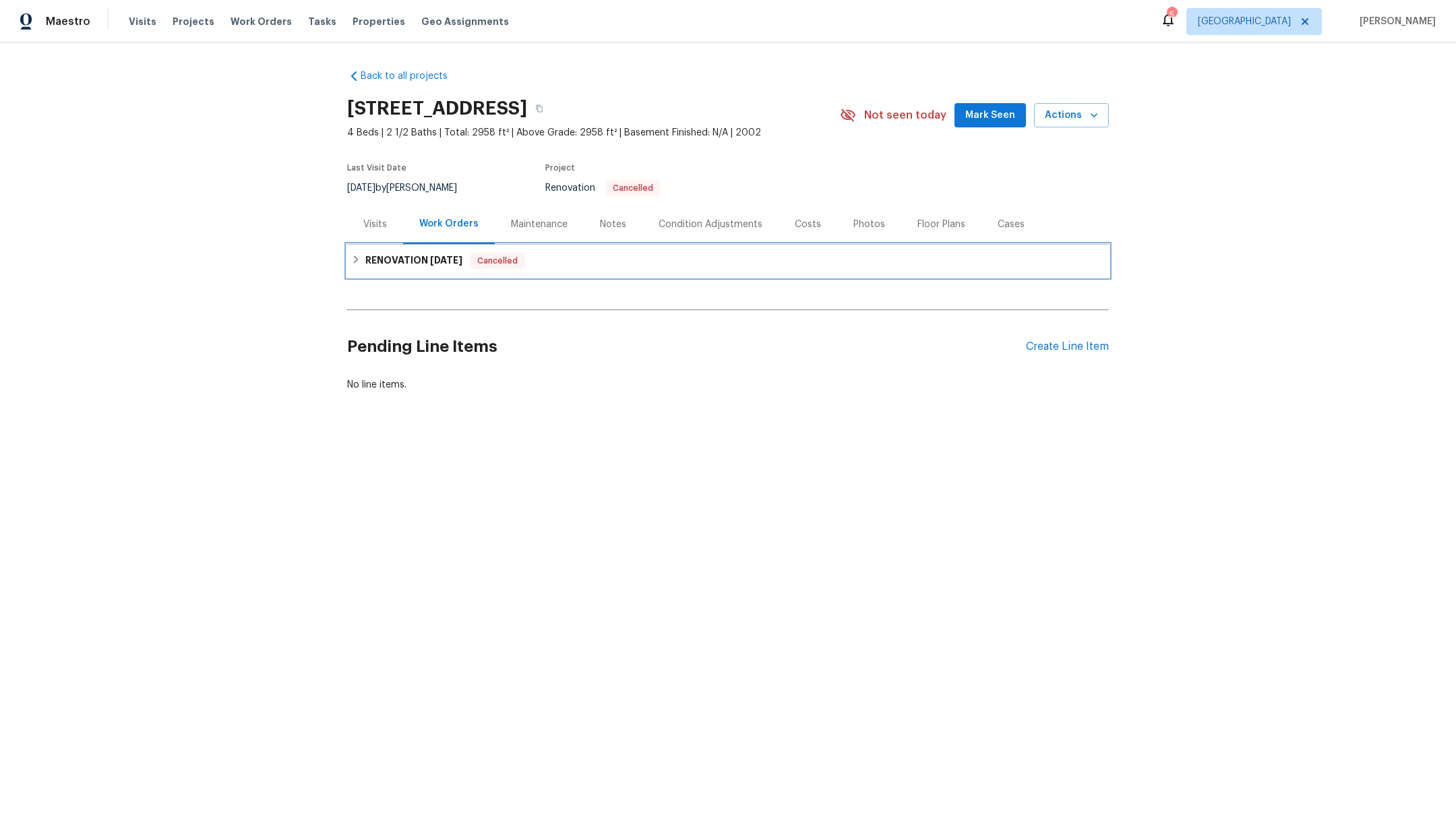
click at [408, 255] on h6 "RENOVATION [DATE]" at bounding box center [414, 261] width 97 height 16
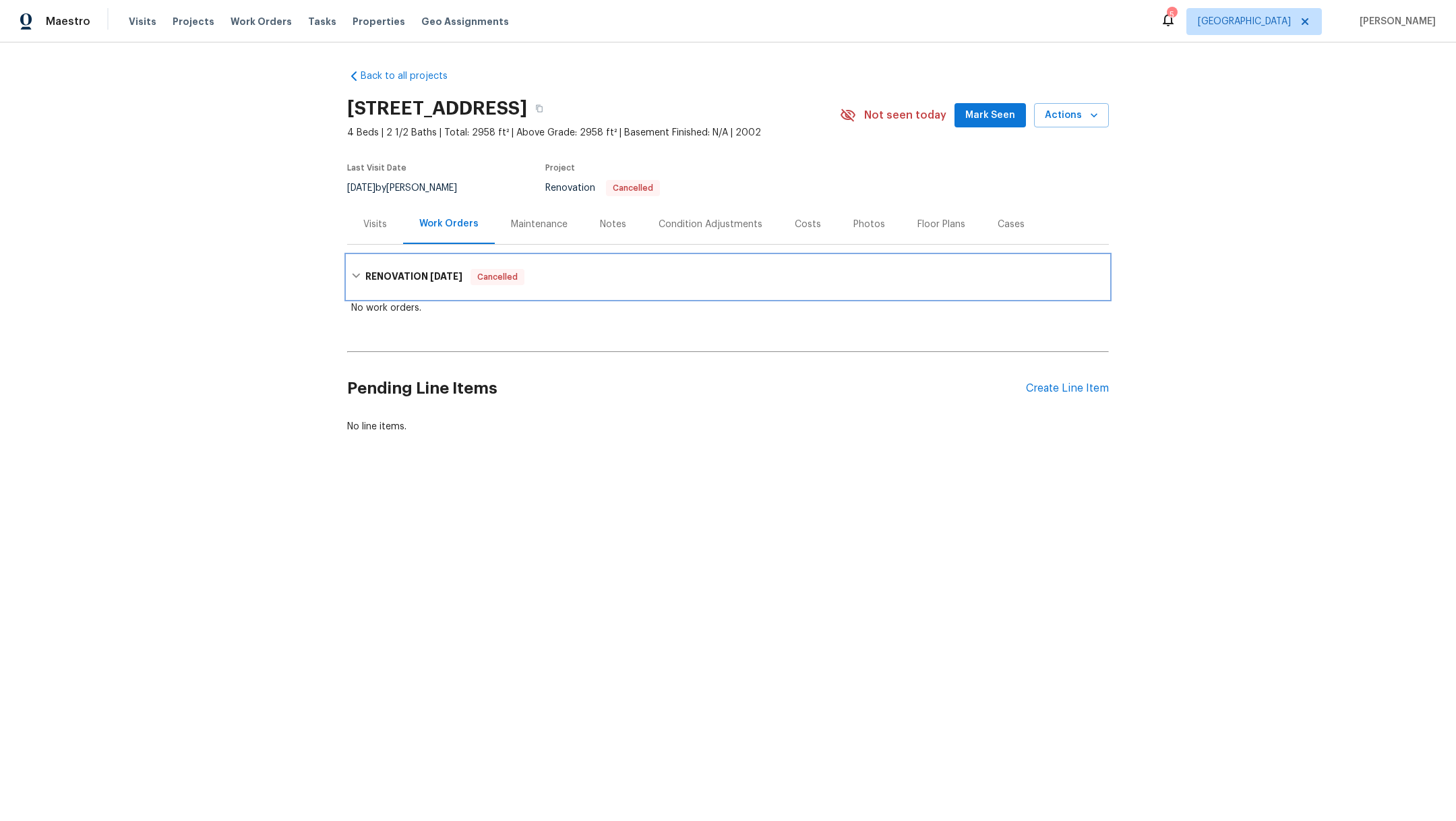
click at [410, 272] on h6 "RENOVATION [DATE]" at bounding box center [414, 277] width 97 height 16
